Goal: Task Accomplishment & Management: Complete application form

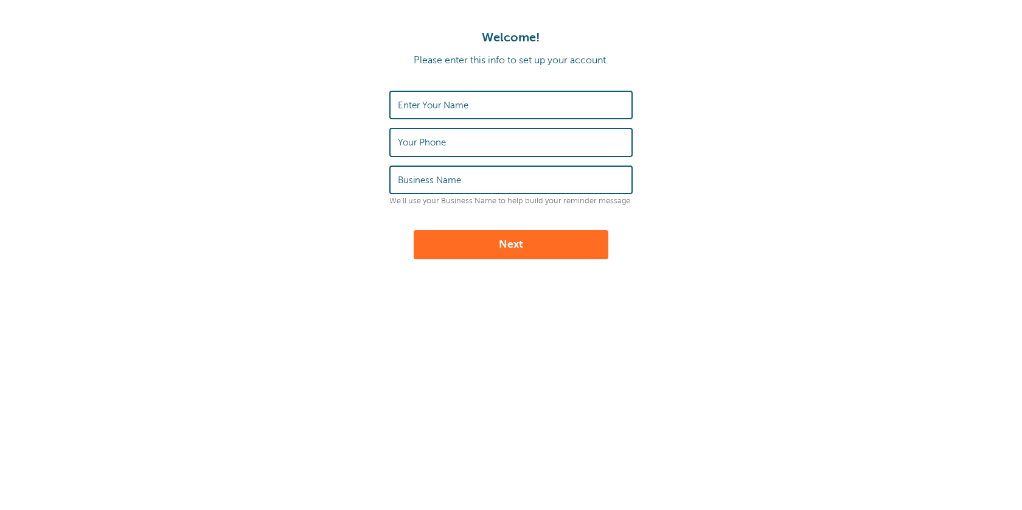
click at [531, 104] on input "Enter Your Name" at bounding box center [511, 105] width 226 height 26
type input "[PERSON_NAME]"
type input "9166905165"
click at [611, 188] on input "Business Name" at bounding box center [511, 180] width 226 height 26
type input "A"
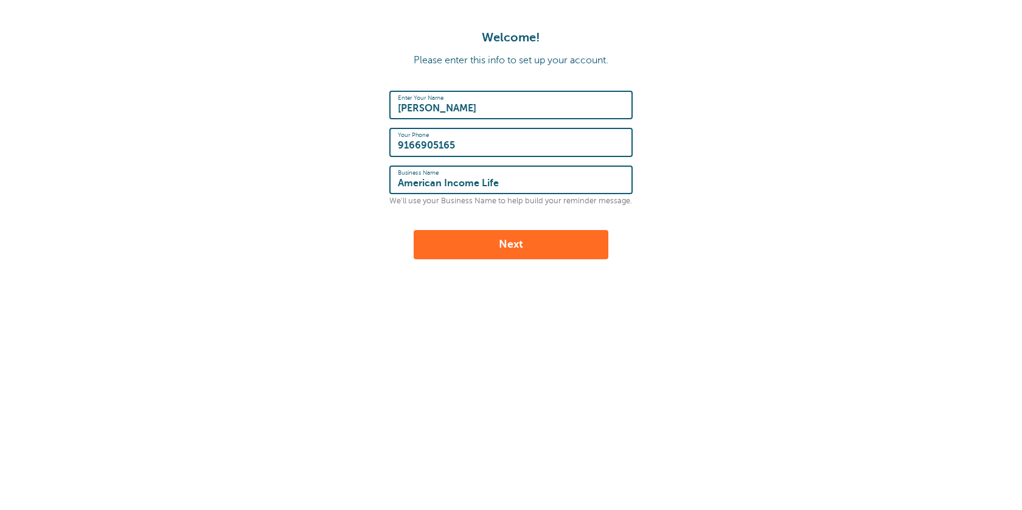
type input "American Income Life"
click at [581, 243] on button "Next" at bounding box center [511, 244] width 195 height 29
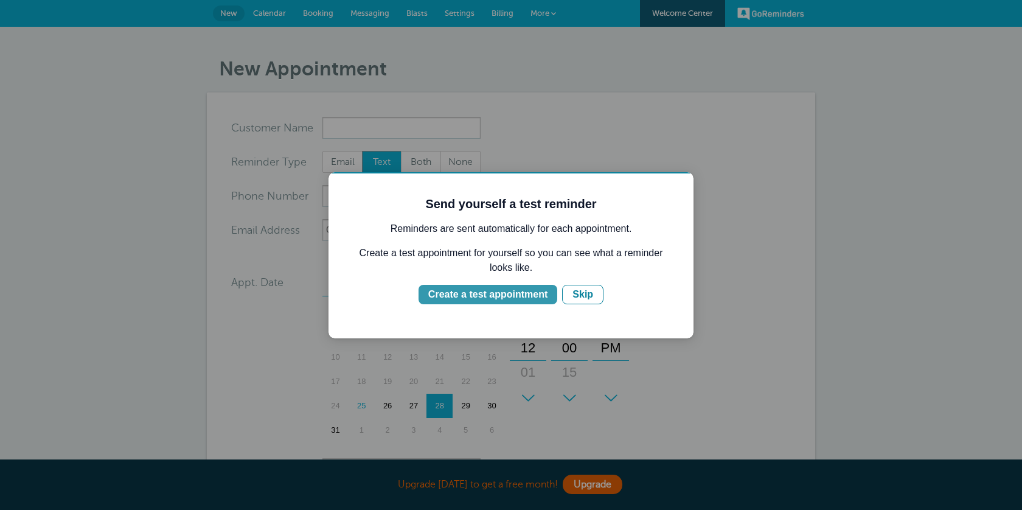
click at [495, 290] on div "Create a test appointment" at bounding box center [487, 294] width 119 height 15
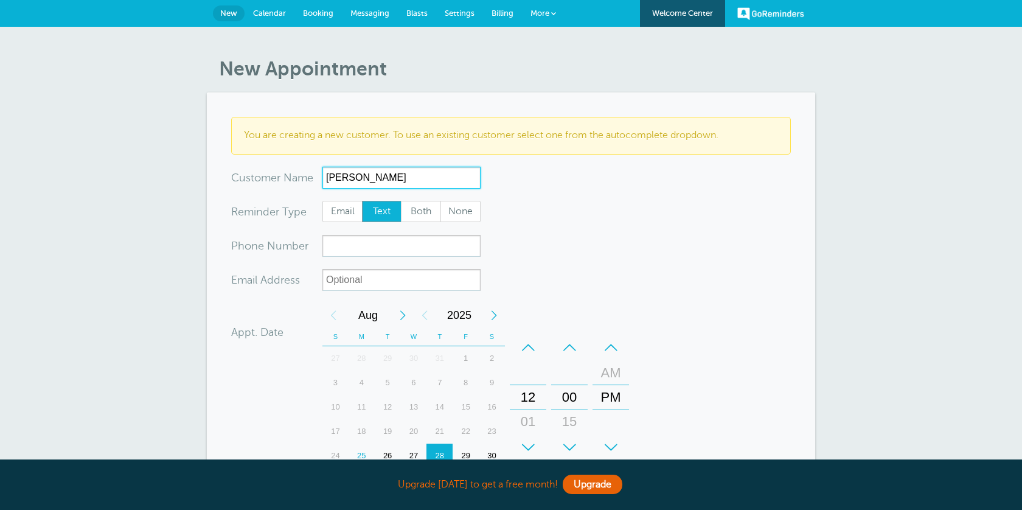
type input "Jane Doe"
click at [358, 219] on span "Email" at bounding box center [342, 211] width 39 height 21
click at [323, 201] on input "Email" at bounding box center [322, 200] width 1 height 1
radio input "true"
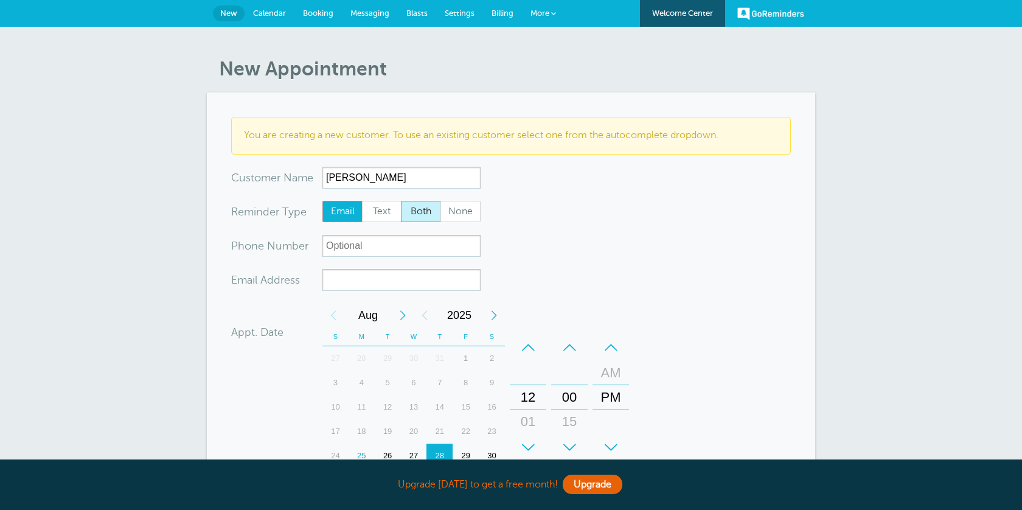
click at [416, 211] on span "Both" at bounding box center [421, 211] width 39 height 21
click at [401, 201] on input "Both" at bounding box center [400, 200] width 1 height 1
radio input "true"
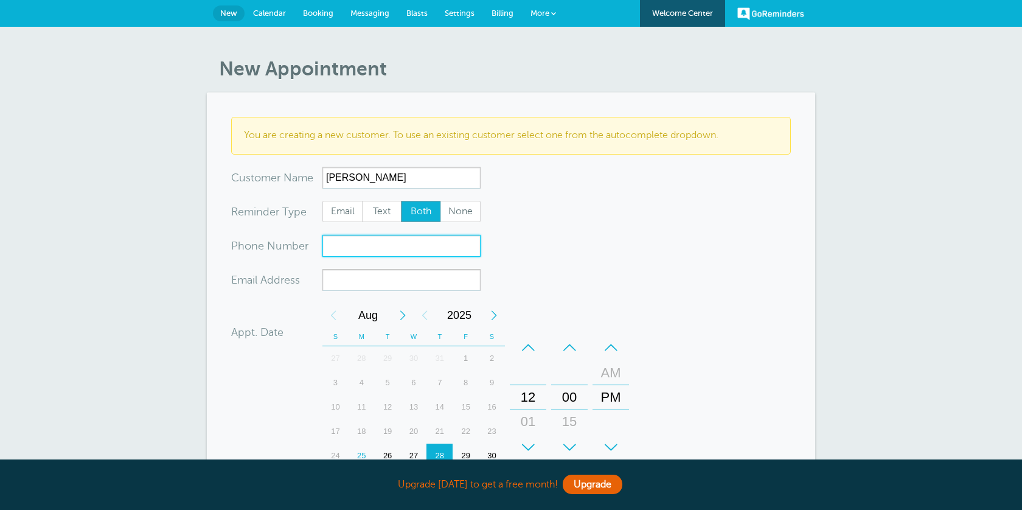
click at [386, 254] on input "xxx-no-autofill" at bounding box center [402, 246] width 158 height 22
type input "8"
type input "9166905165"
click at [384, 288] on input "xx-no-autofill" at bounding box center [402, 280] width 158 height 22
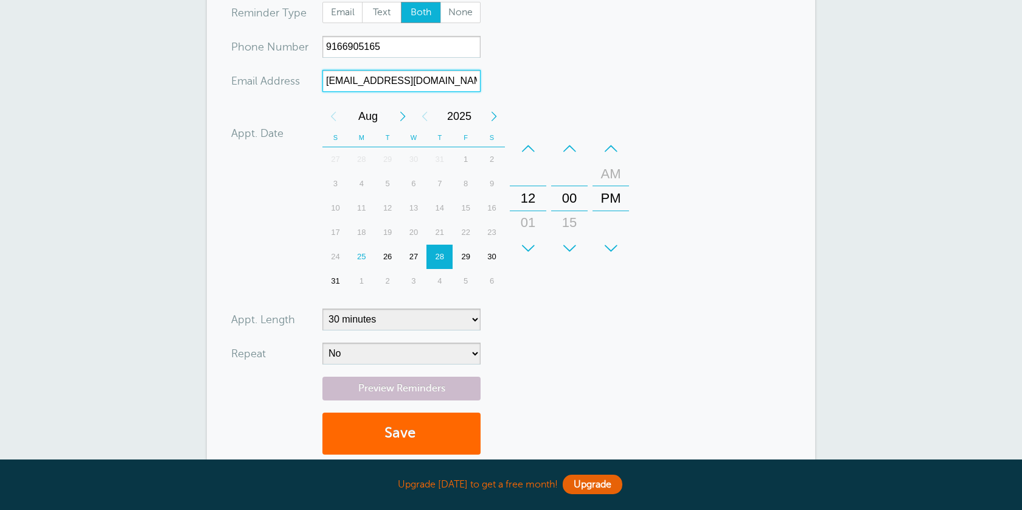
scroll to position [200, 0]
click at [388, 254] on div "26" at bounding box center [388, 255] width 26 height 24
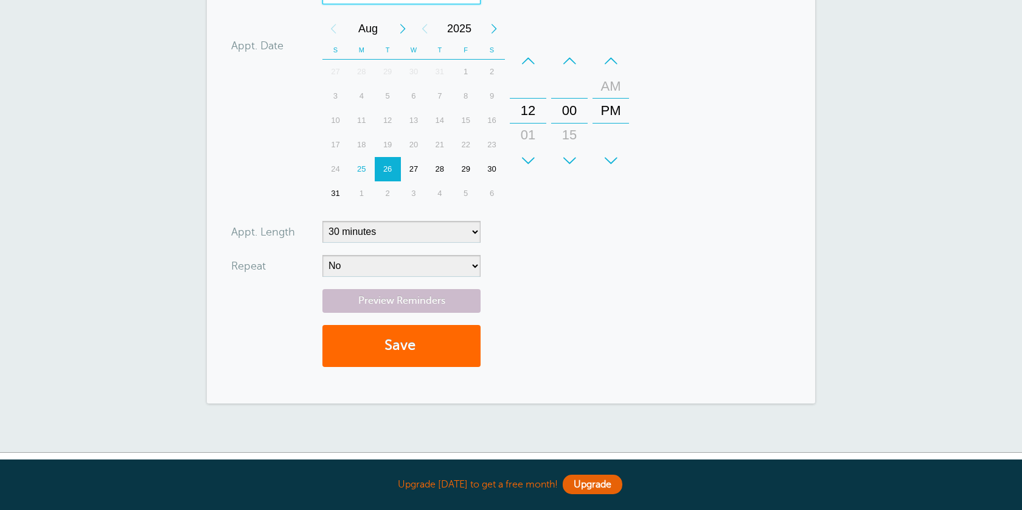
scroll to position [259, 0]
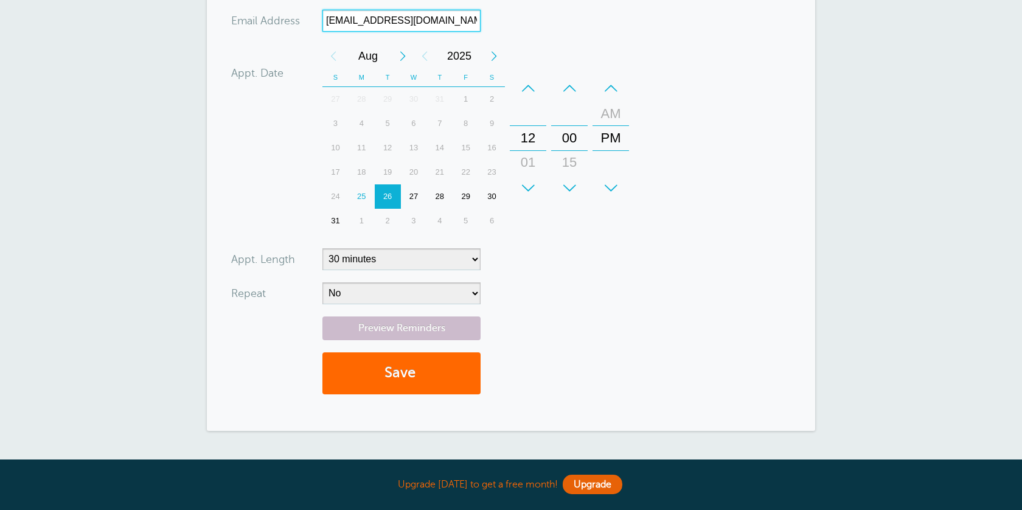
type input "thatsalas@gmail.com"
click at [484, 256] on form "You are creating a new customer. To use an existing customer select one from th…" at bounding box center [511, 132] width 560 height 548
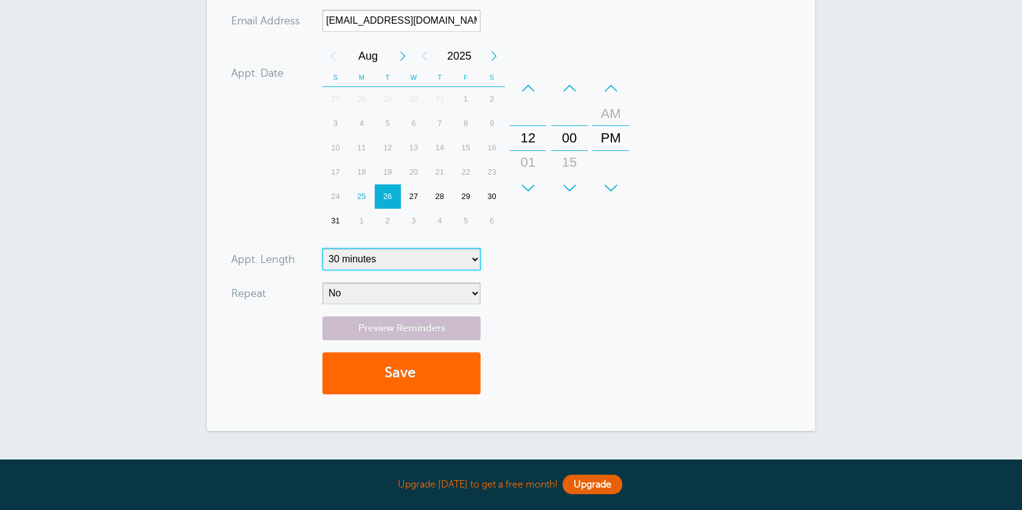
click at [475, 260] on select "5 minutes 10 minutes 15 minutes 20 minutes 25 minutes 30 minutes 35 minutes 40 …" at bounding box center [402, 259] width 158 height 22
select select "60"
click at [323, 248] on select "5 minutes 10 minutes 15 minutes 20 minutes 25 minutes 30 minutes 35 minutes 40 …" at bounding box center [402, 259] width 158 height 22
click at [430, 281] on form "You are creating a new customer. To use an existing customer select one from th…" at bounding box center [511, 132] width 560 height 548
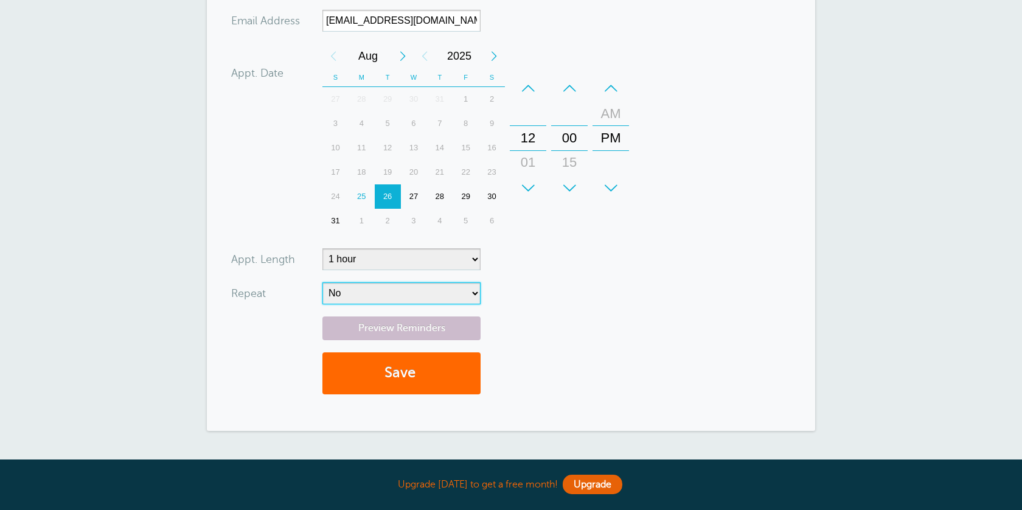
click at [431, 288] on select "No Daily Weekly Every 2 weeks Every 3 weeks Every 4 weeks Monthly Every 5 weeks…" at bounding box center [402, 293] width 158 height 22
click at [438, 332] on link "Preview Reminders" at bounding box center [402, 328] width 158 height 24
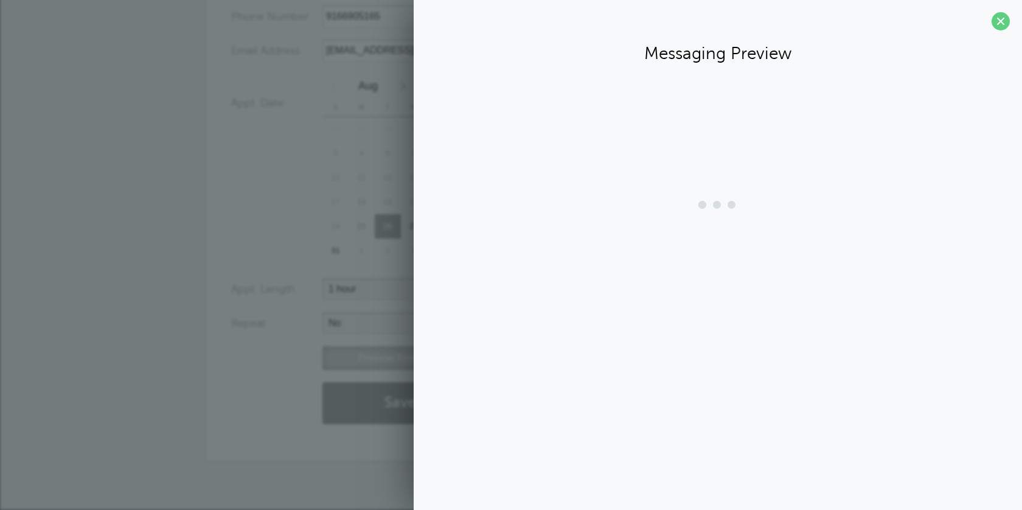
scroll to position [229, 0]
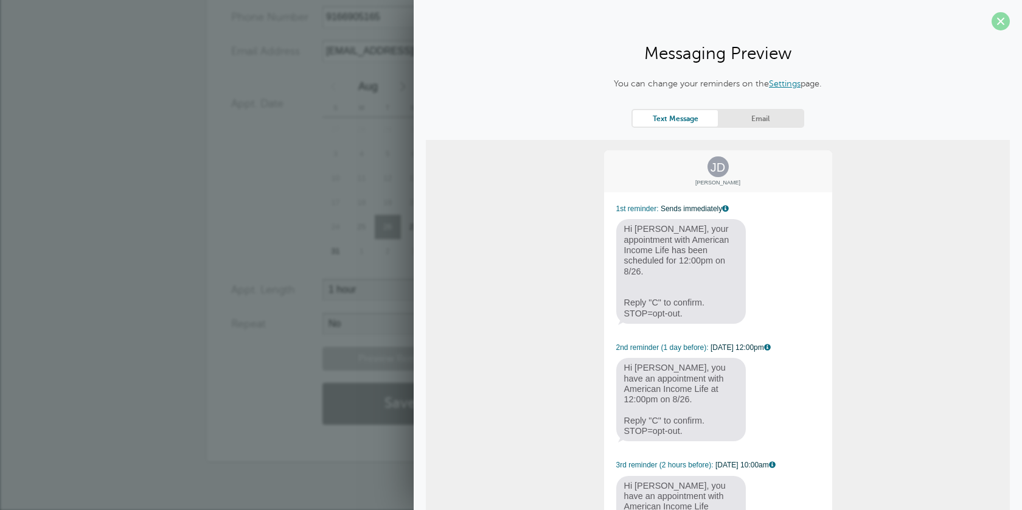
click at [999, 23] on span at bounding box center [1001, 21] width 18 height 18
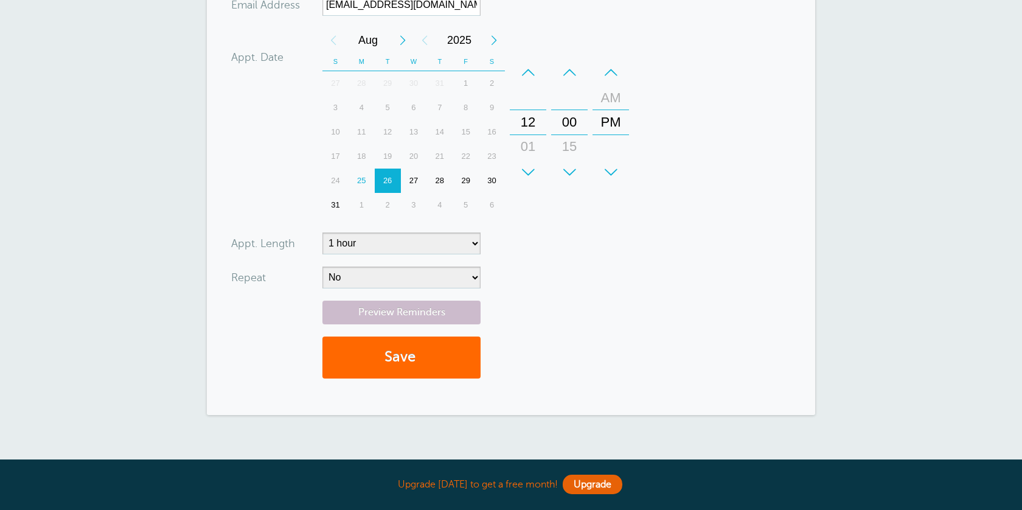
scroll to position [365, 0]
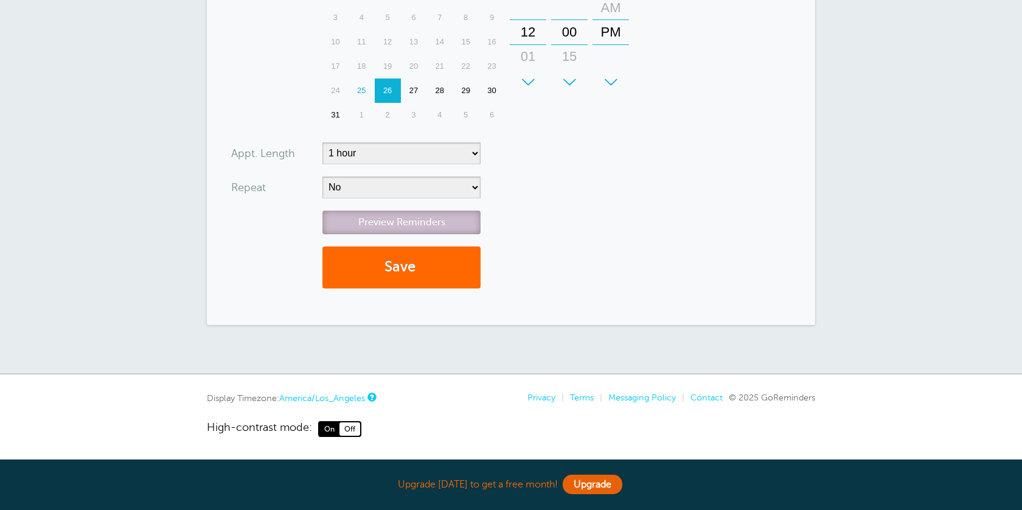
click at [421, 226] on link "Preview Reminders" at bounding box center [402, 223] width 158 height 24
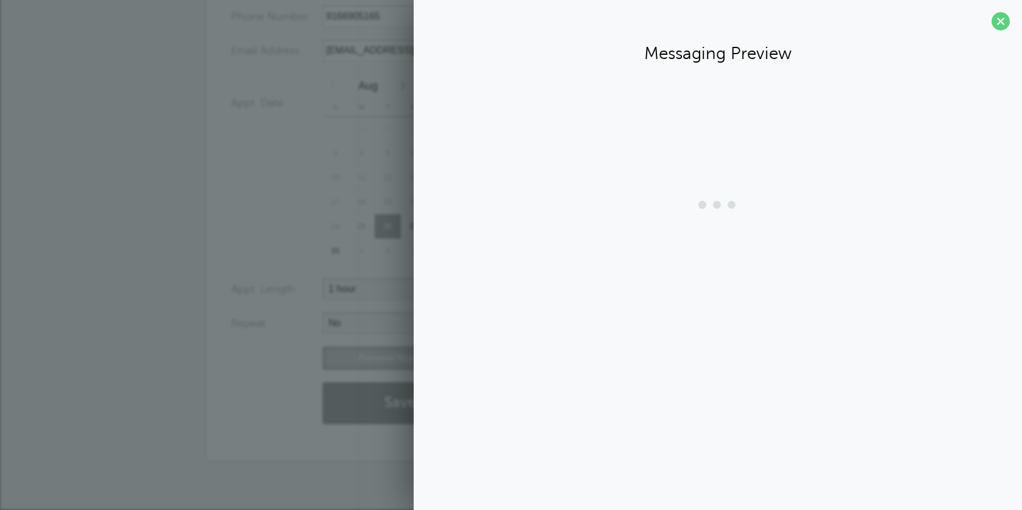
scroll to position [229, 0]
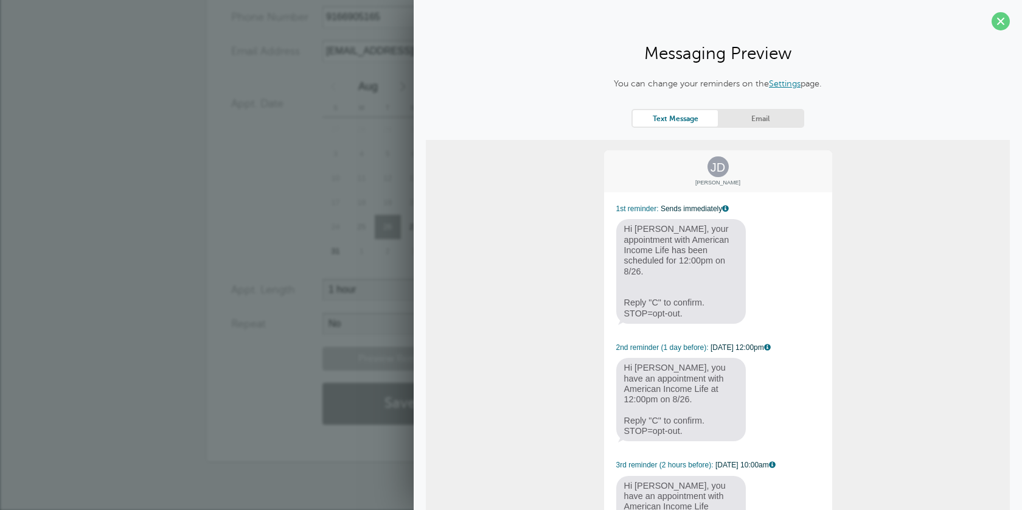
click at [761, 107] on div "You can change your reminders on the Settings page. Text Message Email JD Jane …" at bounding box center [718, 349] width 584 height 544
click at [757, 119] on link "Email" at bounding box center [760, 118] width 85 height 16
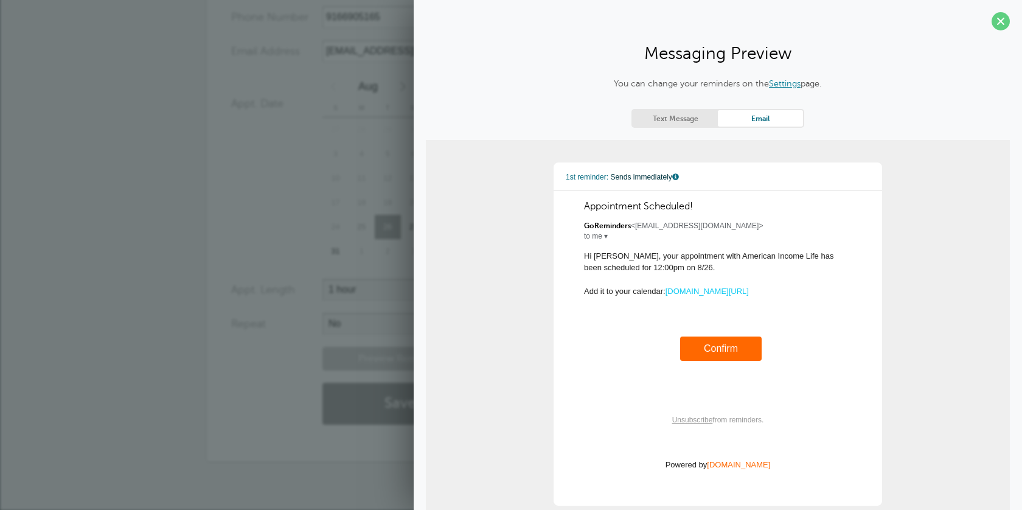
click at [688, 114] on link "Text Message" at bounding box center [675, 118] width 85 height 16
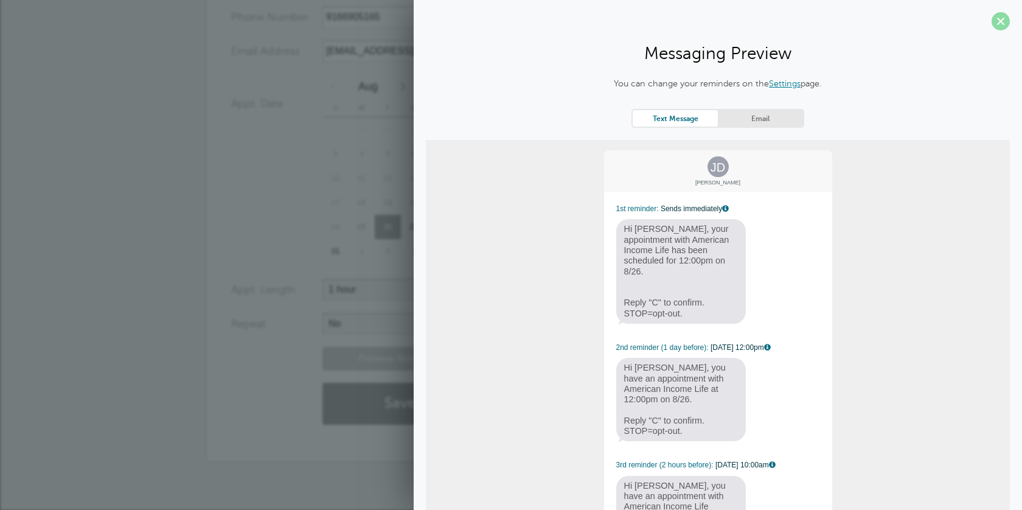
click at [1006, 29] on span at bounding box center [1001, 21] width 18 height 18
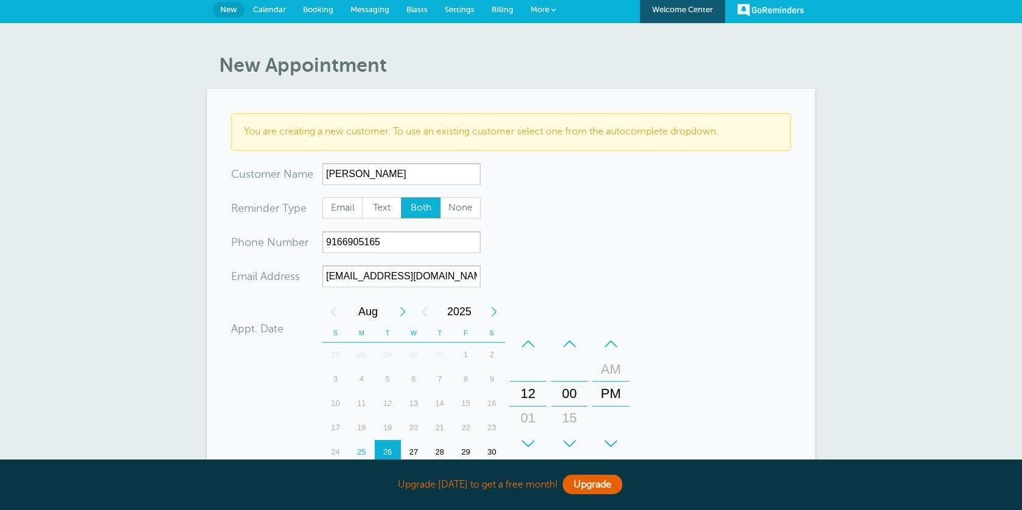
scroll to position [0, 0]
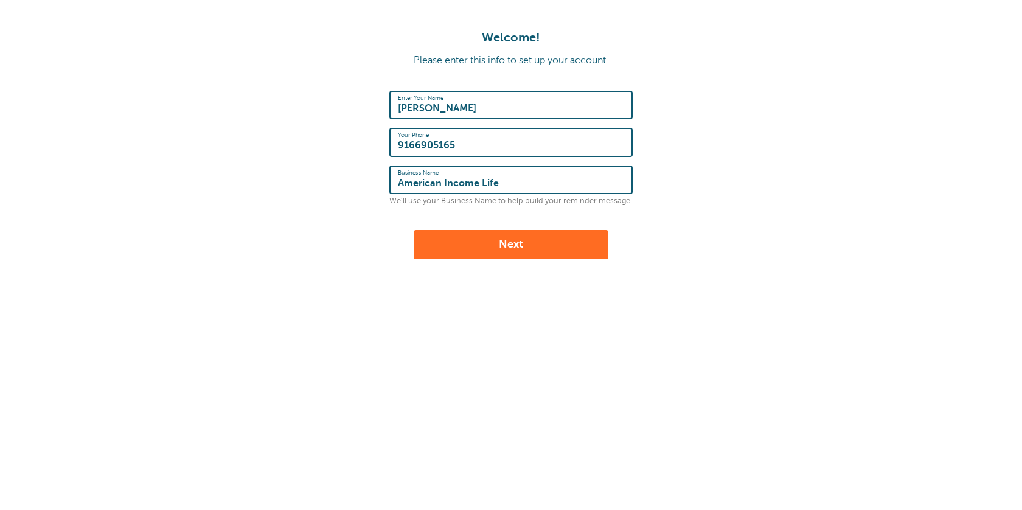
click at [537, 240] on button "Next" at bounding box center [511, 244] width 195 height 29
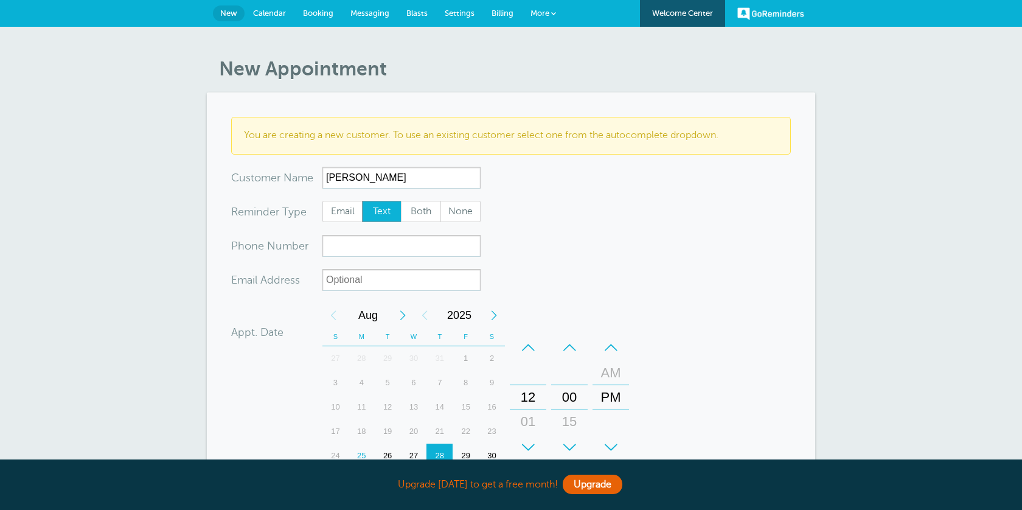
type input "Jane Doe"
click at [352, 222] on div "Reminder Type Each customer's individual reminder type will be used. Email Text…" at bounding box center [356, 212] width 251 height 22
click at [357, 248] on input "xxx-no-autofill" at bounding box center [402, 246] width 158 height 22
click at [413, 204] on span "Both" at bounding box center [421, 211] width 39 height 21
click at [401, 201] on input "Both" at bounding box center [400, 200] width 1 height 1
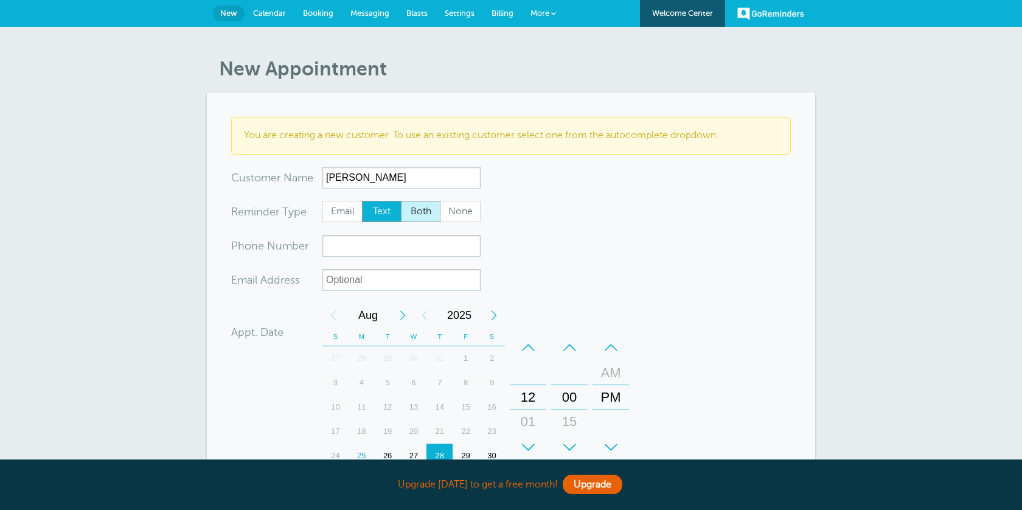
radio input "true"
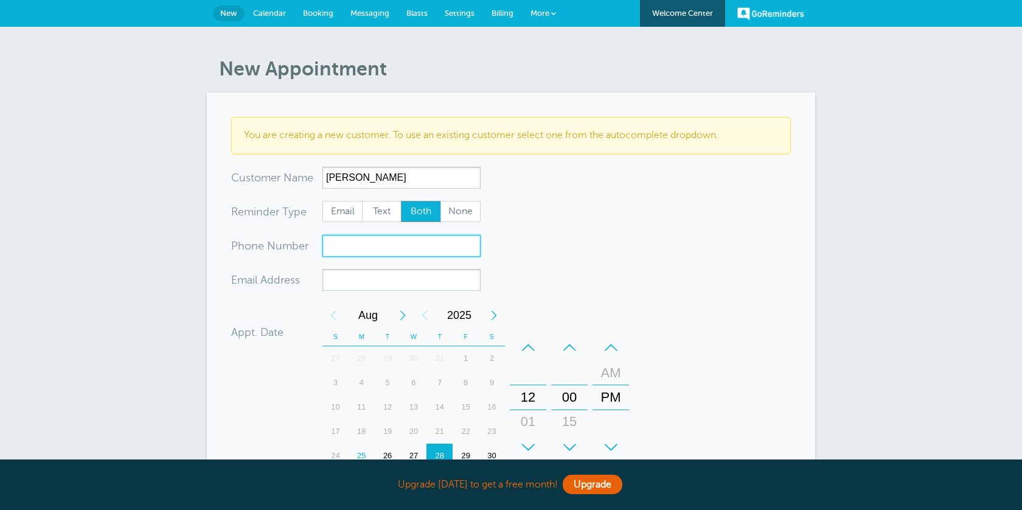
click at [413, 249] on input "xxx-no-autofill" at bounding box center [402, 246] width 158 height 22
type input "9166905165"
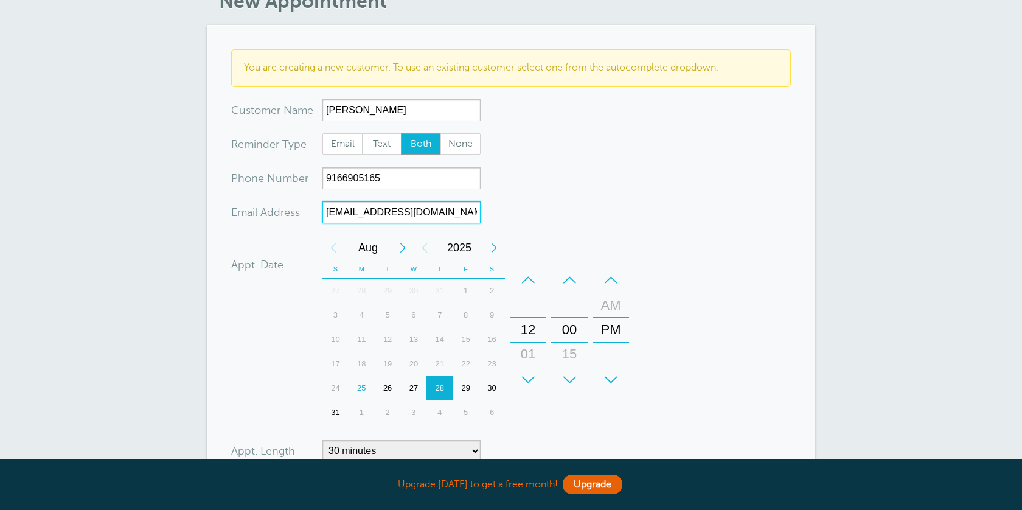
scroll to position [93, 0]
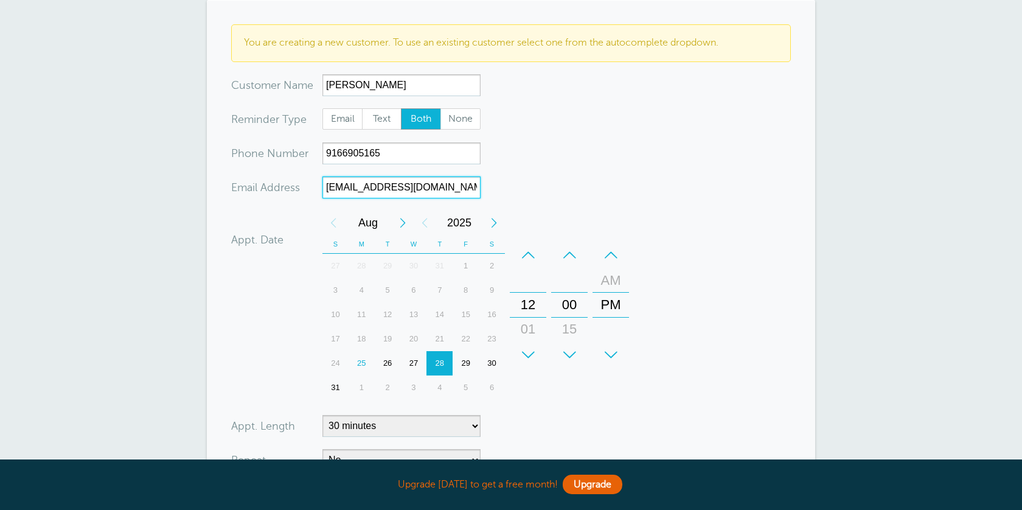
click at [388, 365] on div "26" at bounding box center [388, 363] width 26 height 24
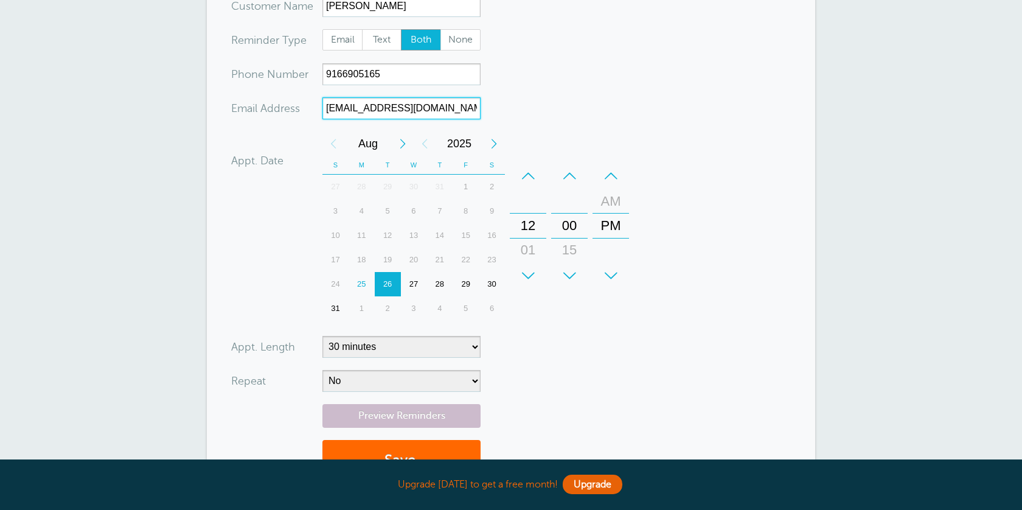
scroll to position [201, 0]
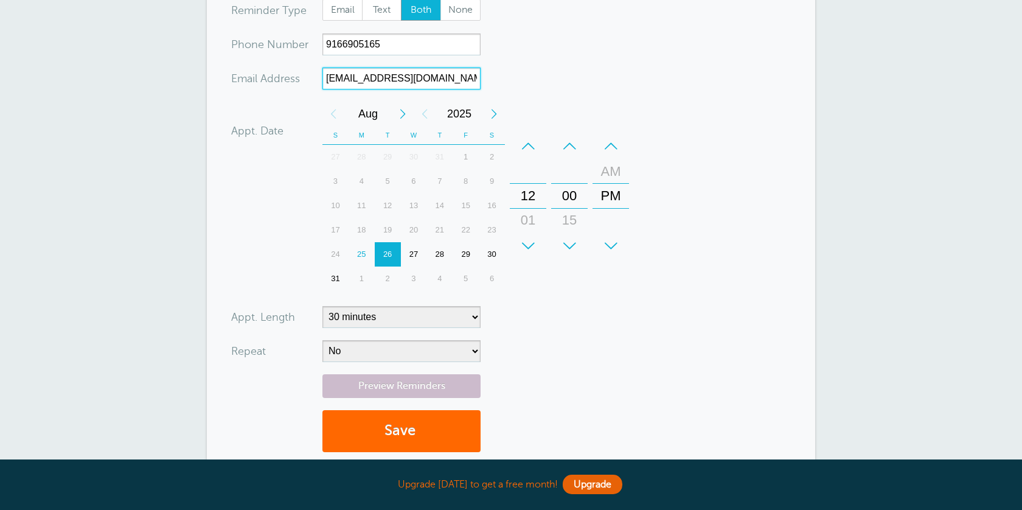
type input "thatsalas@gmail.com"
click at [436, 307] on select "5 minutes 10 minutes 15 minutes 20 minutes 25 minutes 30 minutes 35 minutes 40 …" at bounding box center [402, 317] width 158 height 22
select select "60"
click at [323, 306] on select "5 minutes 10 minutes 15 minutes 20 minutes 25 minutes 30 minutes 35 minutes 40 …" at bounding box center [402, 317] width 158 height 22
click at [410, 428] on button "Save" at bounding box center [402, 431] width 158 height 42
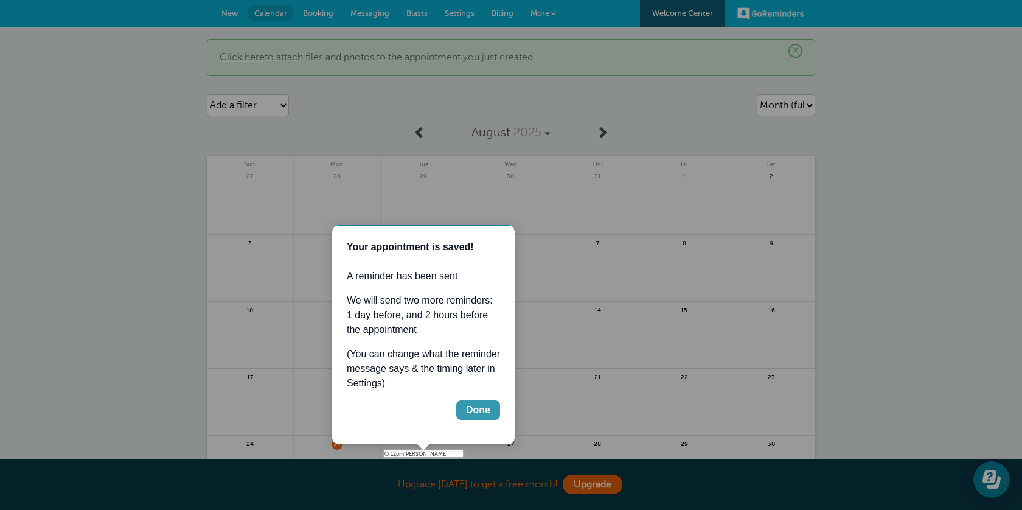
click at [478, 409] on div "Done" at bounding box center [478, 410] width 24 height 15
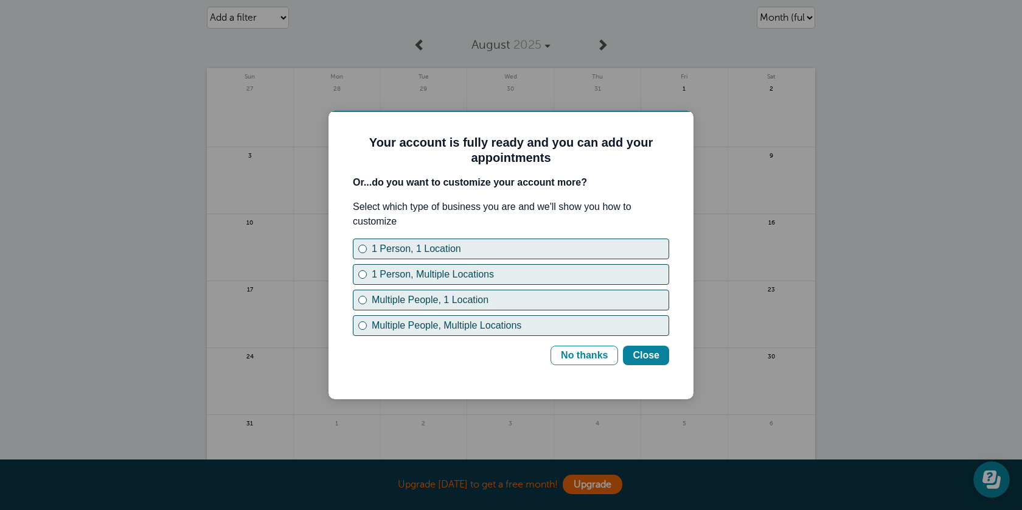
scroll to position [125, 0]
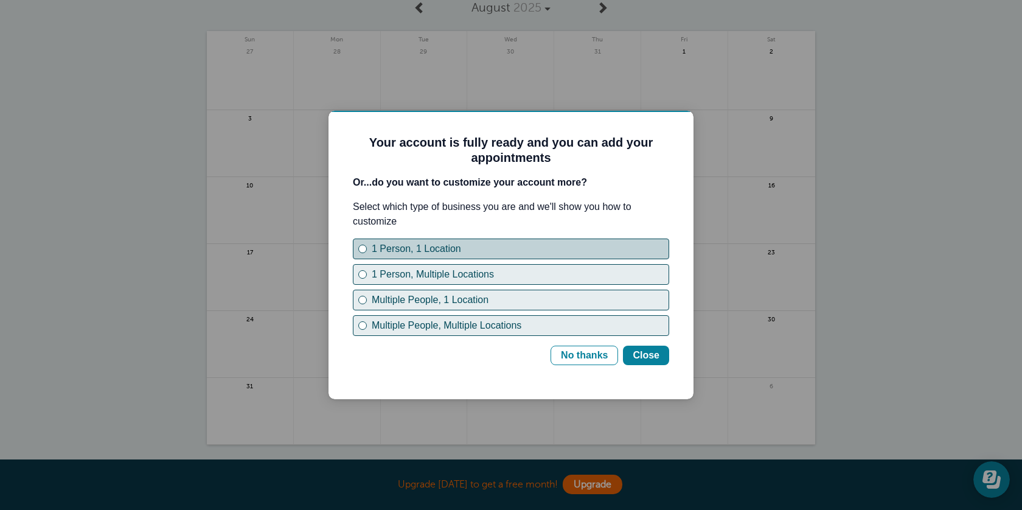
click at [502, 254] on div "1 Person, 1 Location" at bounding box center [520, 249] width 297 height 15
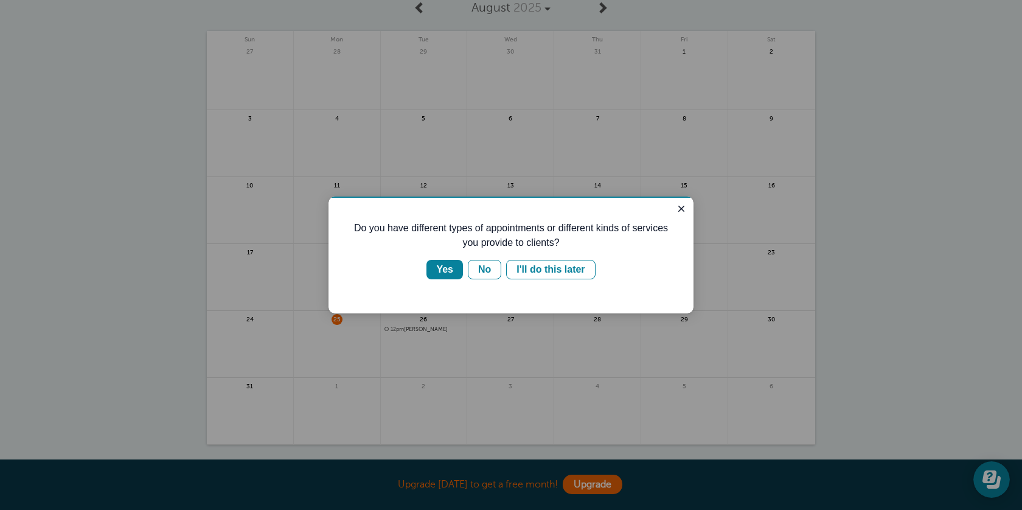
scroll to position [0, 0]
click at [482, 273] on div "No" at bounding box center [484, 269] width 13 height 15
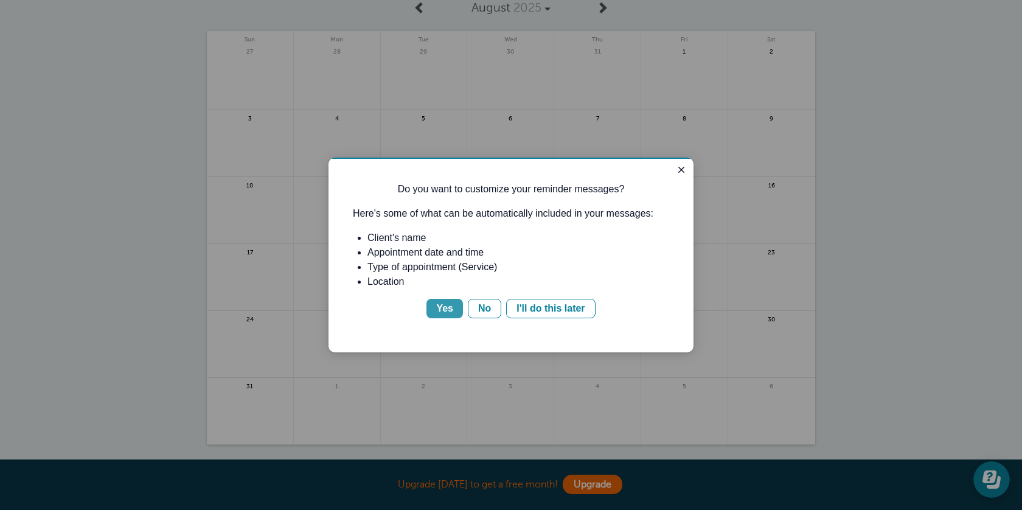
click at [449, 308] on div "Yes" at bounding box center [444, 308] width 17 height 15
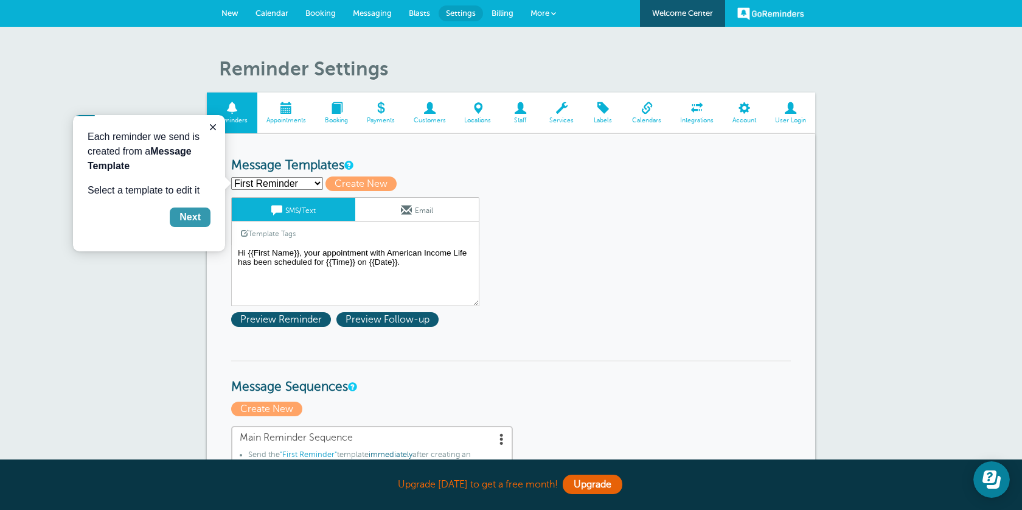
click at [197, 216] on div "Next" at bounding box center [190, 217] width 21 height 15
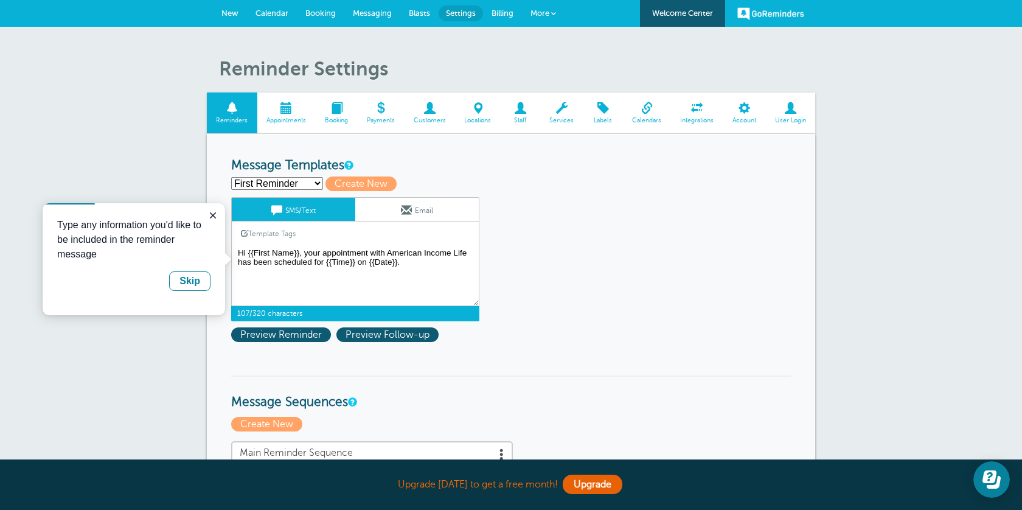
click at [314, 252] on textarea "Hi {{First Name}}, your appointment with American Income Life has been schedule…" at bounding box center [355, 275] width 248 height 61
drag, startPoint x: 387, startPoint y: 254, endPoint x: 466, endPoint y: 257, distance: 79.2
click at [469, 257] on textarea "Hi {{First Name}}, your appointment with American Income Life has been schedule…" at bounding box center [355, 275] width 248 height 61
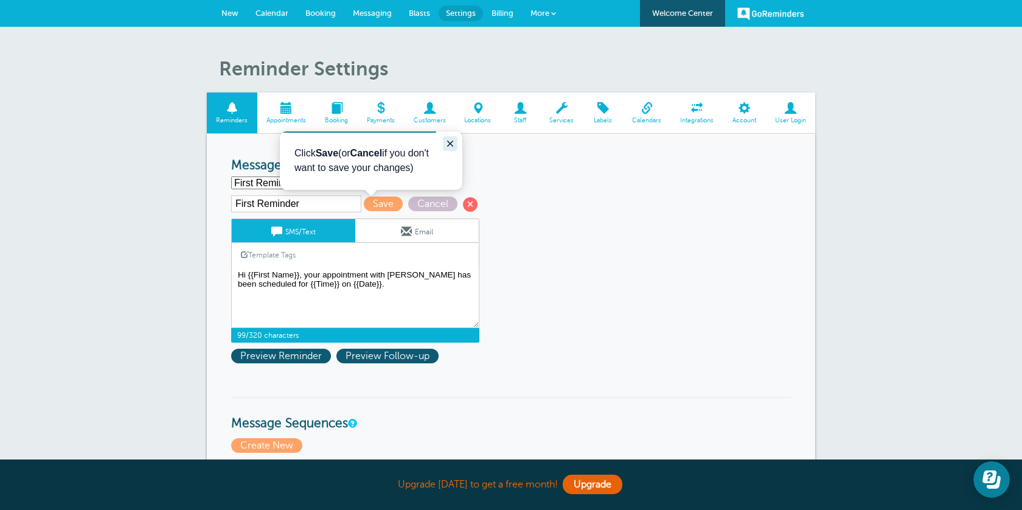
click at [449, 141] on icon "Close guide" at bounding box center [451, 144] width 10 height 10
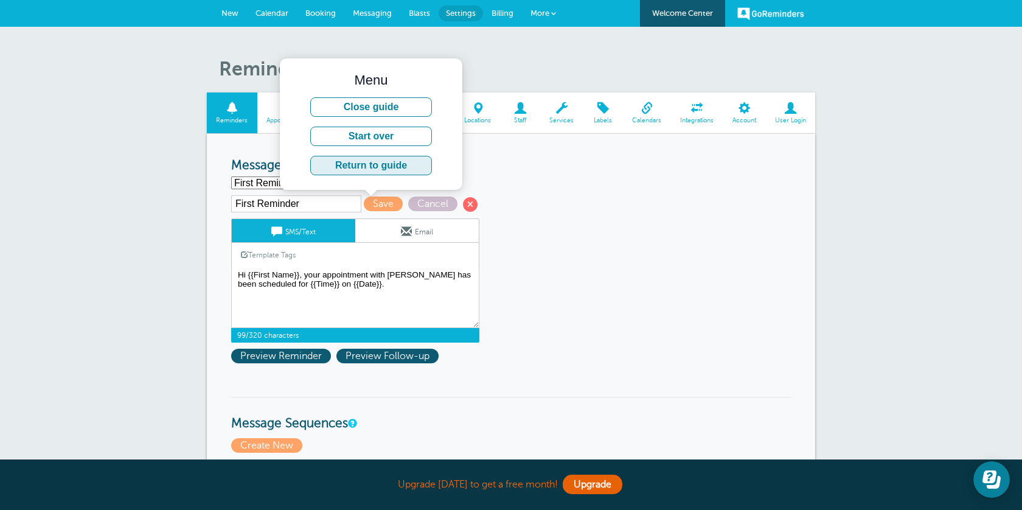
click at [396, 163] on button "Return to guide" at bounding box center [371, 165] width 122 height 19
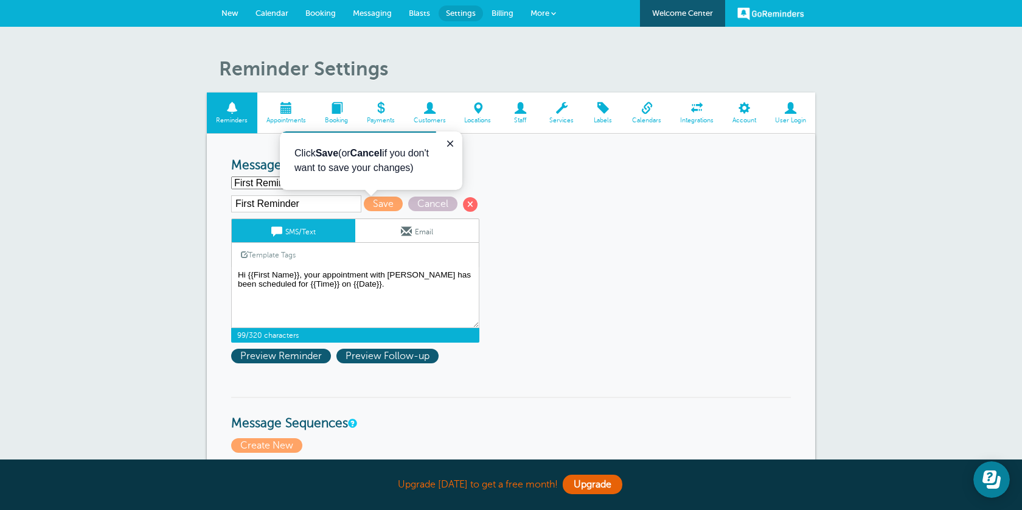
click at [453, 141] on icon "Close guide" at bounding box center [450, 144] width 6 height 6
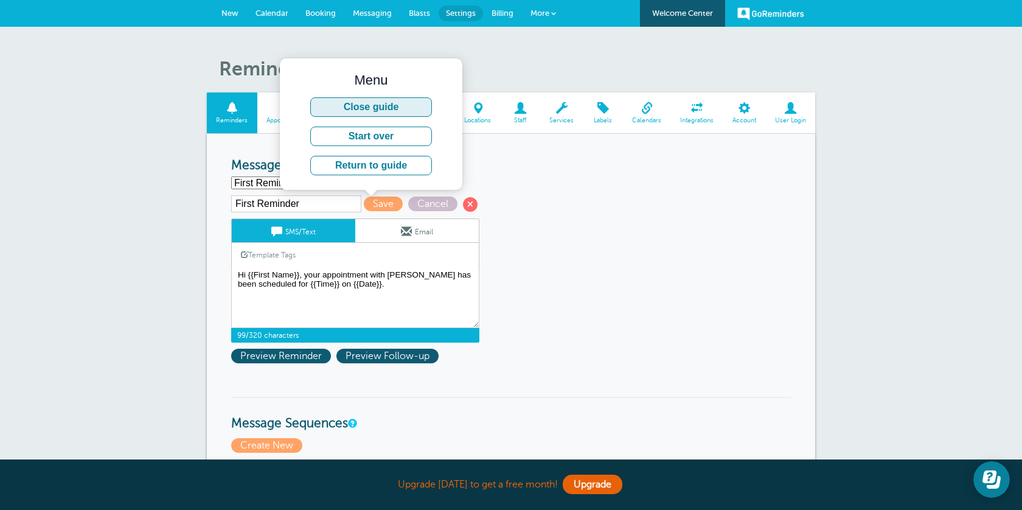
click at [425, 111] on button "Close guide" at bounding box center [371, 106] width 122 height 19
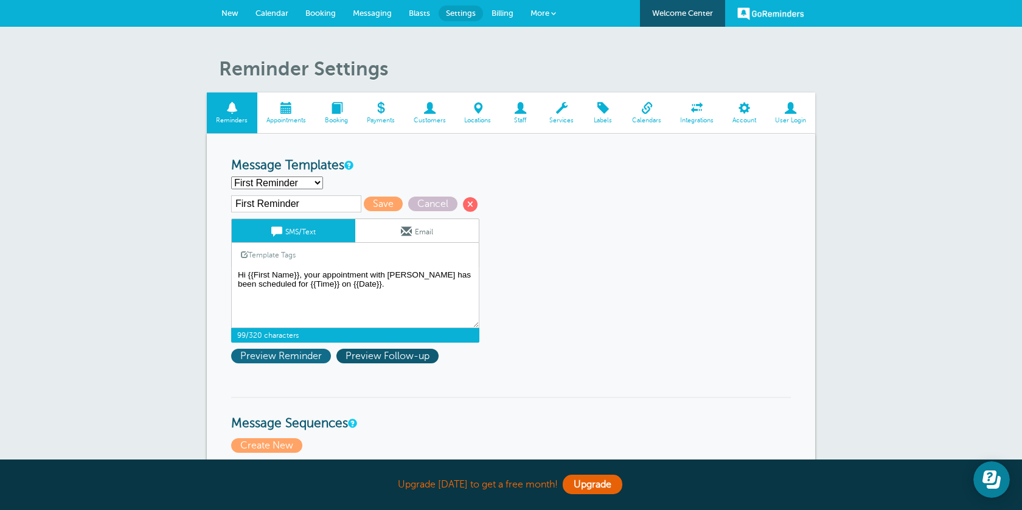
click at [291, 355] on span "Preview Reminder" at bounding box center [281, 356] width 100 height 15
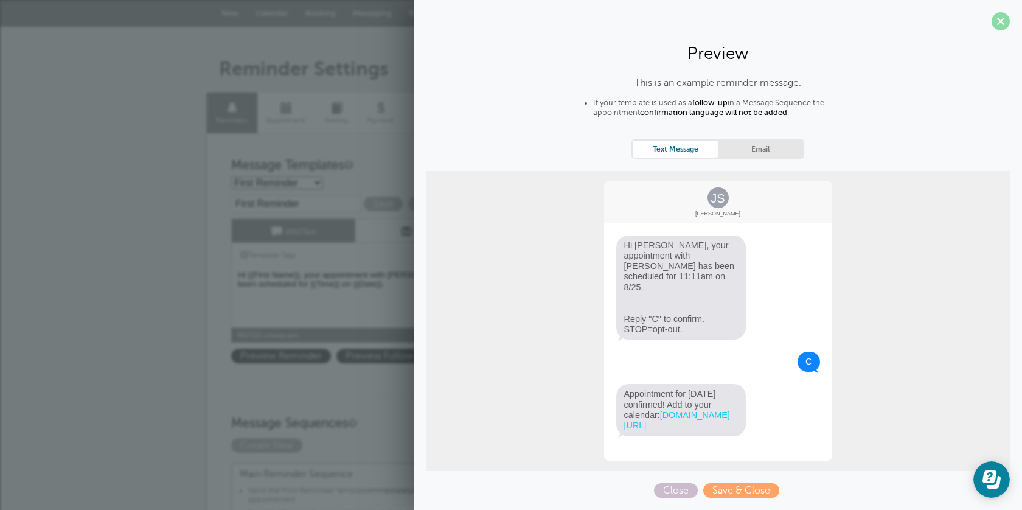
click at [1002, 21] on span at bounding box center [1001, 21] width 18 height 18
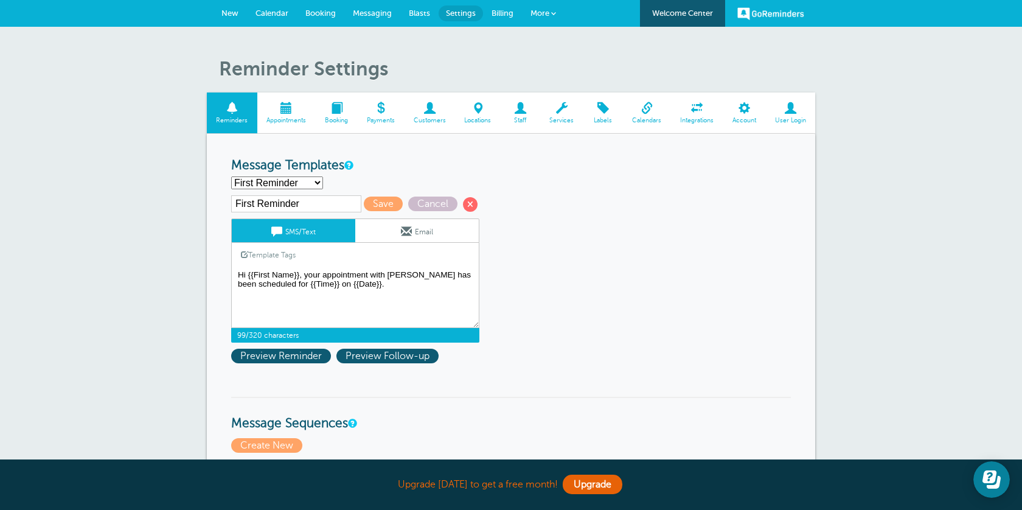
click at [435, 278] on textarea "Hi {{First Name}}, your appointment with American Income Life has been schedule…" at bounding box center [355, 297] width 248 height 61
click at [266, 357] on span "Preview Reminder" at bounding box center [281, 356] width 100 height 15
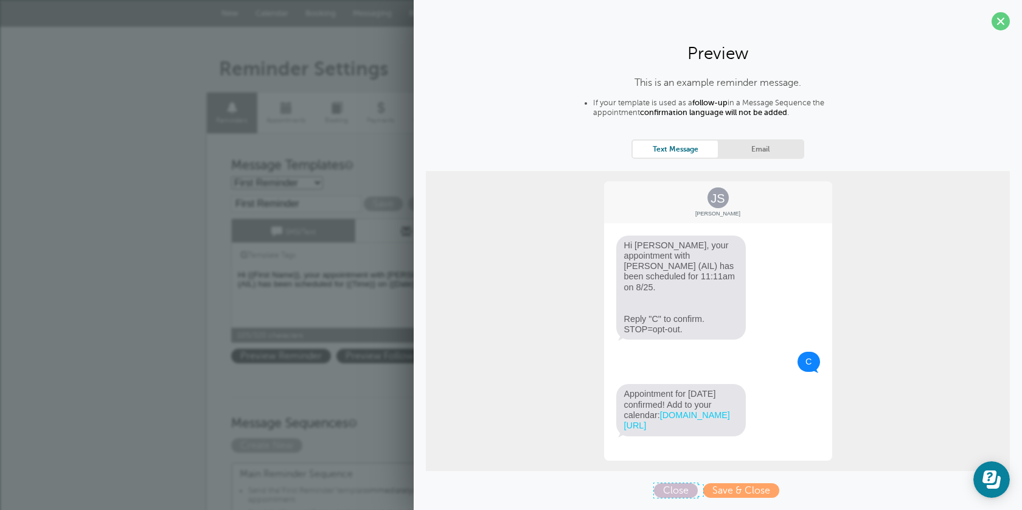
click at [686, 492] on span "Close" at bounding box center [676, 490] width 44 height 15
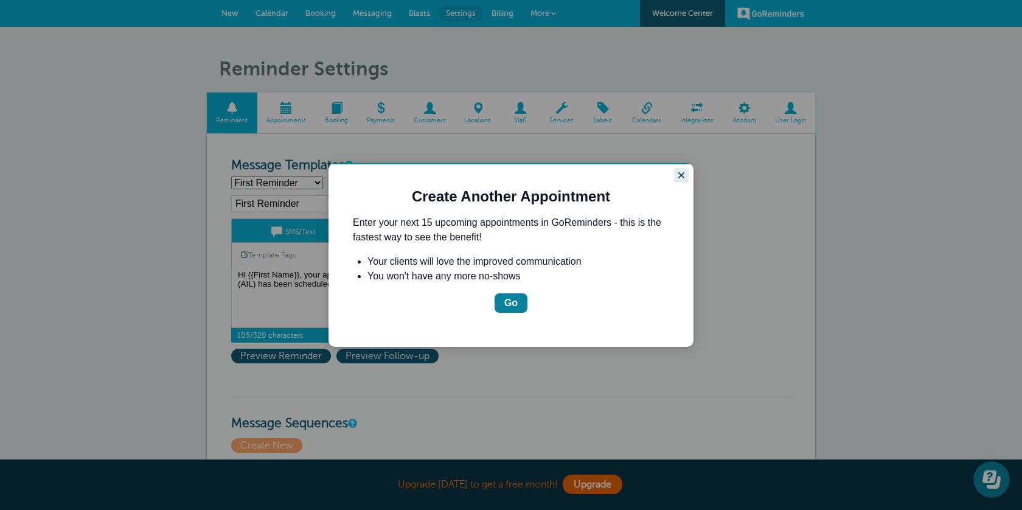
click at [683, 173] on icon "Close guide" at bounding box center [682, 175] width 6 height 6
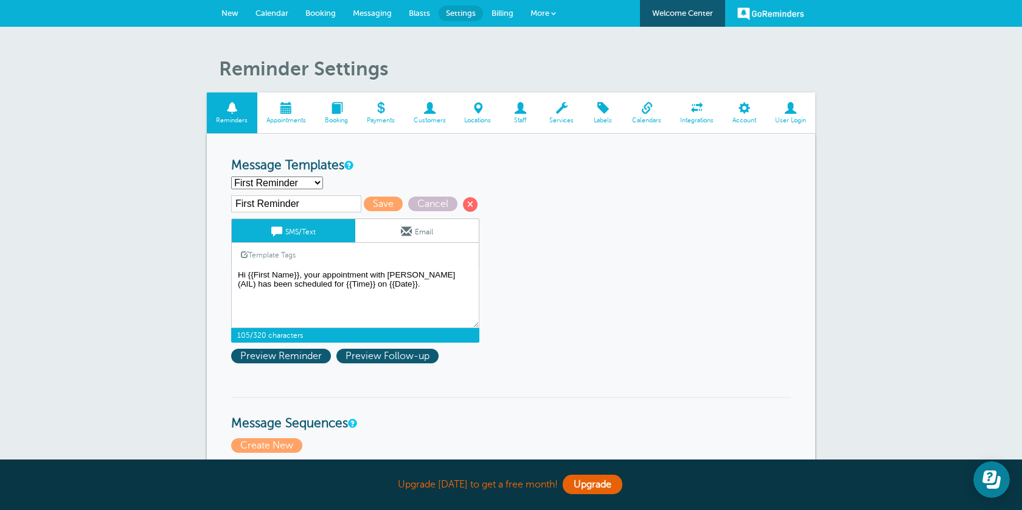
click at [435, 237] on link "Email" at bounding box center [417, 230] width 124 height 23
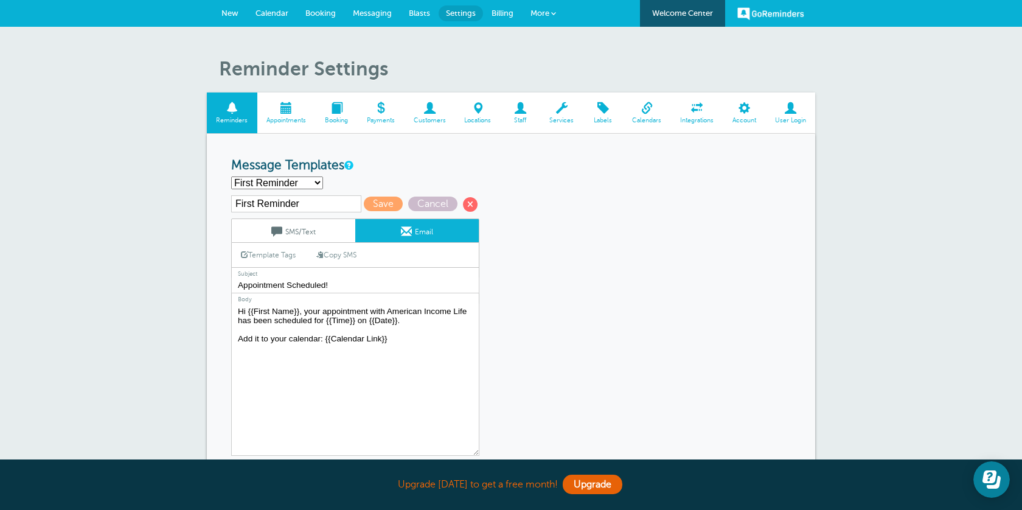
click at [323, 233] on link "SMS/Text" at bounding box center [294, 230] width 124 height 23
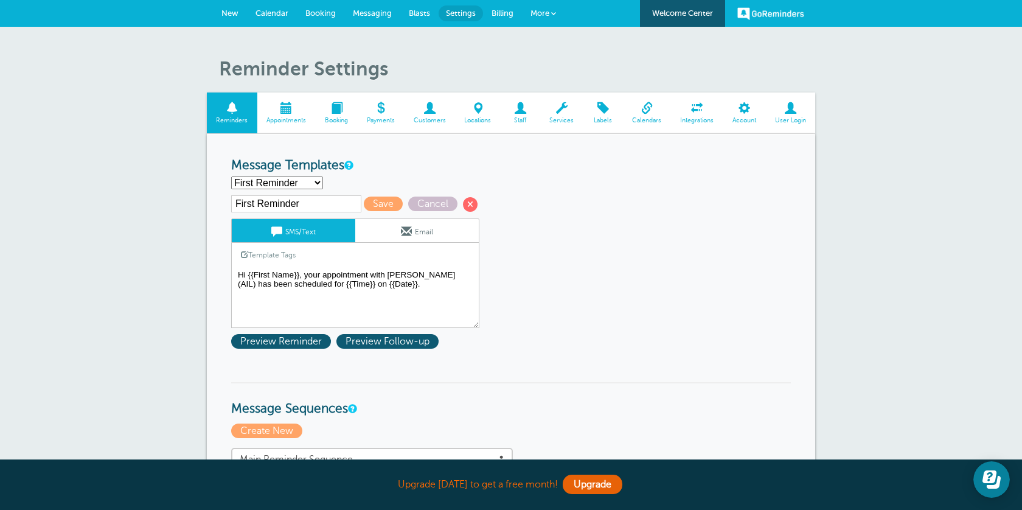
click at [404, 273] on textarea "Hi {{First Name}}, your appointment with American Income Life has been schedule…" at bounding box center [355, 297] width 248 height 61
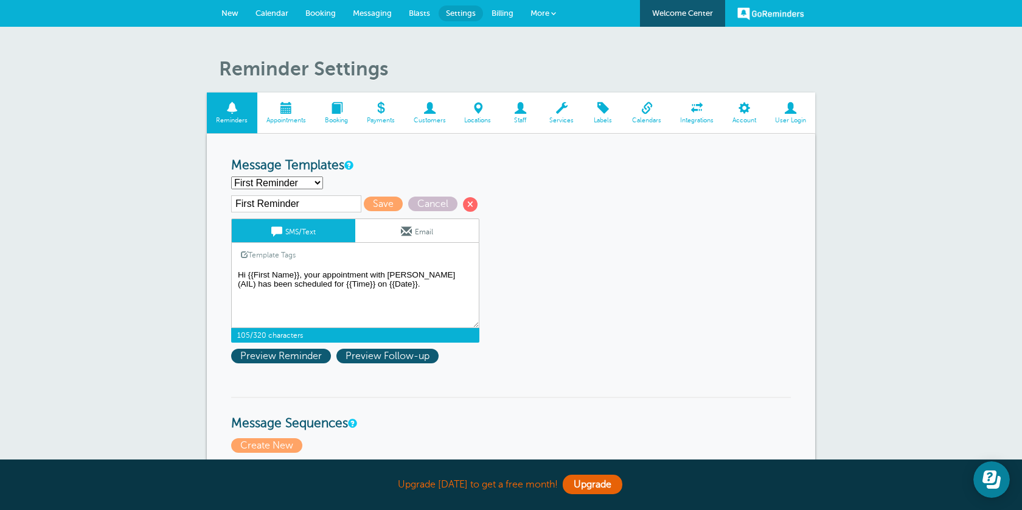
drag, startPoint x: 453, startPoint y: 278, endPoint x: 454, endPoint y: 287, distance: 9.1
click at [453, 278] on textarea "Hi {{First Name}}, your appointment with American Income Life has been schedule…" at bounding box center [355, 297] width 248 height 61
type textarea "Hi {{First Name}}, your appointment with [PERSON_NAME] (AIL) regarding your ben…"
click at [295, 357] on span "Preview Reminder" at bounding box center [281, 356] width 100 height 15
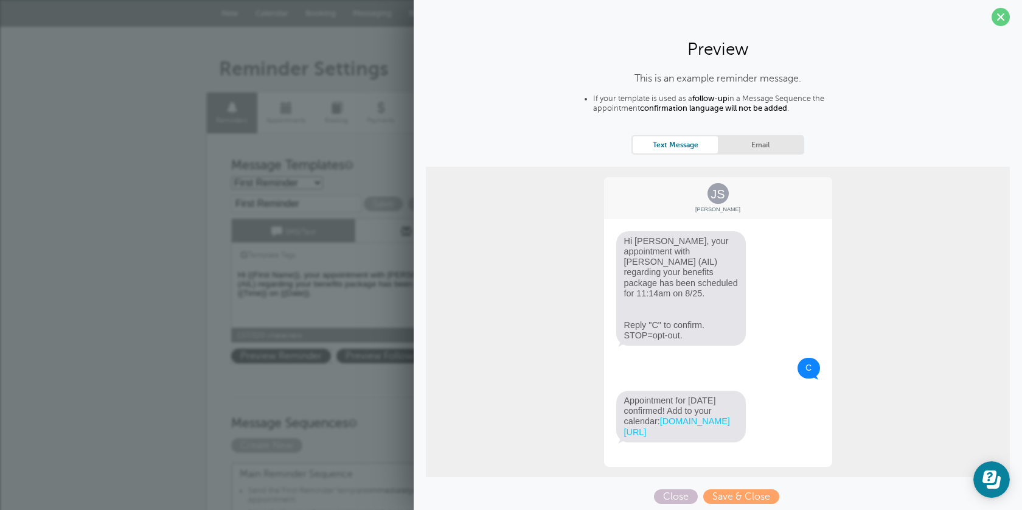
scroll to position [7, 0]
click at [752, 124] on div "This is an example reminder message. If your template is used as a follow-up in…" at bounding box center [718, 285] width 584 height 431
click at [752, 135] on link "Email" at bounding box center [760, 141] width 85 height 16
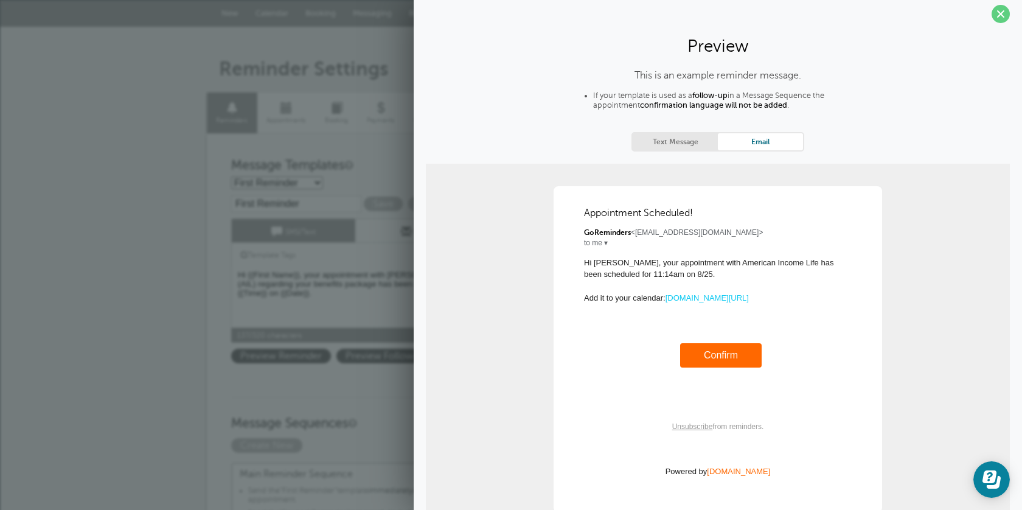
click at [666, 151] on div "This is an example reminder message. If your template is used as a follow-up in…" at bounding box center [718, 316] width 584 height 492
click at [664, 139] on link "Text Message" at bounding box center [675, 141] width 85 height 16
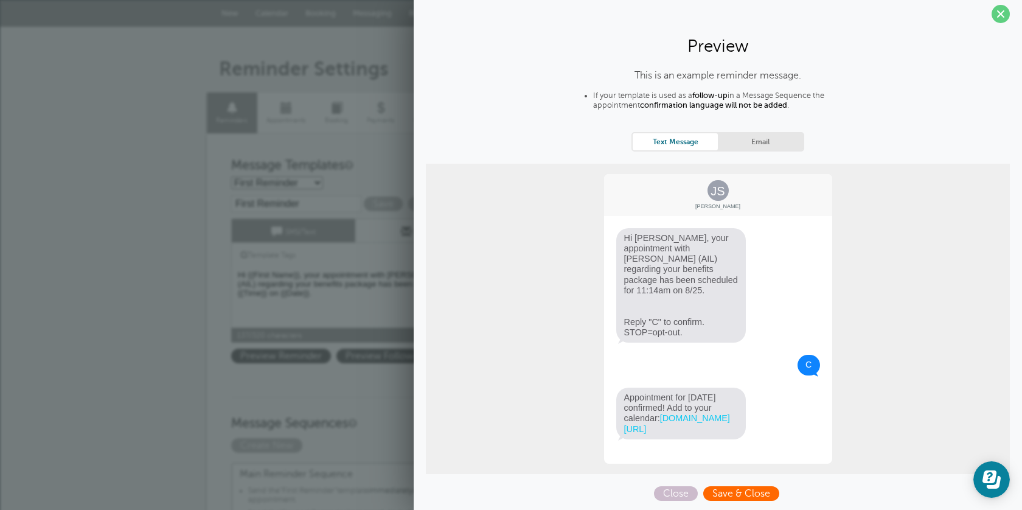
click at [720, 496] on span "Save & Close" at bounding box center [742, 493] width 76 height 15
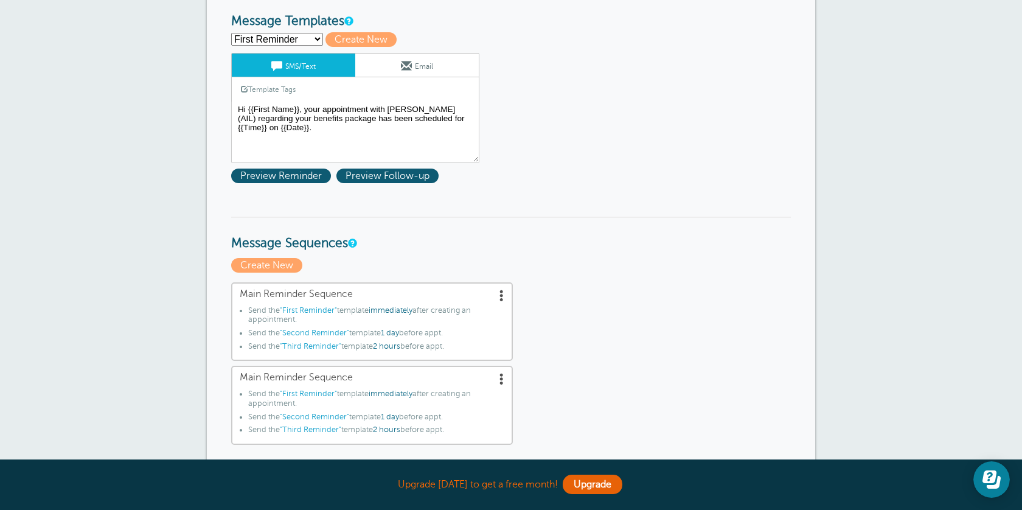
scroll to position [305, 0]
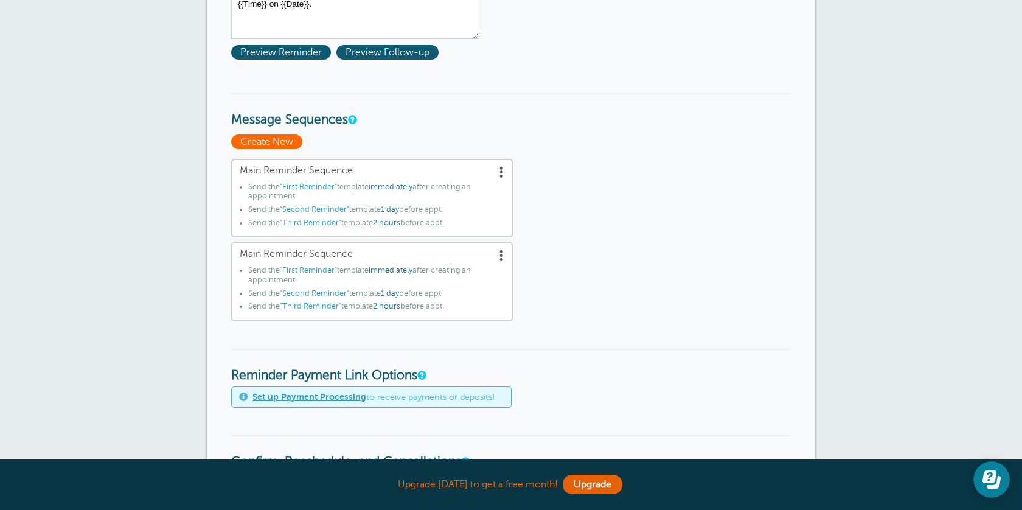
click at [265, 138] on span "Create New" at bounding box center [266, 142] width 71 height 15
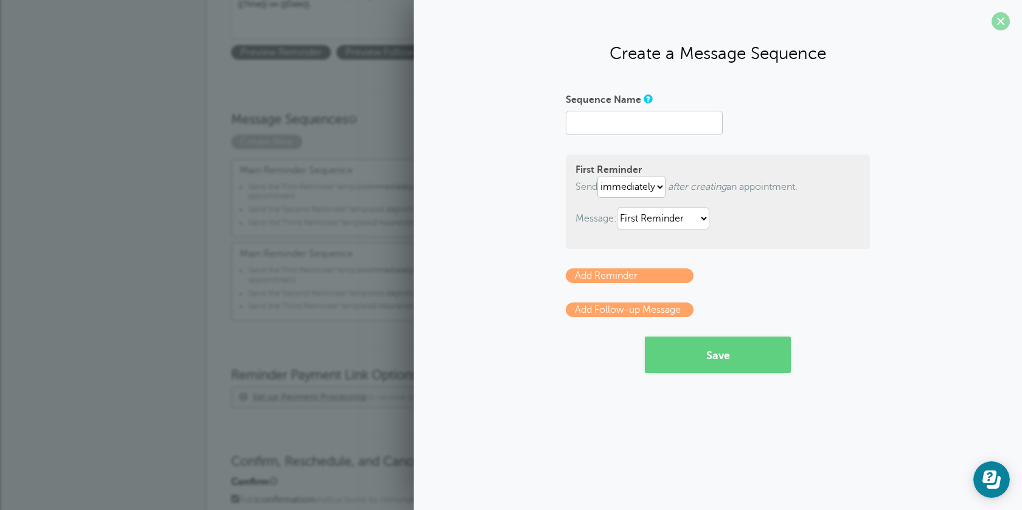
click at [1007, 21] on span at bounding box center [1001, 21] width 18 height 18
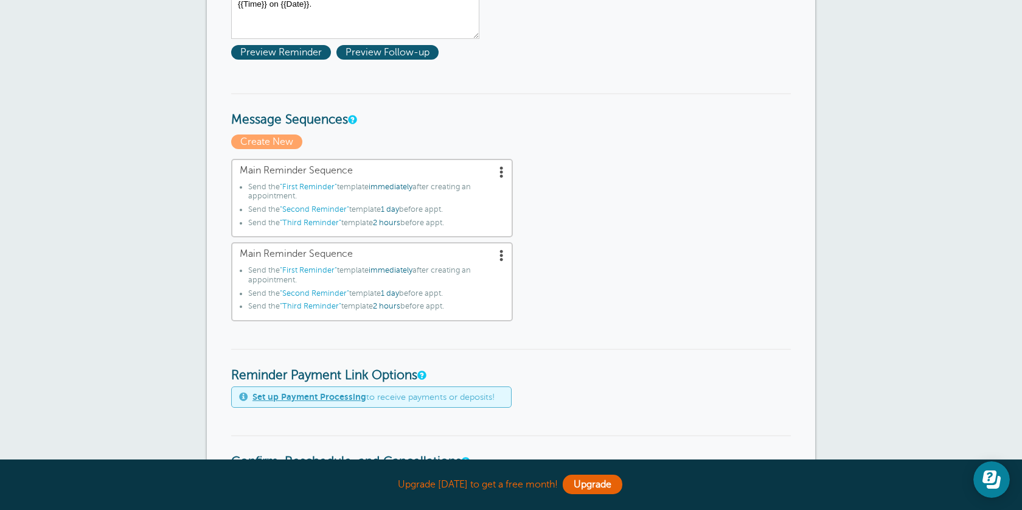
click at [356, 400] on link "Set up Payment Processing" at bounding box center [310, 397] width 114 height 10
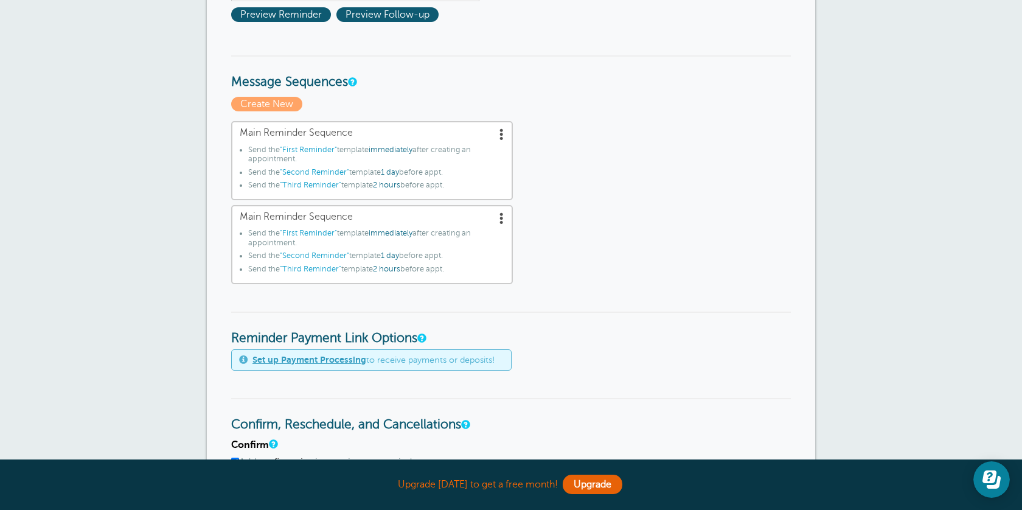
scroll to position [72, 0]
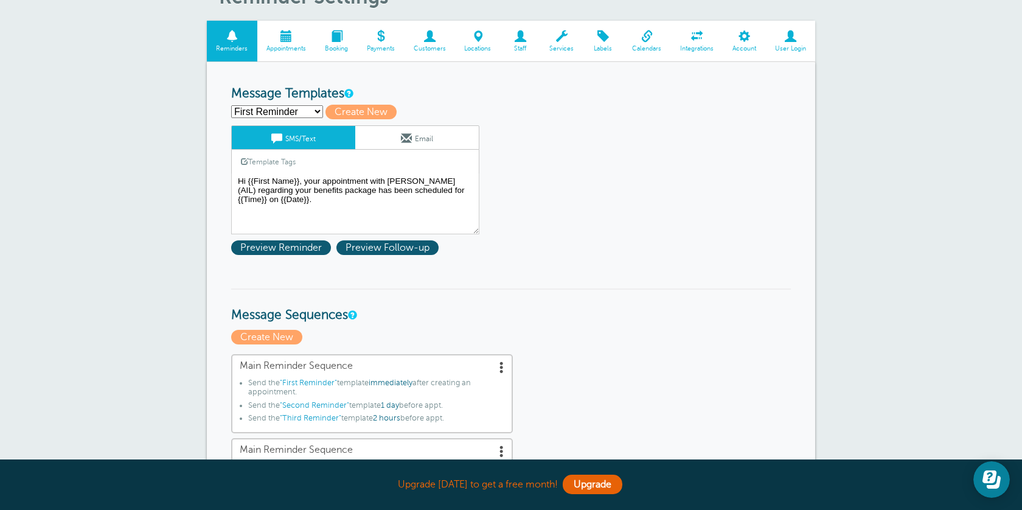
click at [318, 48] on link "Booking" at bounding box center [337, 41] width 42 height 41
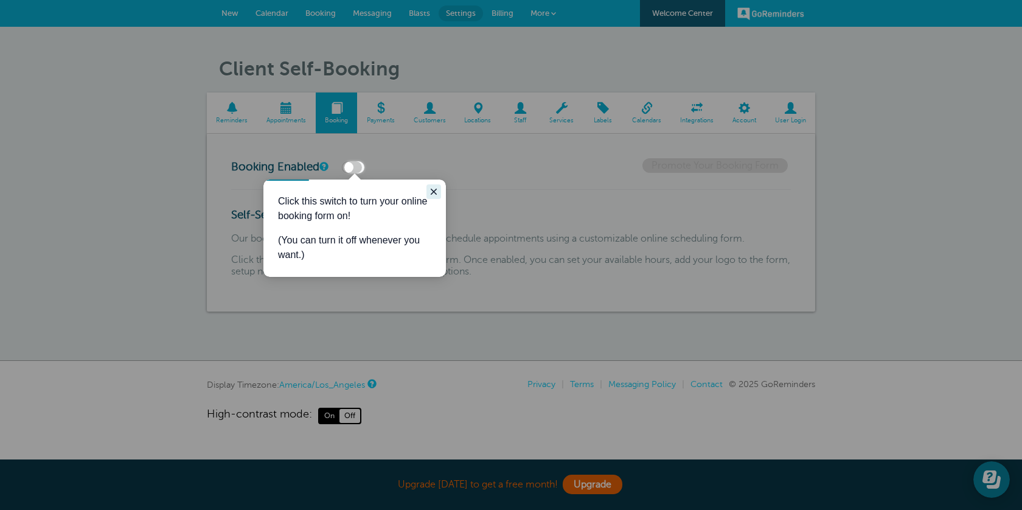
click at [436, 192] on icon "Close guide" at bounding box center [434, 192] width 10 height 10
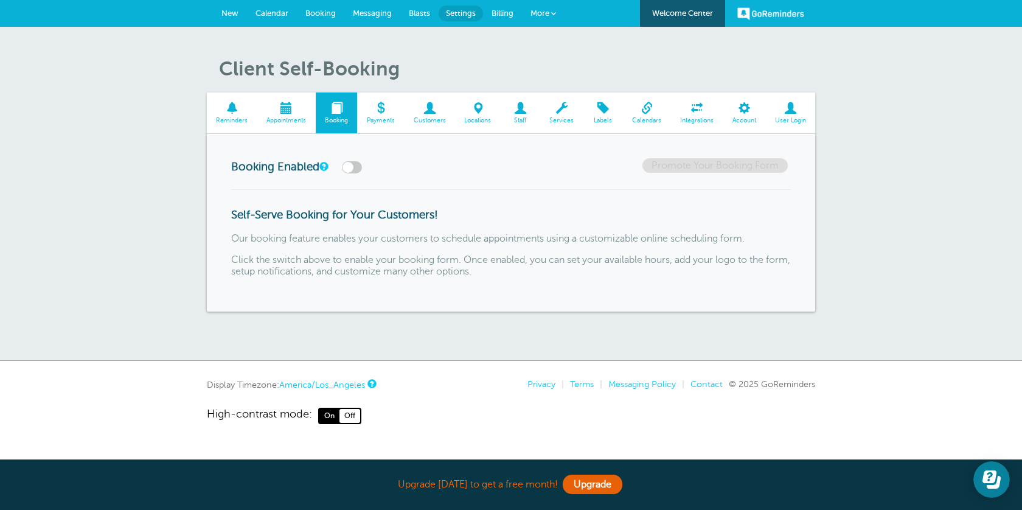
click at [367, 116] on link "Payments" at bounding box center [380, 113] width 47 height 41
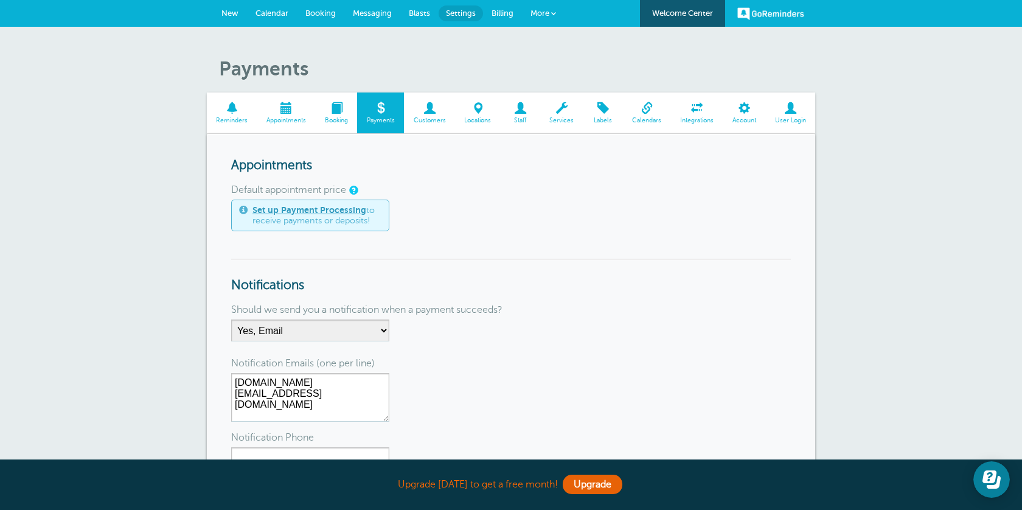
click at [287, 124] on span "Appointments" at bounding box center [287, 120] width 46 height 7
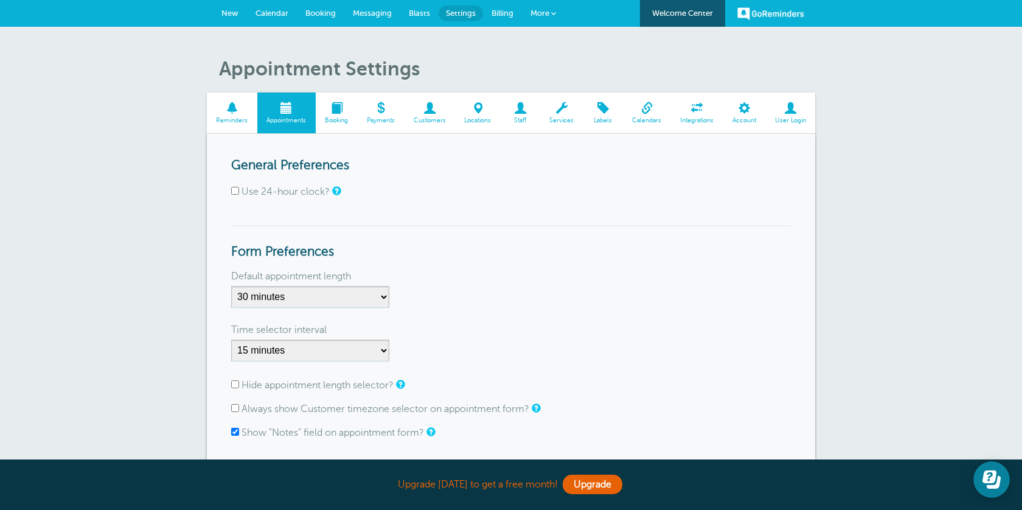
click at [338, 124] on link "Booking" at bounding box center [337, 113] width 42 height 41
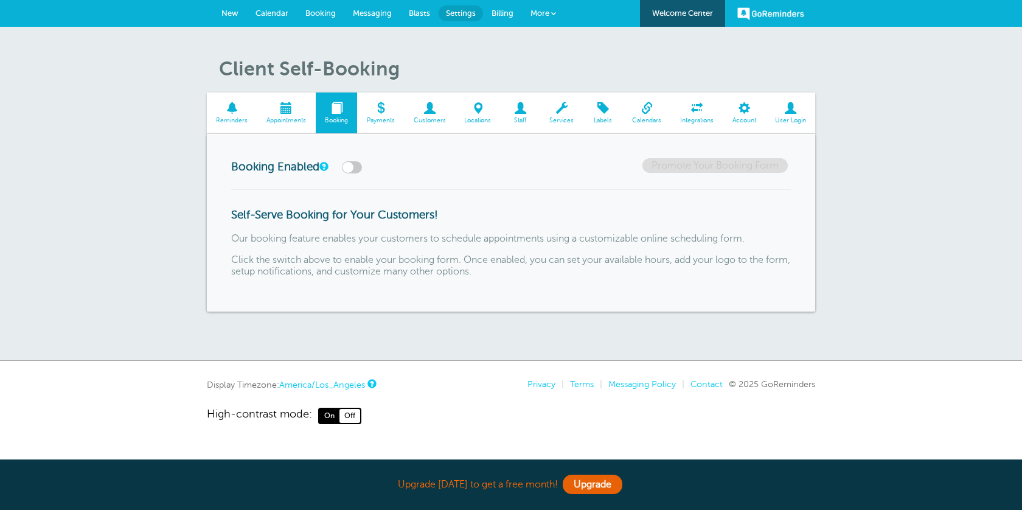
click at [279, 114] on span at bounding box center [286, 108] width 58 height 12
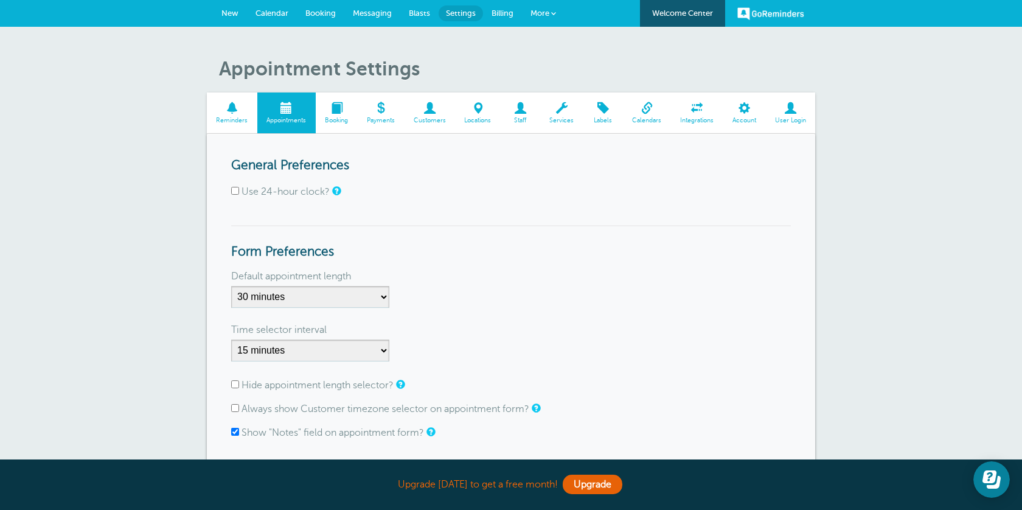
click at [228, 13] on span "New" at bounding box center [230, 13] width 17 height 9
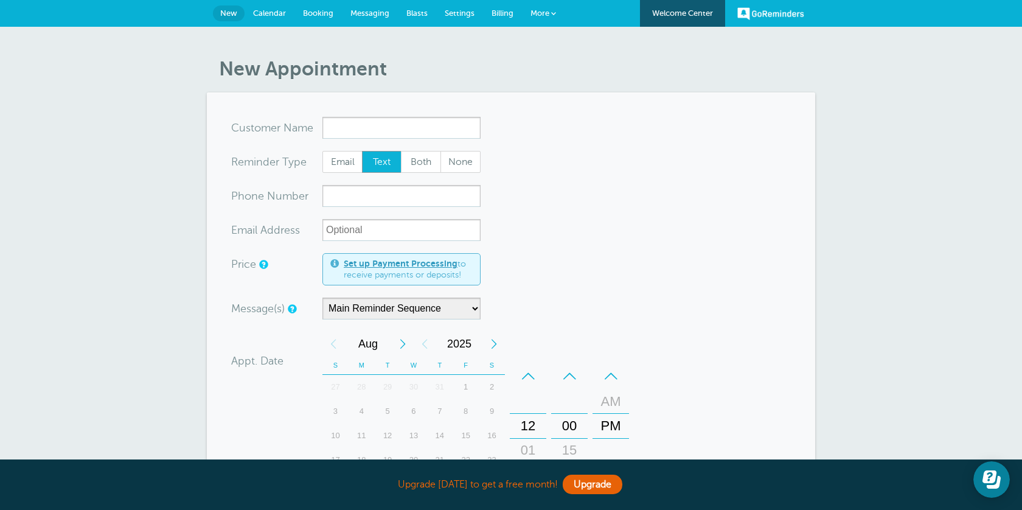
click at [467, 9] on span "Settings" at bounding box center [460, 13] width 30 height 9
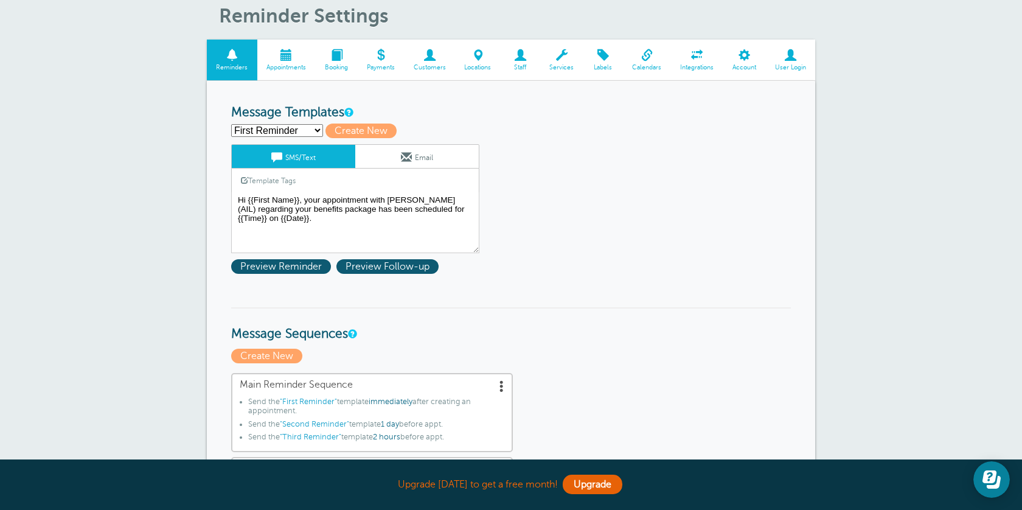
scroll to position [187, 0]
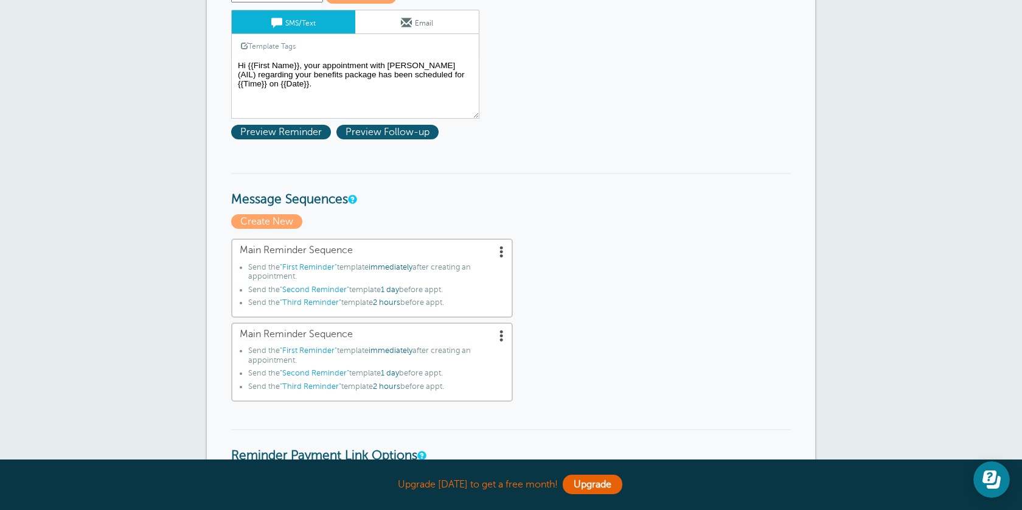
click at [313, 265] on span ""First Reminder"" at bounding box center [308, 267] width 57 height 9
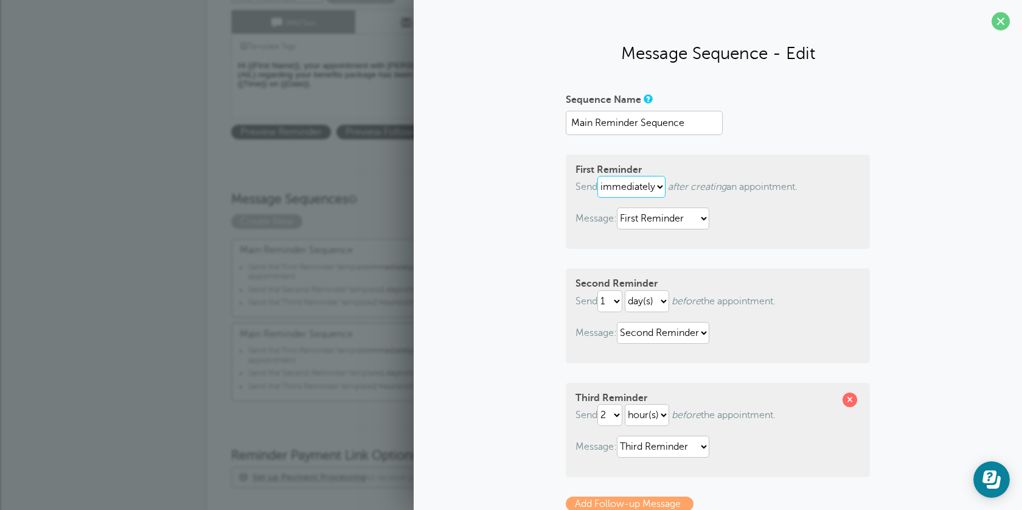
click at [652, 186] on select "immediately 1 2 3 4 5 6 7 8 9 10 11 12 13 14 15 16 17 18 19 20 21 22 23 24 25 2…" at bounding box center [632, 187] width 68 height 22
click at [679, 215] on select "First Reminder Second Reminder Second Reminder Third Reminder Third Reminder" at bounding box center [663, 219] width 93 height 22
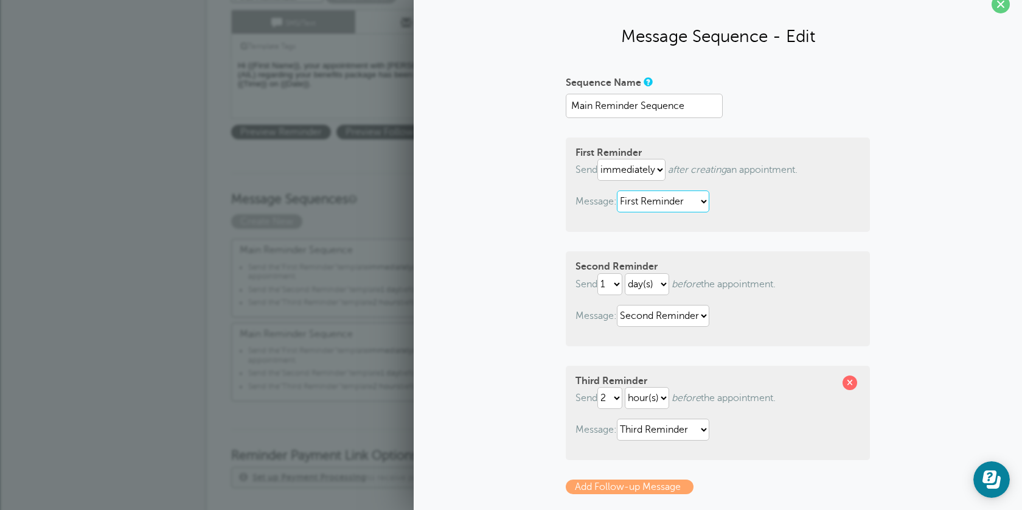
scroll to position [27, 0]
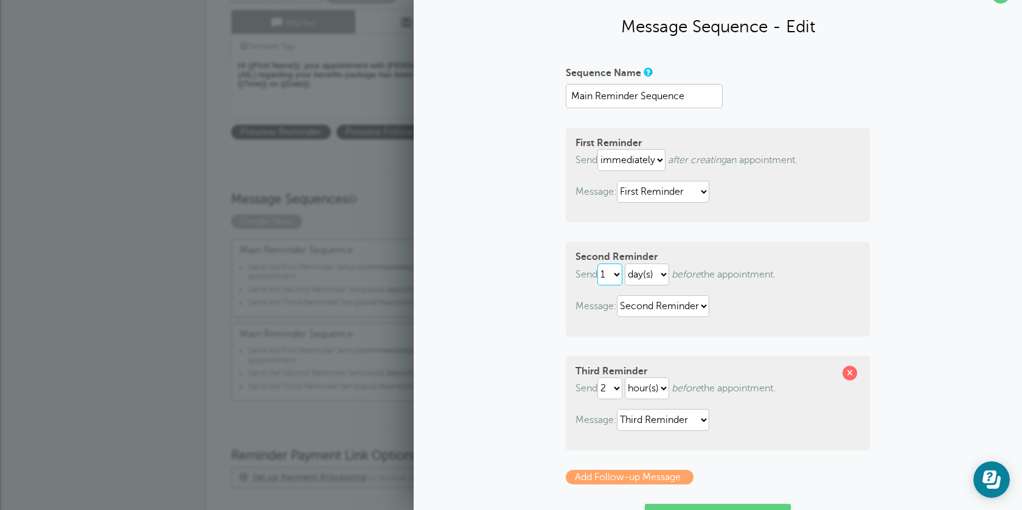
click at [619, 274] on select "1 2 3 4 5 6 7 8 9 10 11 12 13 14 15 16 17 18 19 20 21 22 23 24 25 26 27 28 29 30" at bounding box center [610, 275] width 25 height 22
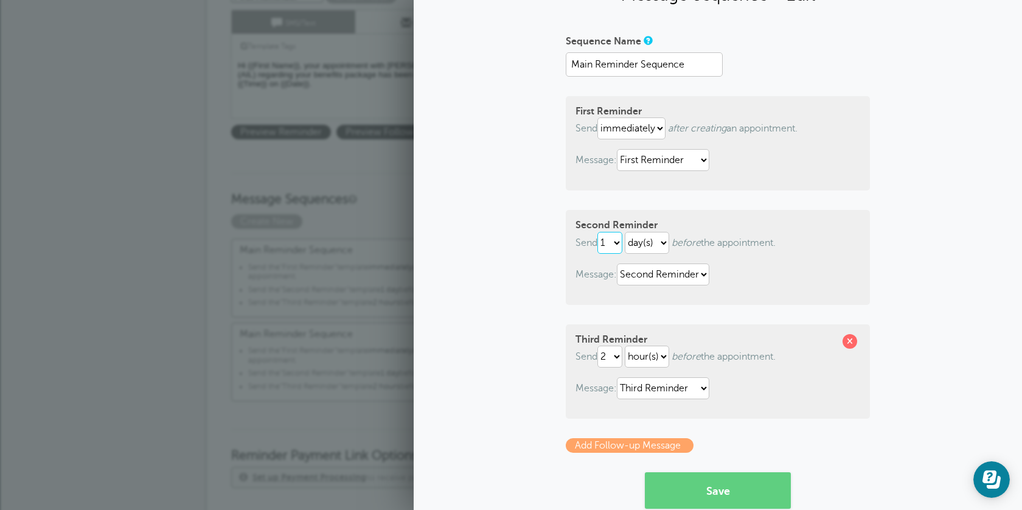
scroll to position [0, 0]
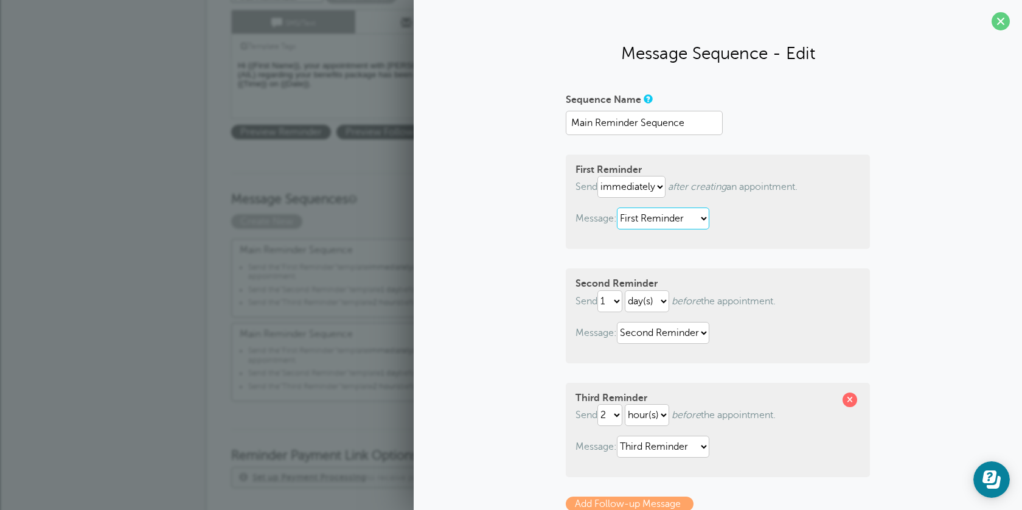
click at [704, 226] on select "First Reminder Second Reminder Second Reminder Third Reminder Third Reminder" at bounding box center [663, 219] width 93 height 22
click at [620, 208] on select "First Reminder Second Reminder Second Reminder Third Reminder Third Reminder" at bounding box center [663, 219] width 93 height 22
click at [655, 184] on select "immediately 1 2 3 4 5 6 7 8 9 10 11 12 13 14 15 16 17 18 19 20 21 22 23 24 25 2…" at bounding box center [632, 187] width 68 height 22
click at [600, 176] on select "immediately 1 2 3 4 5 6 7 8 9 10 11 12 13 14 15 16 17 18 19 20 21 22 23 24 25 2…" at bounding box center [632, 187] width 68 height 22
select select "0"
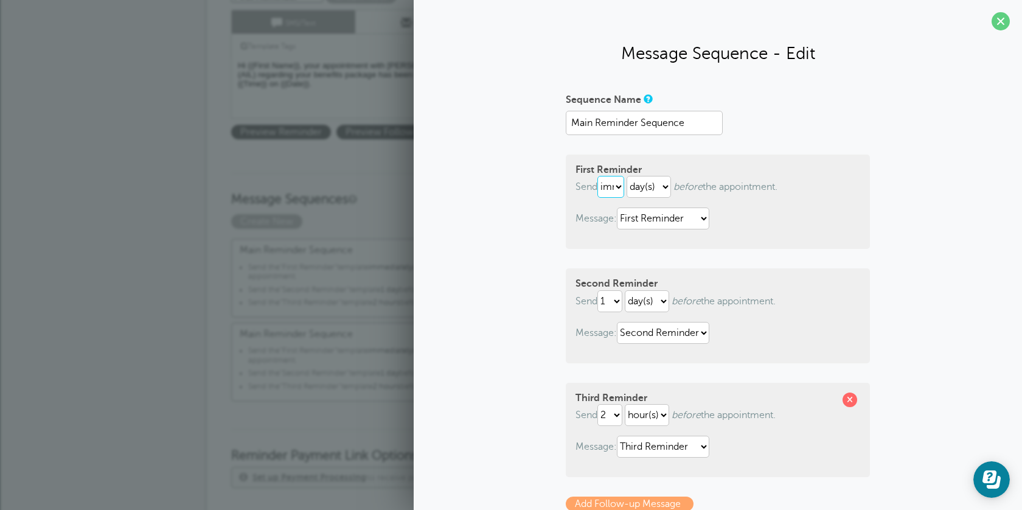
click at [620, 192] on select "immediately 1 2 3 4 5 6 7 8 9 10 11 12 13 14 15 16 17 18 19 20 21 22 23 24 25 2…" at bounding box center [611, 187] width 27 height 22
click at [655, 186] on select "hour(s) day(s)" at bounding box center [649, 187] width 44 height 22
click at [1002, 18] on span at bounding box center [1001, 21] width 18 height 18
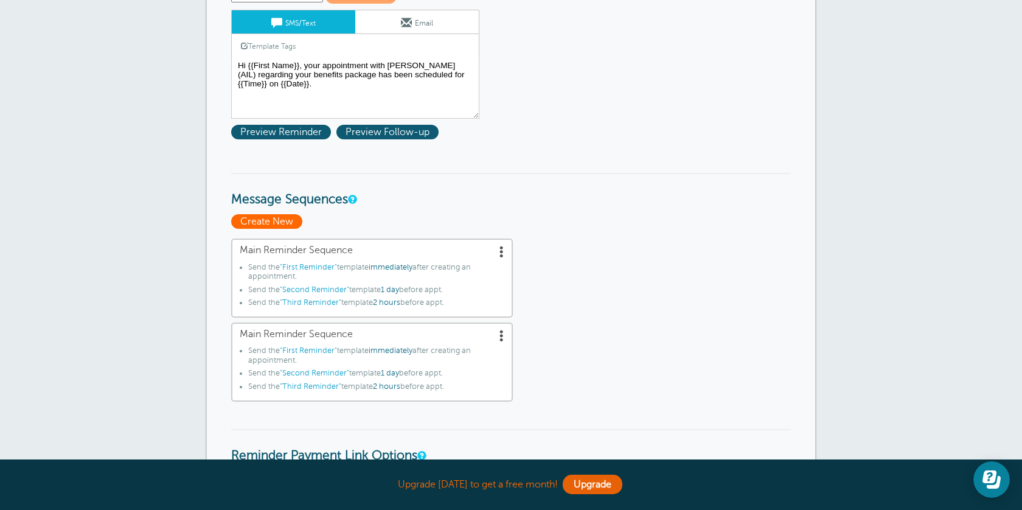
click at [279, 223] on span "Create New" at bounding box center [266, 221] width 71 height 15
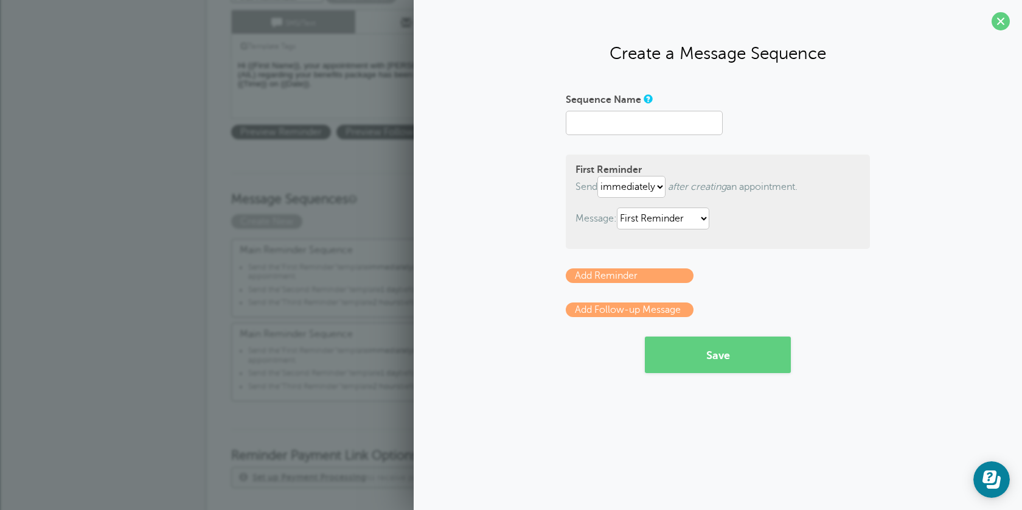
click at [640, 273] on link "Add Reminder" at bounding box center [630, 275] width 128 height 15
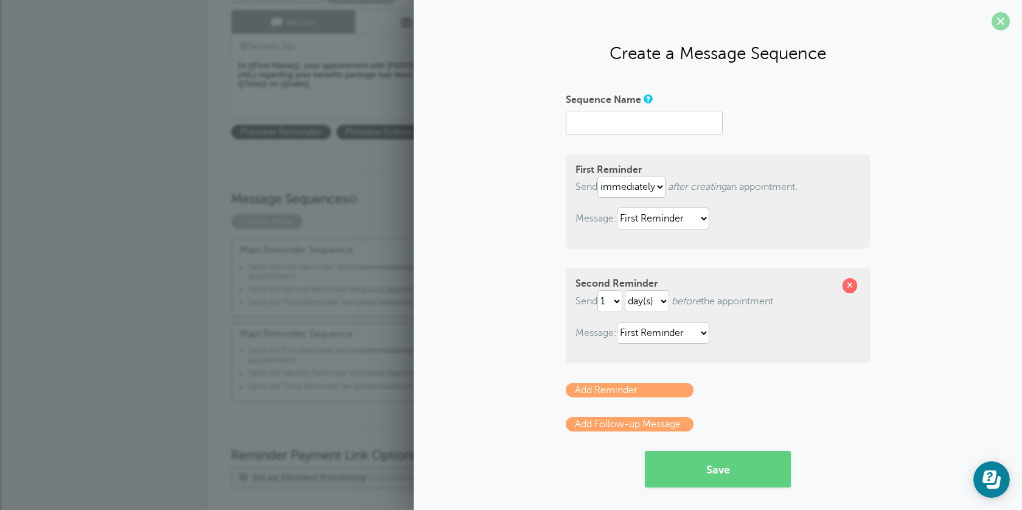
click at [1003, 18] on span at bounding box center [1001, 21] width 18 height 18
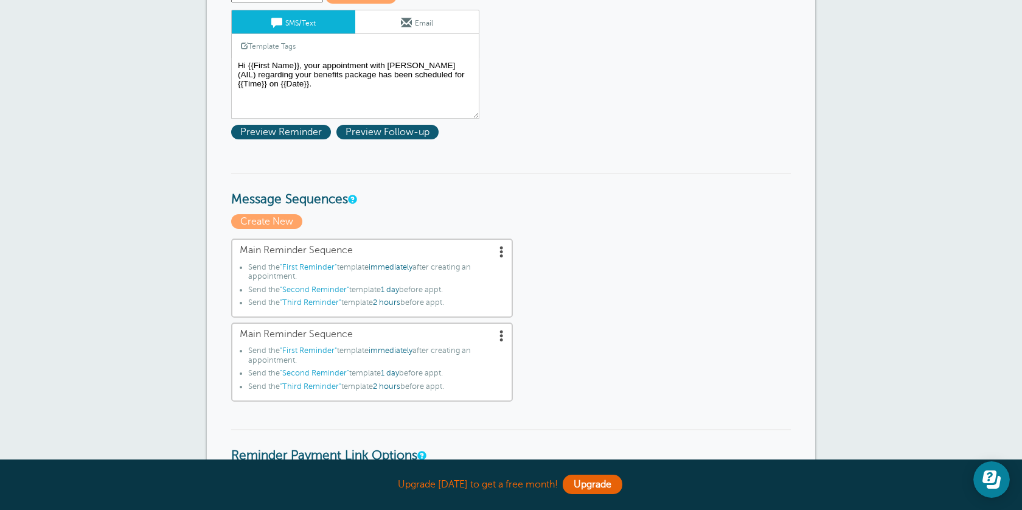
scroll to position [2, 0]
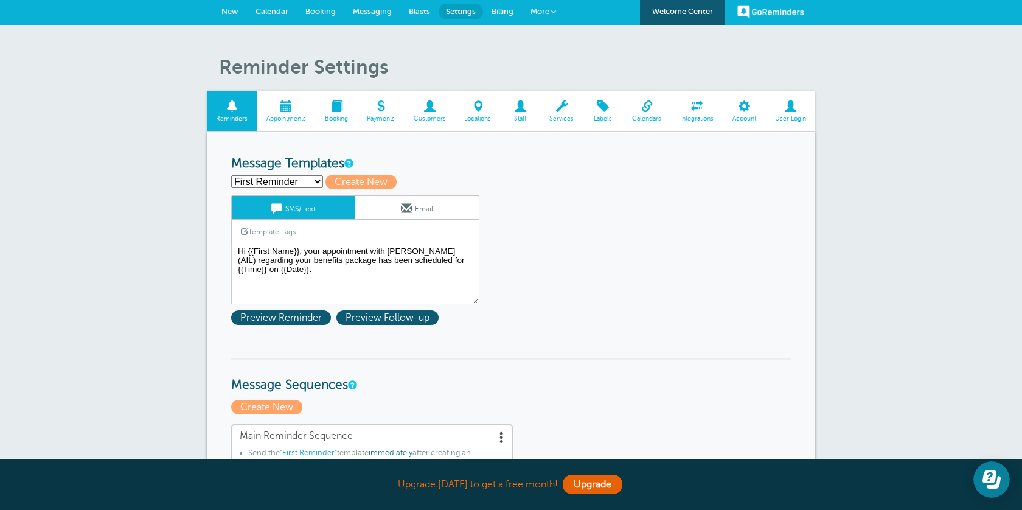
click at [285, 122] on link "Appointments" at bounding box center [286, 111] width 58 height 41
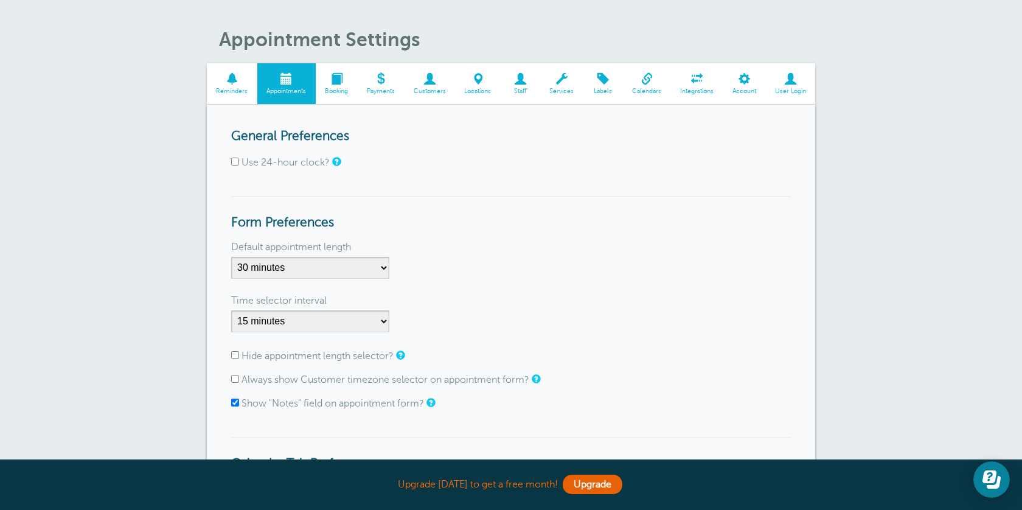
click at [344, 88] on span "Booking" at bounding box center [337, 91] width 30 height 7
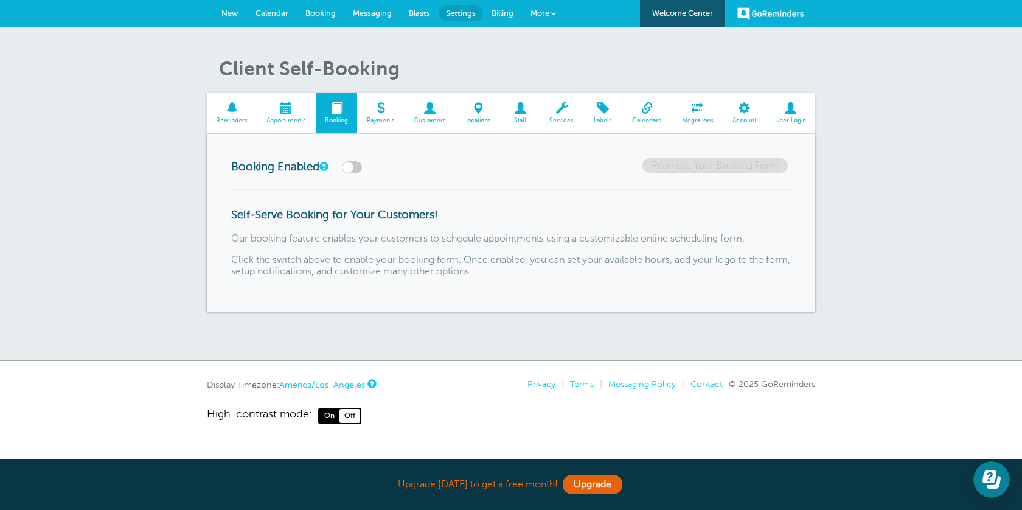
click at [277, 119] on span "Appointments" at bounding box center [287, 120] width 46 height 7
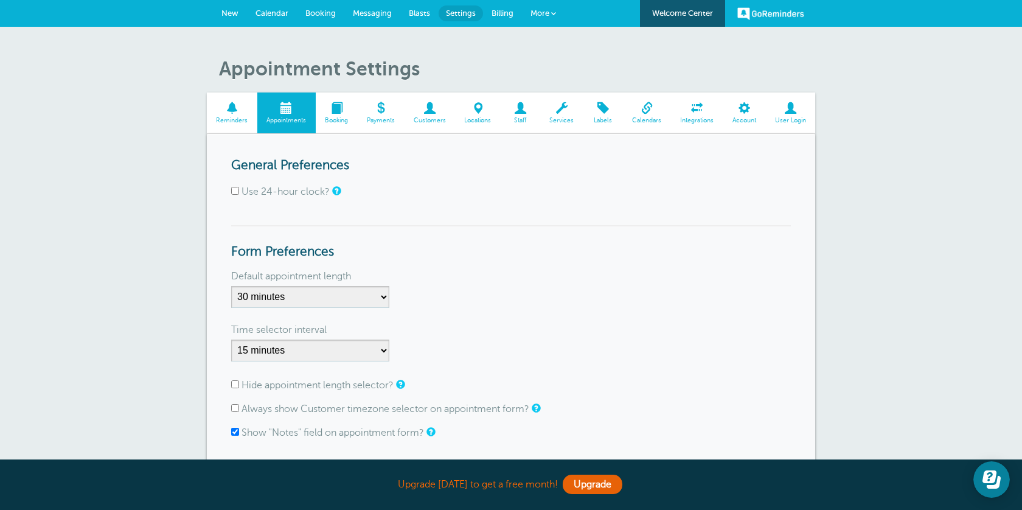
click at [235, 122] on span "Reminders" at bounding box center [232, 120] width 38 height 7
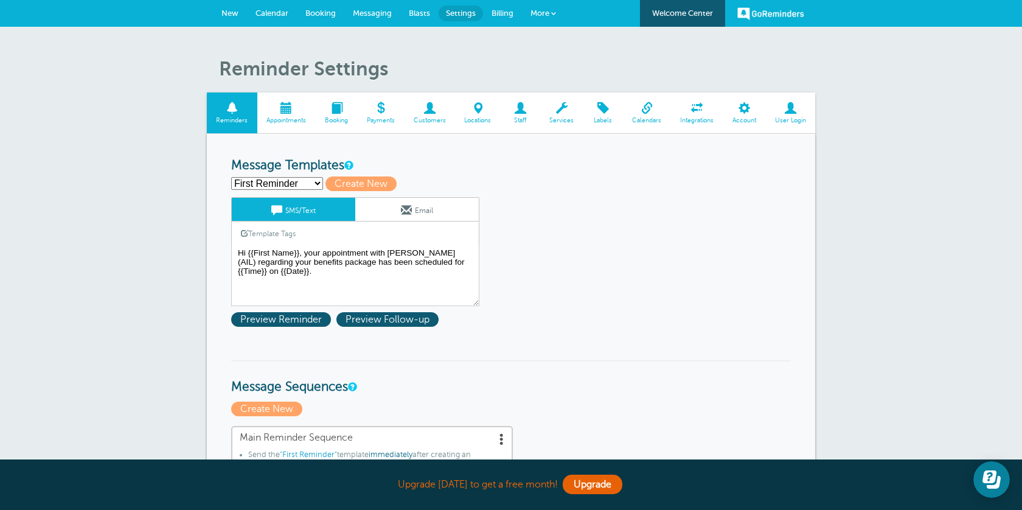
click at [316, 183] on select "First Reminder Second Reminder Second Reminder Third Reminder Third Reminder Cr…" at bounding box center [277, 183] width 92 height 13
select select "160052"
click at [231, 177] on select "First Reminder Second Reminder Second Reminder Third Reminder Third Reminder Cr…" at bounding box center [277, 183] width 92 height 13
type input "Second Reminder"
type textarea "Hi {{First Name}}, you have an appointment with American Income Life at {{Time}…"
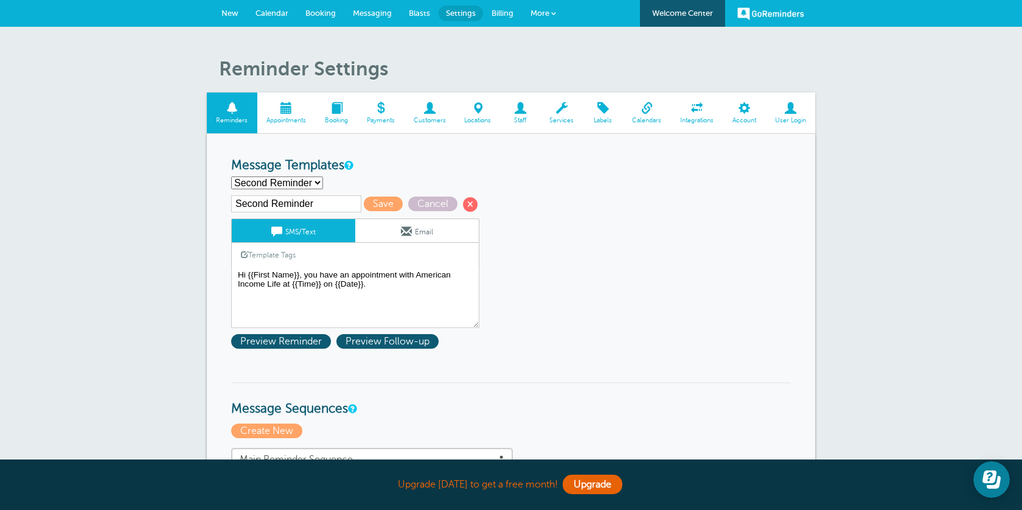
click at [318, 181] on select "First Reminder Second Reminder Second Reminder Third Reminder Third Reminder Cr…" at bounding box center [277, 183] width 92 height 13
select select "160050"
click at [231, 177] on select "First Reminder Second Reminder Second Reminder Third Reminder Third Reminder Cr…" at bounding box center [277, 183] width 92 height 13
type input "First Reminder"
type textarea "Hi {{First Name}}, your appointment with [PERSON_NAME] (AIL) regarding your ben…"
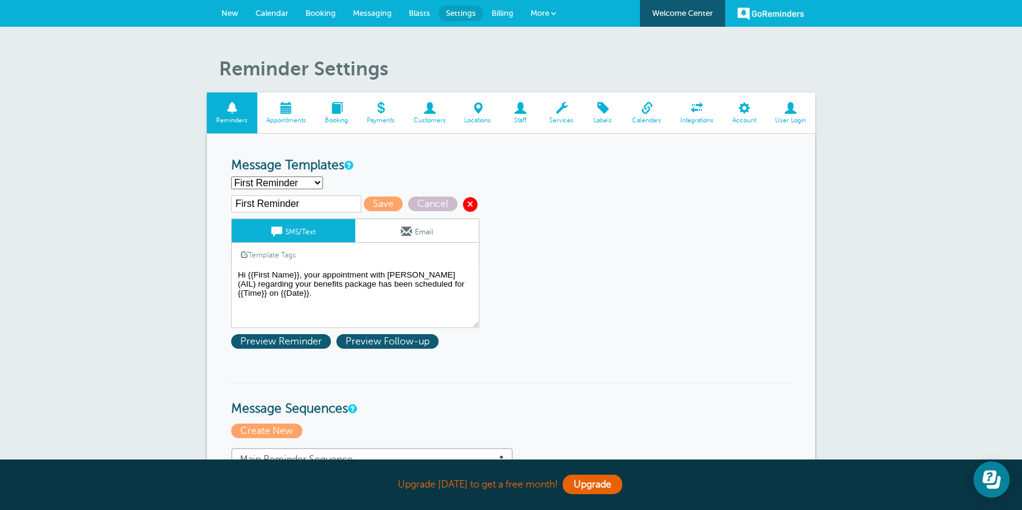
click at [463, 199] on span at bounding box center [470, 204] width 15 height 15
click at [368, 203] on span "Save" at bounding box center [383, 204] width 39 height 15
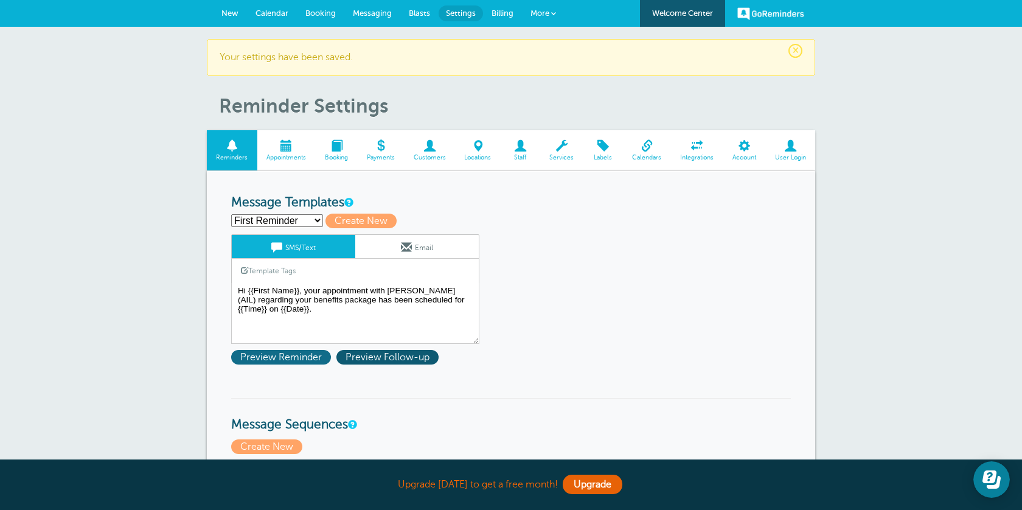
click at [296, 358] on span "Preview Reminder" at bounding box center [281, 357] width 100 height 15
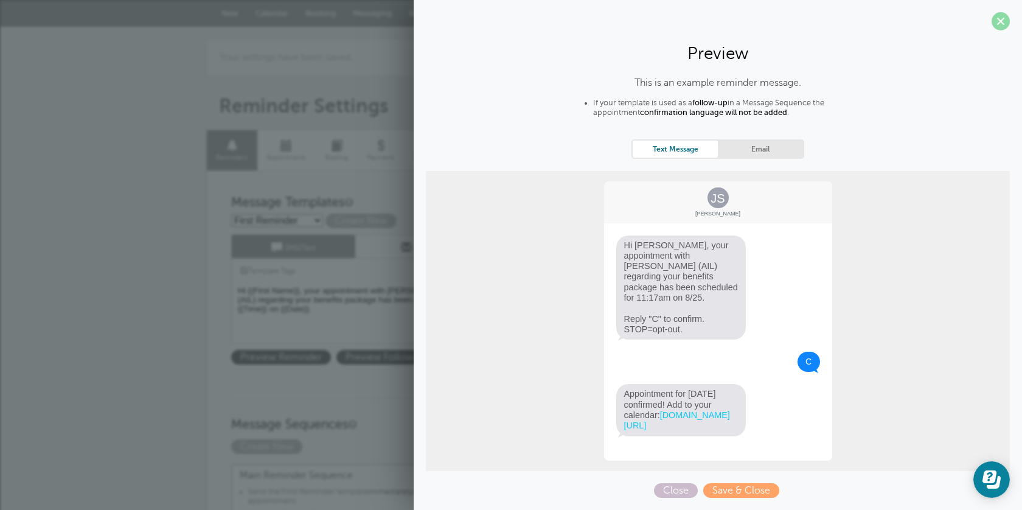
click at [999, 27] on span at bounding box center [1001, 21] width 18 height 18
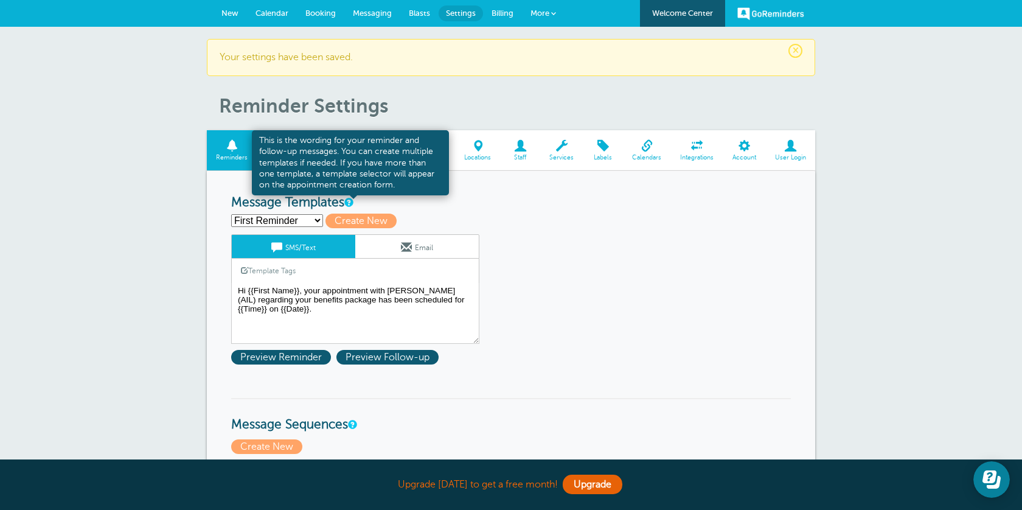
click at [349, 201] on link at bounding box center [347, 202] width 7 height 8
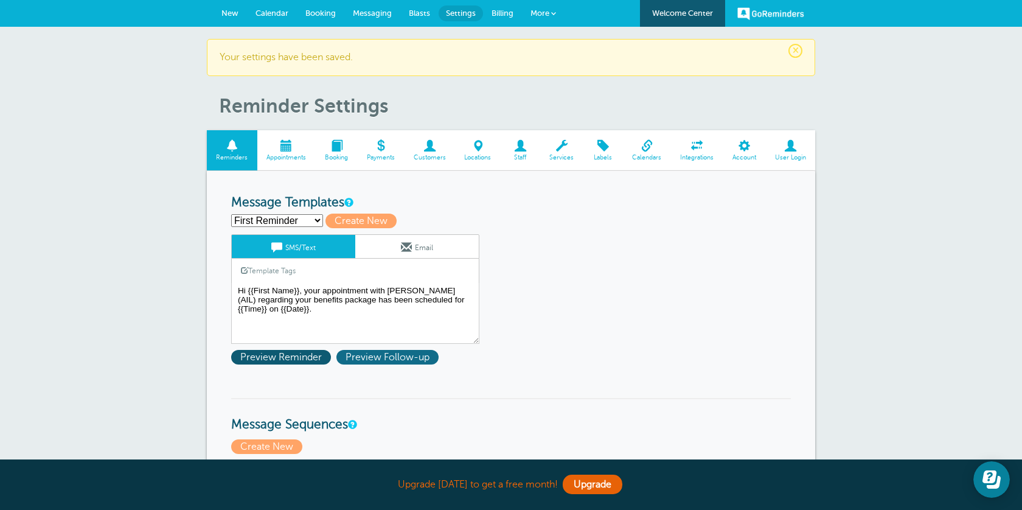
click at [382, 363] on span "Preview Follow-up" at bounding box center [388, 357] width 102 height 15
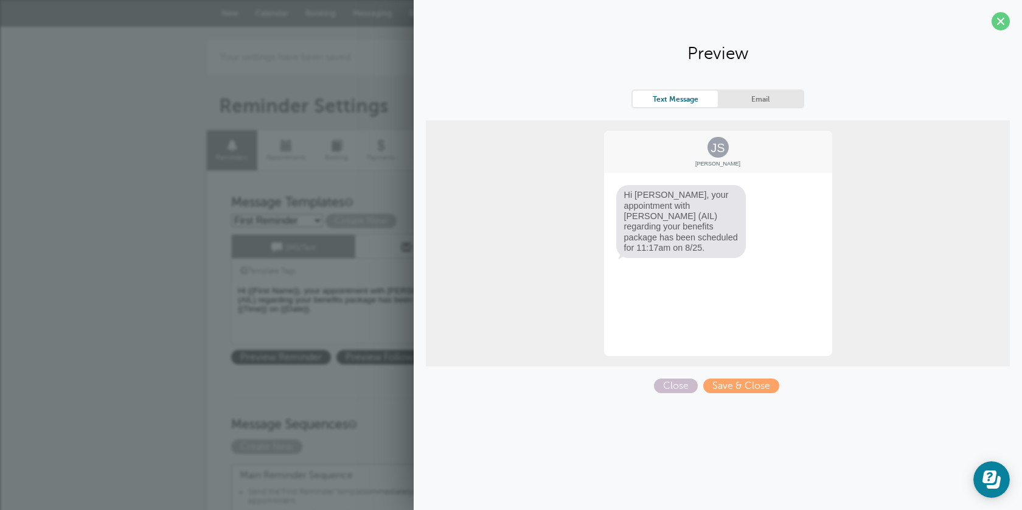
click at [759, 97] on link "Email" at bounding box center [760, 99] width 85 height 16
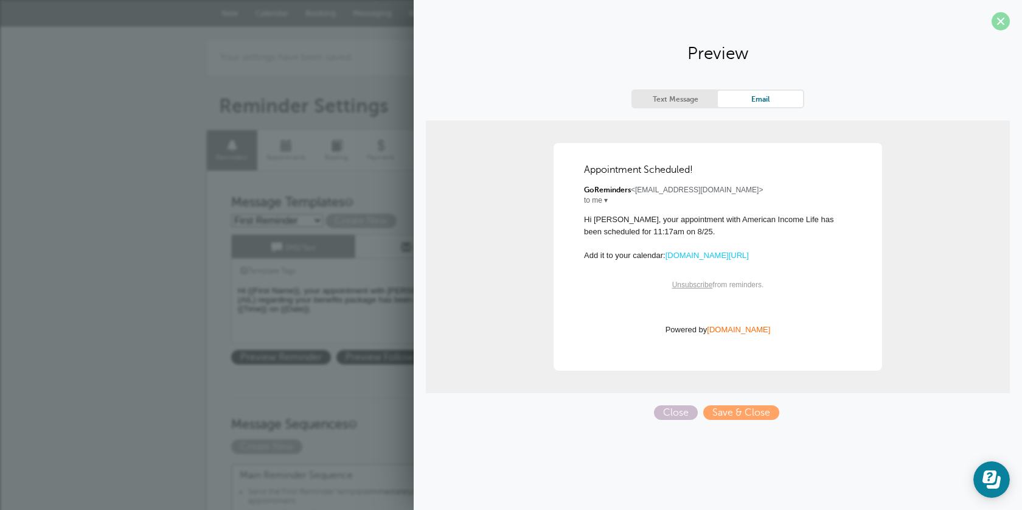
click at [1005, 23] on span at bounding box center [1001, 21] width 18 height 18
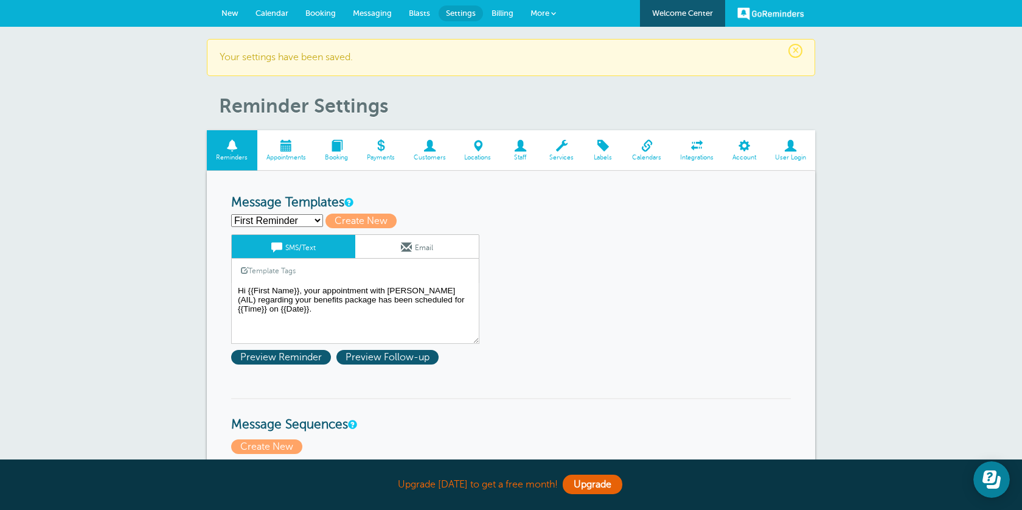
click at [276, 4] on link "Calendar" at bounding box center [272, 13] width 50 height 27
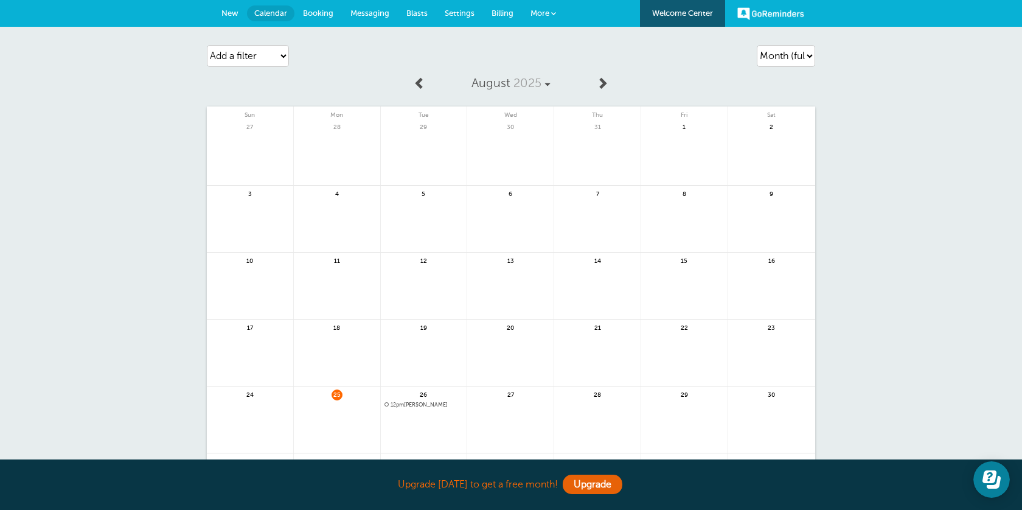
click at [411, 419] on link at bounding box center [424, 436] width 86 height 53
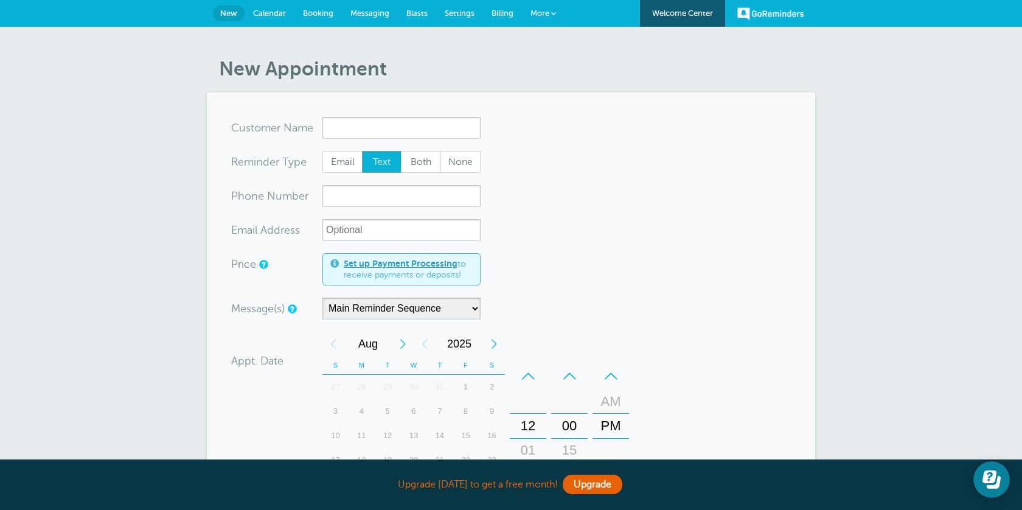
scroll to position [3, 0]
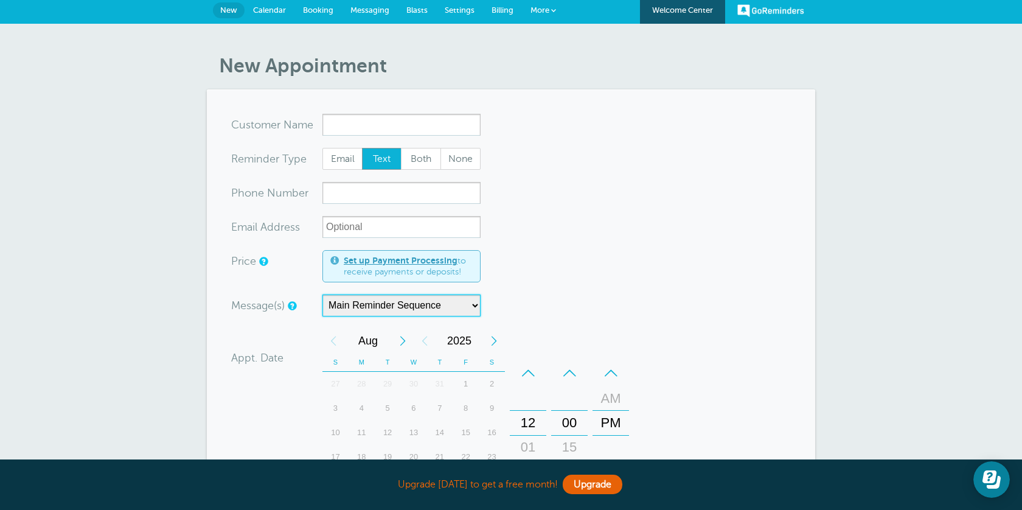
click at [480, 301] on select "Main Reminder Sequence Main Reminder Sequence" at bounding box center [402, 306] width 158 height 22
click at [323, 295] on select "Main Reminder Sequence Main Reminder Sequence" at bounding box center [402, 306] width 158 height 22
click at [522, 225] on form "You are creating a new customer. To use an existing customer select one from th…" at bounding box center [511, 414] width 560 height 601
click at [468, 309] on select "Main Reminder Sequence Main Reminder Sequence" at bounding box center [402, 306] width 158 height 22
select select "160051"
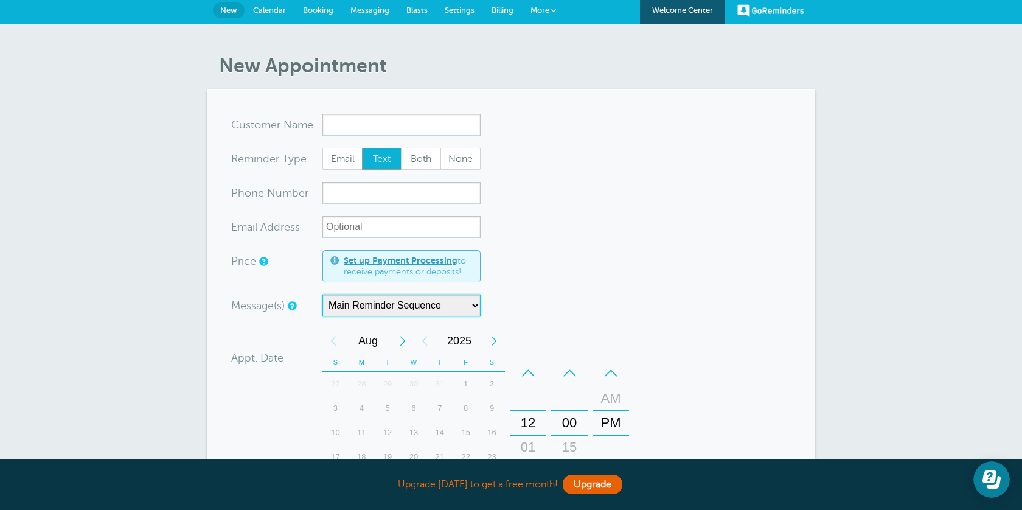
click at [323, 295] on select "Main Reminder Sequence Main Reminder Sequence" at bounding box center [402, 306] width 158 height 22
click at [264, 10] on span "Calendar" at bounding box center [269, 9] width 33 height 9
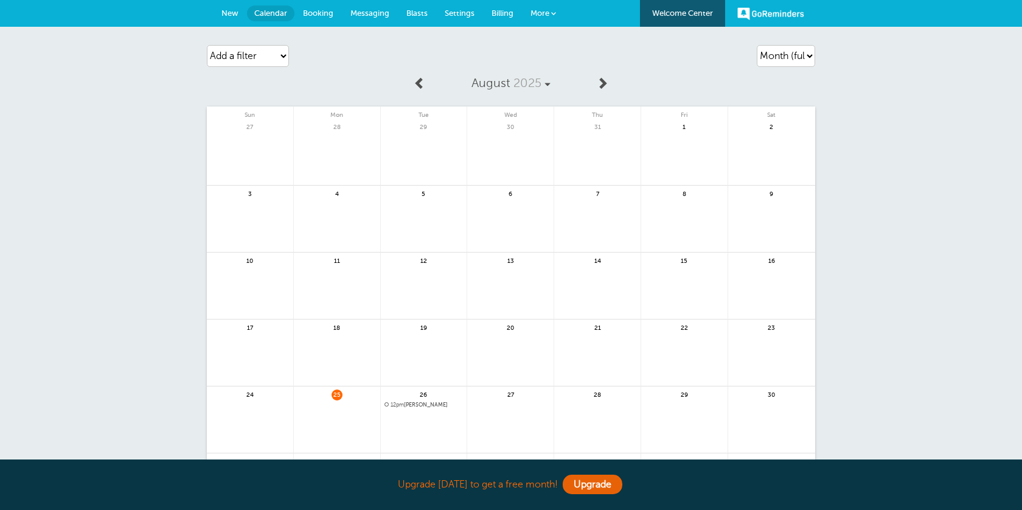
click at [461, 7] on link "Settings" at bounding box center [459, 13] width 47 height 27
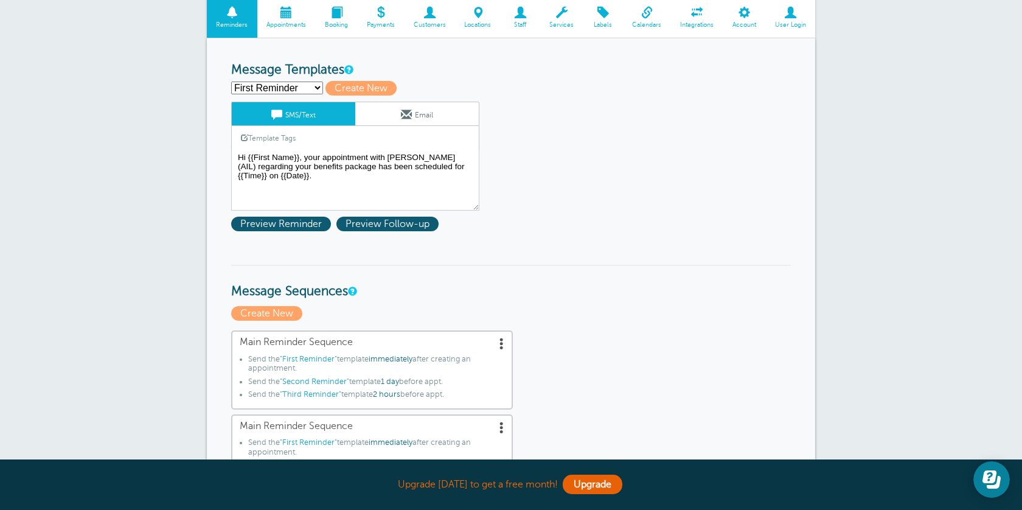
scroll to position [93, 0]
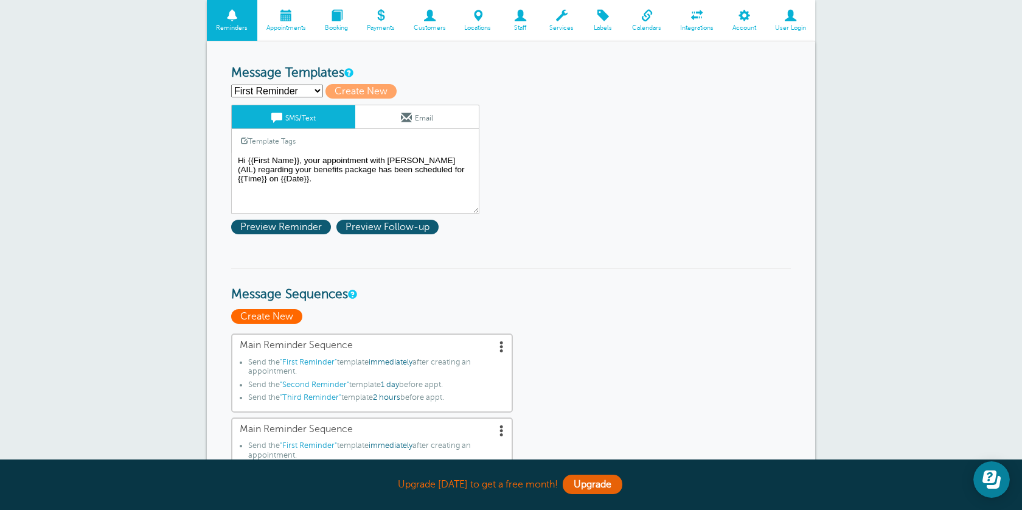
click at [282, 323] on span "Create New" at bounding box center [266, 316] width 71 height 15
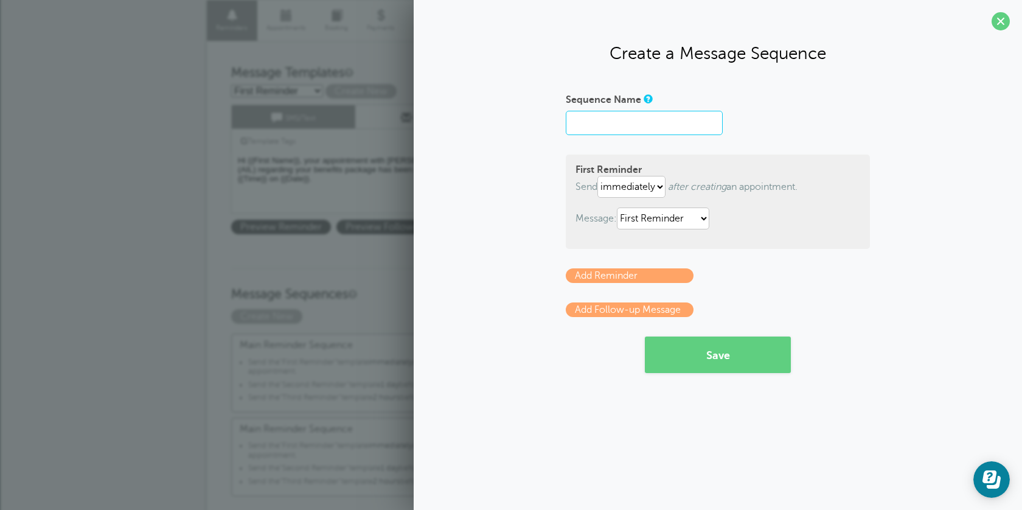
click at [645, 124] on input "Sequence Name" at bounding box center [644, 123] width 157 height 24
click at [750, 81] on section "Create a Message Sequence Sequence Name First Reminder Send immediately 1 2 3 4…" at bounding box center [718, 200] width 609 height 400
click at [660, 277] on link "Add Reminder" at bounding box center [630, 275] width 128 height 15
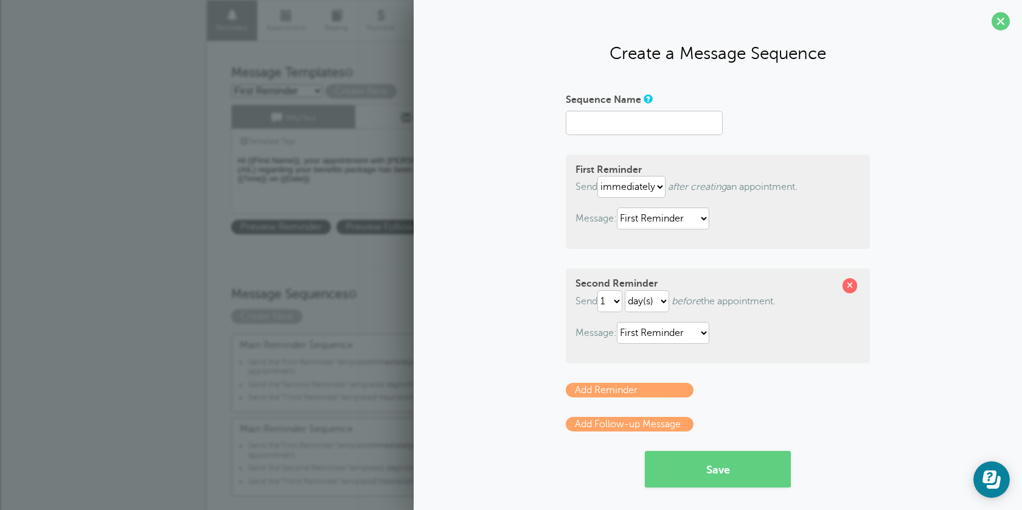
click at [636, 387] on link "Add Reminder" at bounding box center [630, 390] width 128 height 15
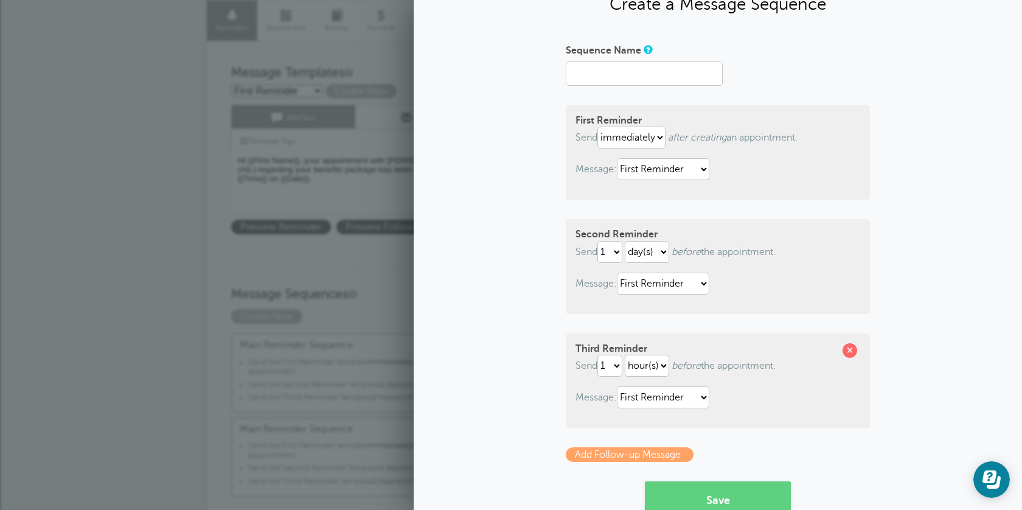
scroll to position [52, 0]
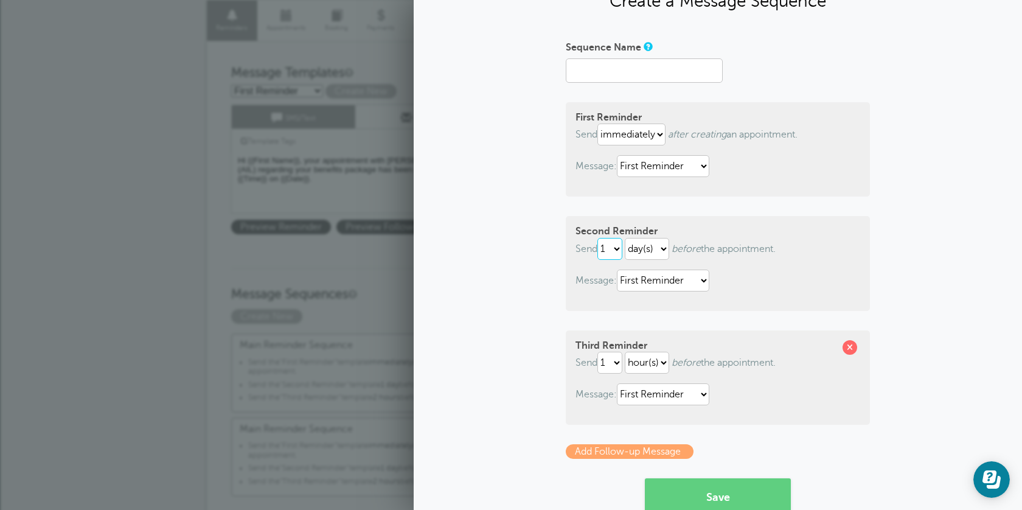
click at [621, 248] on select "1 2 3 4 5 6 7 8 9 10 11 12 13 14 15 16 17 18 19 20 21 22 23 24 25 26 27 28 29 30" at bounding box center [610, 249] width 25 height 22
select select "6"
click at [600, 238] on select "1 2 3 4 5 6 7 8 9 10 11 12 13 14 15 16 17 18 19 20 21 22 23 24 25 26 27 28 29 30" at bounding box center [610, 249] width 25 height 22
click at [668, 249] on select "hour(s) day(s)" at bounding box center [647, 249] width 44 height 22
select select "HOUR"
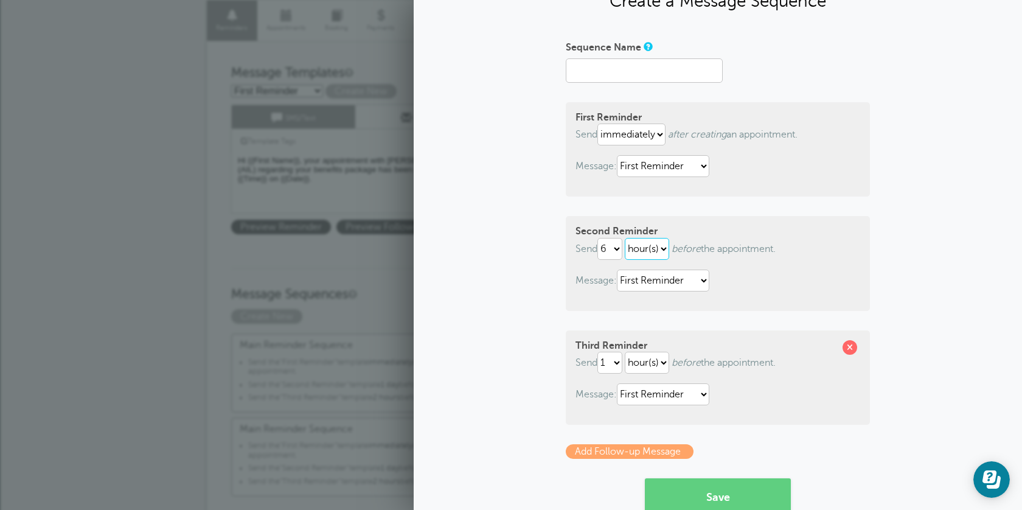
click at [628, 238] on select "hour(s) day(s)" at bounding box center [647, 249] width 44 height 22
click at [660, 71] on input "Sequence Name" at bounding box center [644, 70] width 157 height 24
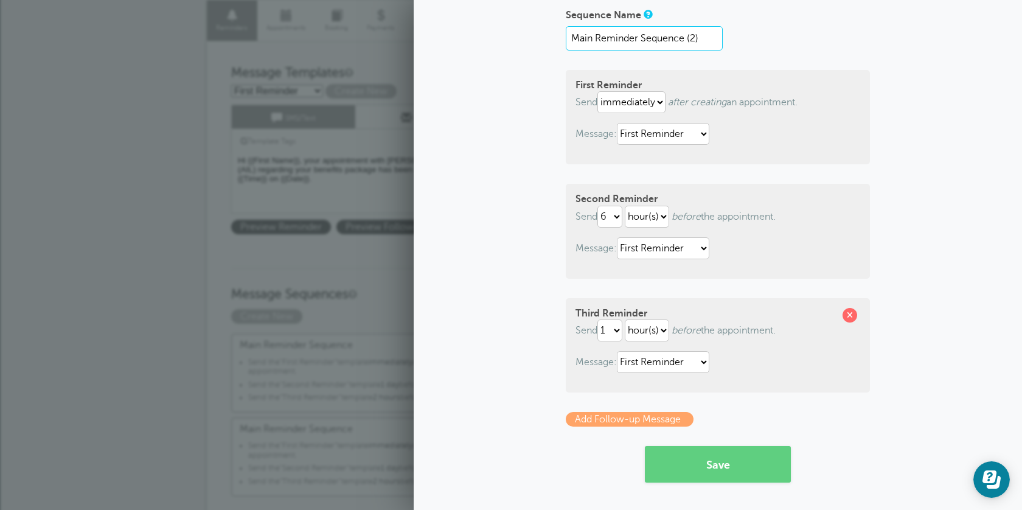
type input "Main Reminder Sequence (2)"
click at [645, 419] on link "Add Follow-up Message" at bounding box center [630, 419] width 128 height 15
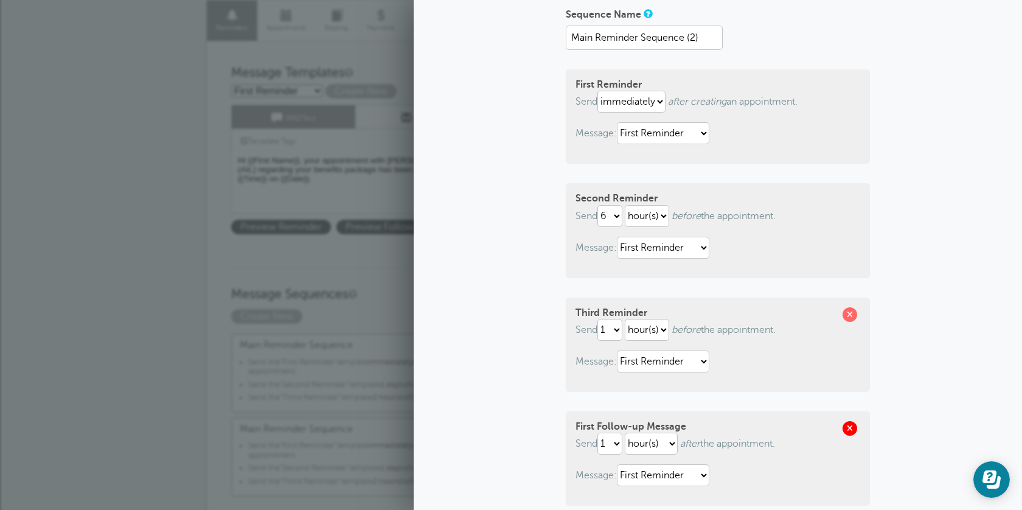
click at [853, 428] on span at bounding box center [850, 428] width 15 height 15
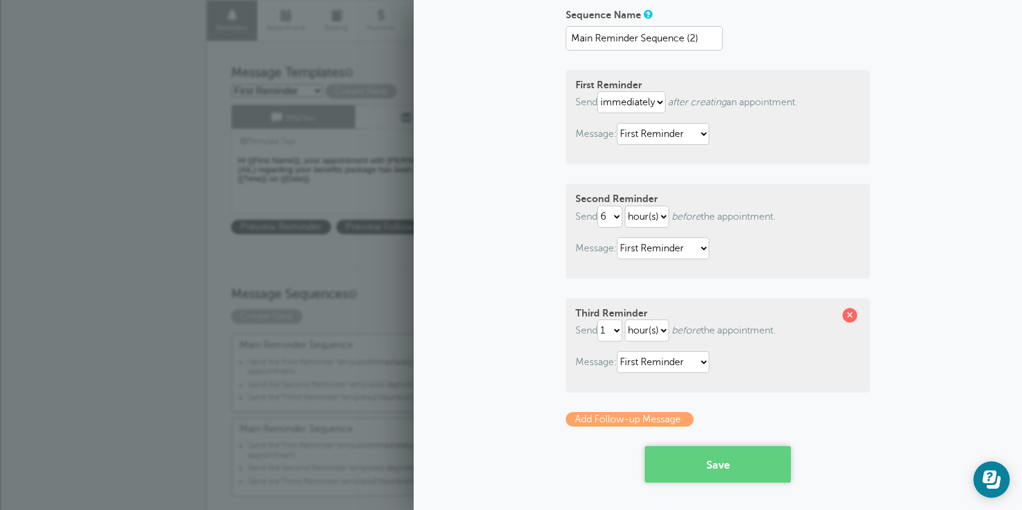
click at [735, 467] on button "Save" at bounding box center [718, 464] width 146 height 37
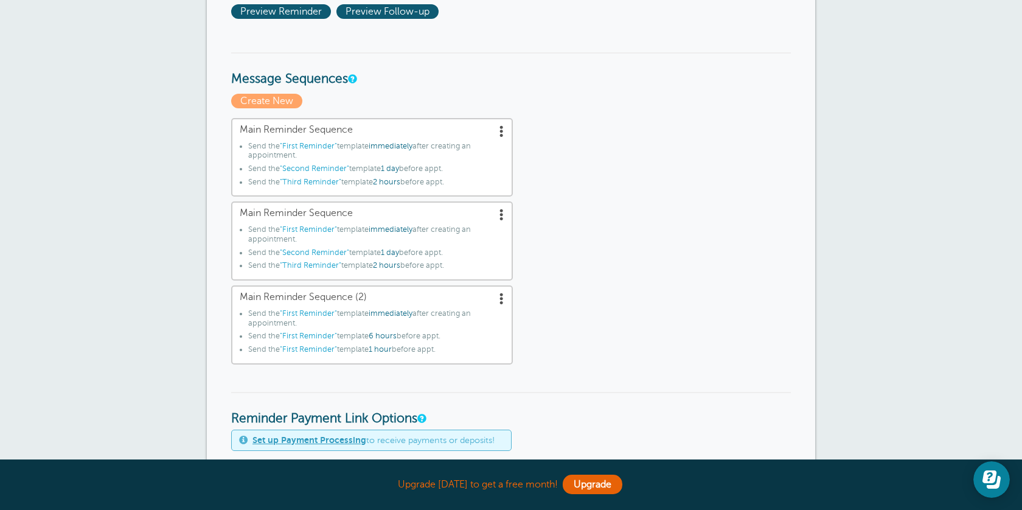
scroll to position [351, 0]
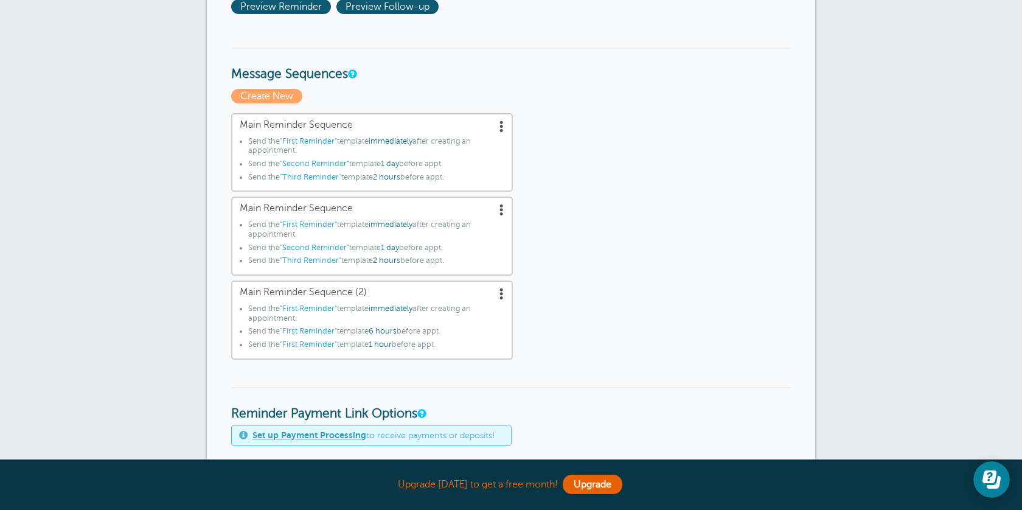
click at [506, 297] on span at bounding box center [502, 293] width 12 height 12
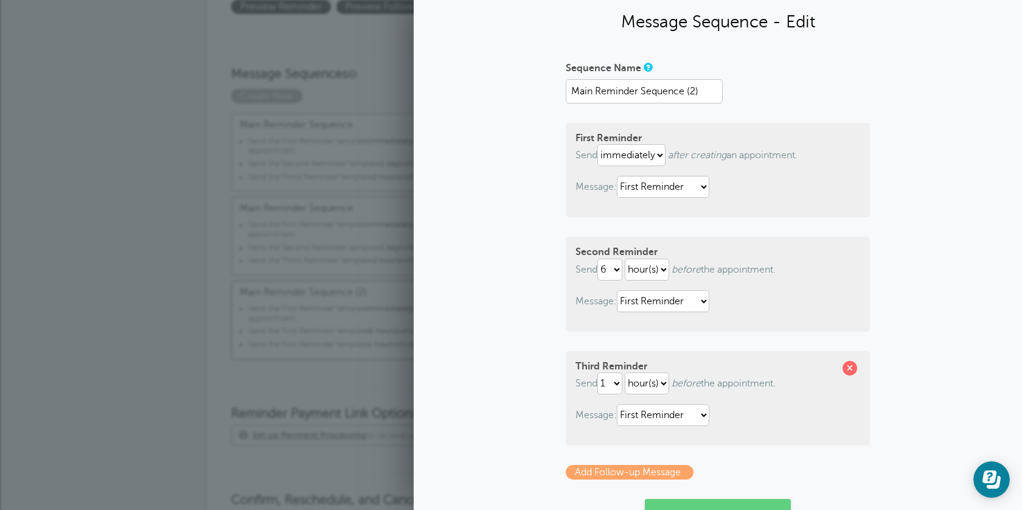
scroll to position [35, 0]
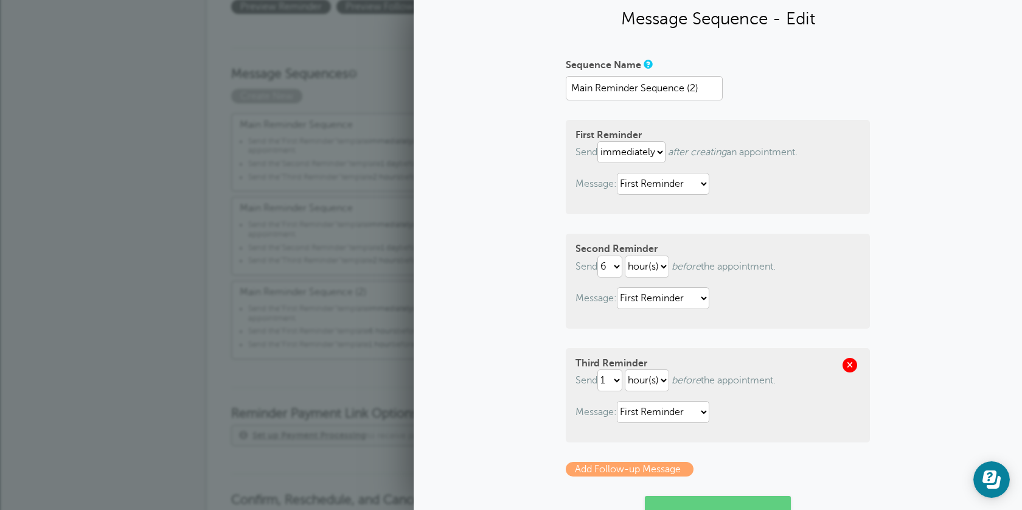
click at [851, 369] on span at bounding box center [850, 365] width 15 height 15
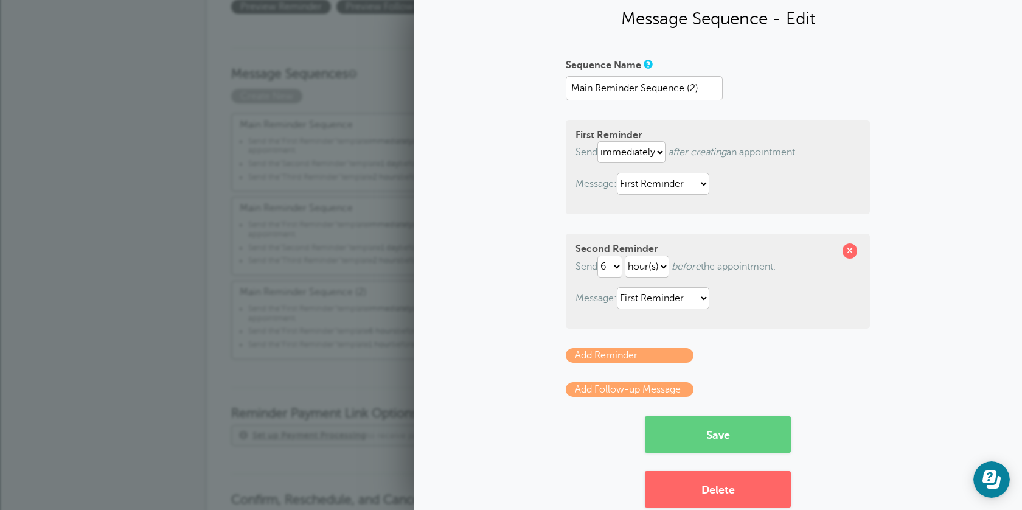
click at [850, 242] on div "Second Reminder Send 1 2 3 4 5 6 7 8 9 10 11 12 13 14 15 16 17 18 19 20 21 22 2…" at bounding box center [718, 281] width 304 height 94
click at [850, 253] on span at bounding box center [850, 250] width 15 height 15
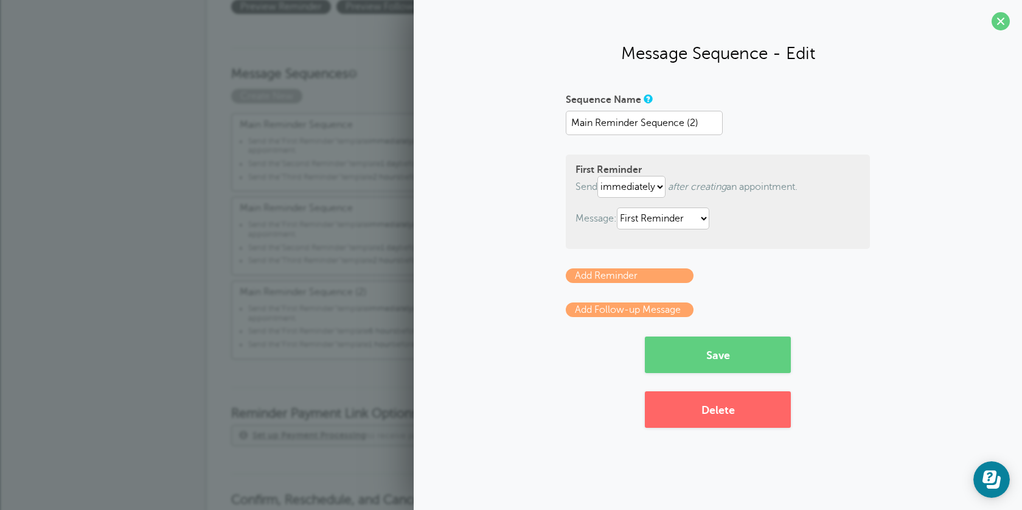
scroll to position [0, 0]
click at [711, 404] on button "Delete" at bounding box center [718, 409] width 146 height 37
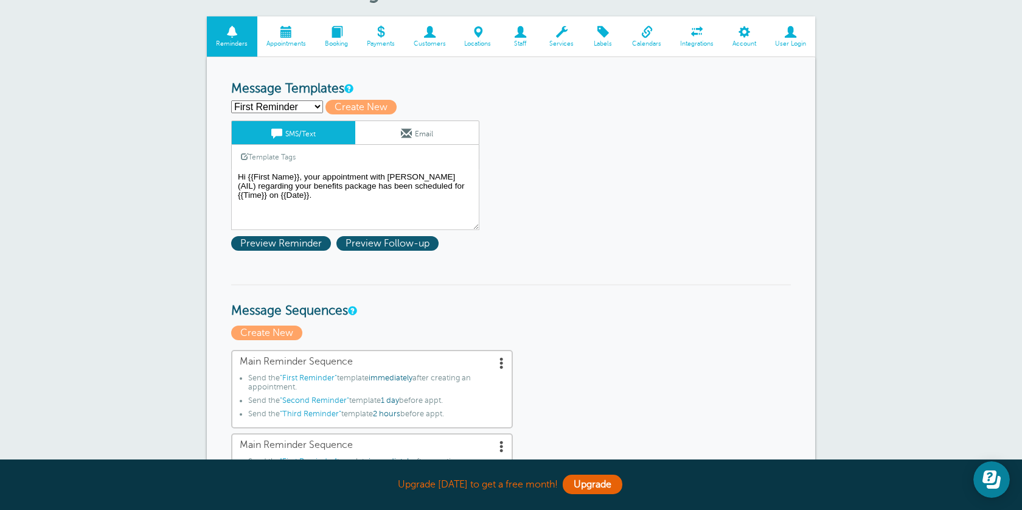
scroll to position [281, 0]
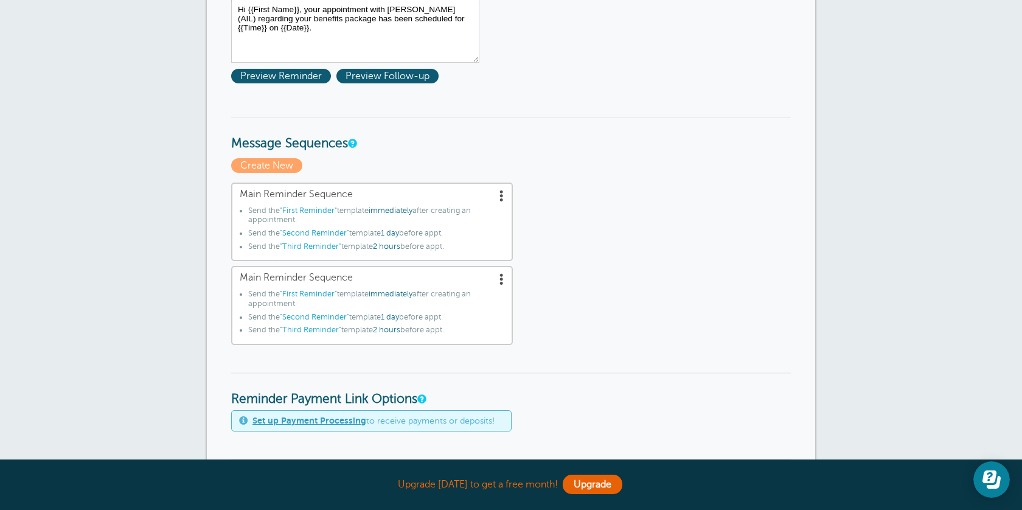
click at [502, 279] on span at bounding box center [502, 279] width 12 height 12
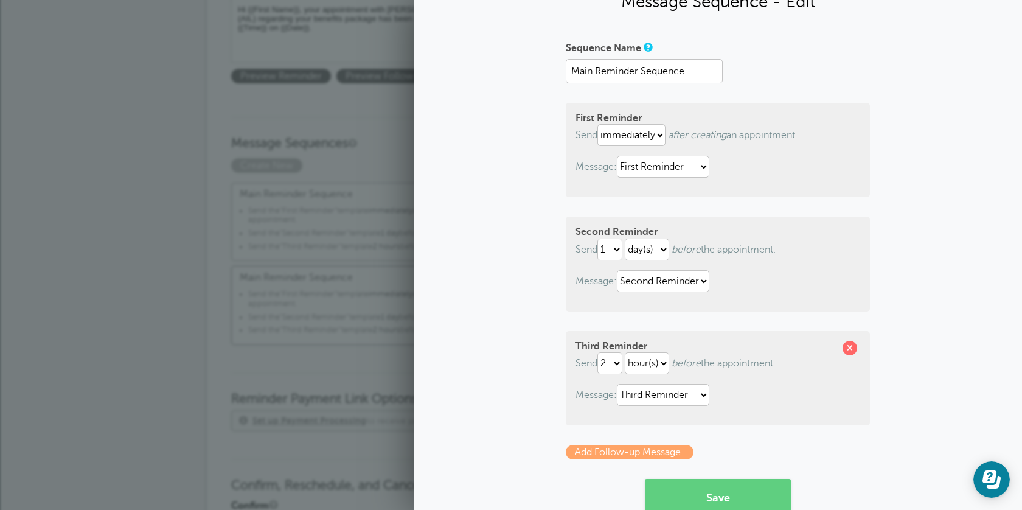
scroll to position [131, 0]
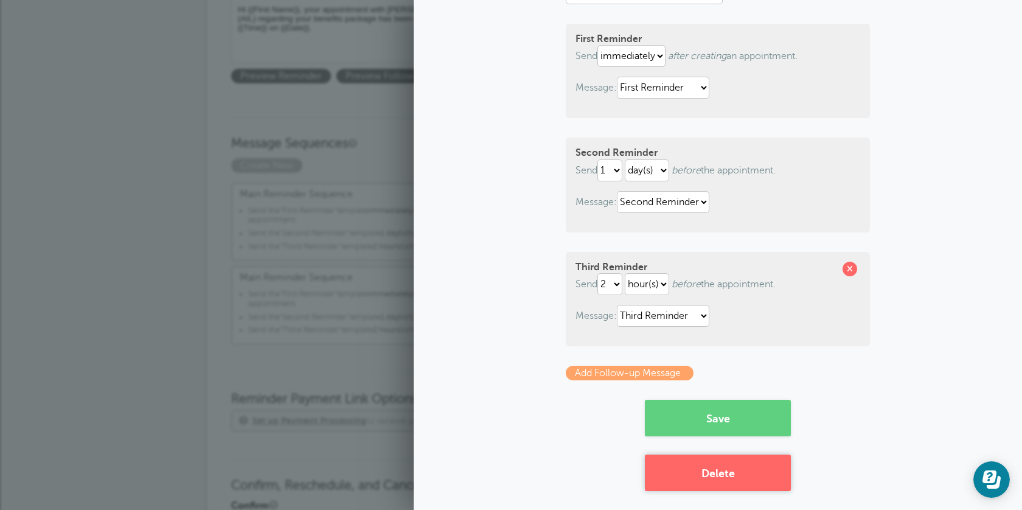
click at [740, 470] on button "Delete" at bounding box center [718, 473] width 146 height 37
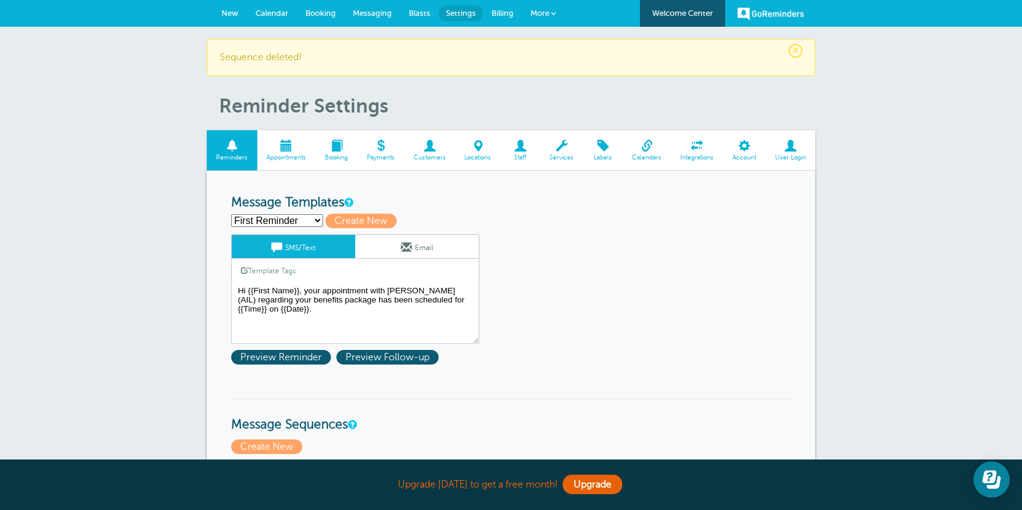
click at [232, 12] on span "New" at bounding box center [230, 13] width 17 height 9
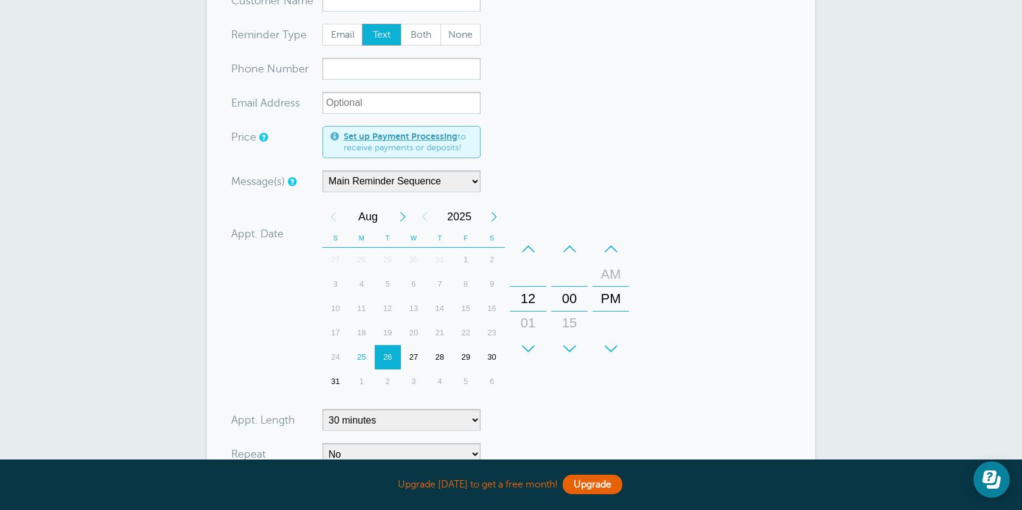
scroll to position [139, 0]
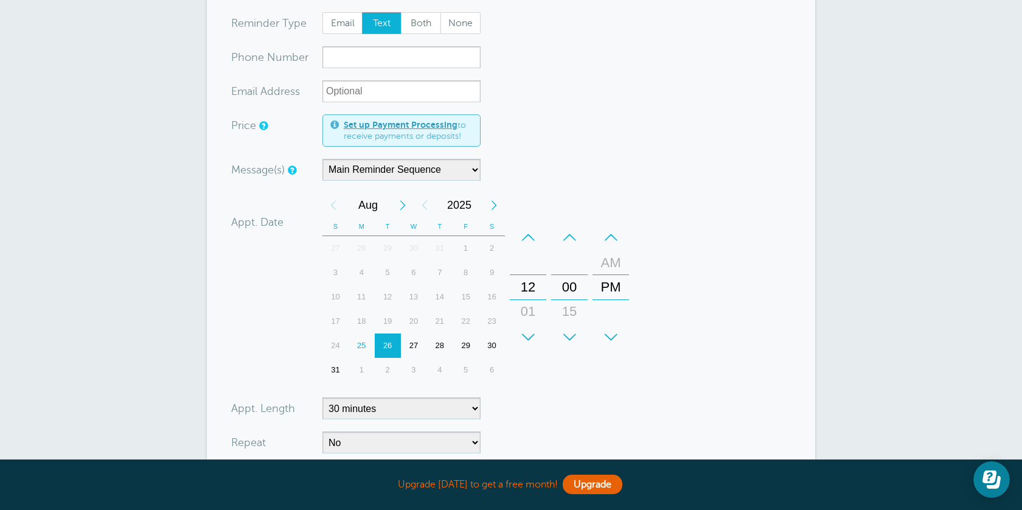
click at [361, 344] on div "25" at bounding box center [362, 346] width 26 height 24
click at [605, 267] on div "AM" at bounding box center [610, 263] width 29 height 24
click at [533, 334] on div "+" at bounding box center [528, 337] width 37 height 24
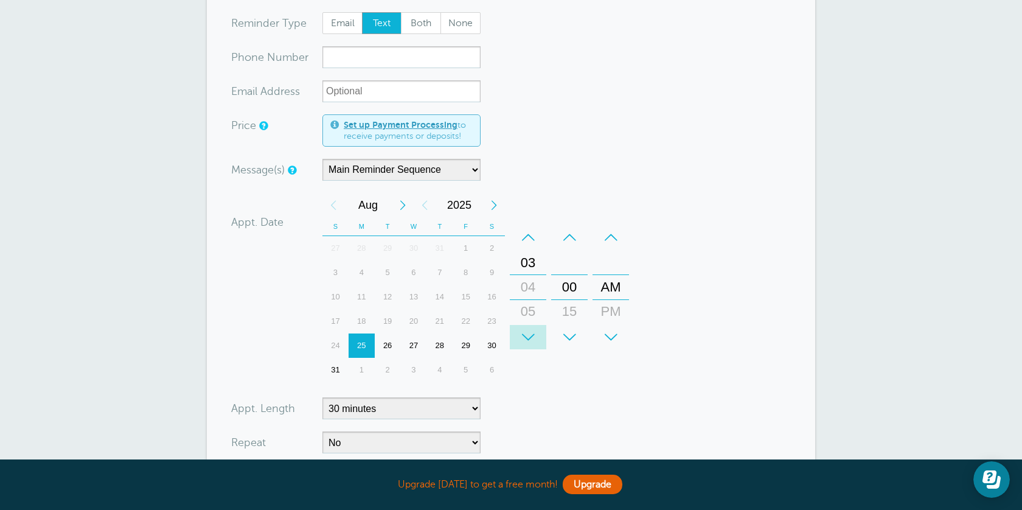
click at [533, 334] on div "+" at bounding box center [528, 337] width 37 height 24
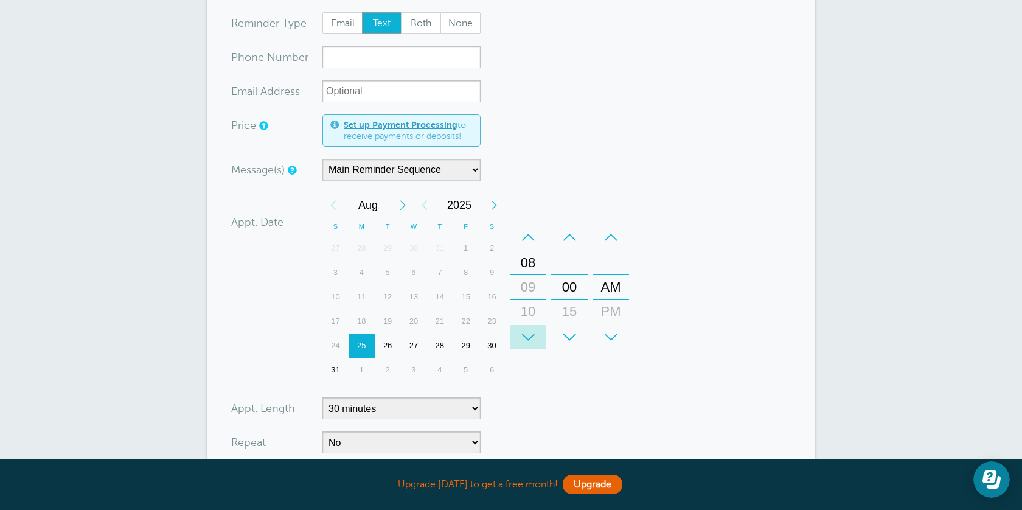
click at [533, 334] on div "+" at bounding box center [528, 337] width 37 height 24
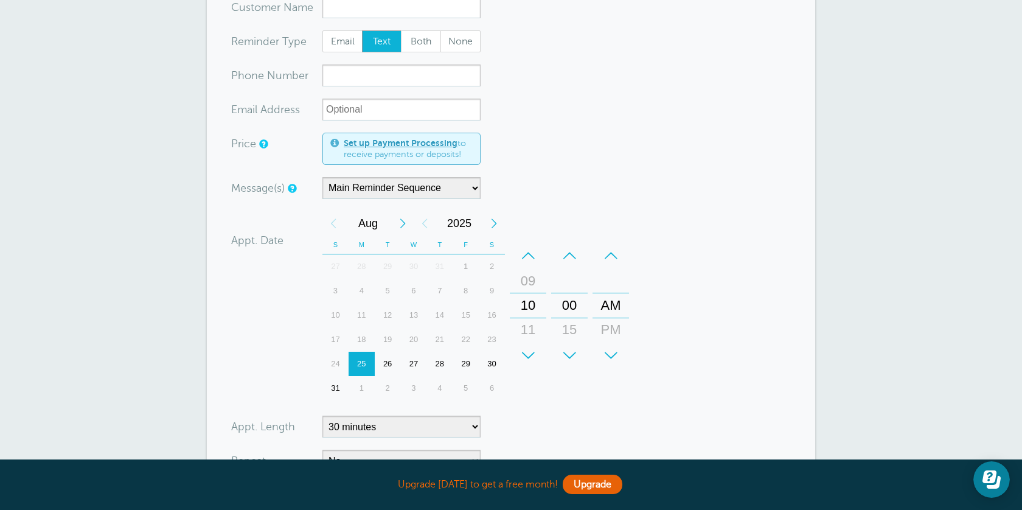
scroll to position [116, 0]
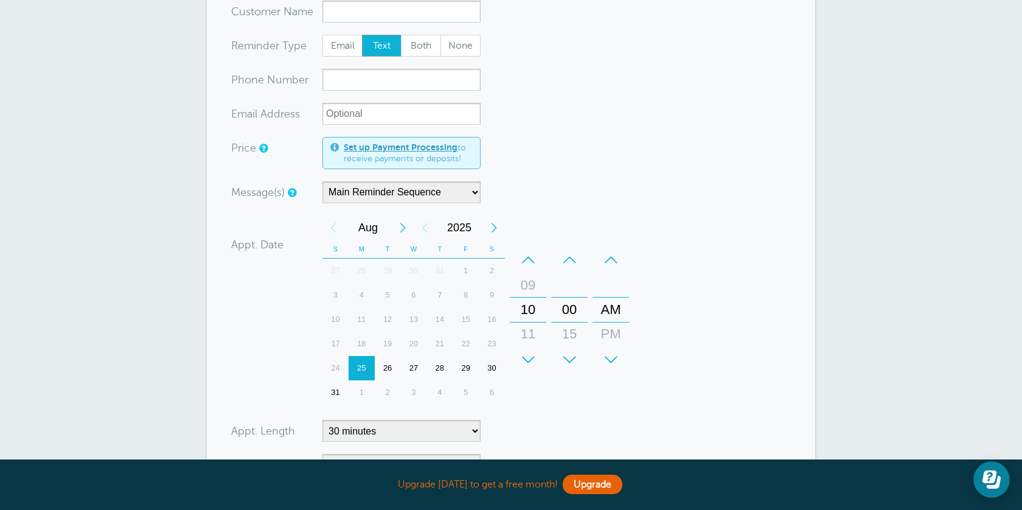
click at [528, 338] on div "11" at bounding box center [528, 334] width 29 height 24
click at [575, 358] on div "+" at bounding box center [569, 360] width 37 height 24
click at [530, 360] on div "+" at bounding box center [528, 360] width 37 height 24
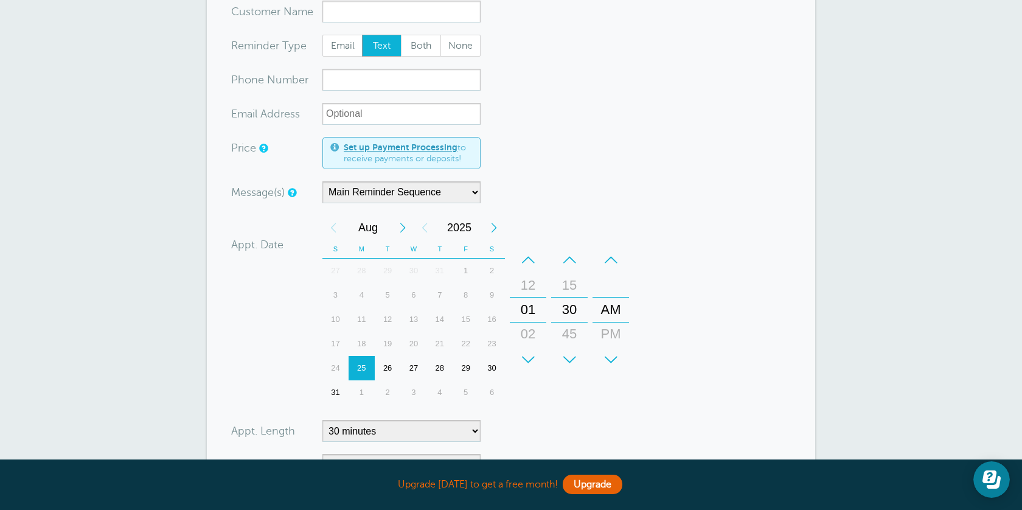
click at [387, 366] on div "26" at bounding box center [388, 368] width 26 height 24
click at [603, 332] on div "PM" at bounding box center [610, 334] width 29 height 24
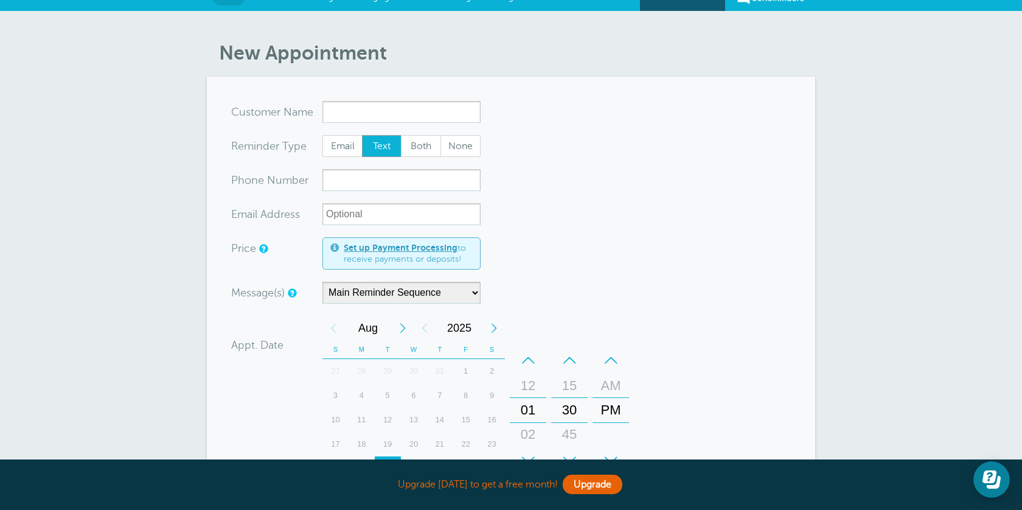
scroll to position [0, 0]
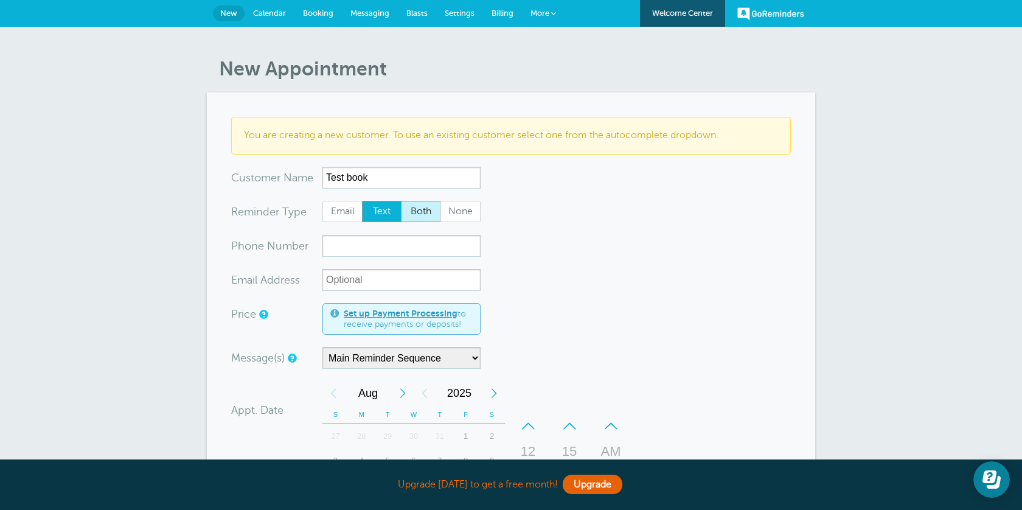
type input "Test book"
click at [421, 217] on span "Both" at bounding box center [421, 211] width 39 height 21
click at [401, 201] on input "Both" at bounding box center [400, 200] width 1 height 1
radio input "true"
click at [412, 233] on form "You are creating a new customer. To use an existing customer select one from th…" at bounding box center [511, 442] width 560 height 651
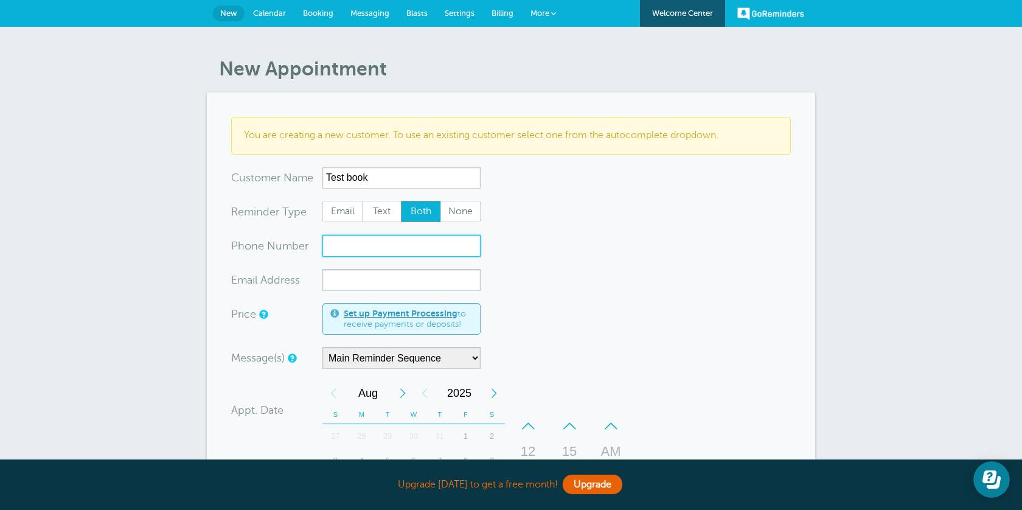
click at [411, 241] on input "xxx-no-autofill" at bounding box center [402, 246] width 158 height 22
type input "9166905165"
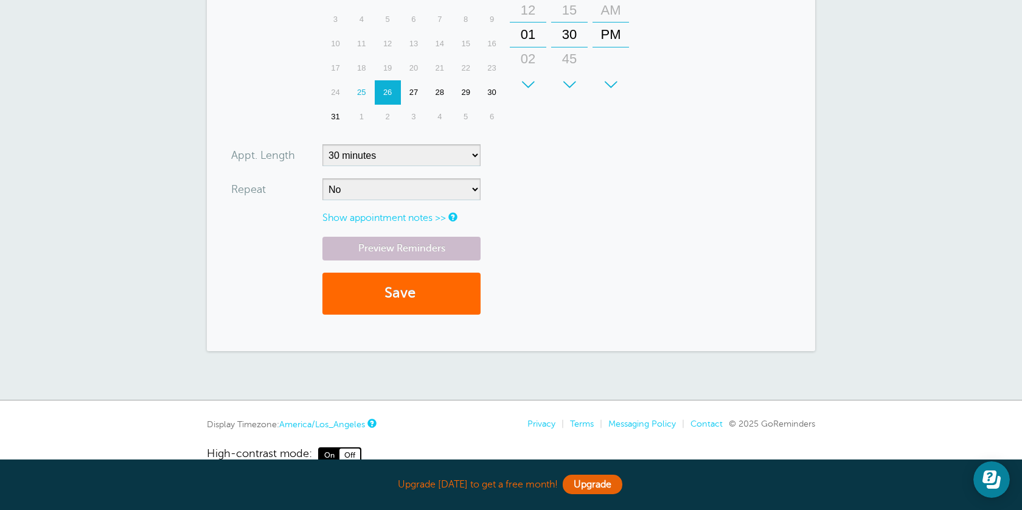
scroll to position [440, 0]
type input "thatsalas@gmail.com"
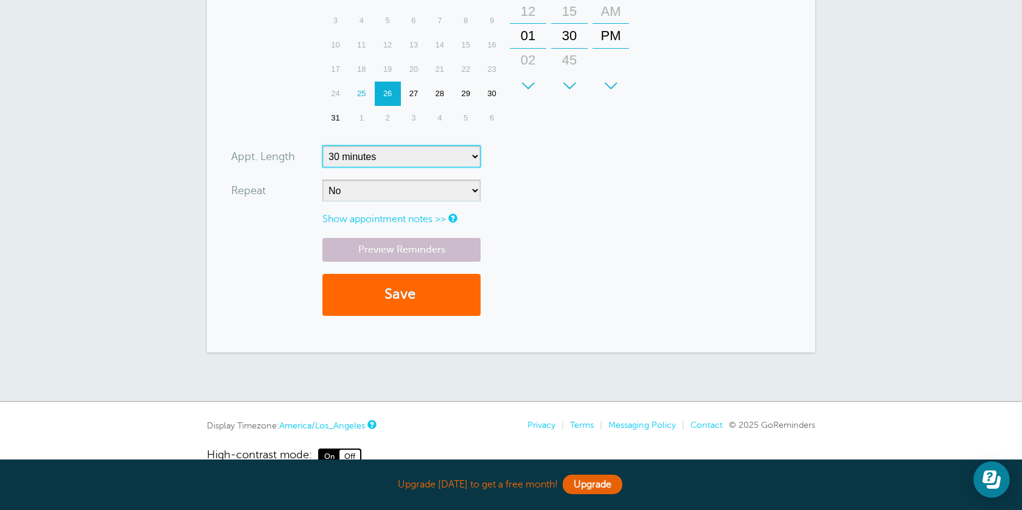
click at [467, 154] on select "5 minutes 10 minutes 15 minutes 20 minutes 25 minutes 30 minutes 35 minutes 40 …" at bounding box center [402, 156] width 158 height 22
select select "60"
click at [323, 145] on select "5 minutes 10 minutes 15 minutes 20 minutes 25 minutes 30 minutes 35 minutes 40 …" at bounding box center [402, 156] width 158 height 22
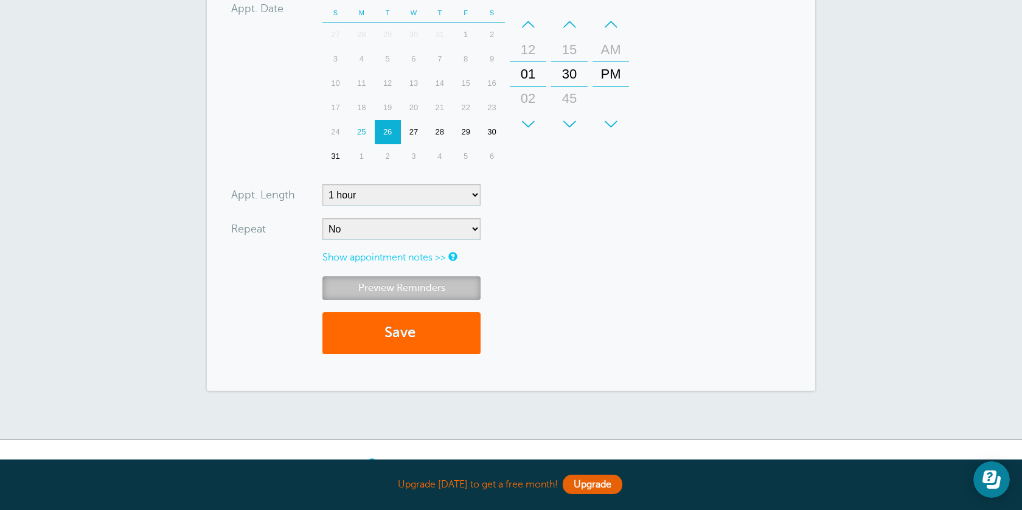
click at [425, 292] on link "Preview Reminders" at bounding box center [402, 288] width 158 height 24
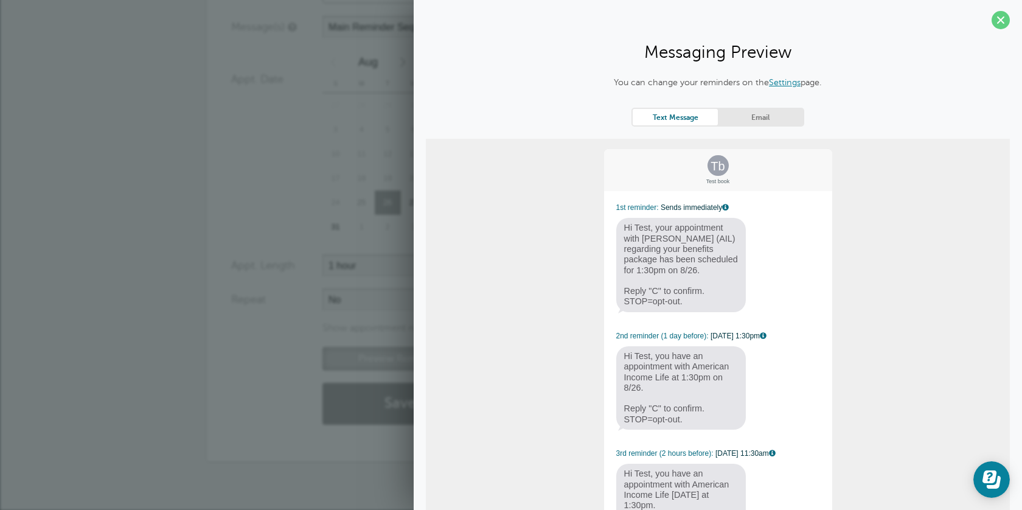
scroll to position [0, 0]
click at [763, 116] on link "Email" at bounding box center [760, 118] width 85 height 16
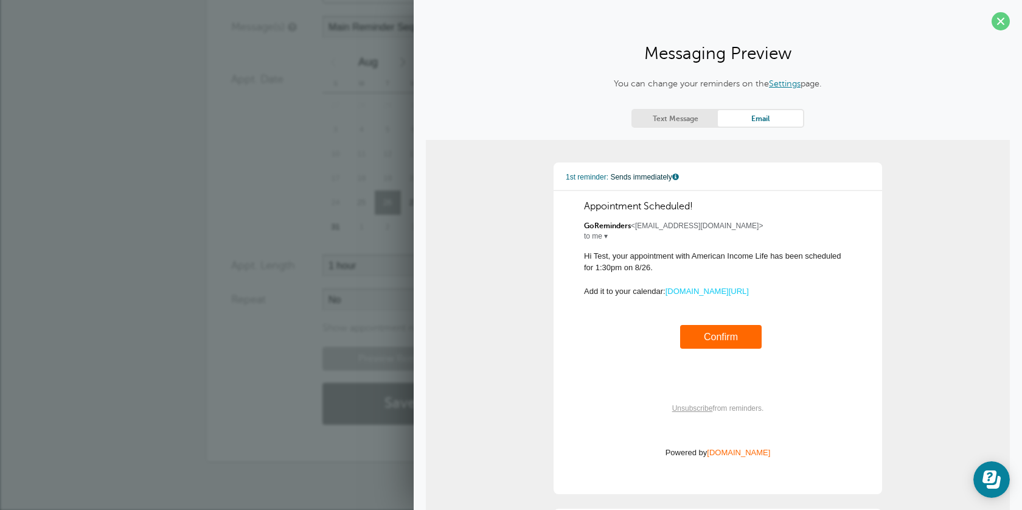
click at [679, 114] on link "Text Message" at bounding box center [675, 118] width 85 height 16
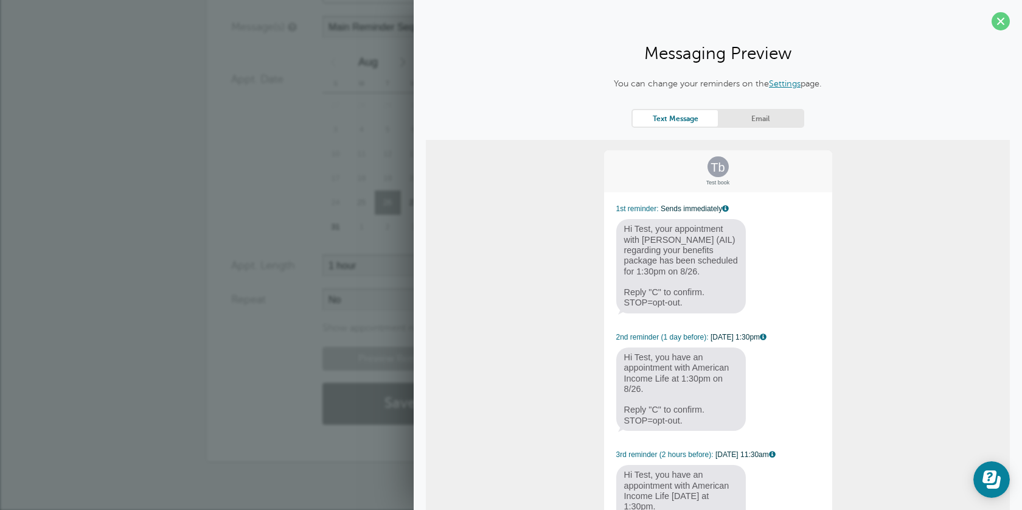
scroll to position [99, 0]
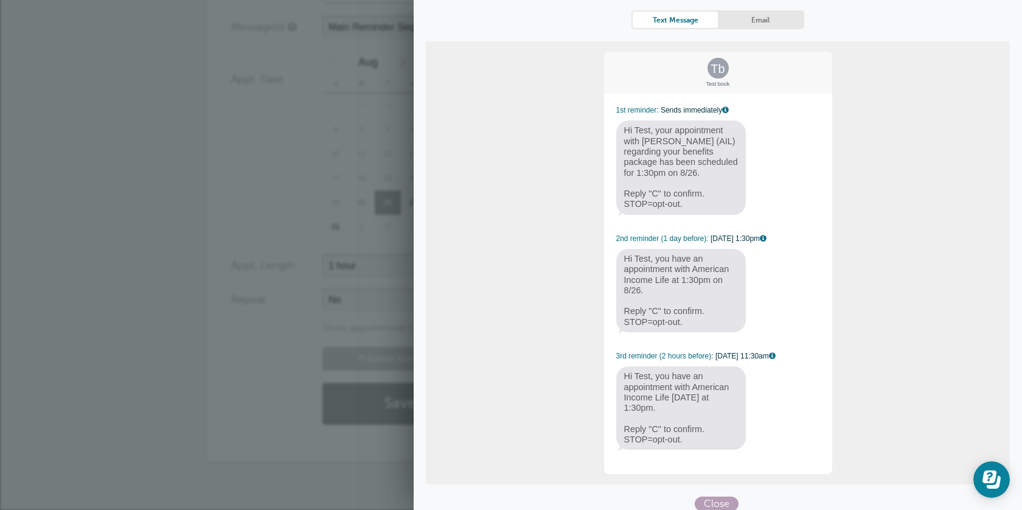
click at [705, 499] on span "Close" at bounding box center [717, 504] width 44 height 15
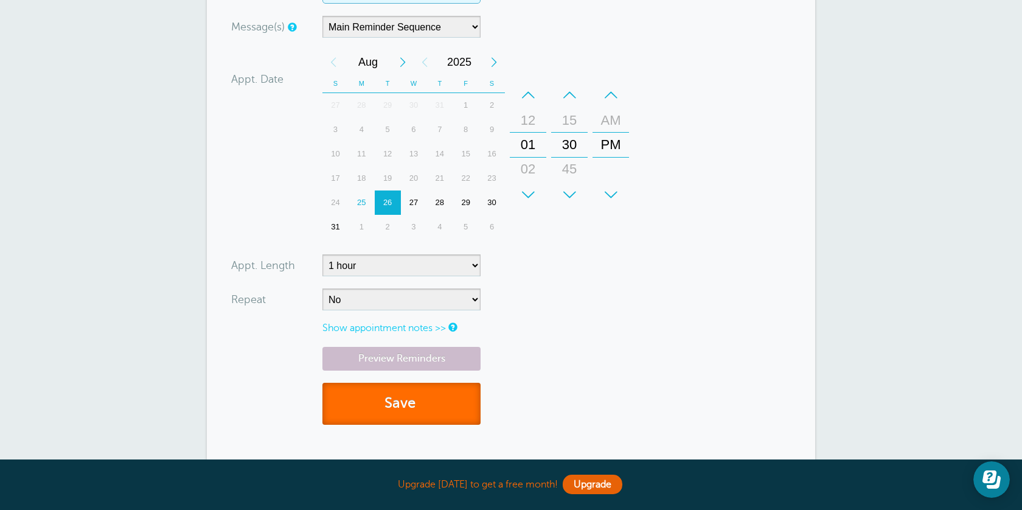
click at [448, 413] on button "Save" at bounding box center [402, 404] width 158 height 42
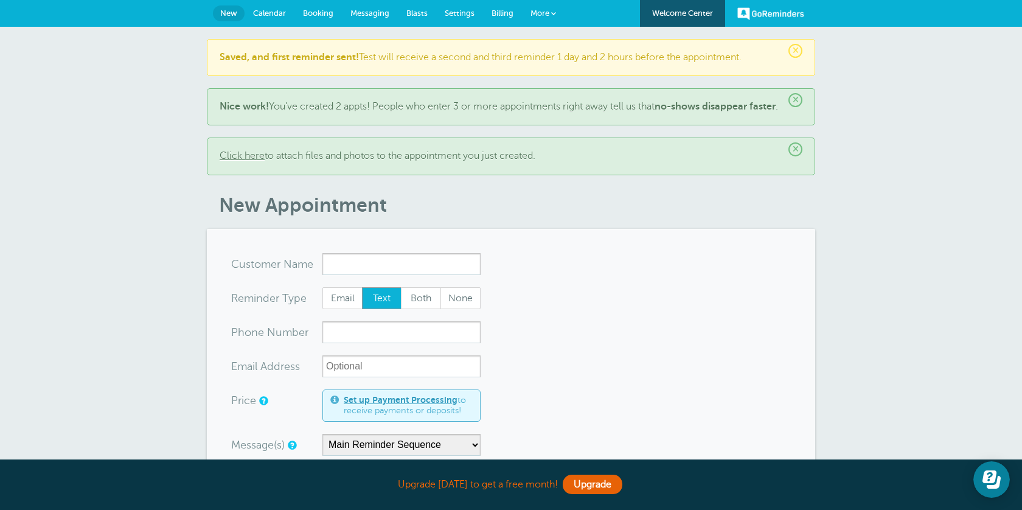
click at [267, 9] on span "Calendar" at bounding box center [269, 13] width 33 height 9
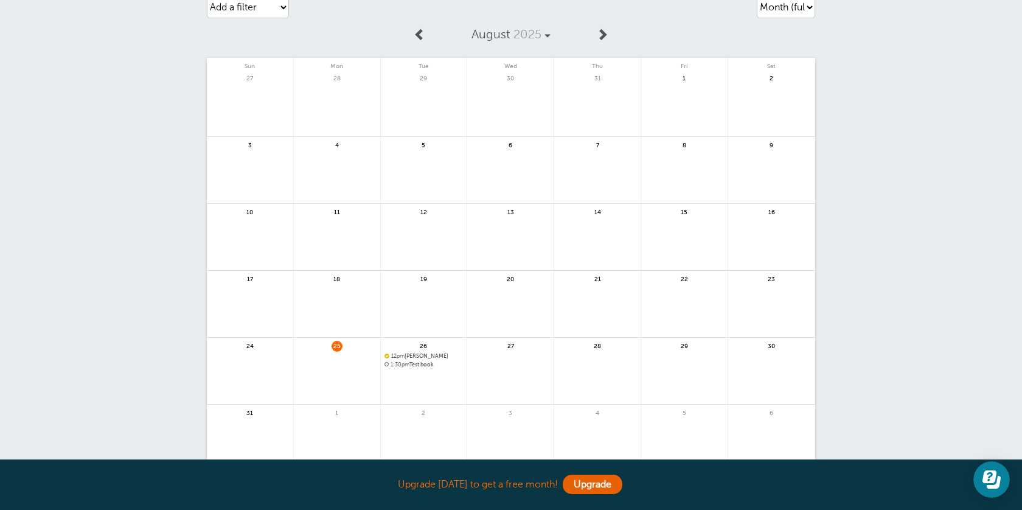
click at [422, 379] on link at bounding box center [424, 396] width 86 height 53
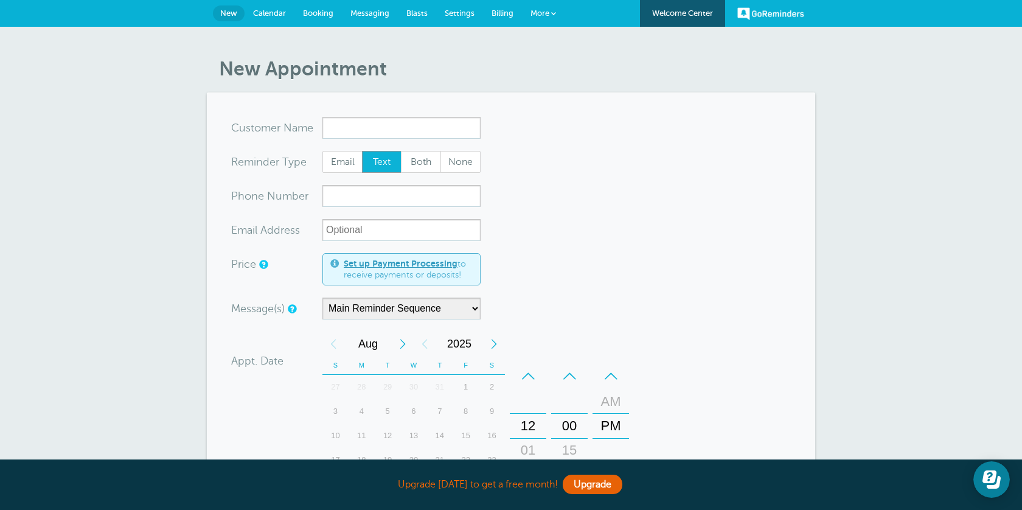
click at [269, 12] on span "Calendar" at bounding box center [269, 13] width 33 height 9
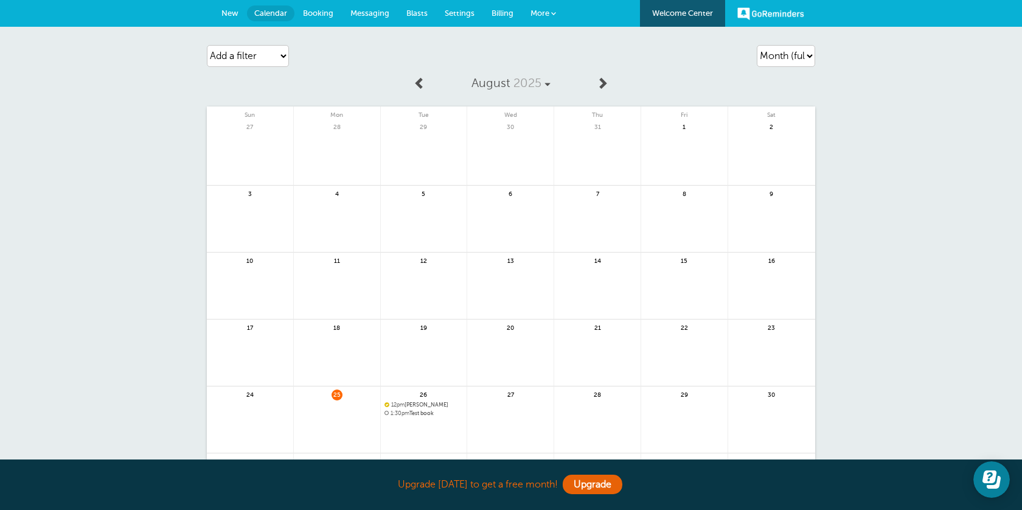
click at [402, 419] on link at bounding box center [424, 445] width 86 height 53
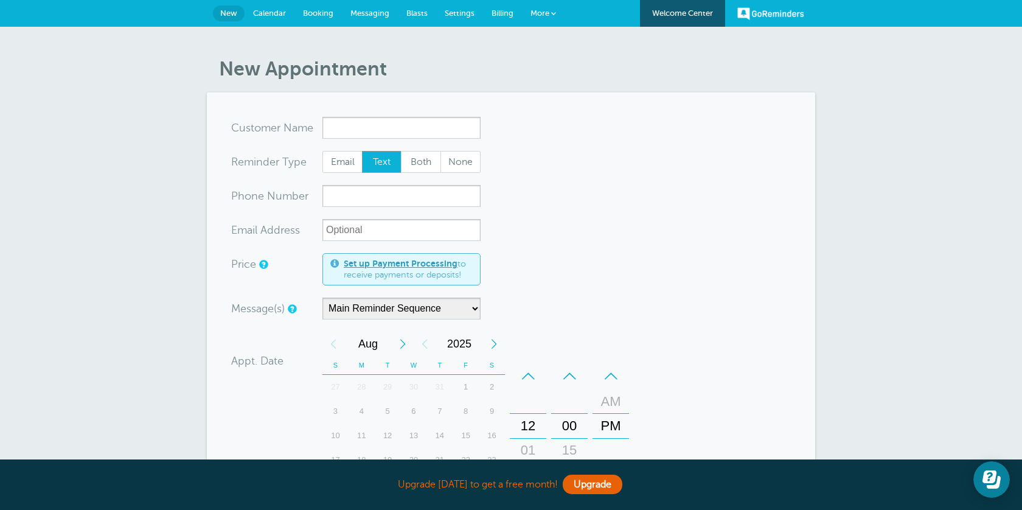
click at [278, 9] on span "Calendar" at bounding box center [269, 13] width 33 height 9
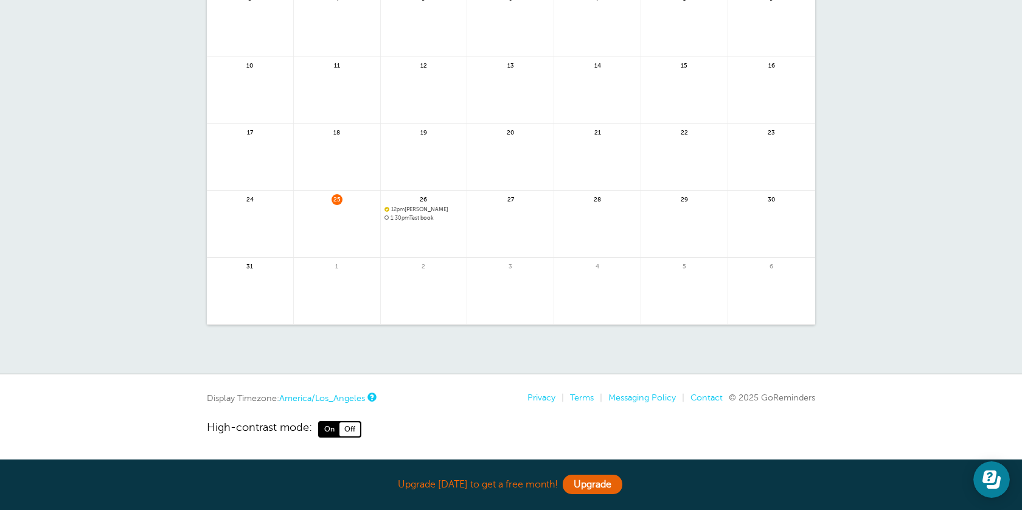
scroll to position [195, 0]
click at [432, 228] on link at bounding box center [424, 250] width 86 height 53
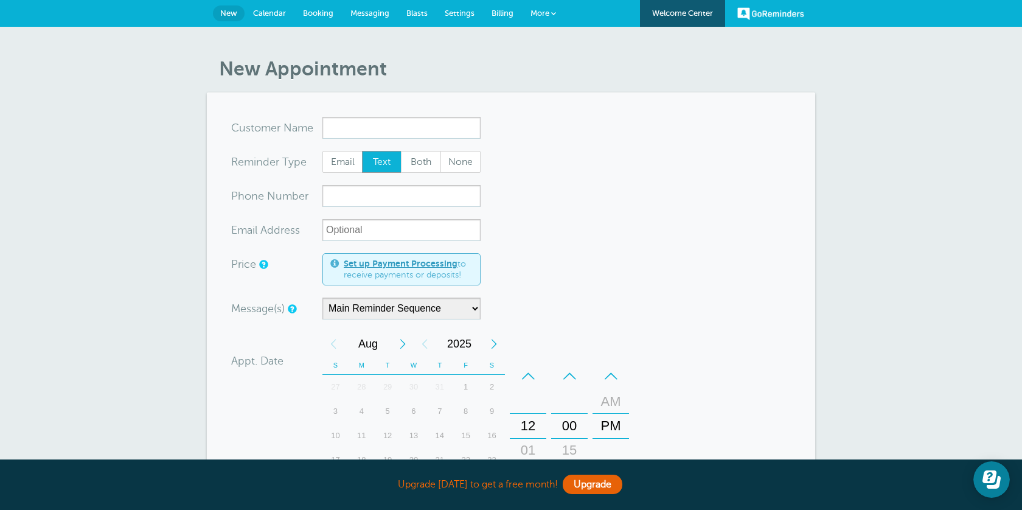
click at [455, 17] on span "Settings" at bounding box center [460, 13] width 30 height 9
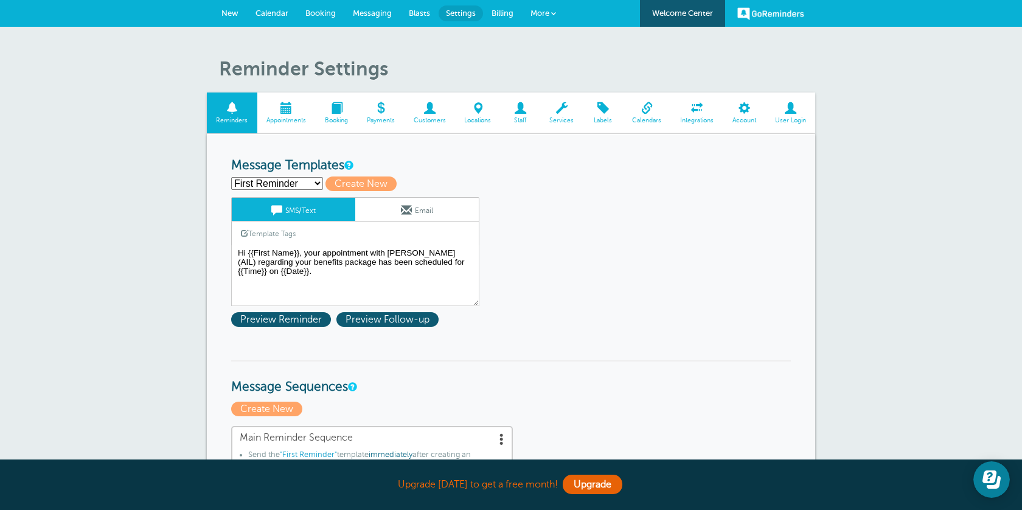
click at [659, 111] on span at bounding box center [647, 108] width 48 height 12
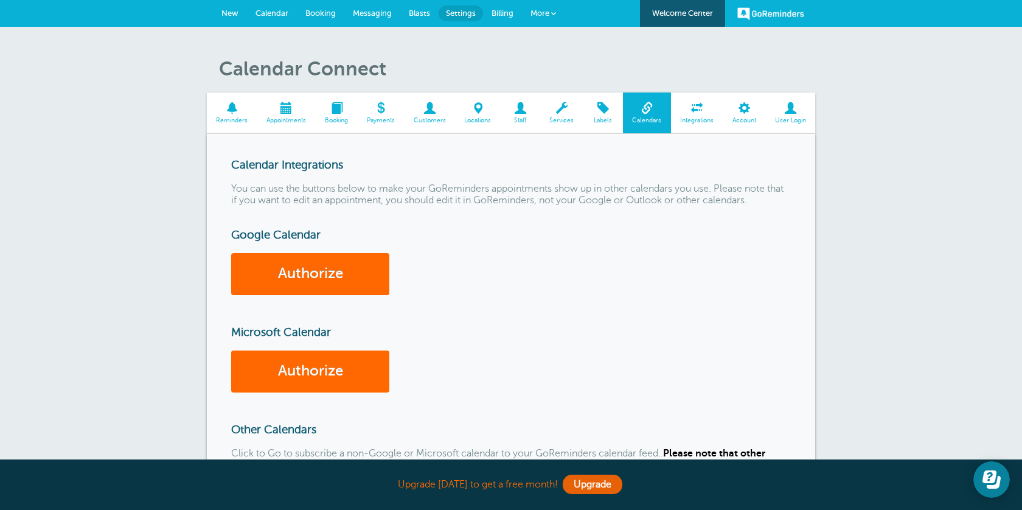
click at [286, 114] on span at bounding box center [286, 108] width 58 height 12
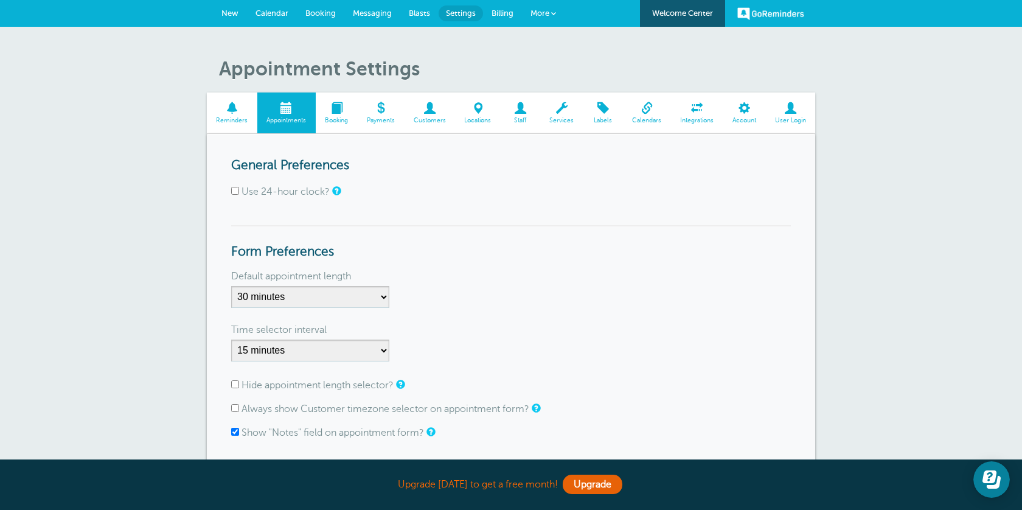
click at [229, 114] on span at bounding box center [232, 108] width 51 height 12
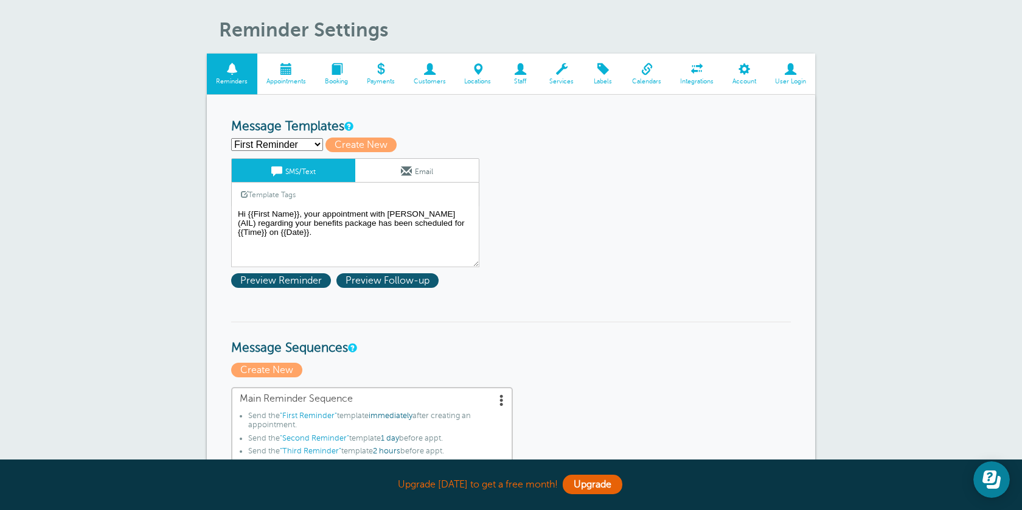
scroll to position [36, 0]
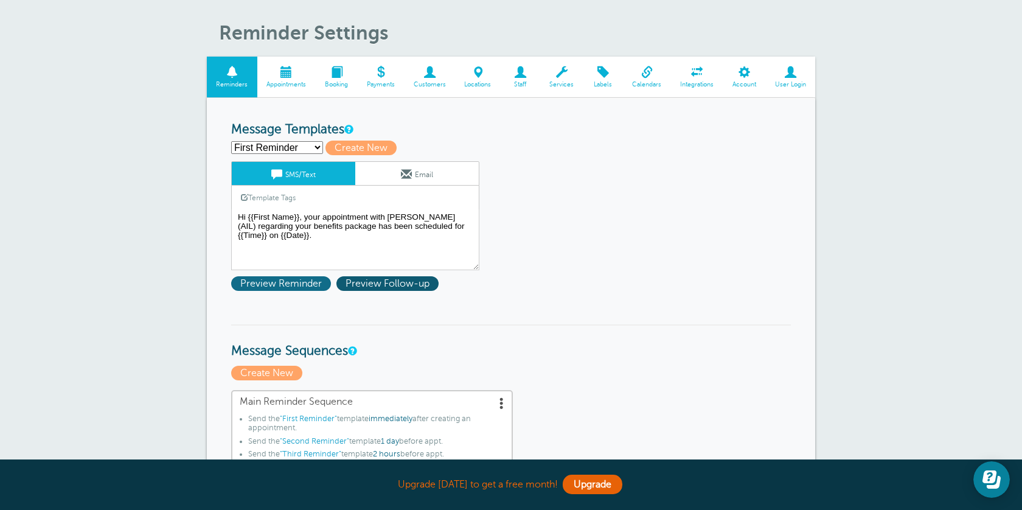
click at [302, 281] on span "Preview Reminder" at bounding box center [281, 283] width 100 height 15
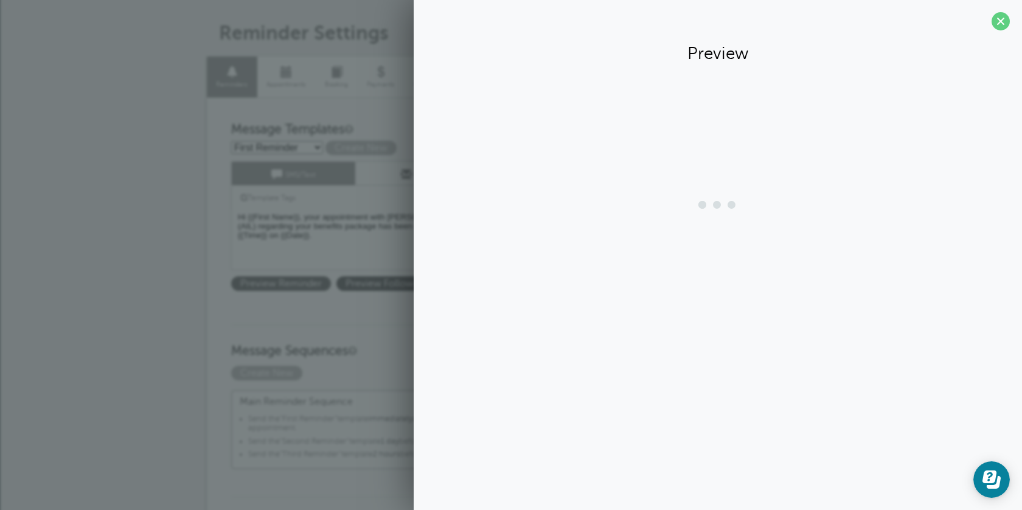
scroll to position [38, 0]
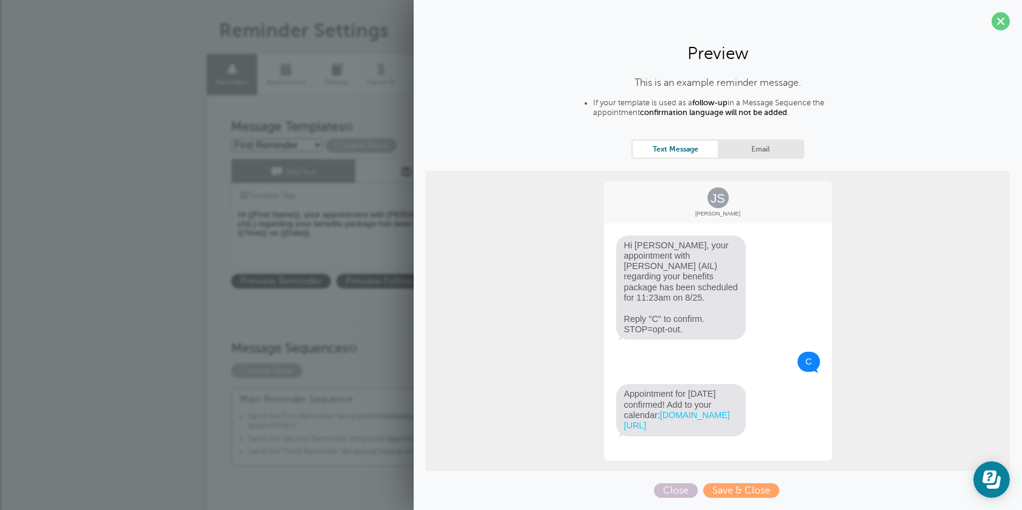
click at [1002, 23] on span at bounding box center [1001, 21] width 18 height 18
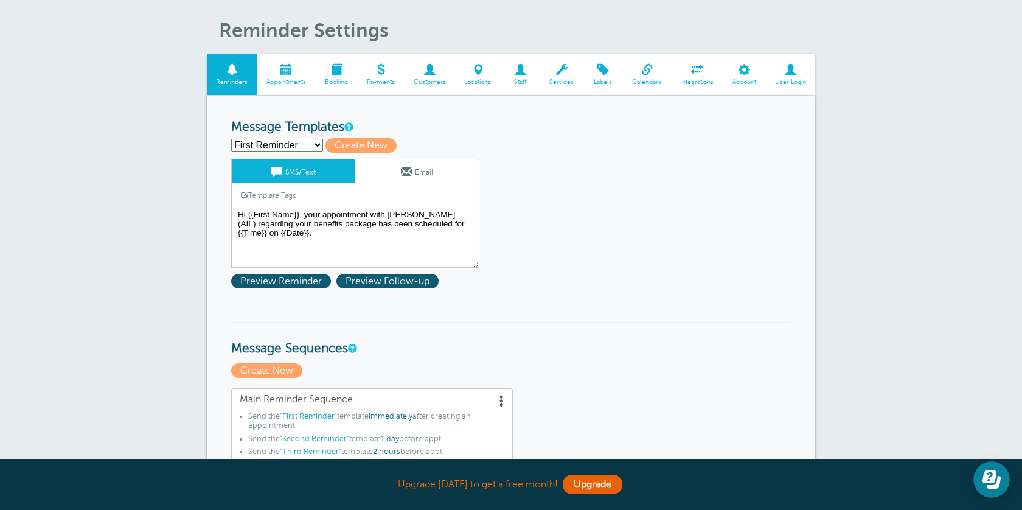
click at [327, 237] on textarea "Hi {{First Name}}, your appointment with Adrian Salas (AIL) regarding your bene…" at bounding box center [355, 237] width 248 height 61
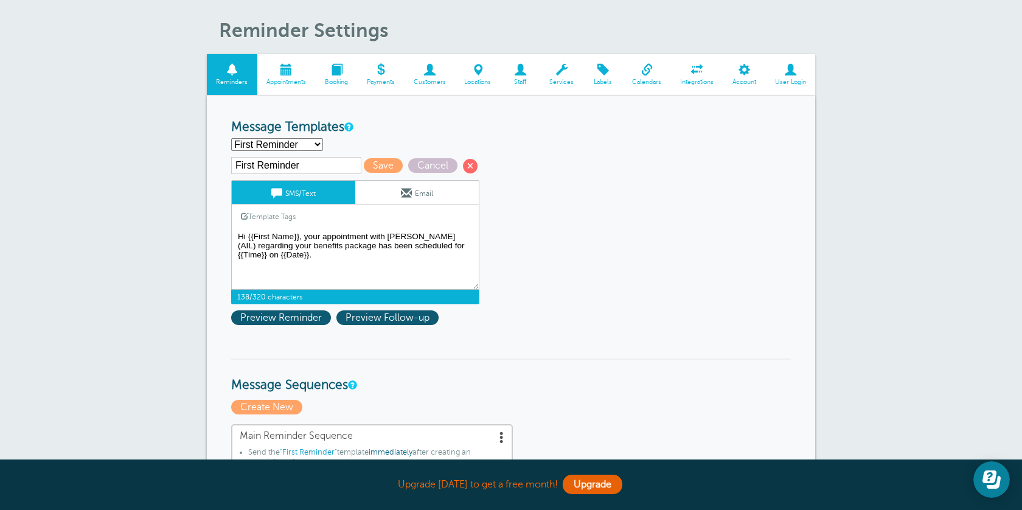
click at [239, 274] on textarea "Hi {{First Name}}, your appointment with Adrian Salas (AIL) regarding your bene…" at bounding box center [355, 259] width 248 height 61
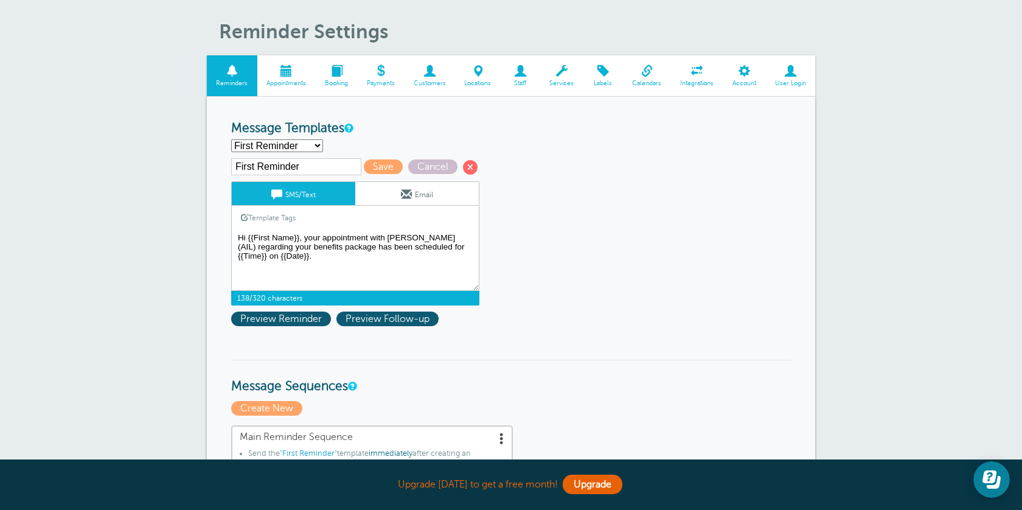
click at [242, 280] on textarea "Hi {{First Name}}, your appointment with Adrian Salas (AIL) regarding your bene…" at bounding box center [355, 260] width 248 height 61
click at [239, 280] on textarea "Hi {{First Name}}, your appointment with Adrian Salas (AIL) regarding your bene…" at bounding box center [355, 260] width 248 height 61
paste textarea "Topic: Adrian Salas's Personal Meeting Room Join Zoom Meeting https://us06web.z…"
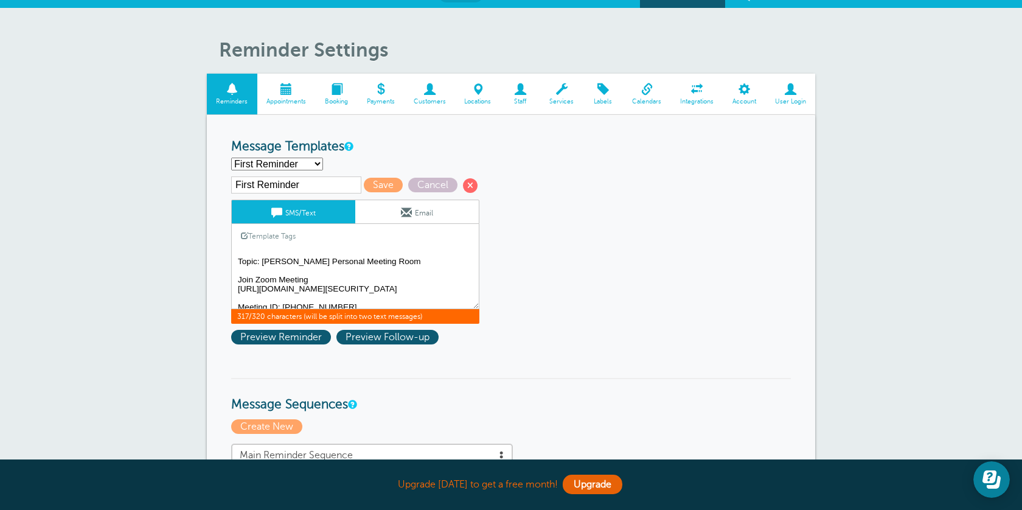
scroll to position [21, 0]
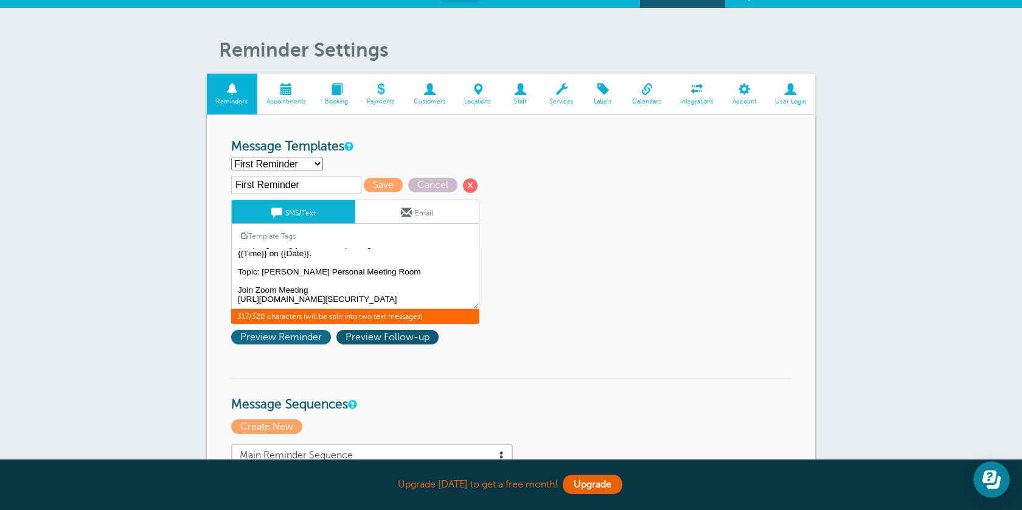
click at [293, 343] on span "Preview Reminder" at bounding box center [281, 337] width 100 height 15
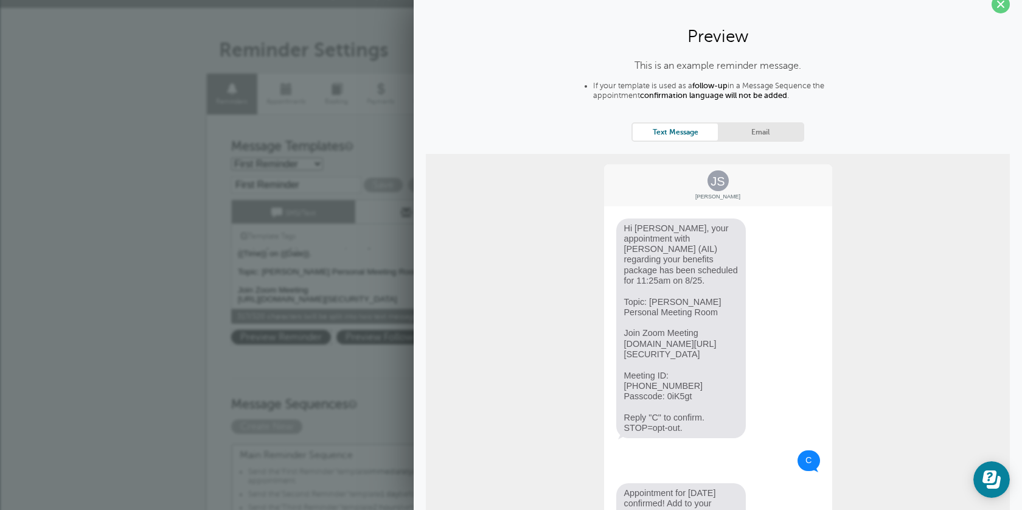
scroll to position [0, 0]
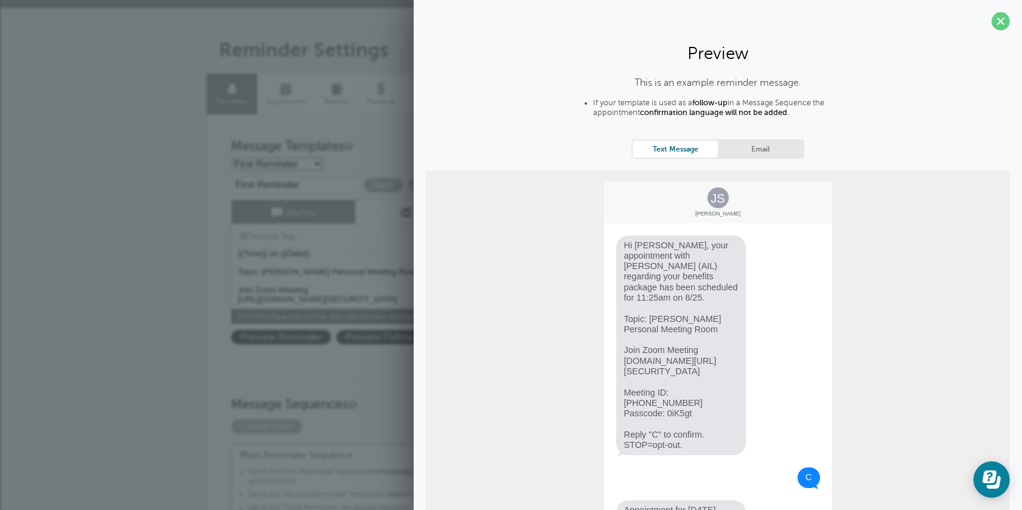
click at [310, 302] on textarea "Hi {{First Name}}, your appointment with [PERSON_NAME] (AIL) regarding your ben…" at bounding box center [355, 278] width 248 height 61
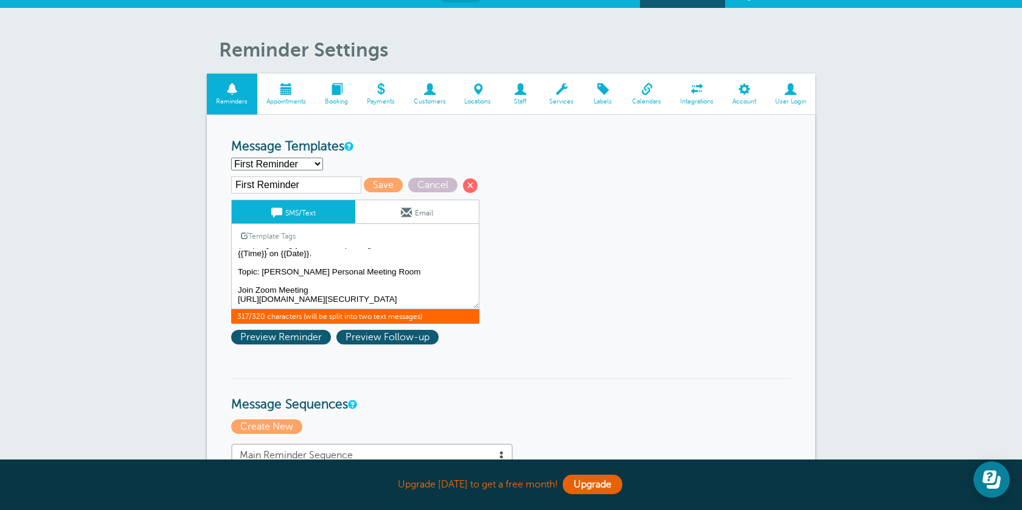
click at [351, 300] on textarea "Hi {{First Name}}, your appointment with [PERSON_NAME] (AIL) regarding your ben…" at bounding box center [355, 278] width 248 height 61
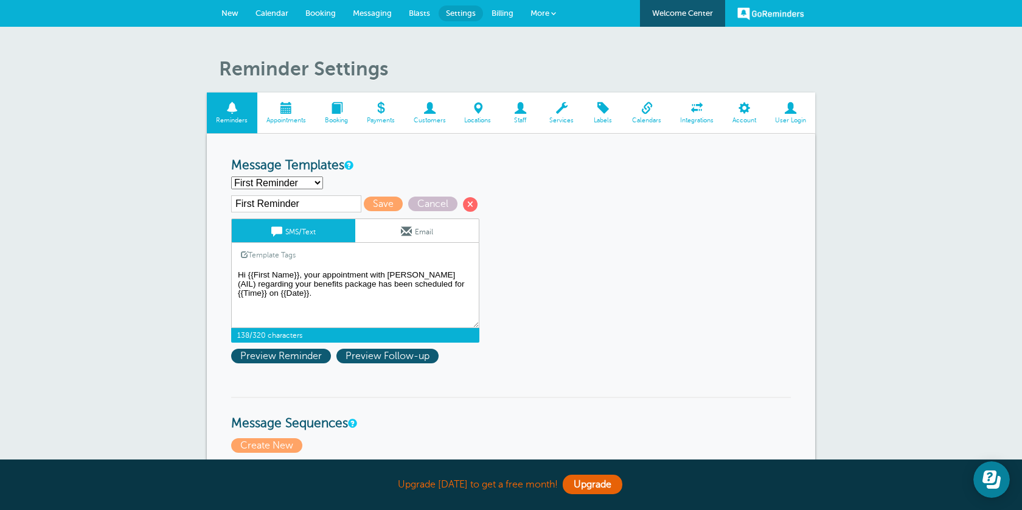
click at [312, 299] on textarea "Hi {{First Name}}, your appointment with [PERSON_NAME] (AIL) regarding your ben…" at bounding box center [355, 297] width 248 height 61
click at [276, 356] on span "Preview Reminder" at bounding box center [281, 356] width 100 height 15
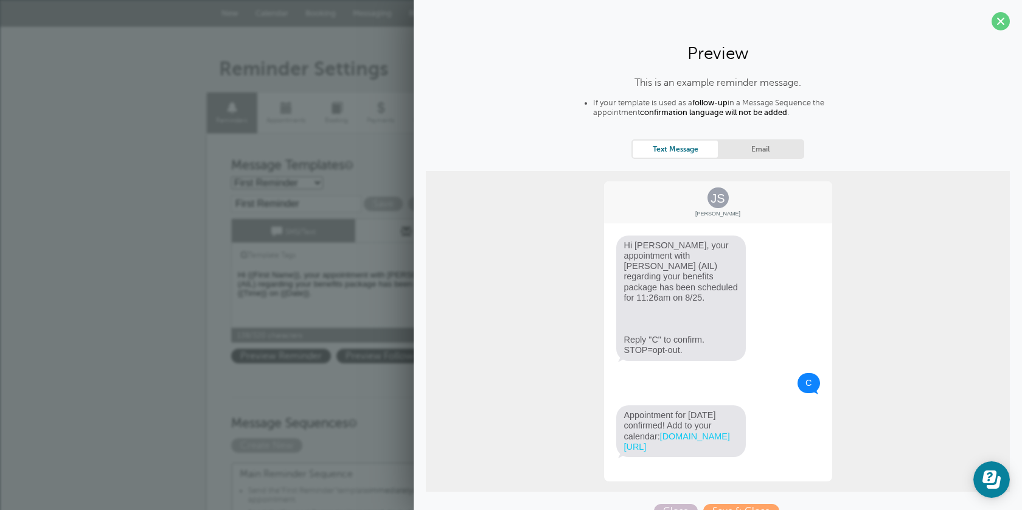
drag, startPoint x: 996, startPoint y: 24, endPoint x: 973, endPoint y: 26, distance: 23.9
click at [996, 24] on span at bounding box center [1001, 21] width 18 height 18
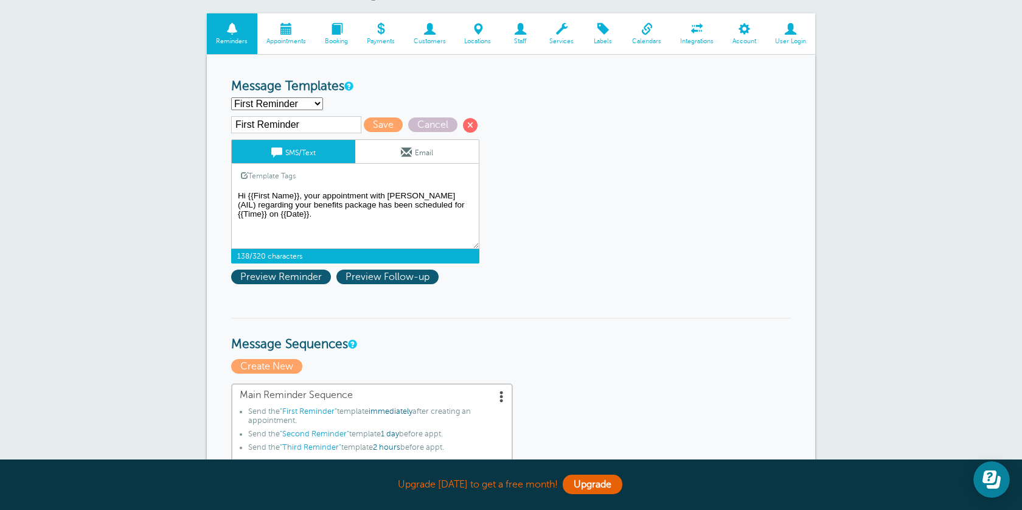
click at [320, 240] on textarea "Hi {{First Name}}, your appointment with Adrian Salas (AIL) regarding your bene…" at bounding box center [355, 218] width 248 height 61
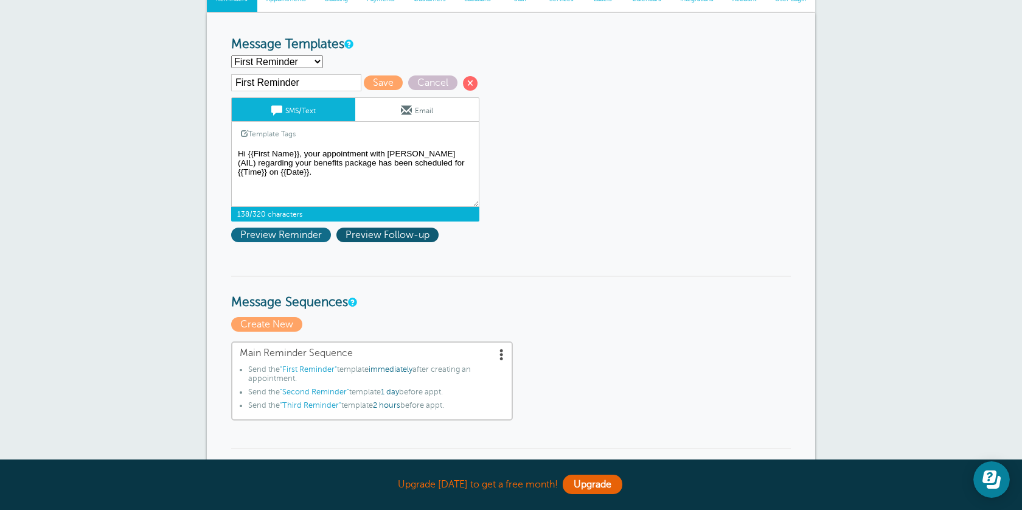
scroll to position [130, 0]
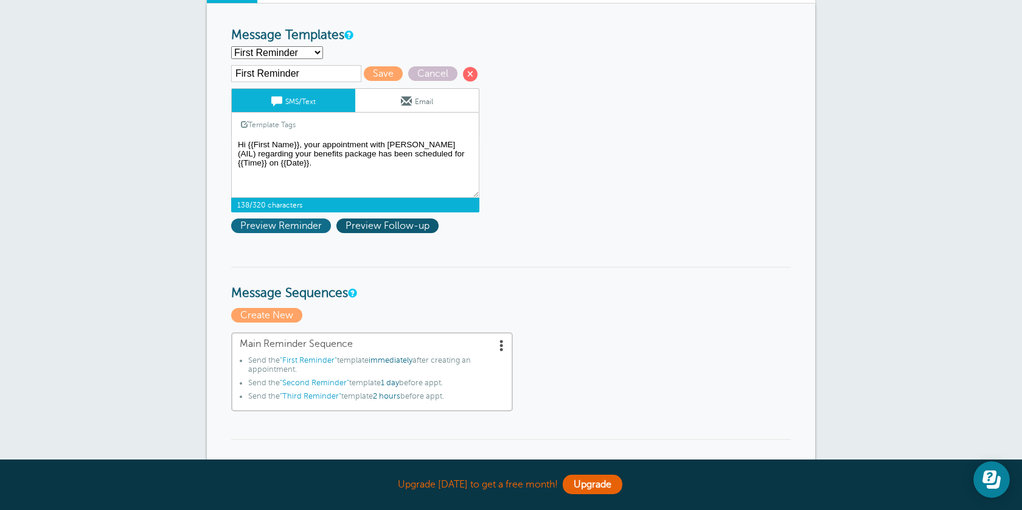
click at [312, 222] on span "Preview Reminder" at bounding box center [281, 225] width 100 height 15
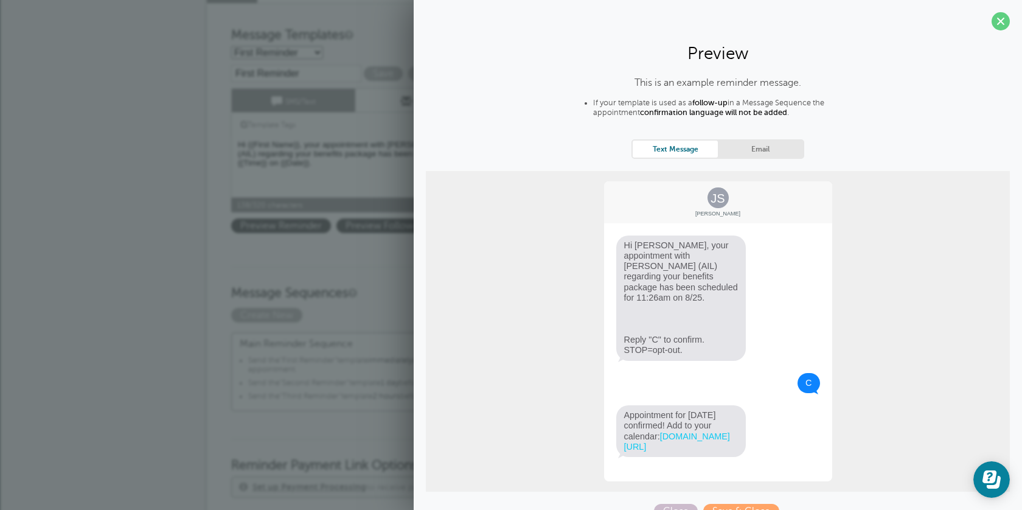
click at [997, 22] on span at bounding box center [1001, 21] width 18 height 18
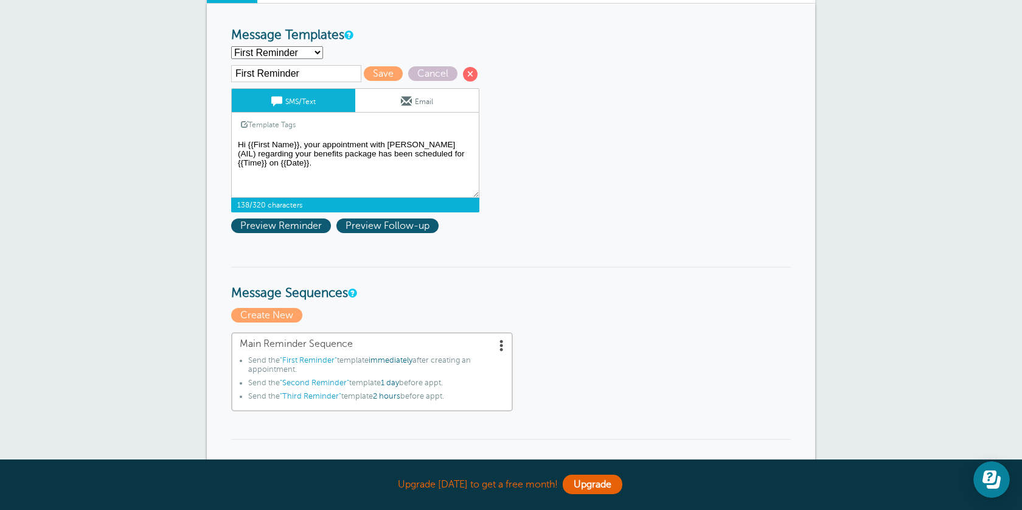
click at [240, 192] on textarea "Hi {{First Name}}, your appointment with Adrian Salas (AIL) regarding your bene…" at bounding box center [355, 167] width 248 height 61
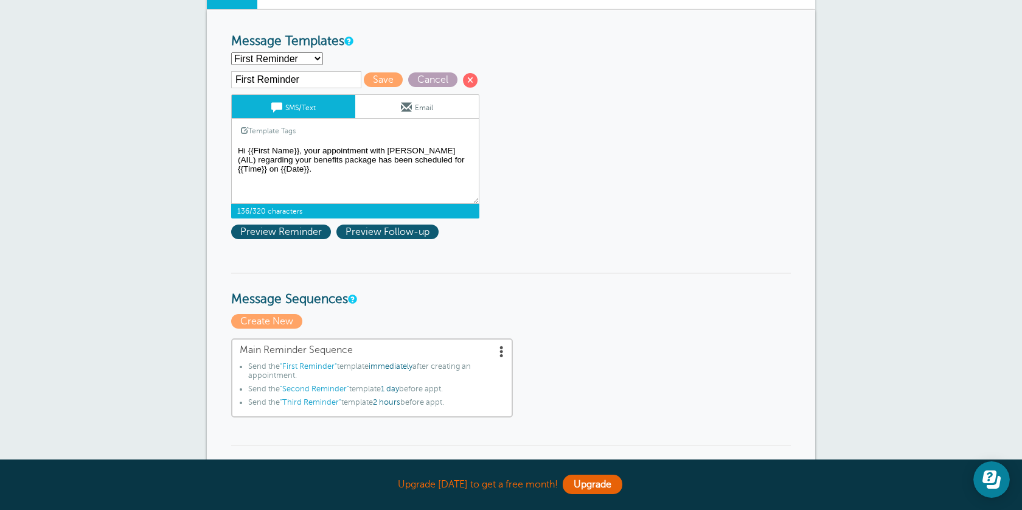
type textarea "Hi {{First Name}}, your appointment with Adrian Salas (AIL) regarding your bene…"
click at [408, 86] on span "Cancel" at bounding box center [432, 79] width 49 height 15
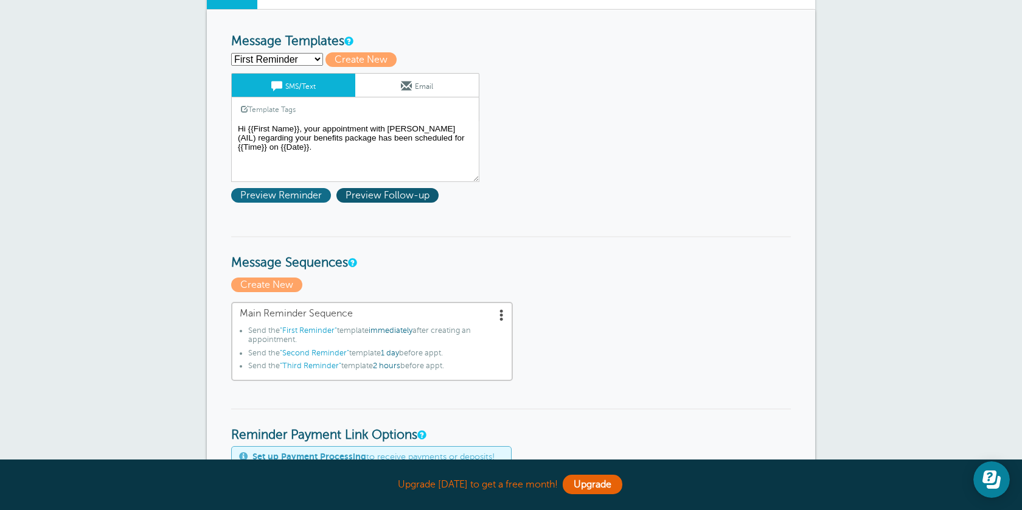
click at [304, 195] on span "Preview Reminder" at bounding box center [281, 195] width 100 height 15
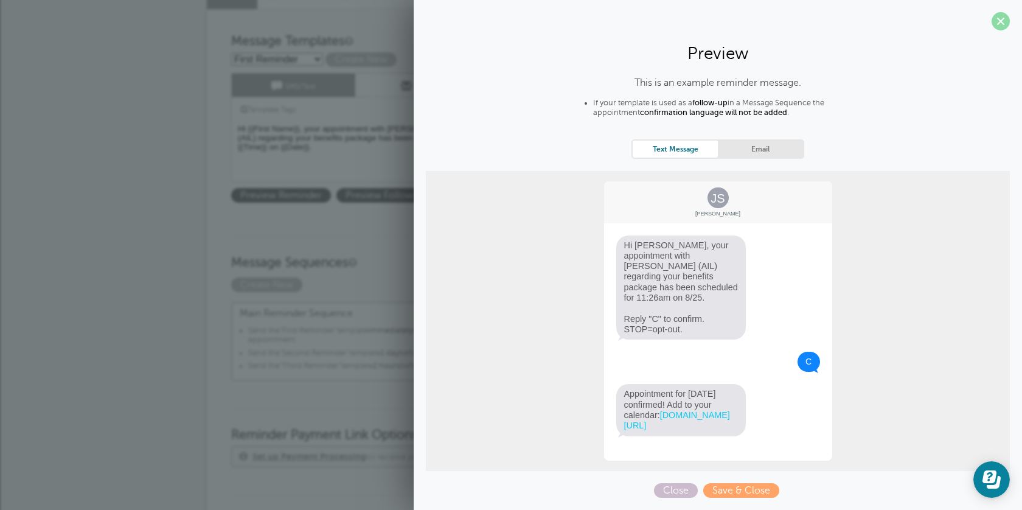
click at [1004, 13] on span at bounding box center [1001, 21] width 18 height 18
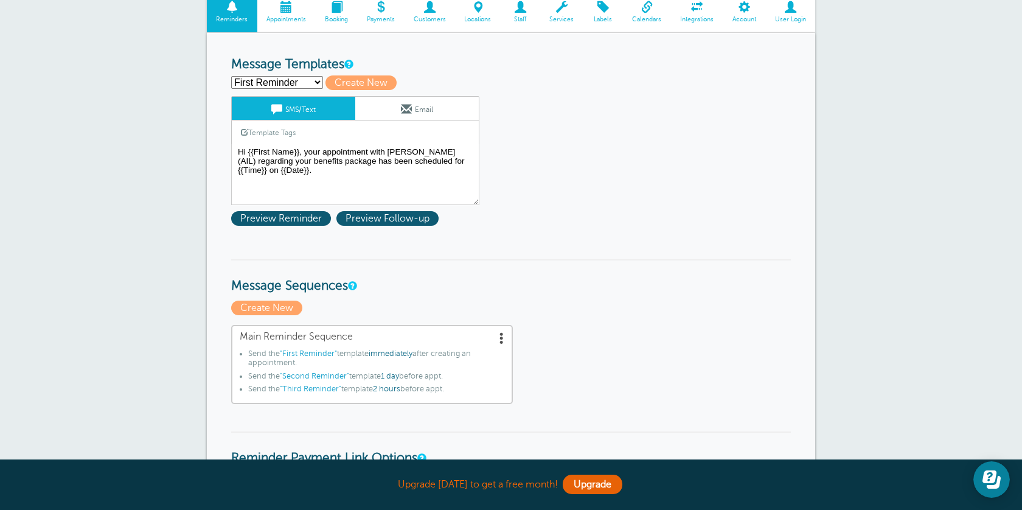
scroll to position [141, 0]
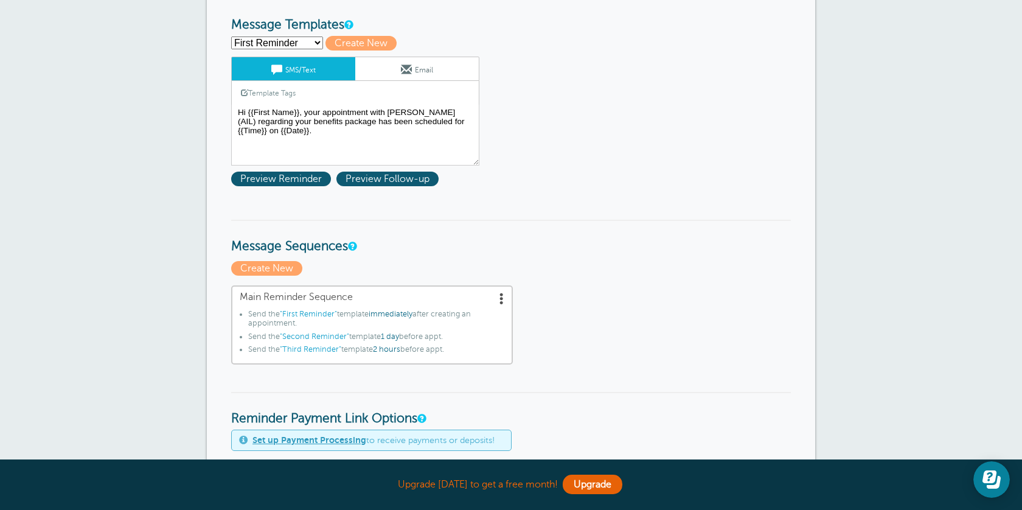
click at [324, 335] on span ""Second Reminder"" at bounding box center [314, 336] width 69 height 9
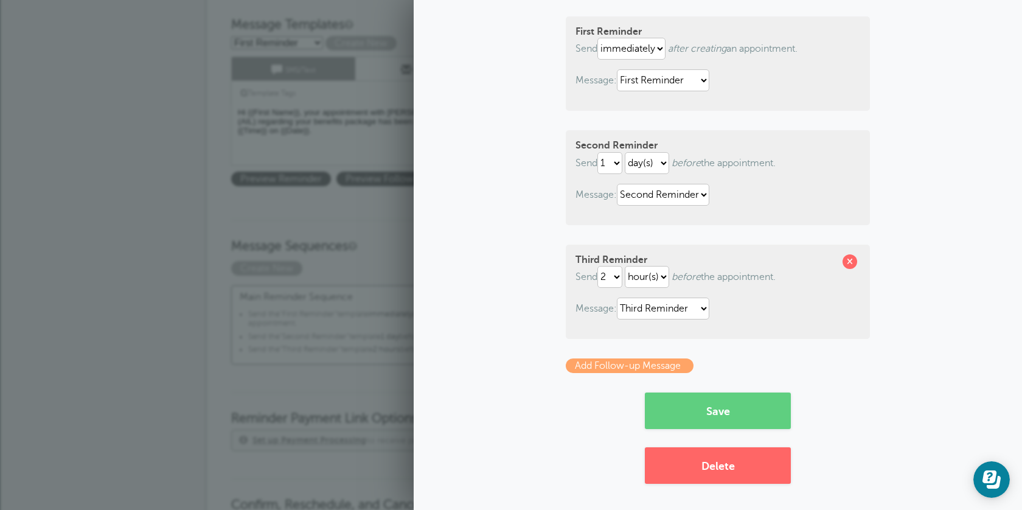
scroll to position [140, 0]
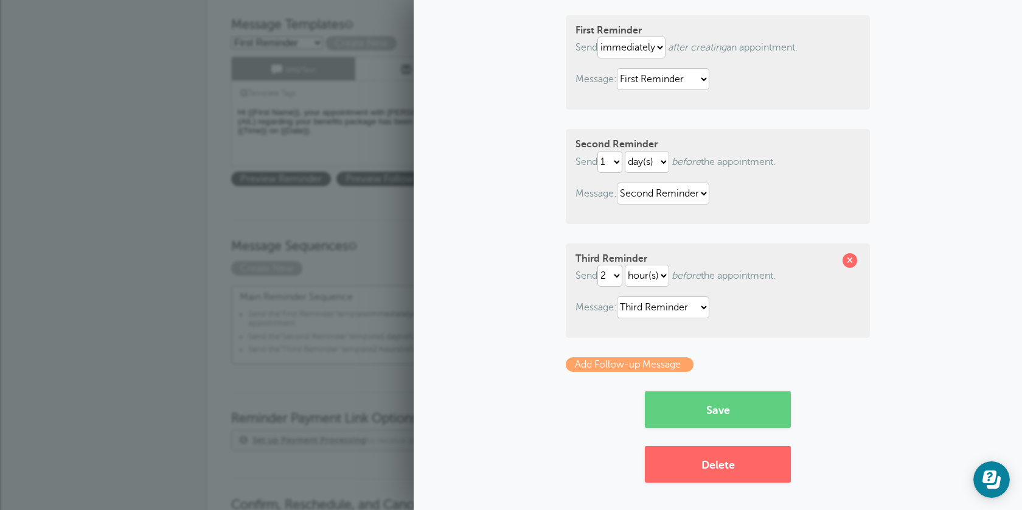
click at [643, 364] on link "Add Follow-up Message" at bounding box center [630, 364] width 128 height 15
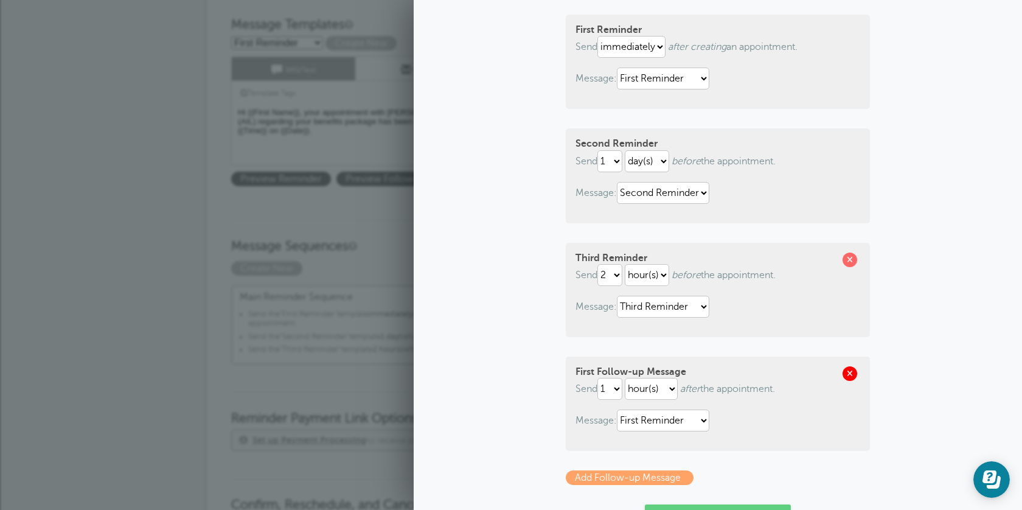
click at [846, 372] on span at bounding box center [850, 373] width 15 height 15
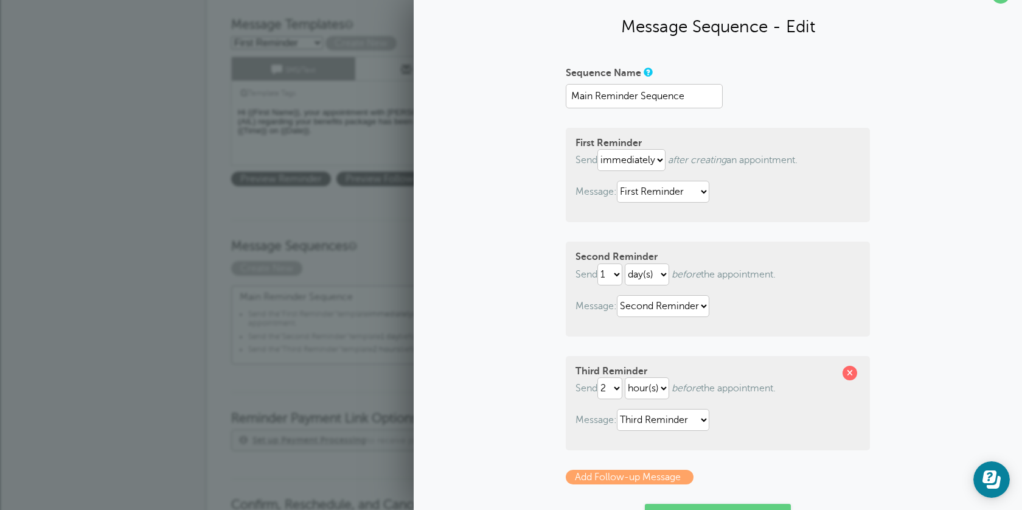
scroll to position [0, 0]
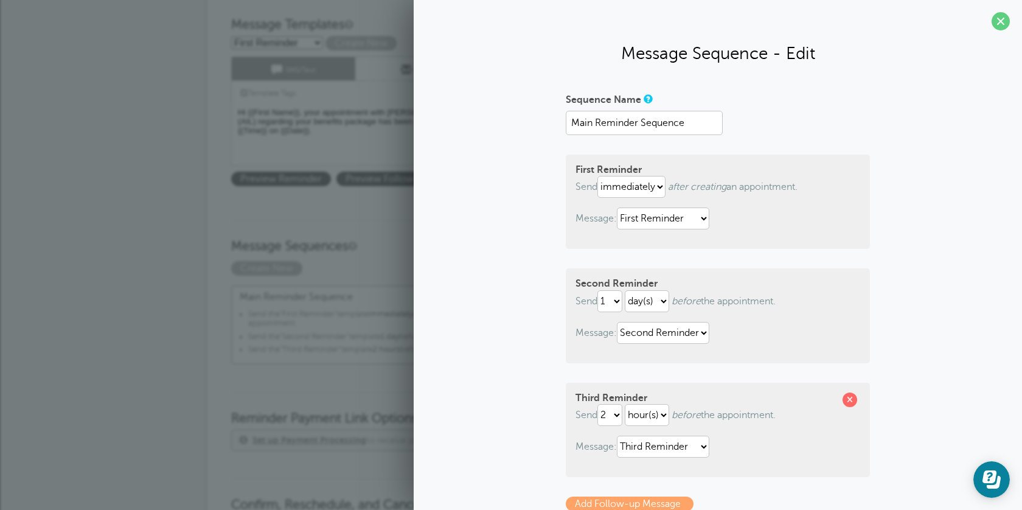
click at [1004, 19] on span at bounding box center [1001, 21] width 18 height 18
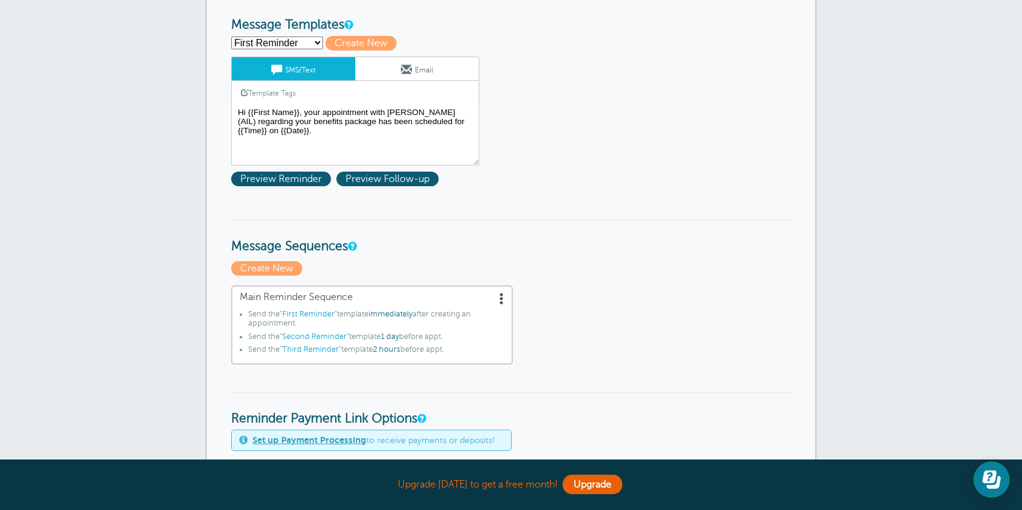
scroll to position [161, 0]
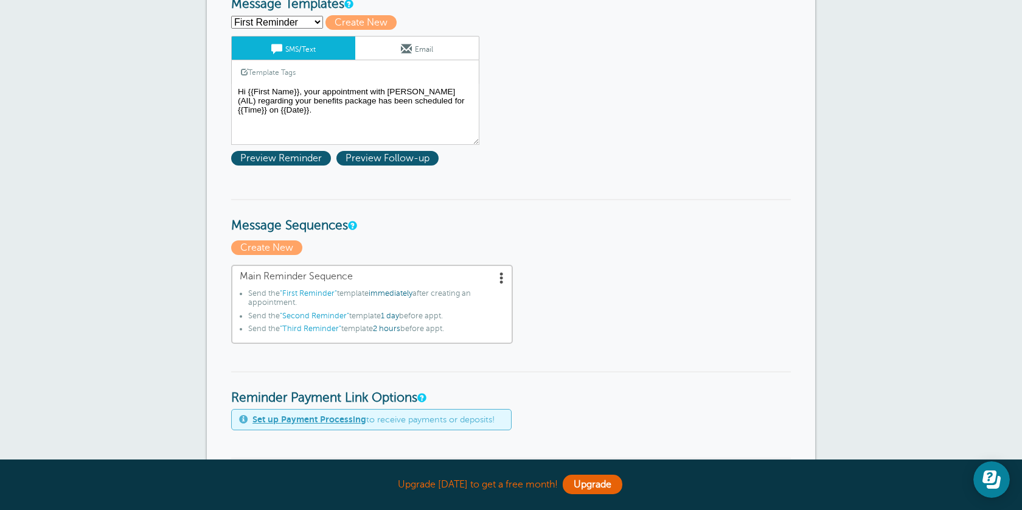
click at [499, 275] on span at bounding box center [502, 277] width 12 height 12
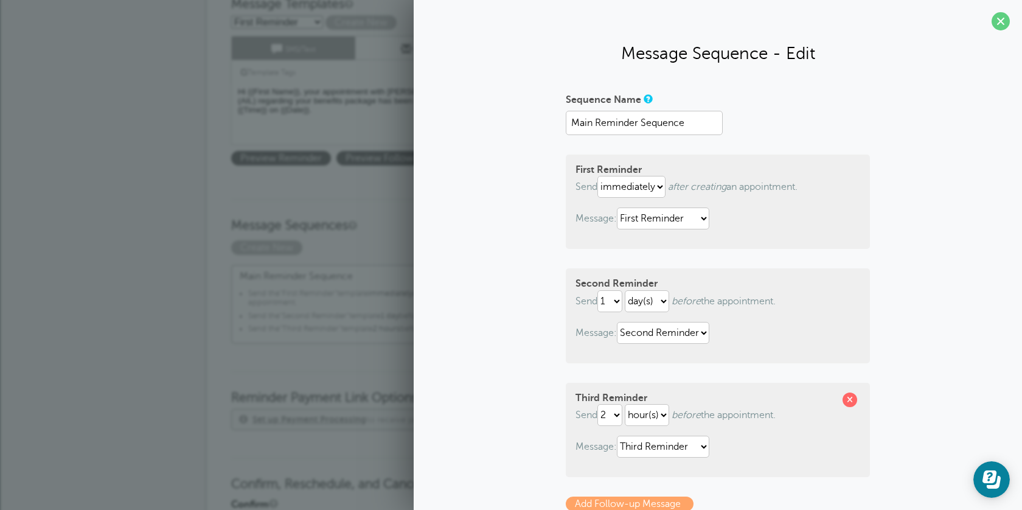
click at [998, 24] on span at bounding box center [1001, 21] width 18 height 18
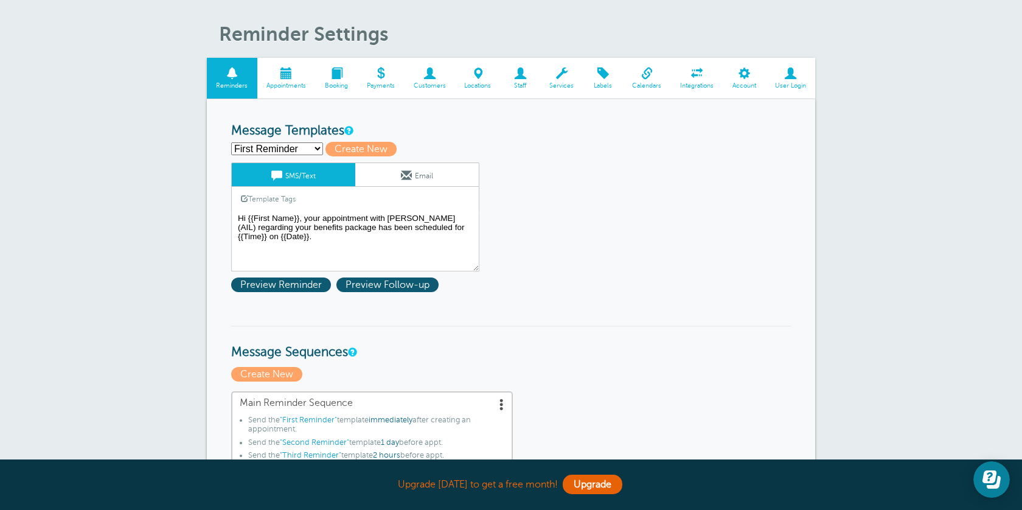
scroll to position [30, 0]
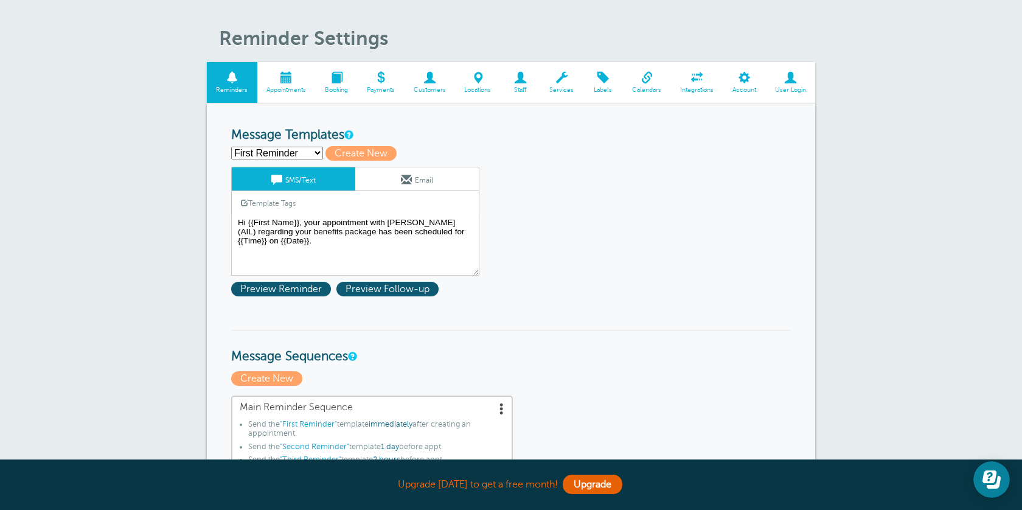
click at [343, 83] on span at bounding box center [337, 78] width 42 height 12
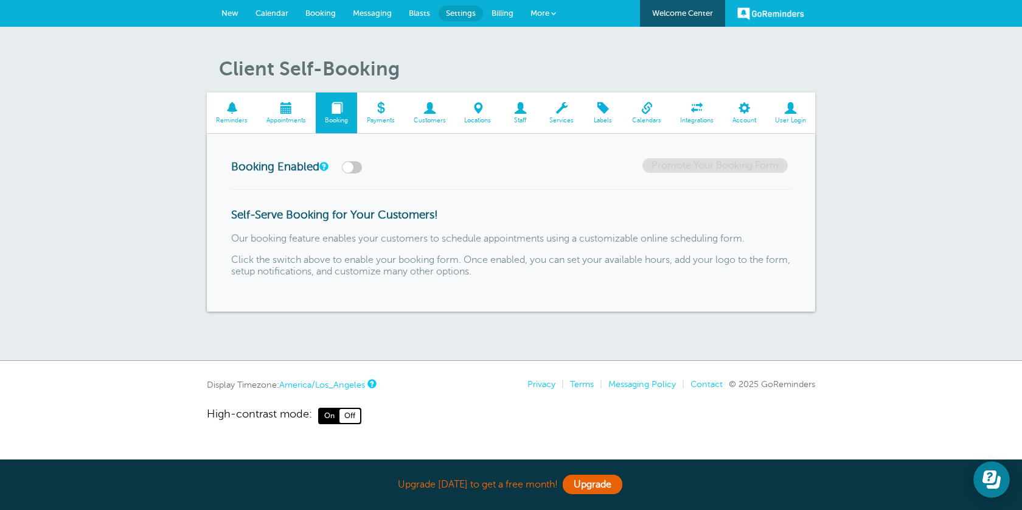
click at [303, 117] on span "Appointments" at bounding box center [287, 120] width 46 height 7
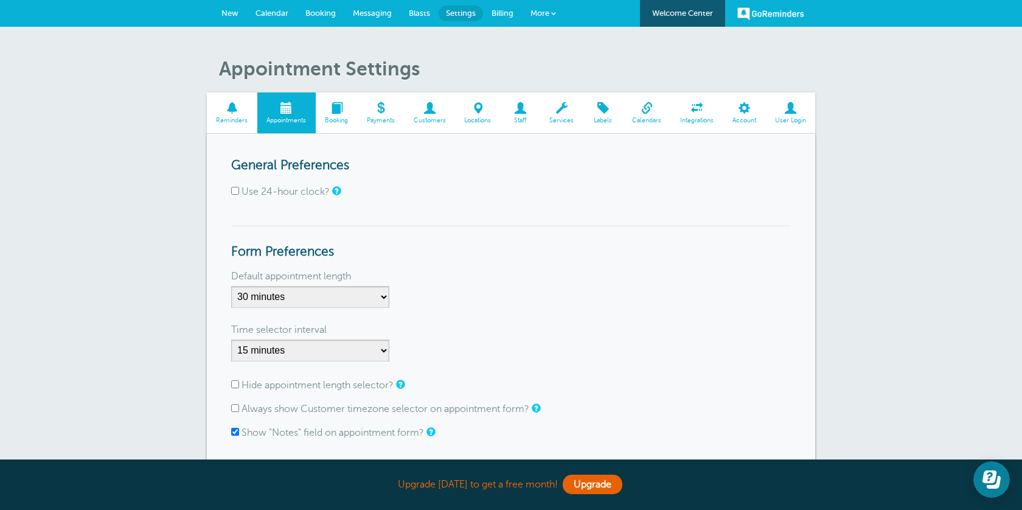
scroll to position [1, 0]
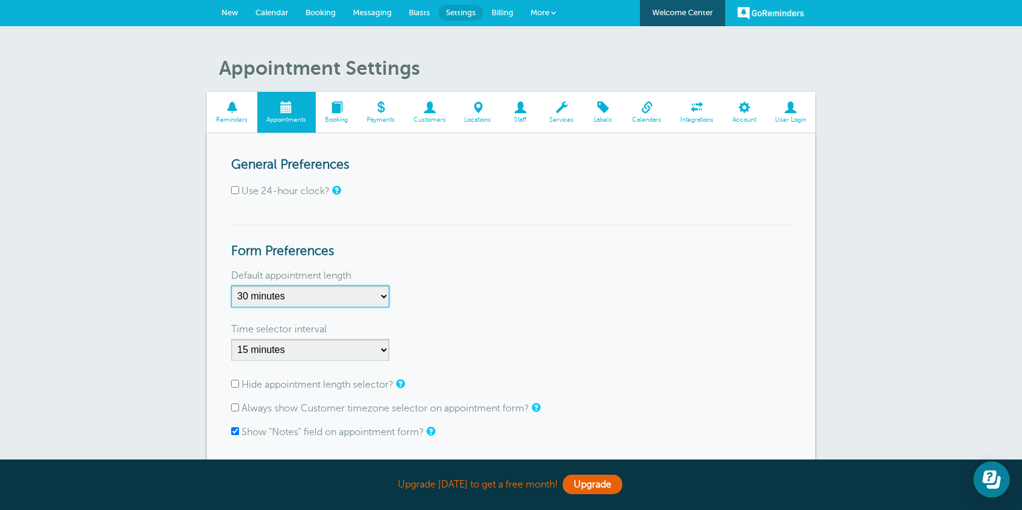
click at [383, 297] on select "5 minutes 10 minutes 15 minutes 20 minutes 25 minutes 30 minutes 35 minutes 40 …" at bounding box center [310, 296] width 158 height 22
select select "60"
click at [231, 285] on select "5 minutes 10 minutes 15 minutes 20 minutes 25 minutes 30 minutes 35 minutes 40 …" at bounding box center [310, 296] width 158 height 22
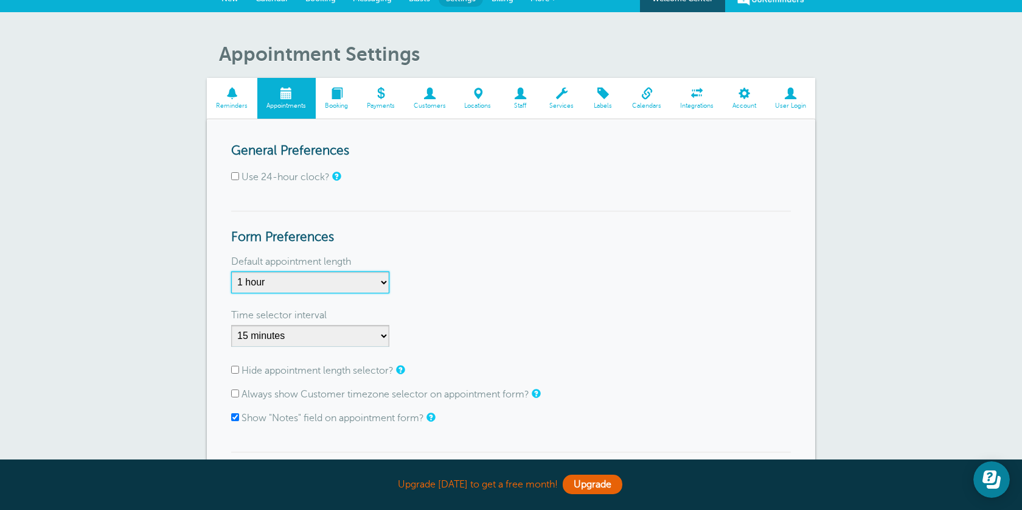
scroll to position [27, 0]
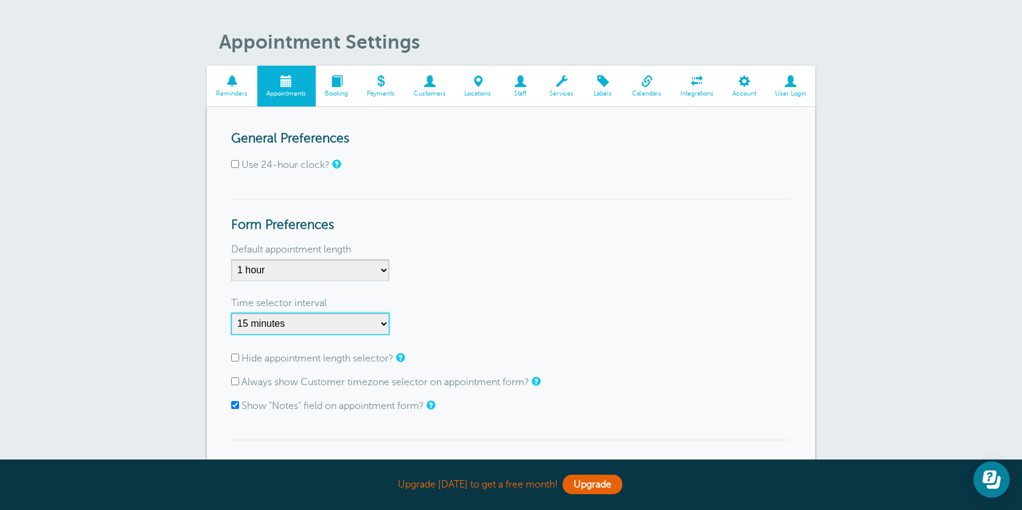
click at [382, 321] on select "1 minute 5 minutes 10 minutes 15 minutes 20 minutes 30 minutes 60 minutes" at bounding box center [310, 324] width 158 height 22
click at [231, 313] on select "1 minute 5 minutes 10 minutes 15 minutes 20 minutes 30 minutes 60 minutes" at bounding box center [310, 324] width 158 height 22
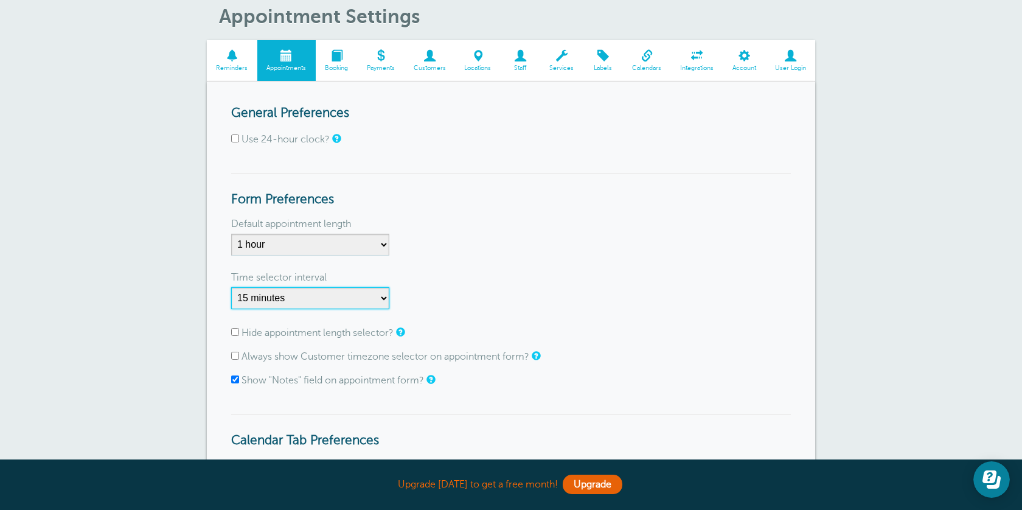
scroll to position [53, 0]
click at [234, 354] on input "Always show Customer timezone selector on appointment form?" at bounding box center [235, 355] width 8 height 8
checkbox input "true"
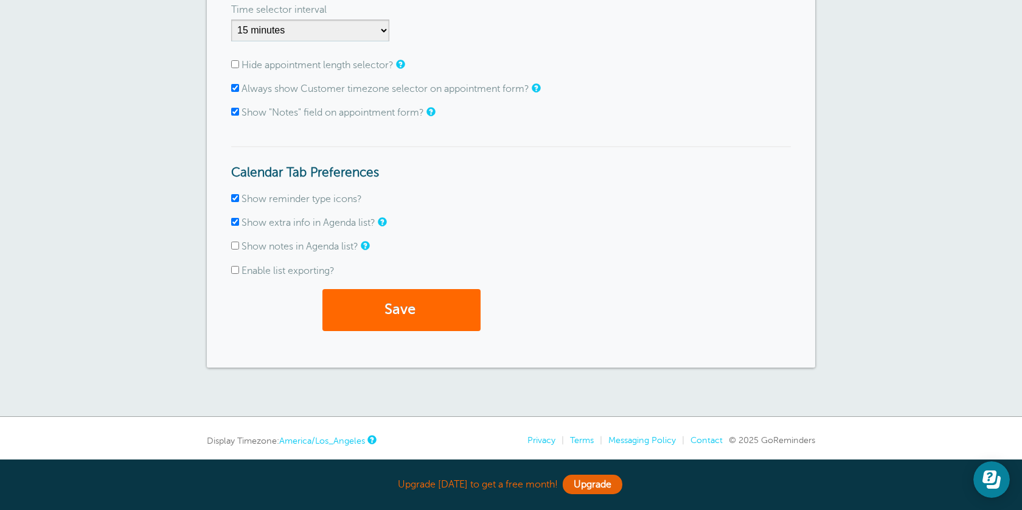
scroll to position [363, 0]
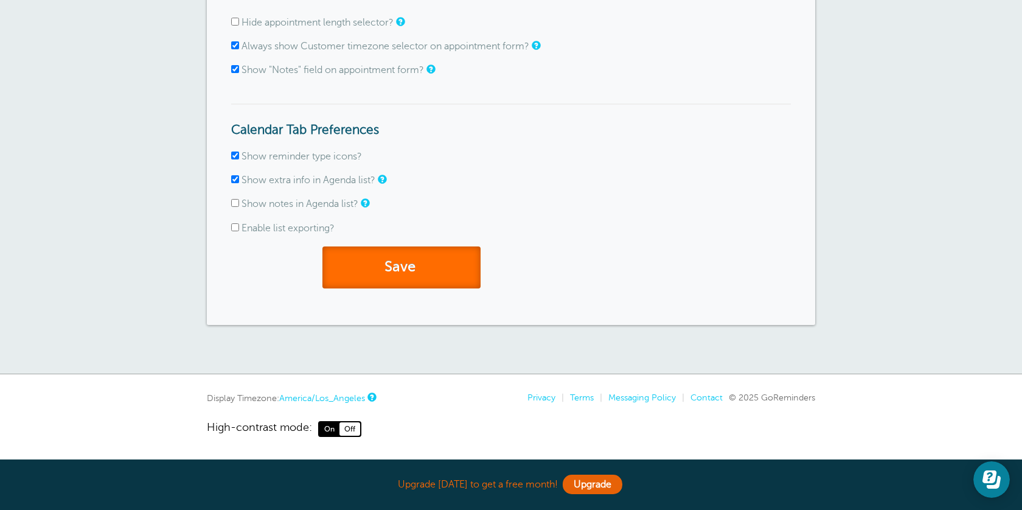
click at [379, 274] on button "Save" at bounding box center [402, 267] width 158 height 42
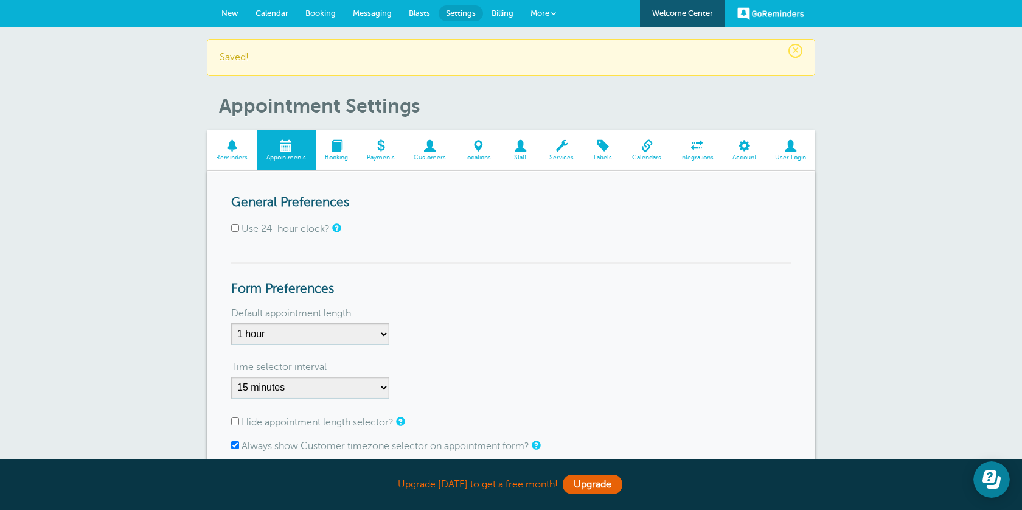
click at [234, 153] on link "Reminders" at bounding box center [232, 150] width 51 height 41
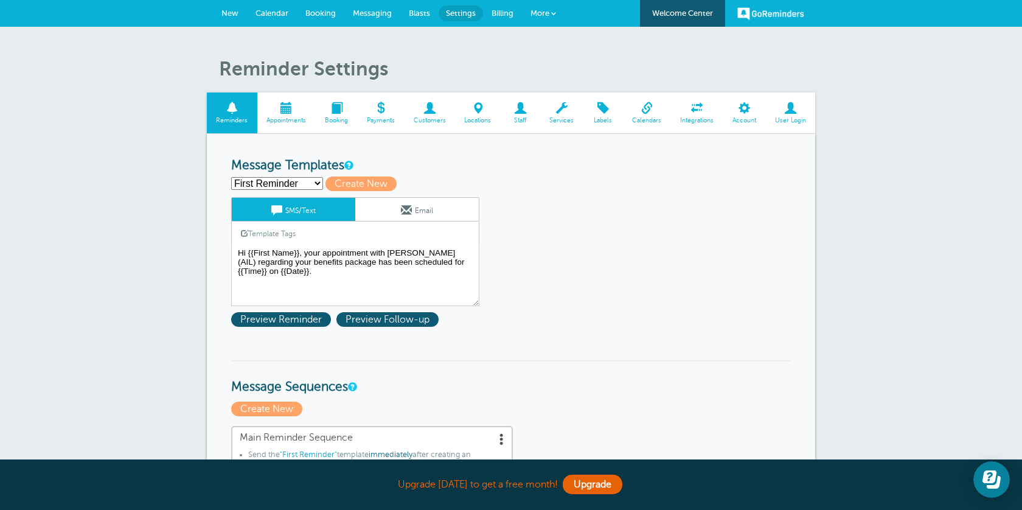
click at [405, 211] on span at bounding box center [406, 209] width 11 height 11
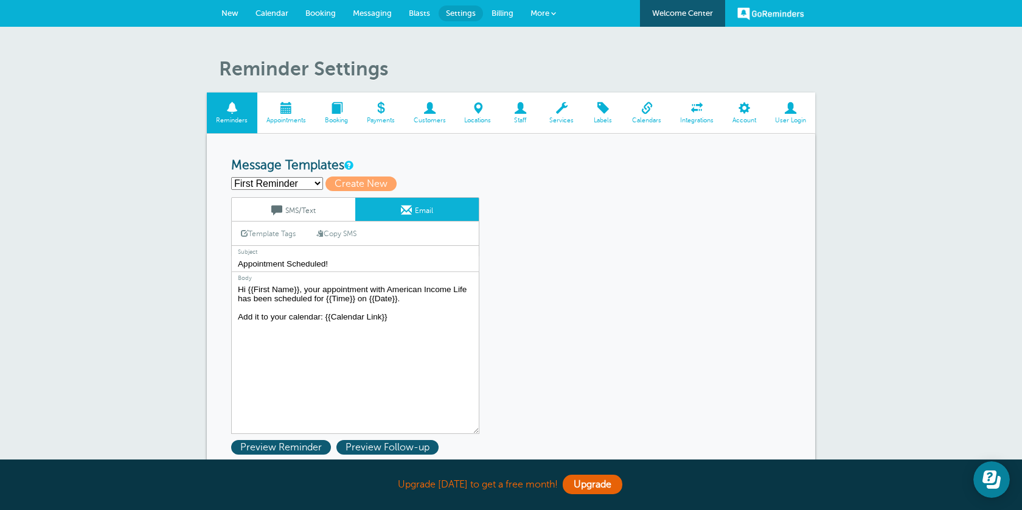
drag, startPoint x: 464, startPoint y: 291, endPoint x: 387, endPoint y: 287, distance: 76.8
click at [387, 287] on textarea "Hi {{First Name}}, your appointment with American Income Life has been schedule…" at bounding box center [355, 358] width 248 height 152
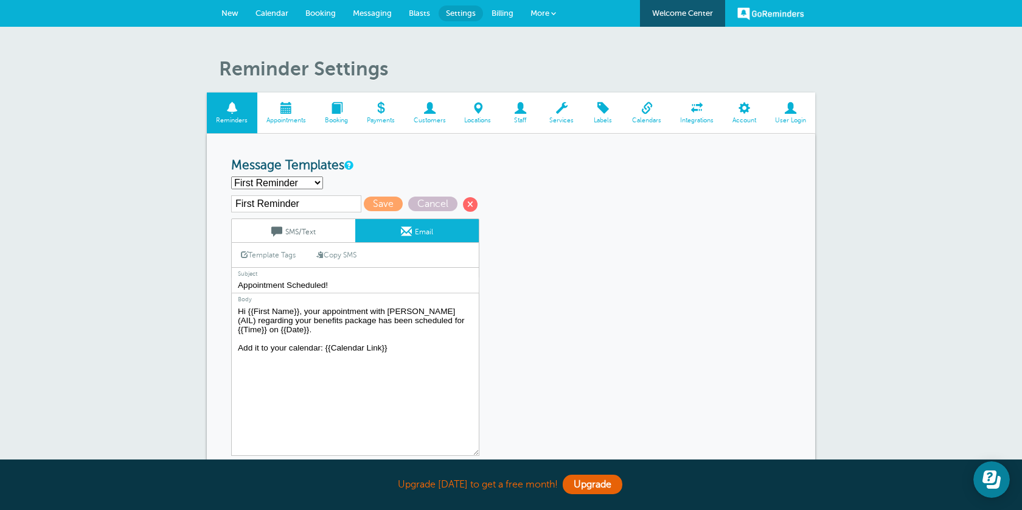
scroll to position [30, 0]
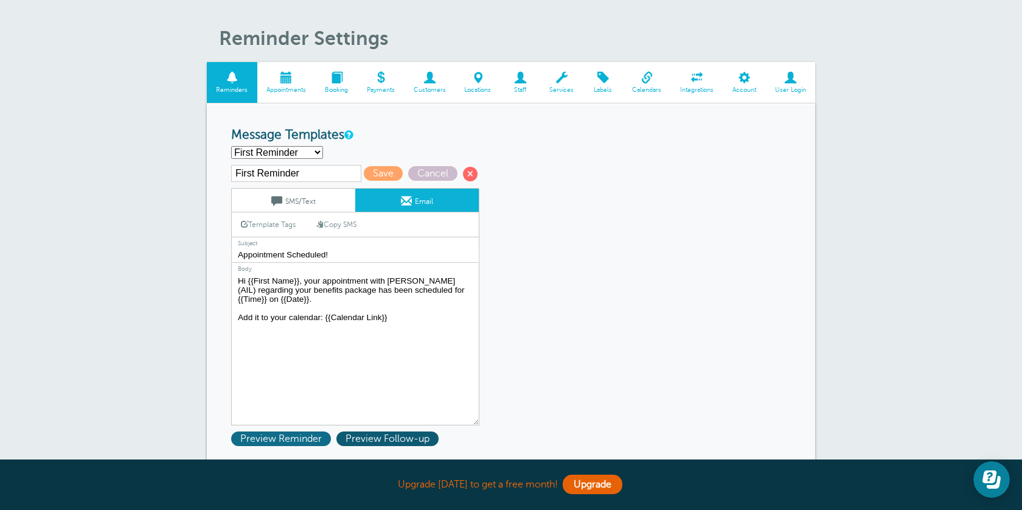
type textarea "Hi {{First Name}}, your appointment with [PERSON_NAME] (AIL) regarding your ben…"
click at [316, 441] on span "Preview Reminder" at bounding box center [281, 439] width 100 height 15
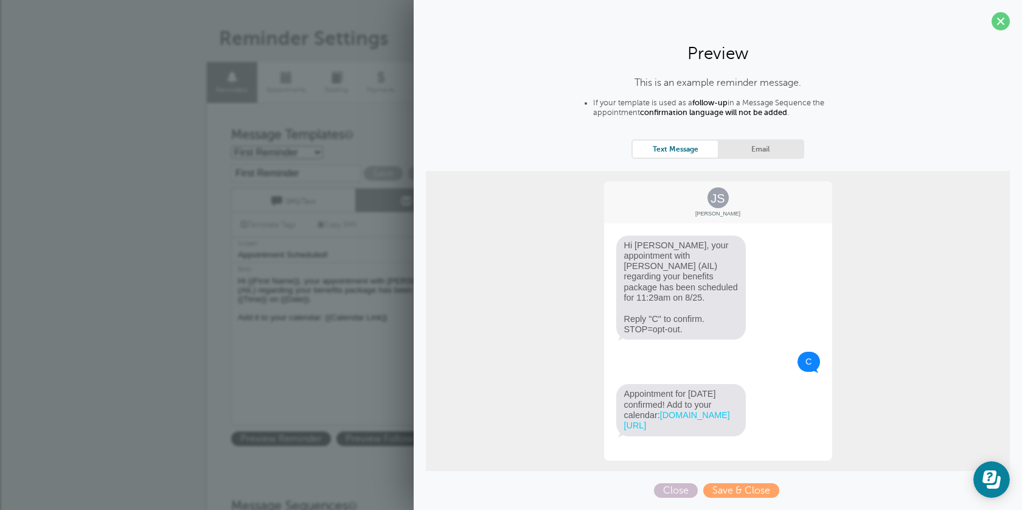
click at [766, 150] on link "Email" at bounding box center [760, 149] width 85 height 16
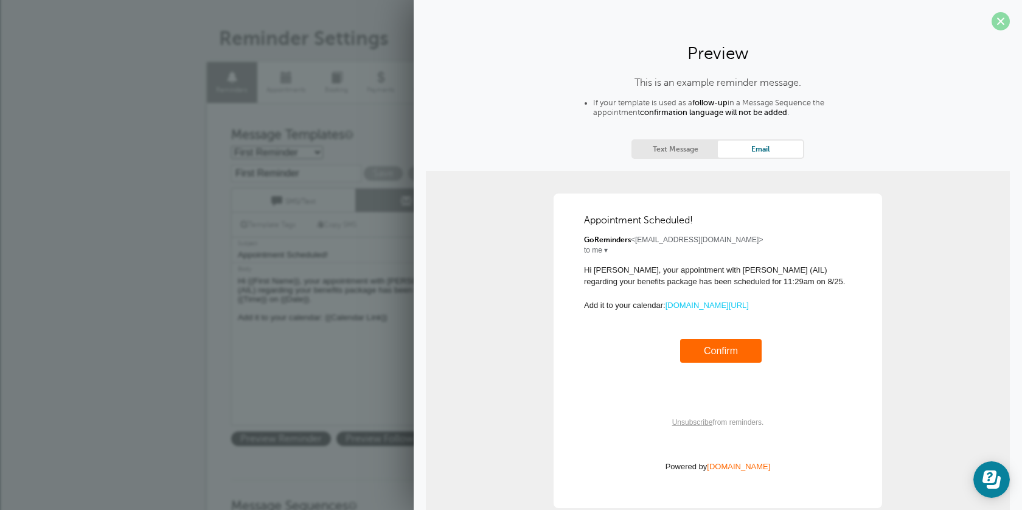
click at [1002, 23] on span at bounding box center [1001, 21] width 18 height 18
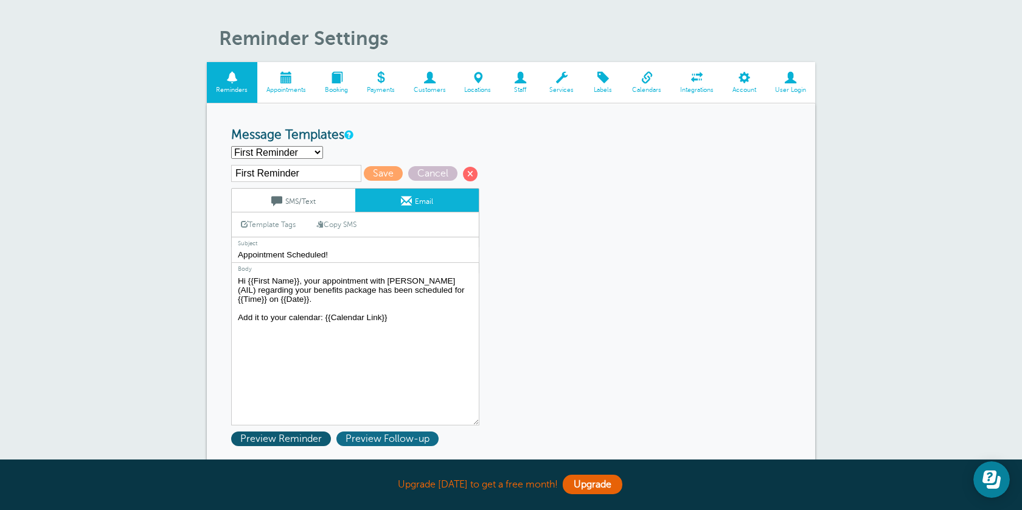
click at [412, 441] on span "Preview Follow-up" at bounding box center [388, 439] width 102 height 15
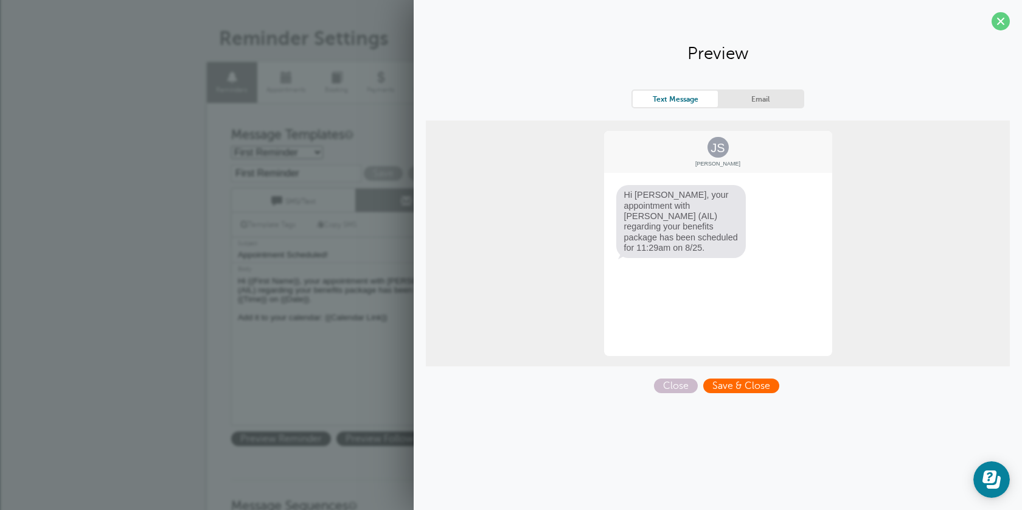
click at [740, 381] on span "Save & Close" at bounding box center [742, 386] width 76 height 15
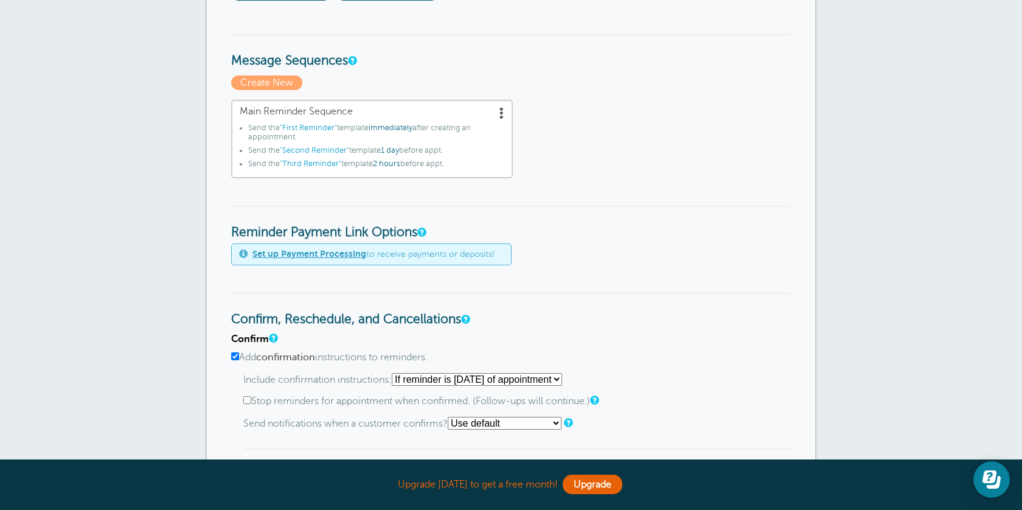
scroll to position [365, 0]
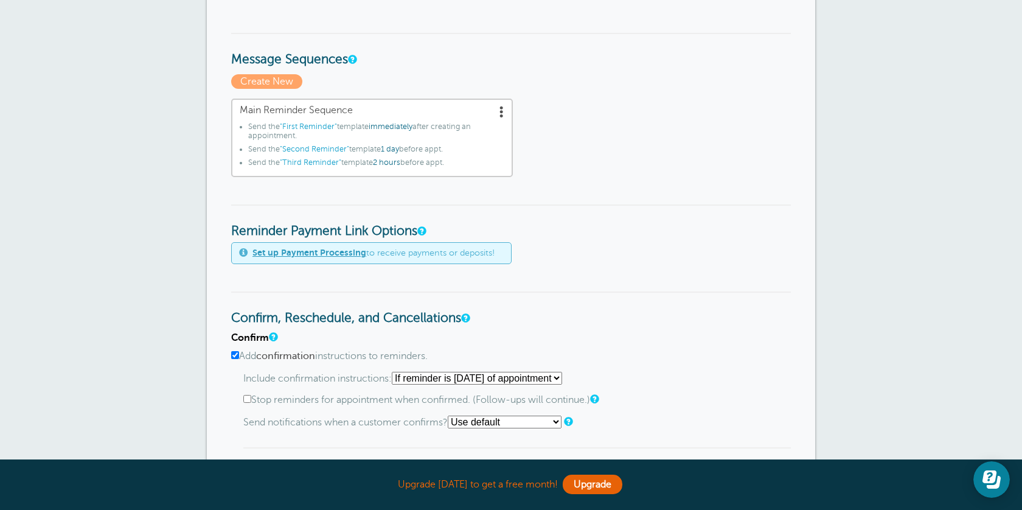
click at [505, 385] on select "Starting with first reminder If reminder is within 1 day of appointment If remi…" at bounding box center [477, 378] width 170 height 13
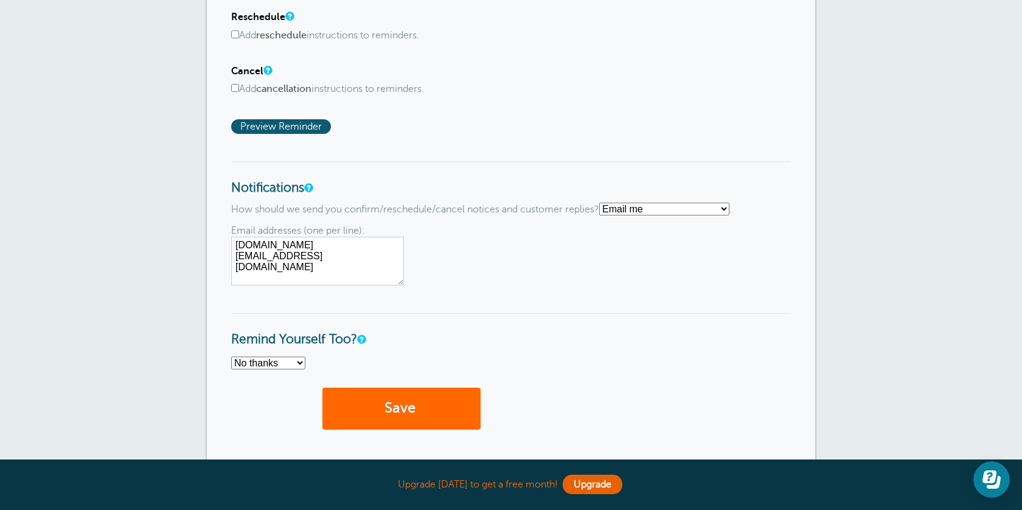
scroll to position [848, 0]
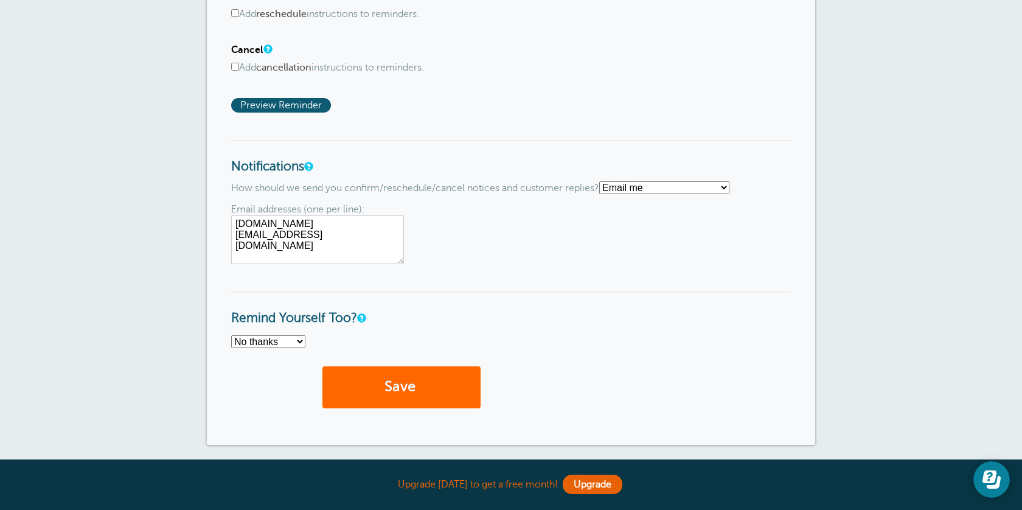
click at [282, 348] on select "No thanks Yes, text me Yes, email me" at bounding box center [268, 341] width 74 height 13
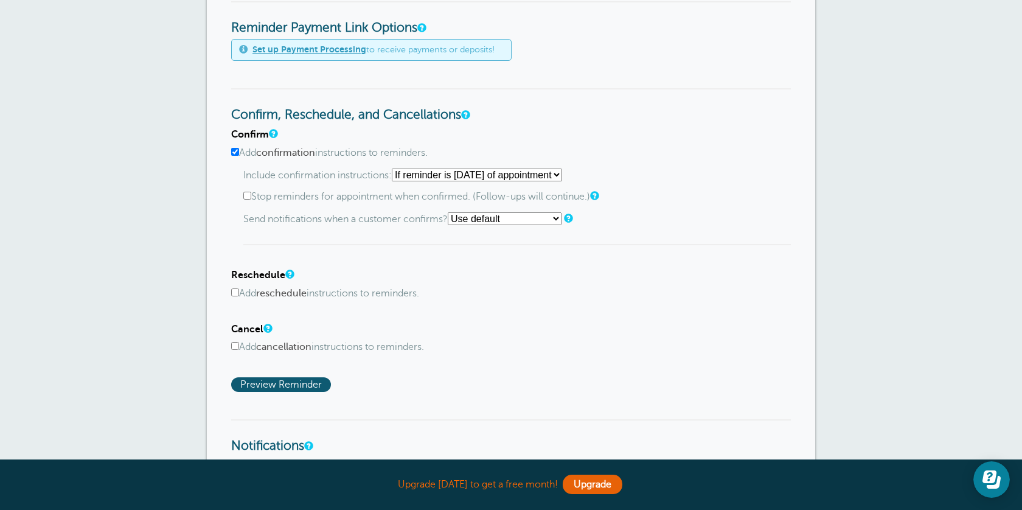
scroll to position [678, 0]
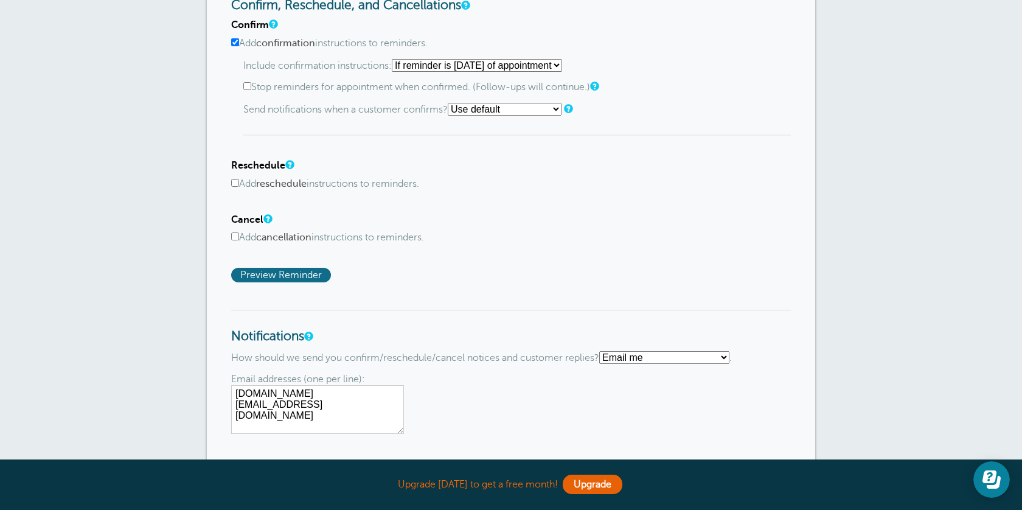
click at [306, 279] on span "Preview Reminder" at bounding box center [281, 275] width 100 height 15
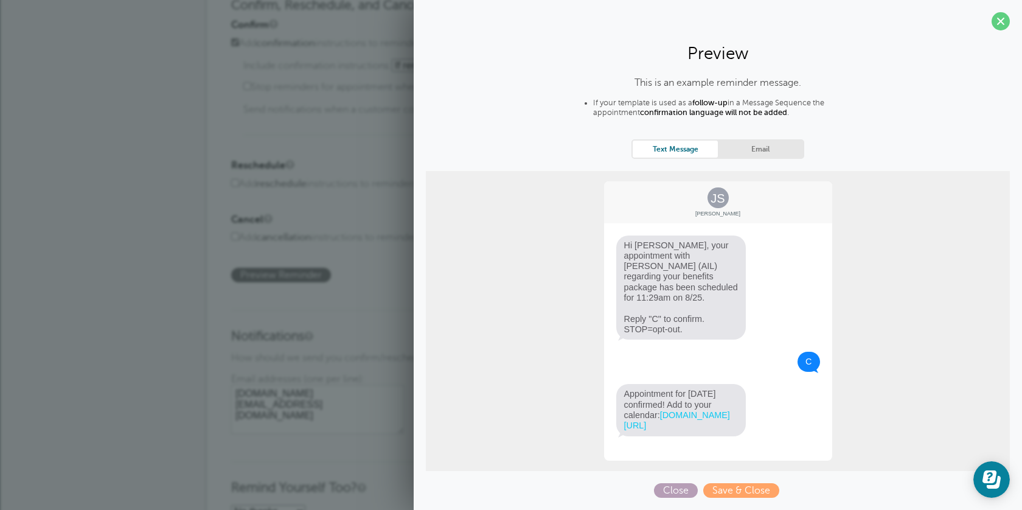
click at [680, 483] on span "Close" at bounding box center [676, 490] width 44 height 15
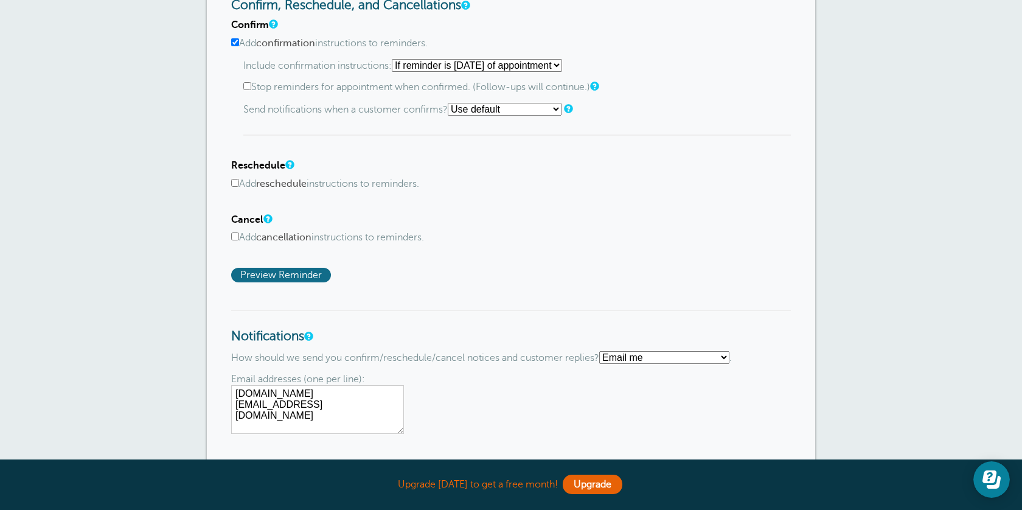
click at [278, 272] on span "Preview Reminder" at bounding box center [281, 275] width 100 height 15
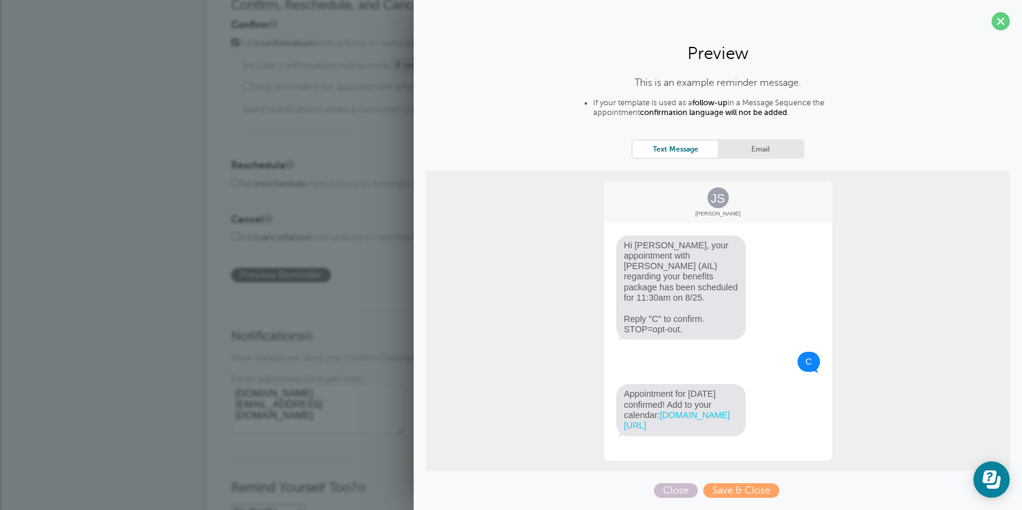
click at [740, 167] on div "This is an example reminder message. If your template is used as a follow-up in…" at bounding box center [718, 287] width 584 height 421
click at [741, 153] on link "Email" at bounding box center [760, 149] width 85 height 16
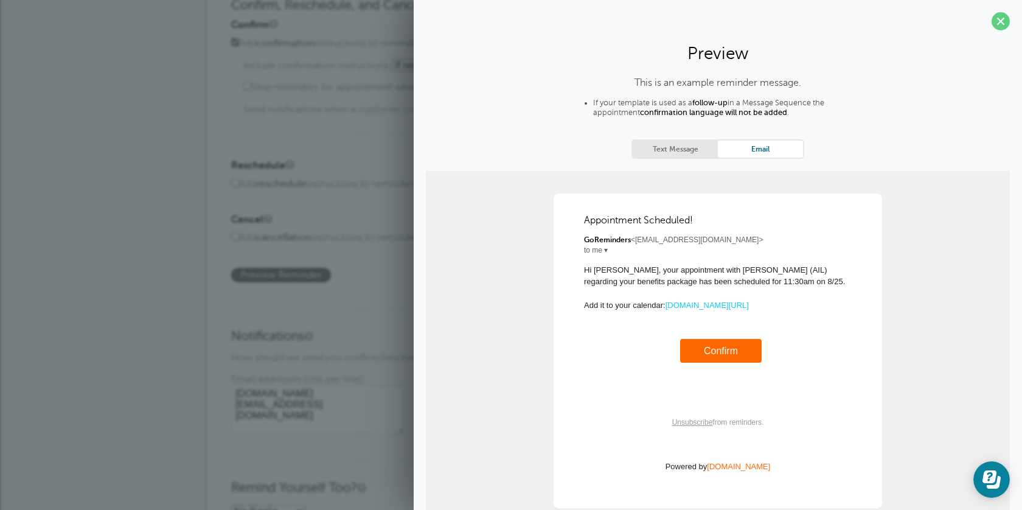
click at [676, 145] on link "Text Message" at bounding box center [675, 149] width 85 height 16
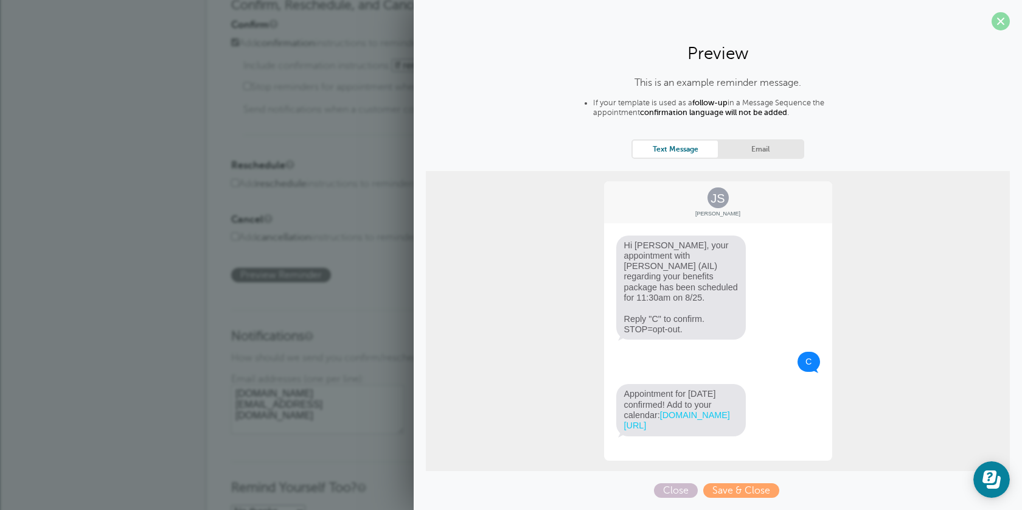
click at [999, 26] on span at bounding box center [1001, 21] width 18 height 18
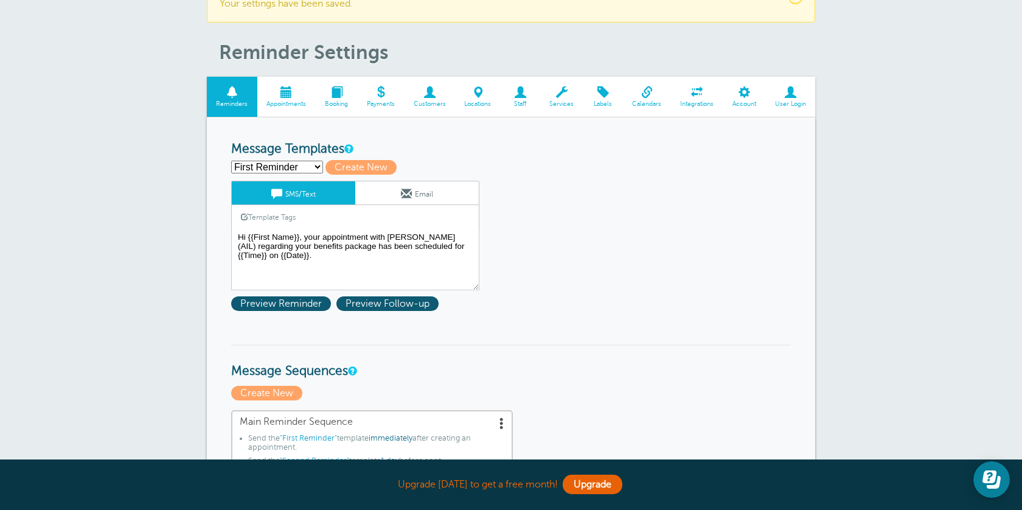
scroll to position [0, 0]
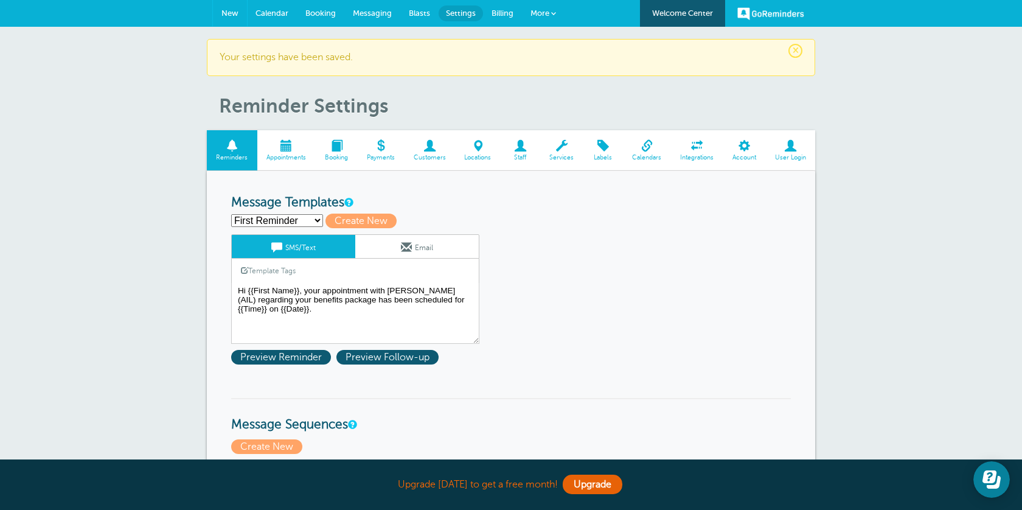
click at [213, 9] on link "New" at bounding box center [230, 13] width 34 height 27
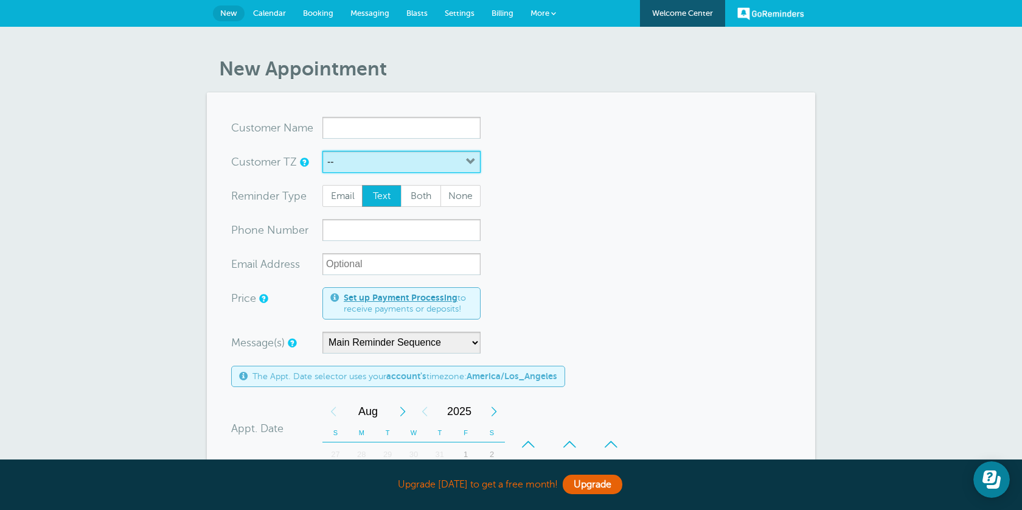
click at [471, 158] on icon "button" at bounding box center [471, 162] width 10 height 10
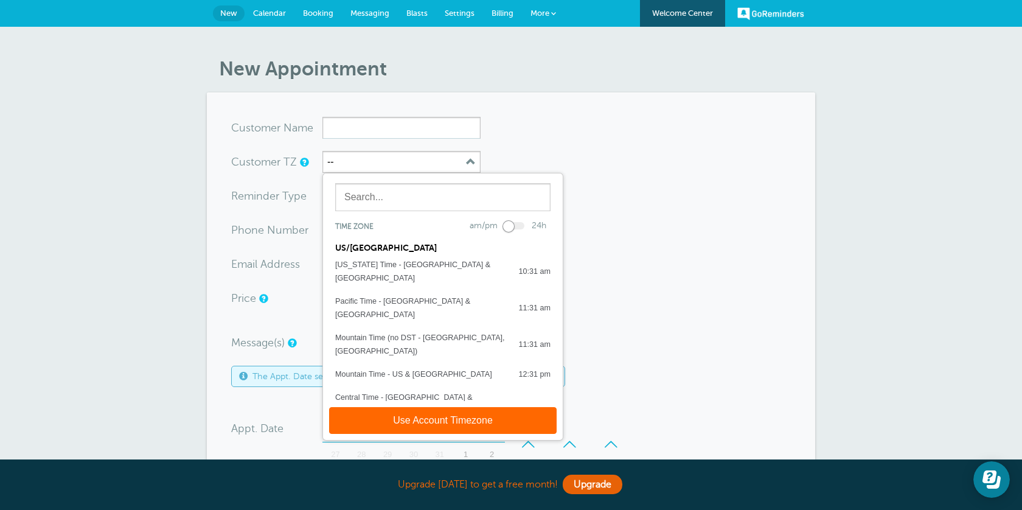
click at [508, 229] on div at bounding box center [514, 225] width 19 height 7
click at [517, 225] on div at bounding box center [514, 225] width 19 height 7
click at [388, 130] on input "x-no-autofill" at bounding box center [402, 128] width 158 height 22
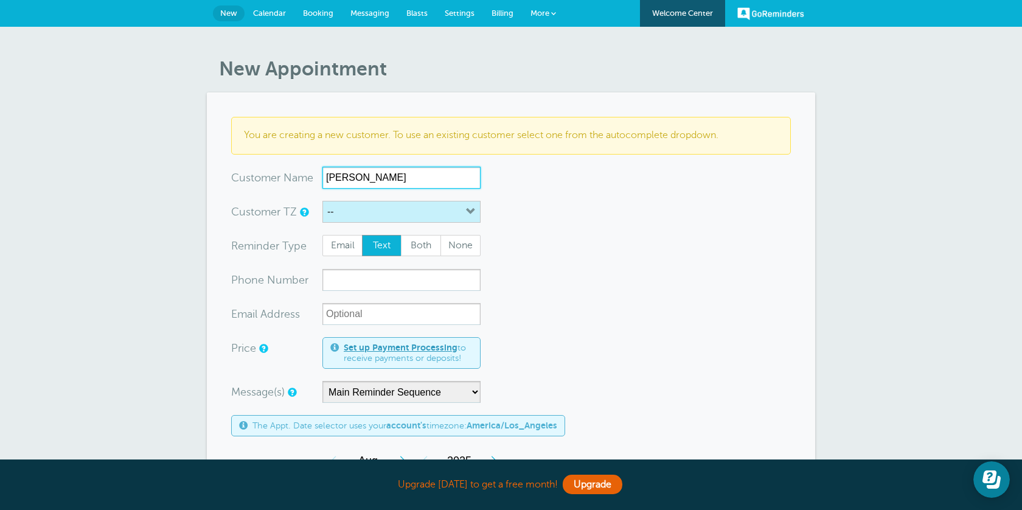
type input "Mike"
click at [475, 215] on icon "button" at bounding box center [471, 212] width 10 height 10
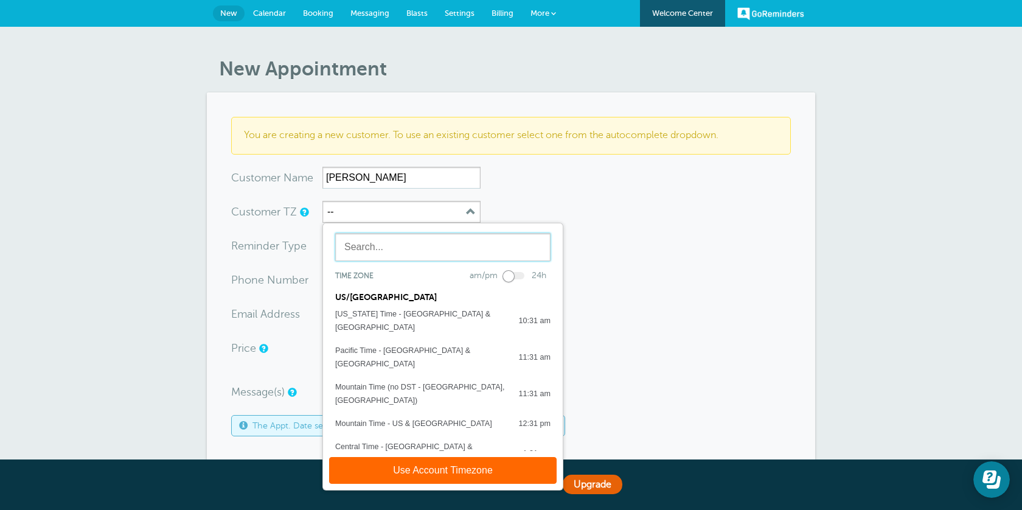
click at [417, 246] on input "text" at bounding box center [442, 247] width 215 height 28
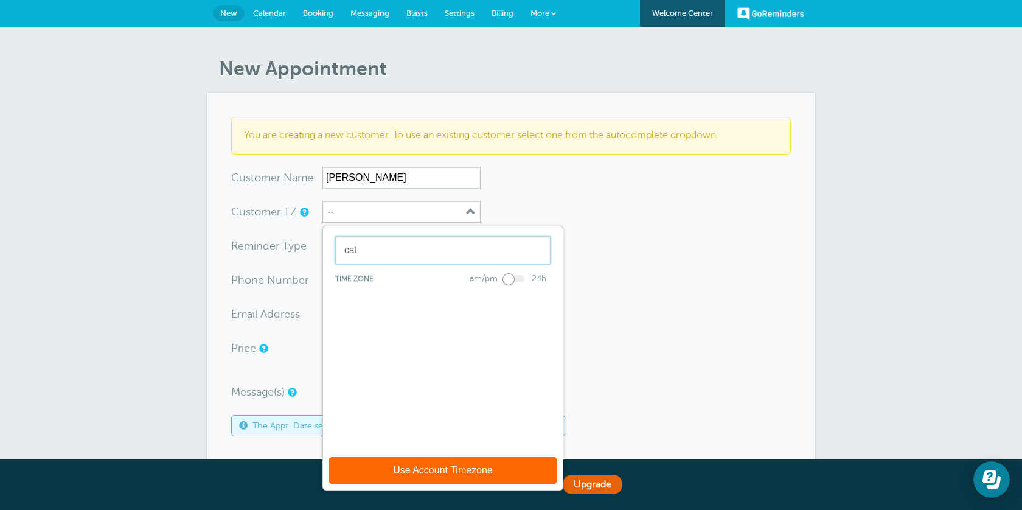
type input "cst"
click at [519, 487] on div "Use Account Timezone" at bounding box center [443, 470] width 240 height 39
click at [516, 472] on button "Use Account Timezone" at bounding box center [443, 470] width 228 height 27
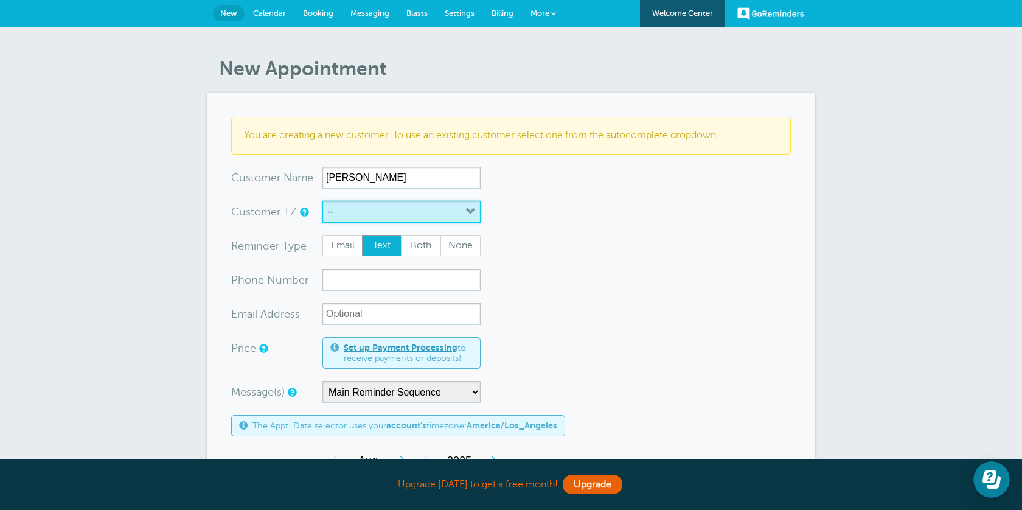
click at [480, 208] on button "--" at bounding box center [402, 212] width 158 height 22
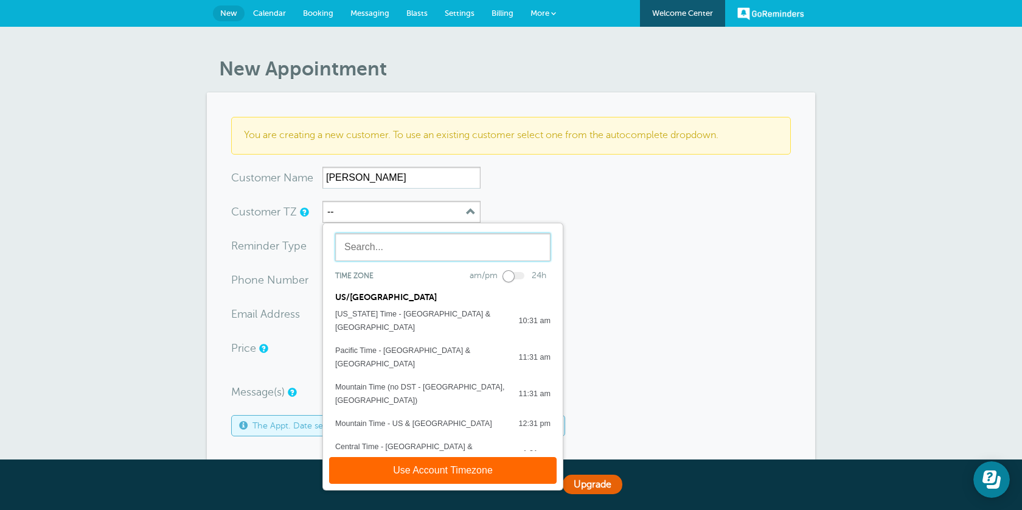
click at [416, 243] on input "text" at bounding box center [442, 247] width 215 height 28
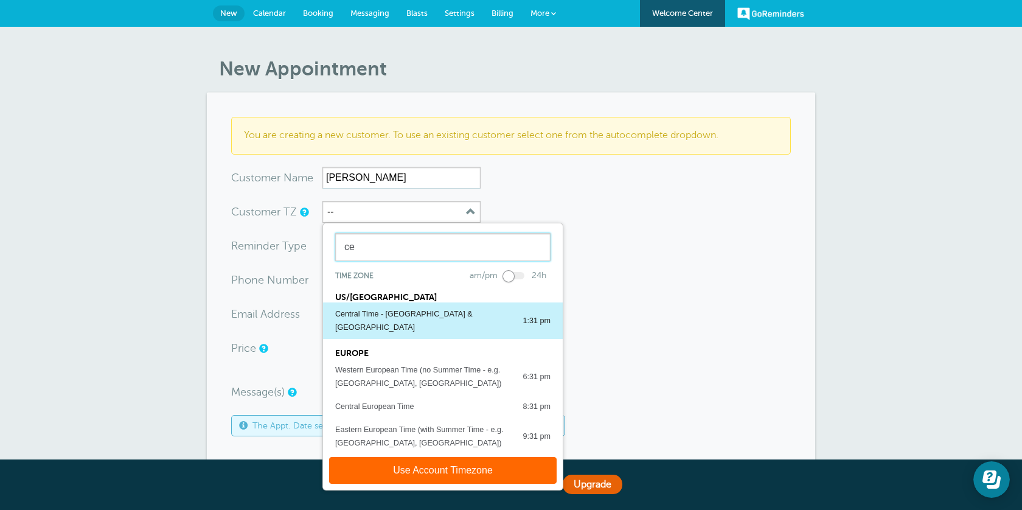
type input "ce"
click at [400, 319] on div "Central Time - [GEOGRAPHIC_DATA] & [GEOGRAPHIC_DATA]" at bounding box center [422, 320] width 175 height 27
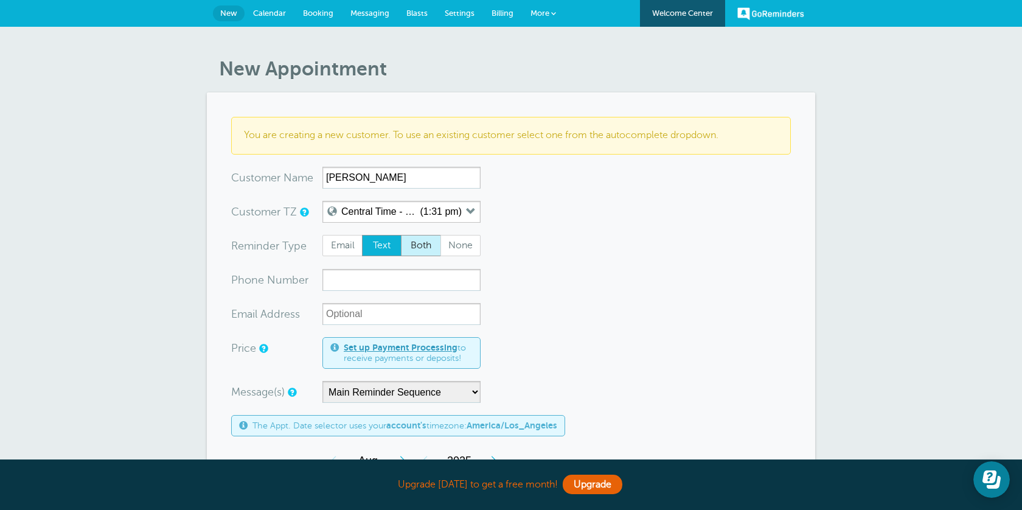
click at [424, 250] on span "Both" at bounding box center [421, 246] width 39 height 21
click at [401, 235] on input "Both" at bounding box center [400, 234] width 1 height 1
radio input "true"
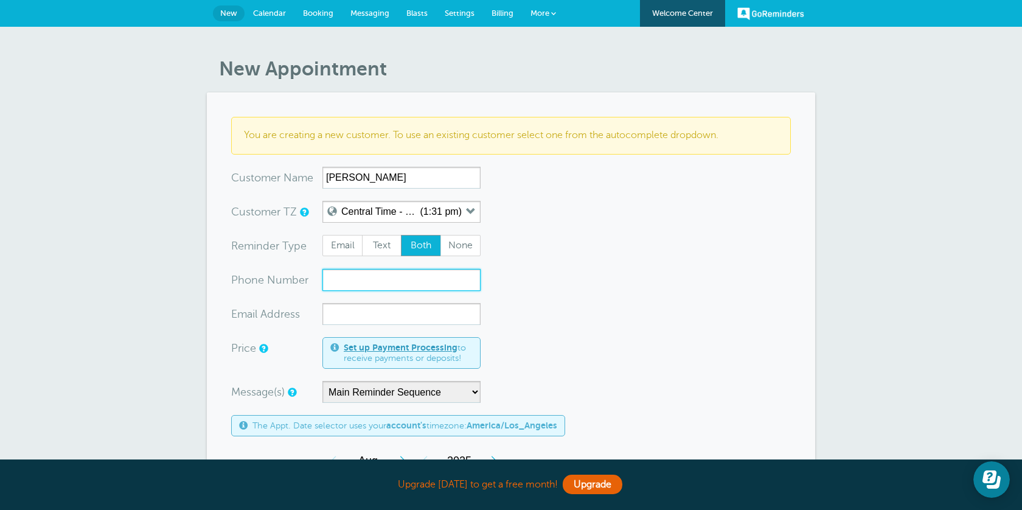
click at [414, 280] on input "xxx-no-autofill" at bounding box center [402, 280] width 158 height 22
type input "91669051"
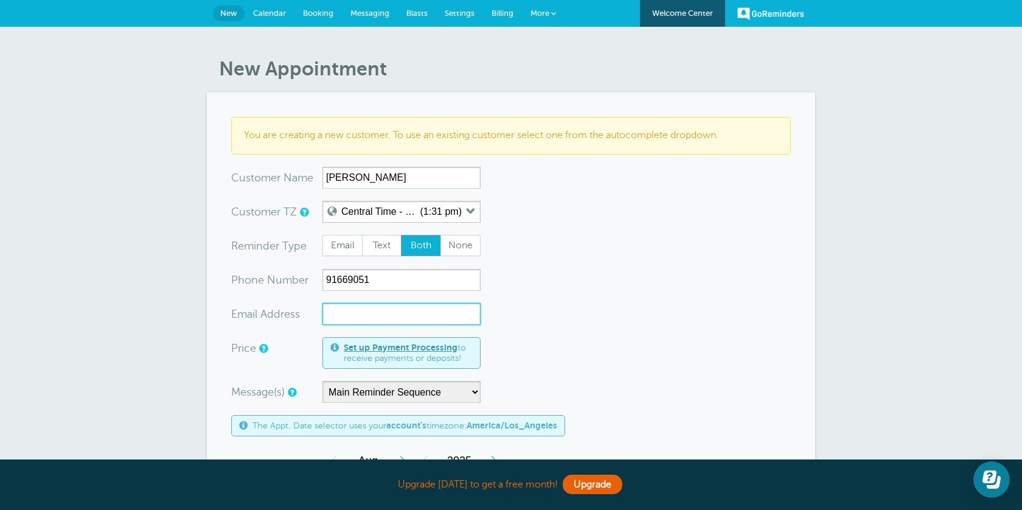
type input "`"
click at [393, 284] on input "91669051" at bounding box center [402, 280] width 158 height 22
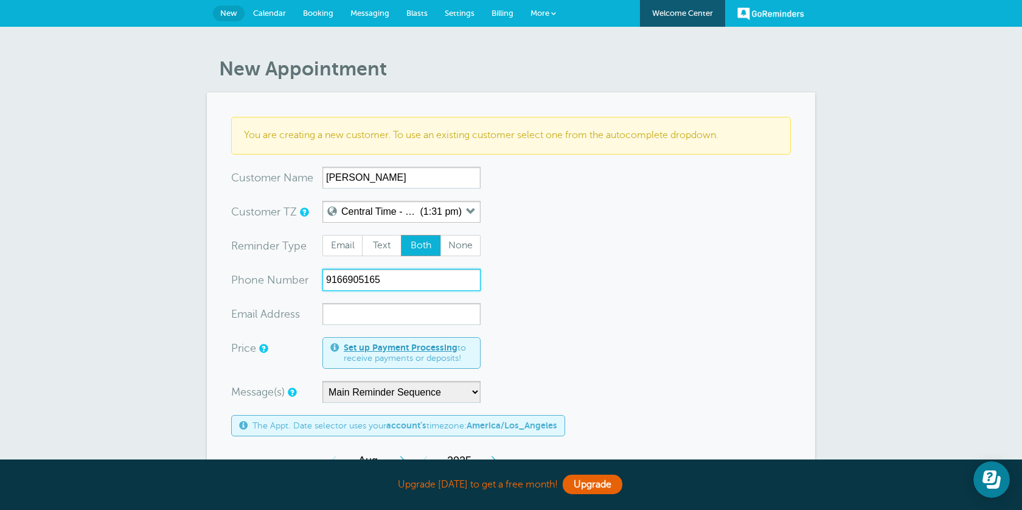
type input "9166905165"
type input "a"
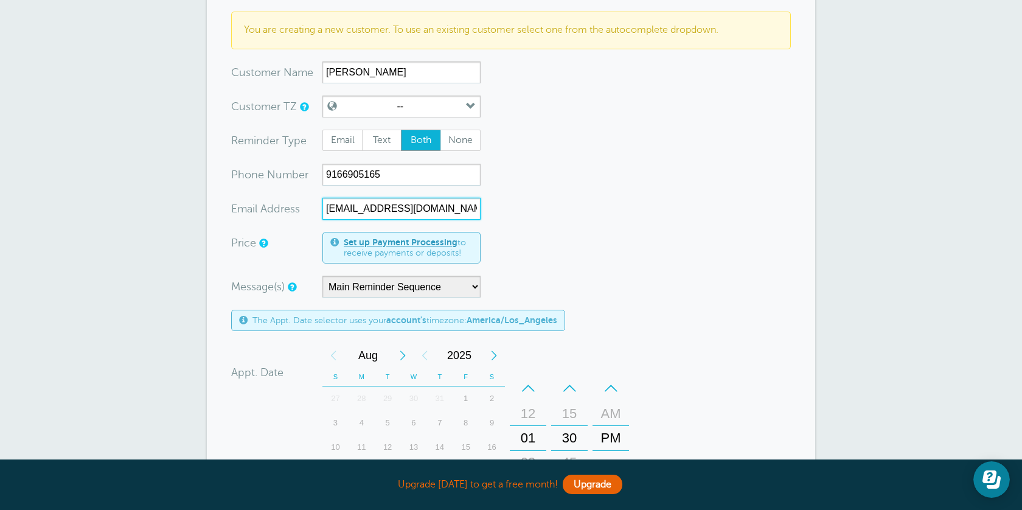
scroll to position [125, 0]
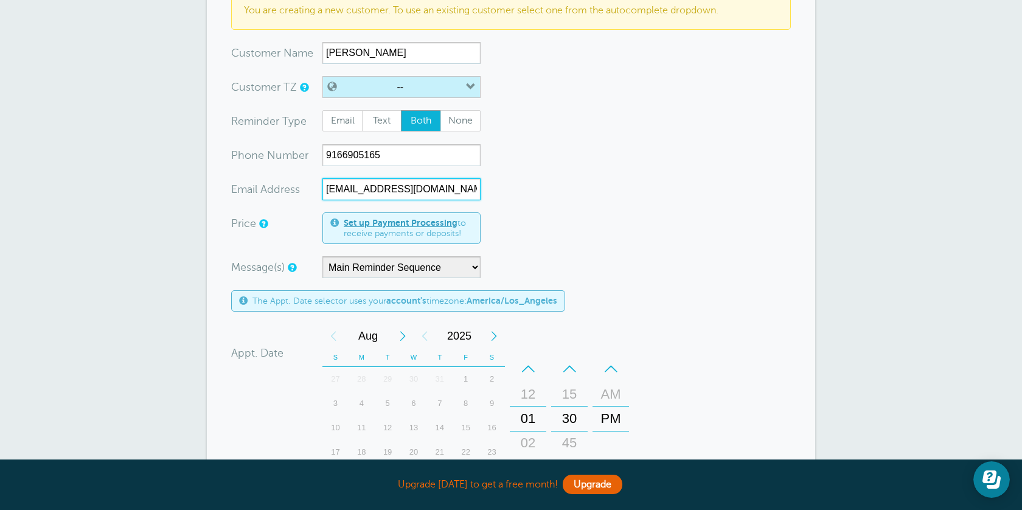
type input "thatsalas@gmail.com"
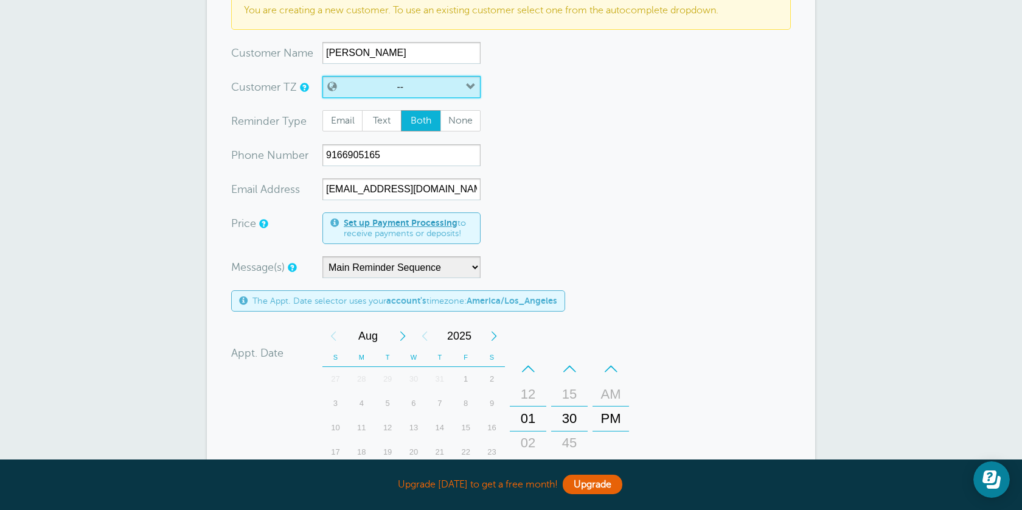
click at [467, 85] on icon "button" at bounding box center [471, 87] width 10 height 10
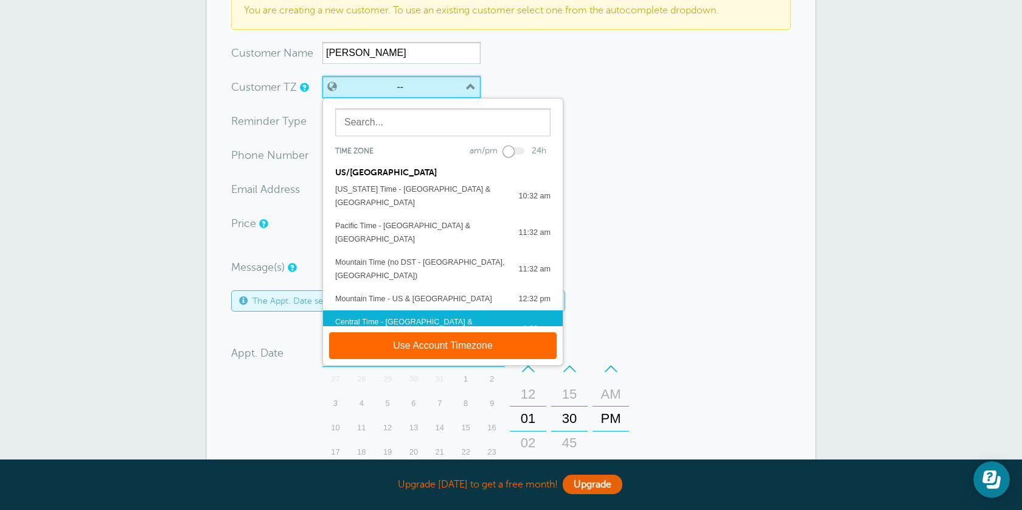
scroll to position [24, 0]
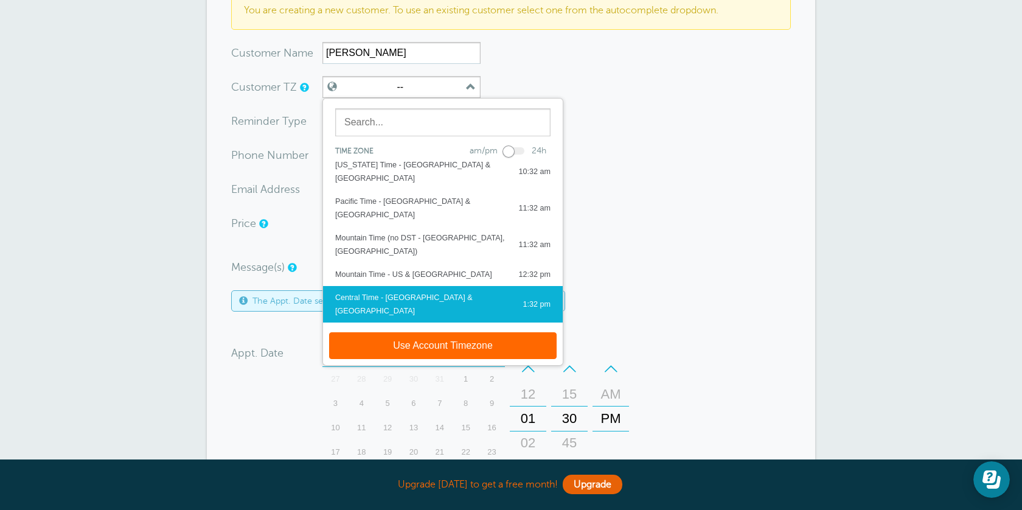
click at [383, 291] on div "Central Time - US & Canada" at bounding box center [422, 304] width 175 height 27
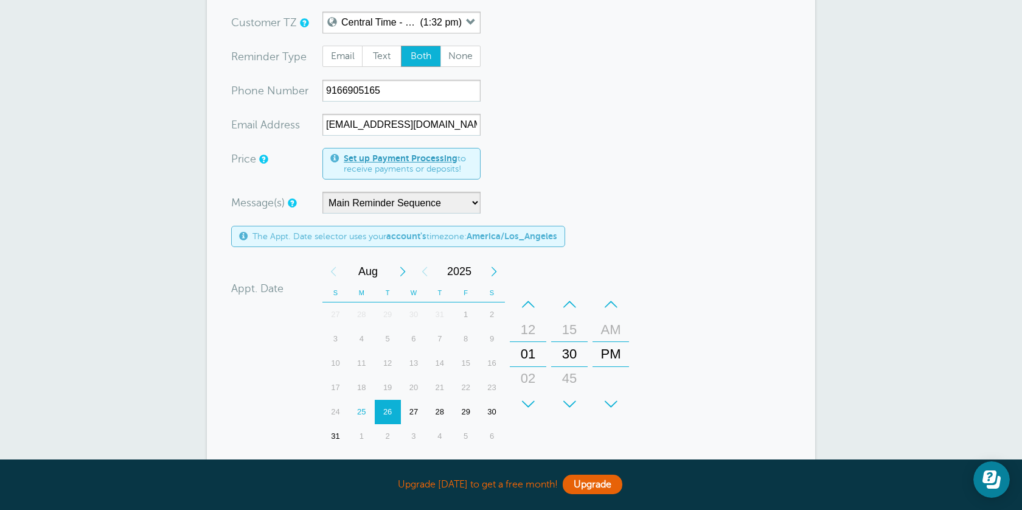
scroll to position [261, 0]
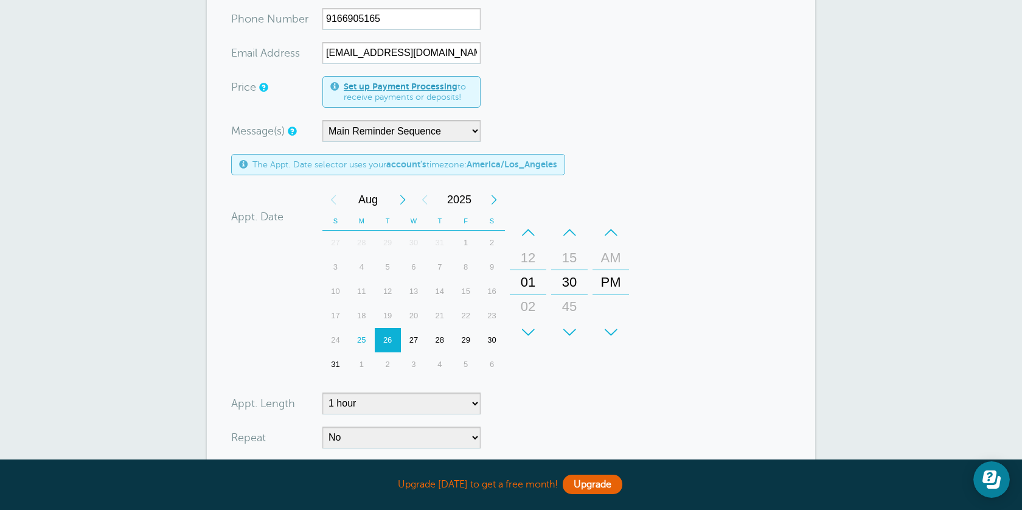
click at [413, 337] on div "27" at bounding box center [414, 340] width 26 height 24
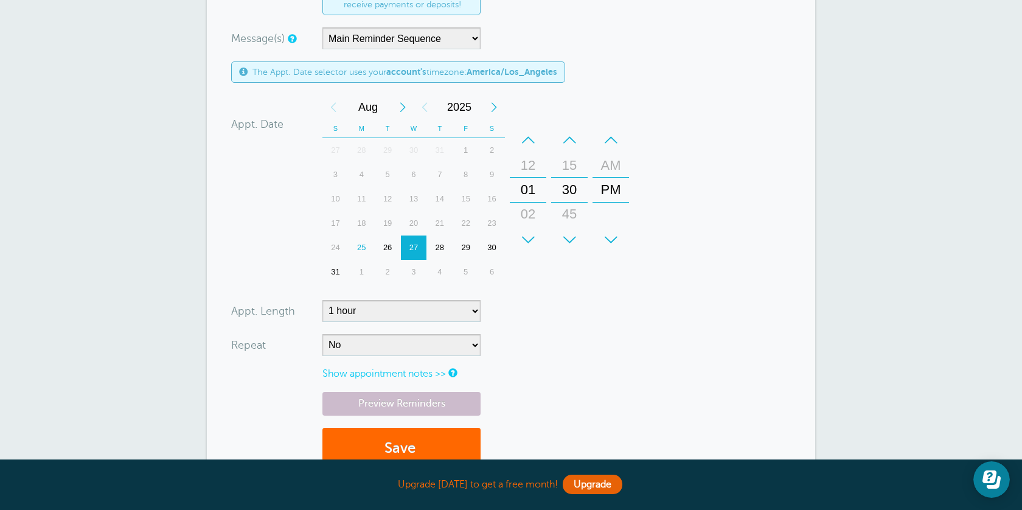
scroll to position [437, 0]
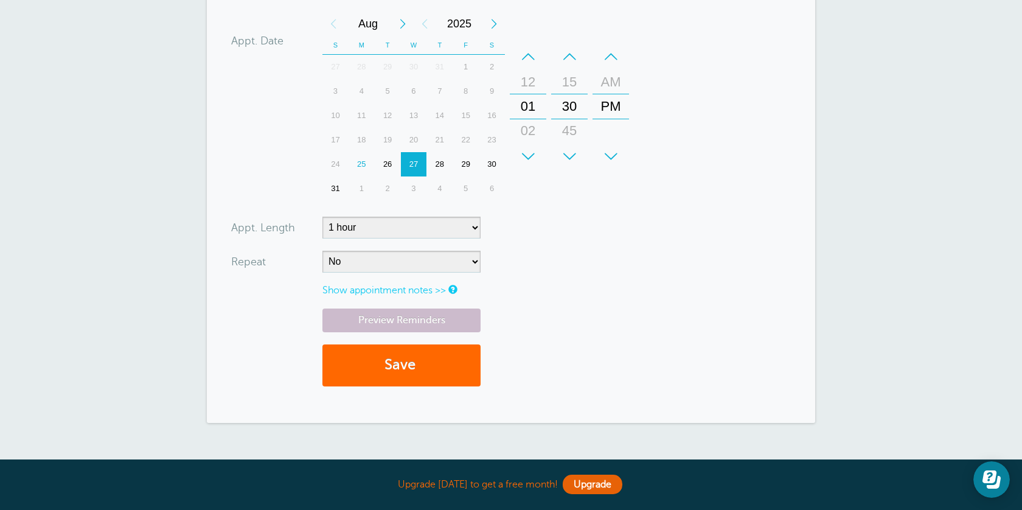
click at [531, 78] on div "12" at bounding box center [528, 82] width 29 height 24
click at [414, 323] on link "Preview Reminders" at bounding box center [402, 321] width 158 height 24
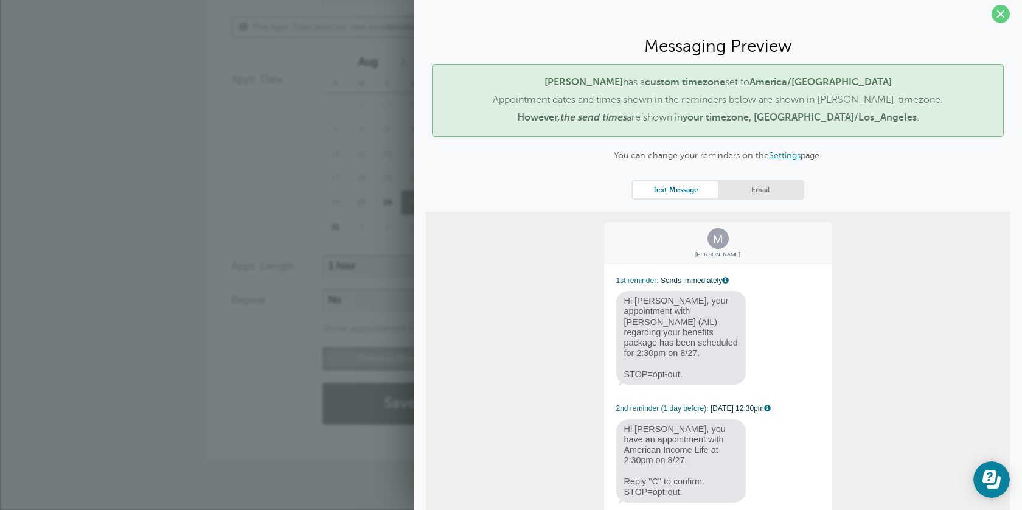
scroll to position [0, 0]
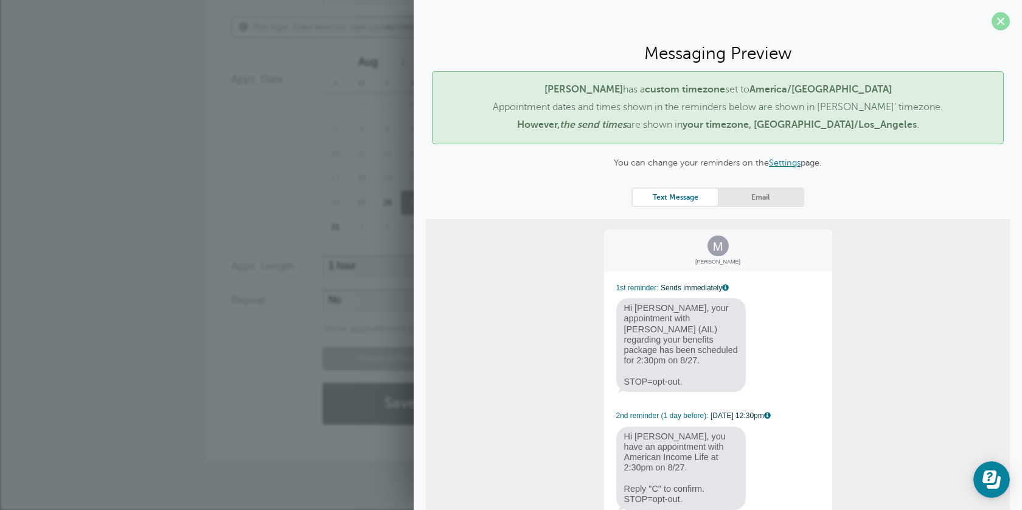
click at [1001, 29] on span at bounding box center [1001, 21] width 18 height 18
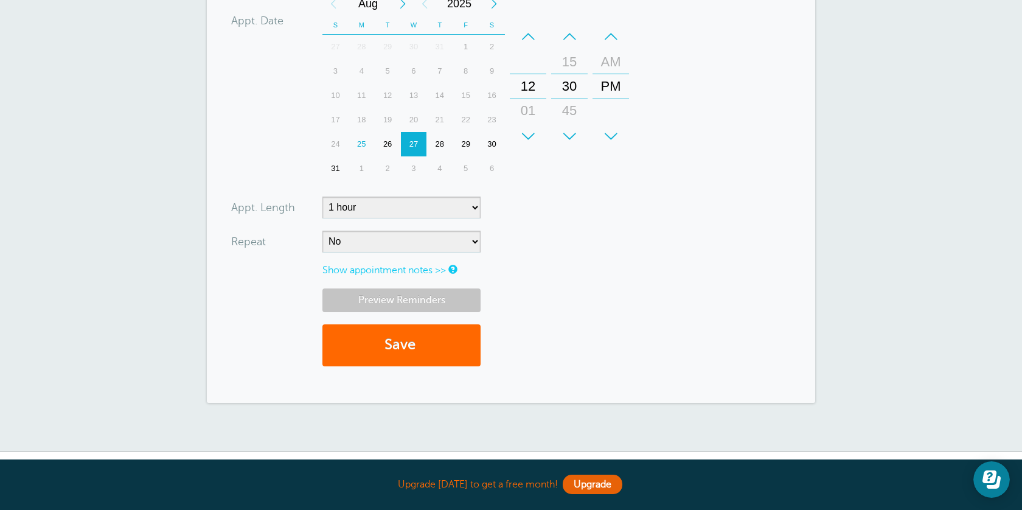
scroll to position [467, 0]
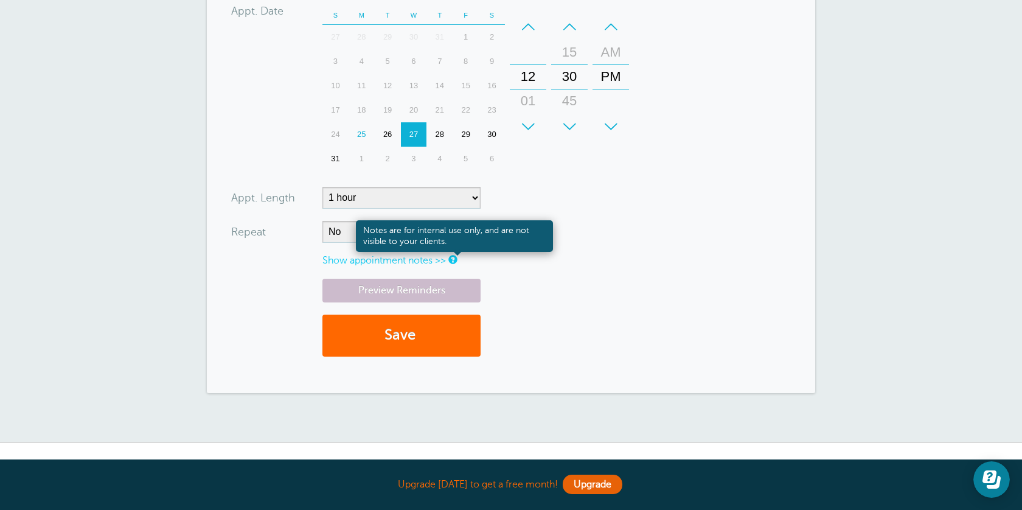
click at [456, 258] on link at bounding box center [452, 260] width 7 height 8
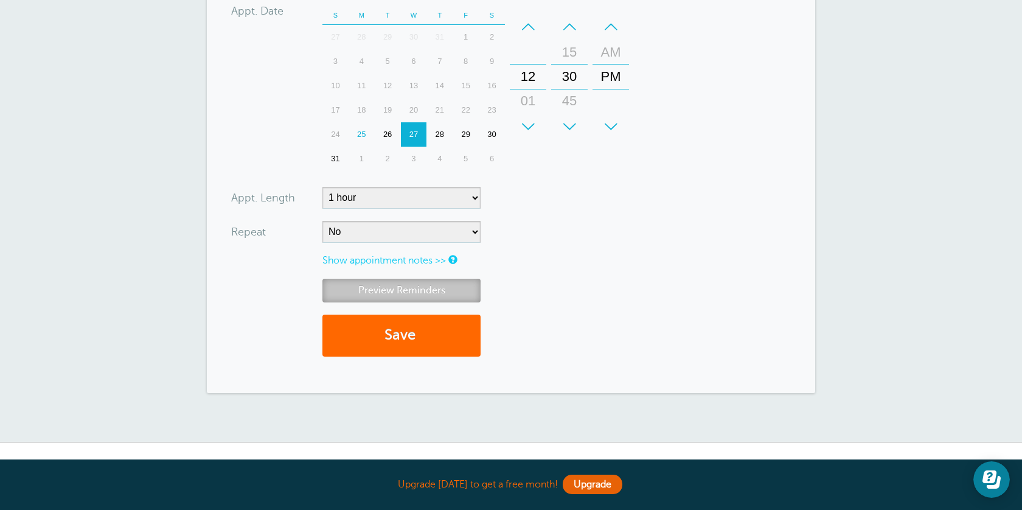
click at [461, 296] on link "Preview Reminders" at bounding box center [402, 291] width 158 height 24
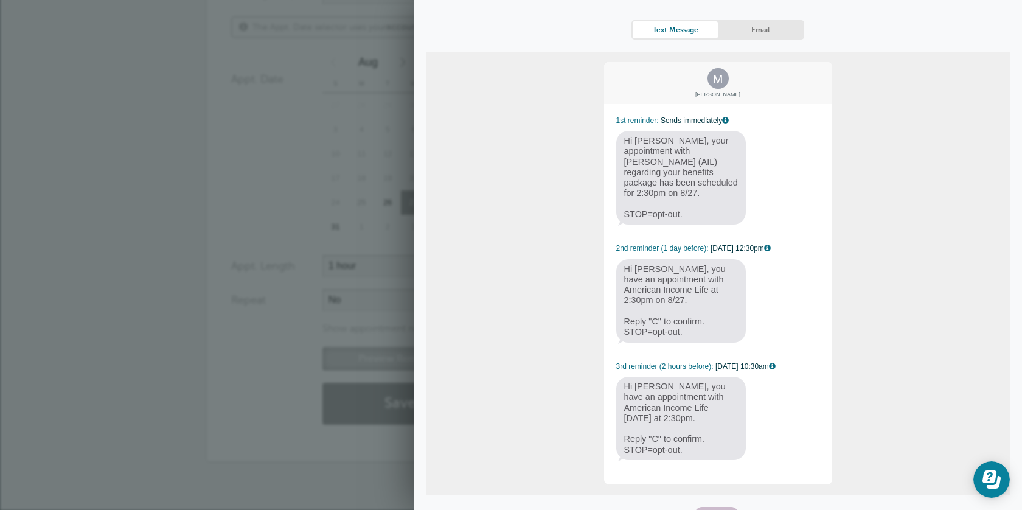
scroll to position [0, 0]
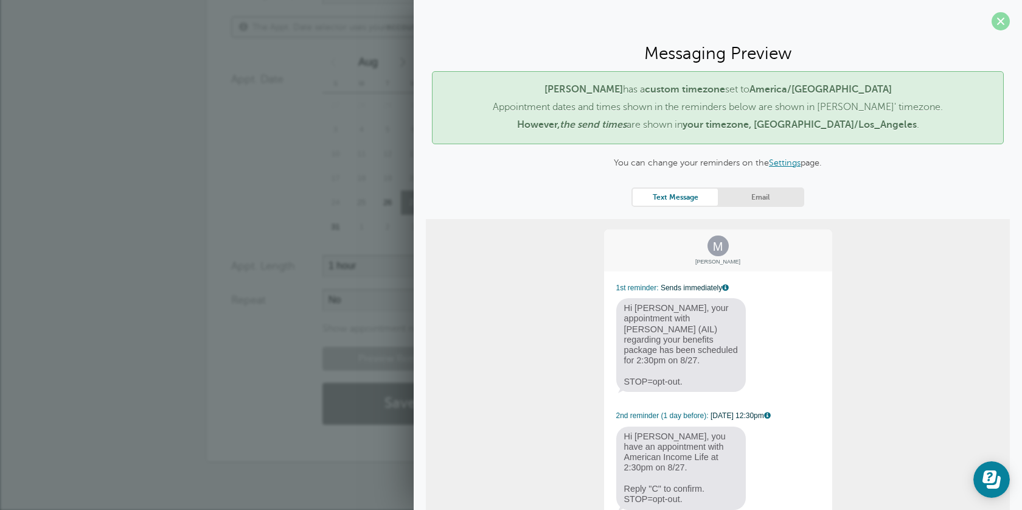
click at [994, 20] on span at bounding box center [1001, 21] width 18 height 18
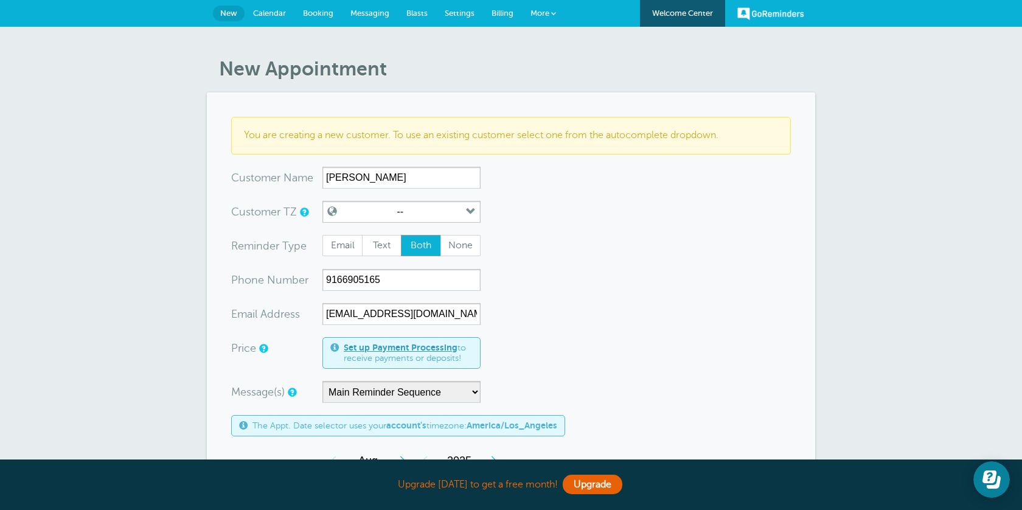
click at [465, 6] on link "Settings" at bounding box center [459, 13] width 47 height 27
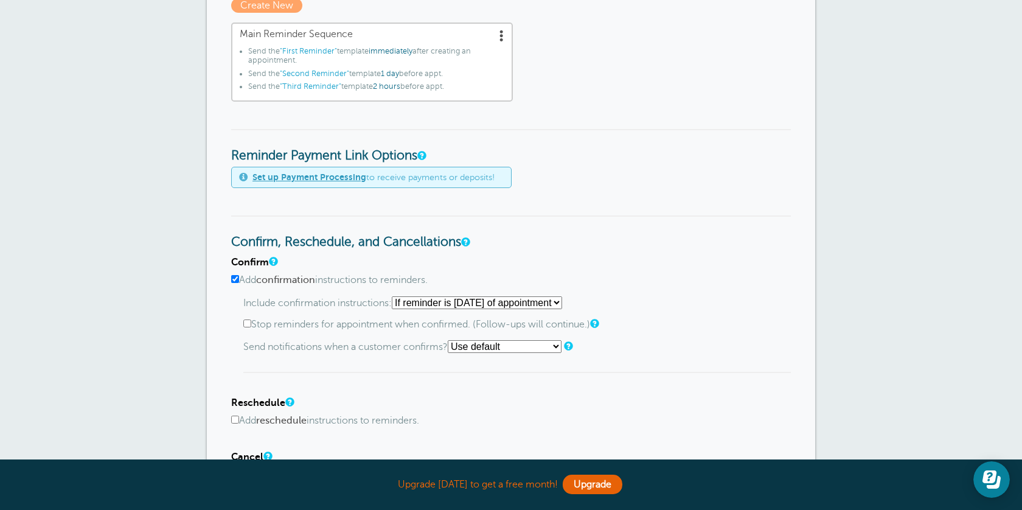
scroll to position [191, 0]
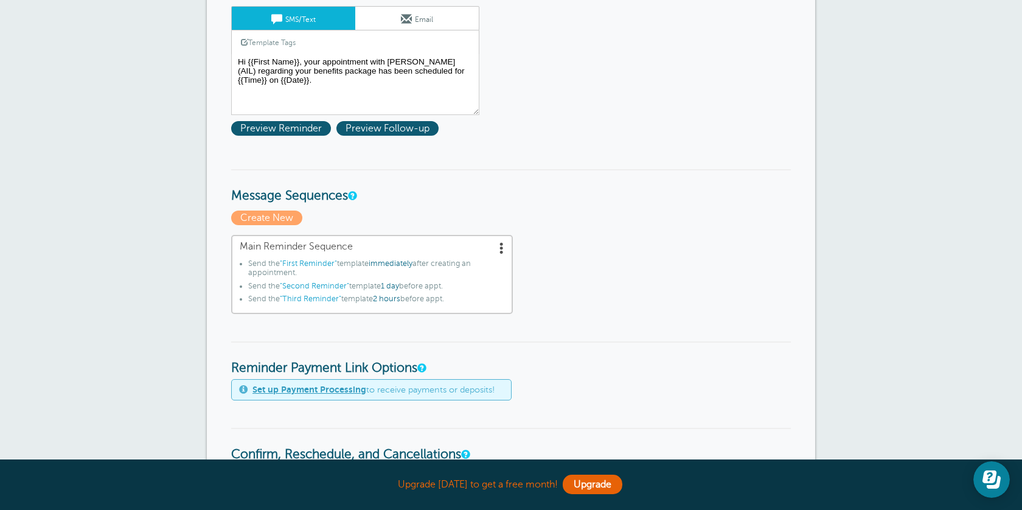
click at [319, 271] on li "Send the "First Reminder" template immediately after creating an appointment." at bounding box center [376, 270] width 256 height 23
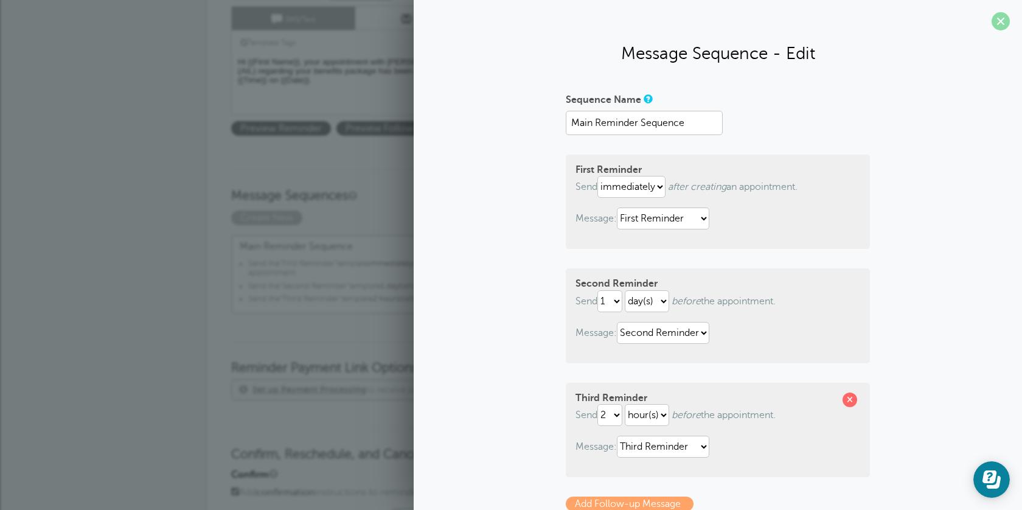
click at [1002, 18] on span at bounding box center [1001, 21] width 18 height 18
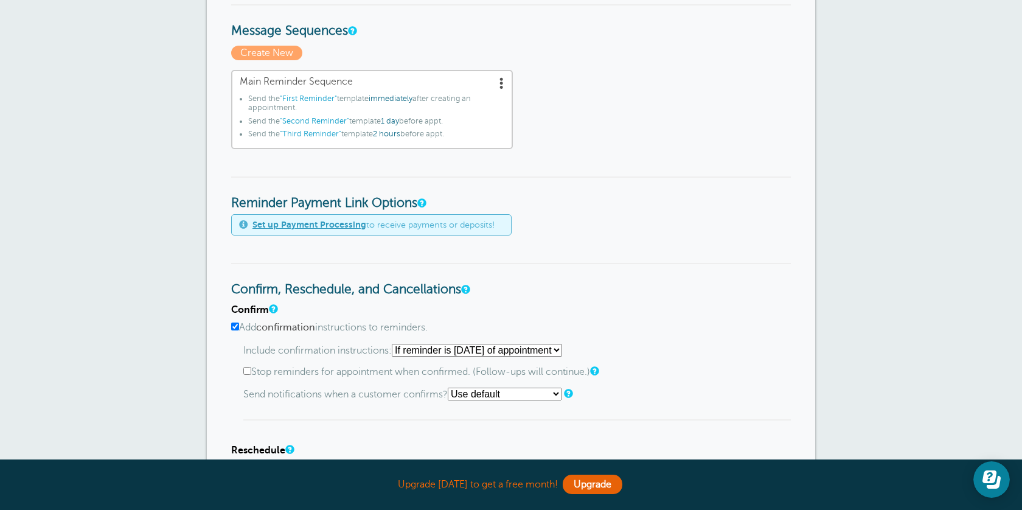
scroll to position [570, 0]
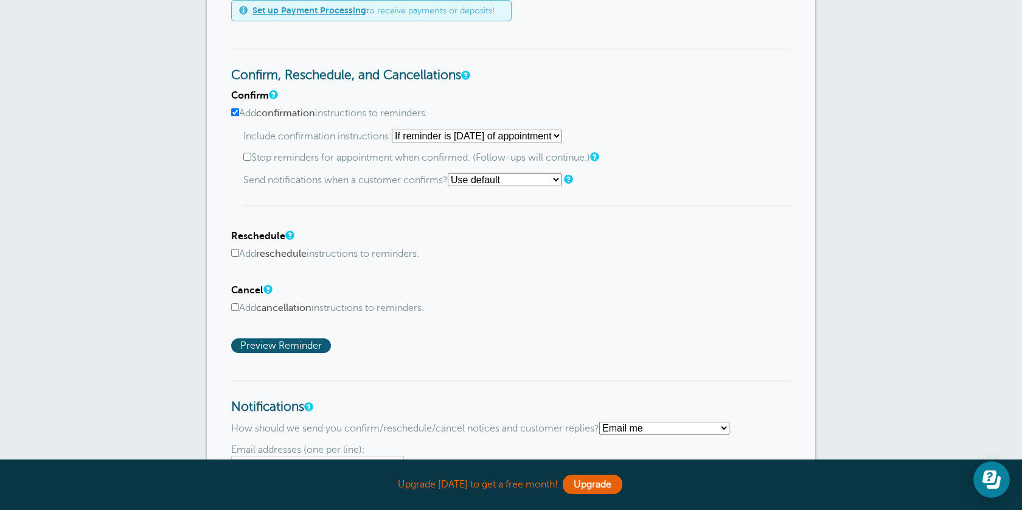
click at [237, 114] on input "Add confirmation instructions to reminders." at bounding box center [235, 112] width 8 height 8
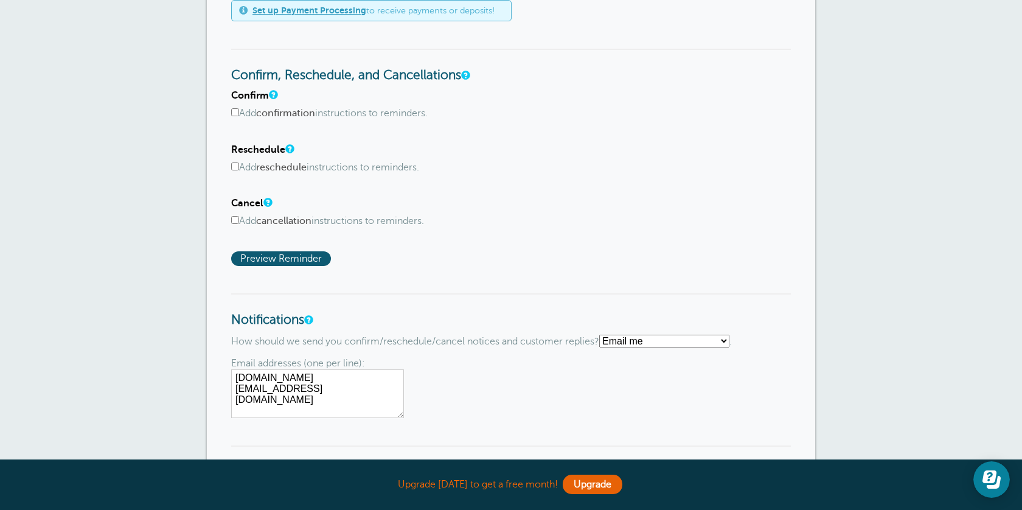
click at [237, 114] on input "Add confirmation instructions to reminders." at bounding box center [235, 112] width 8 height 8
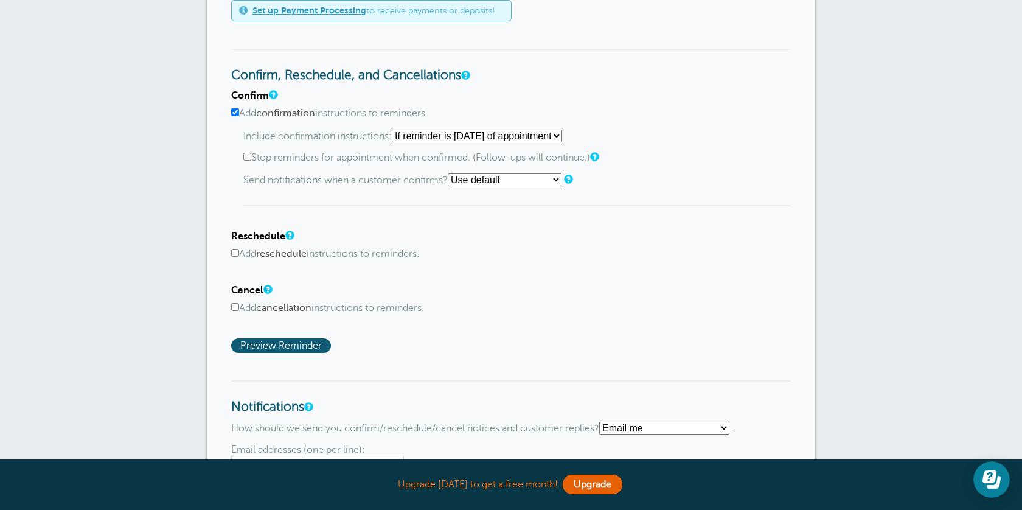
click at [237, 114] on input "Add confirmation instructions to reminders." at bounding box center [235, 112] width 8 height 8
checkbox input "false"
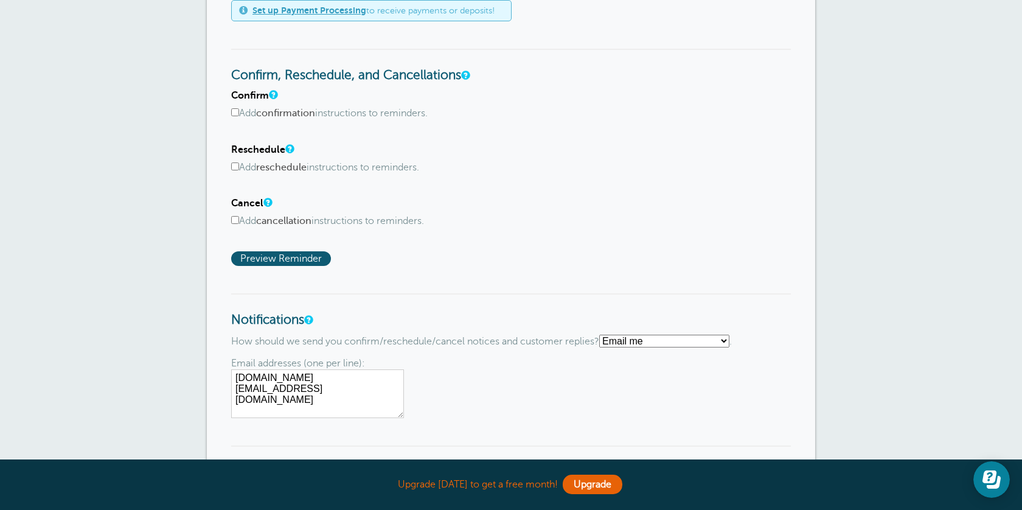
click at [236, 167] on input "Add reschedule instructions to reminders." at bounding box center [235, 167] width 8 height 8
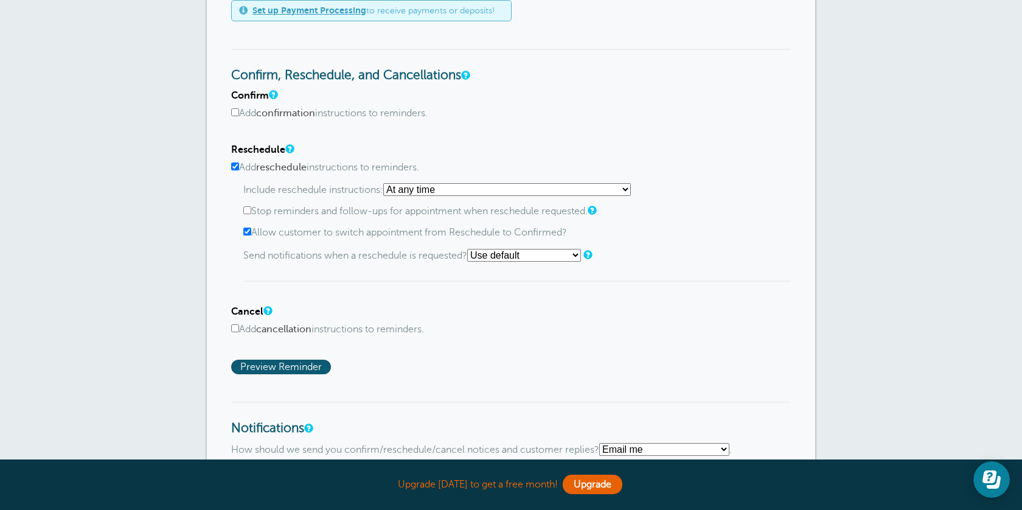
click at [236, 167] on input "Add reschedule instructions to reminders." at bounding box center [235, 167] width 8 height 8
checkbox input "false"
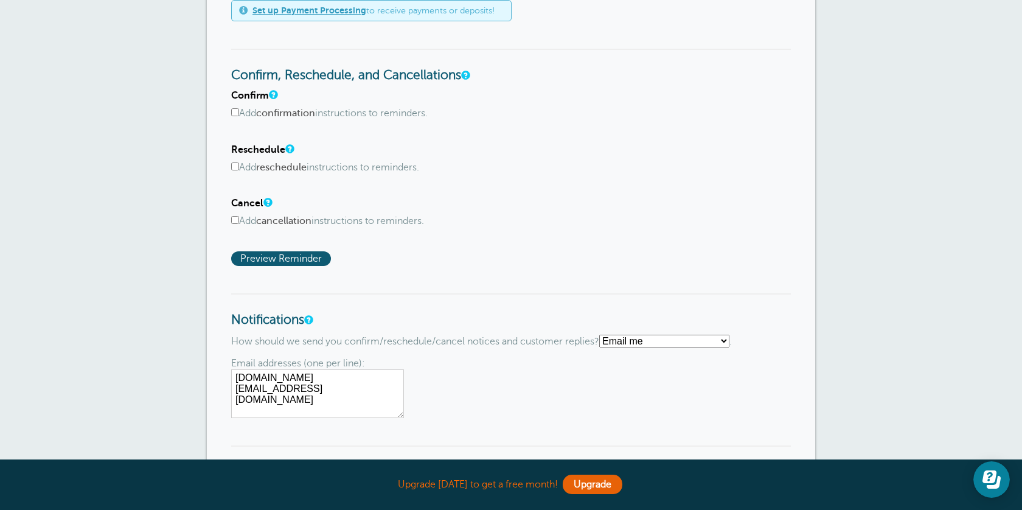
click at [237, 111] on input "Add confirmation instructions to reminders." at bounding box center [235, 112] width 8 height 8
checkbox input "true"
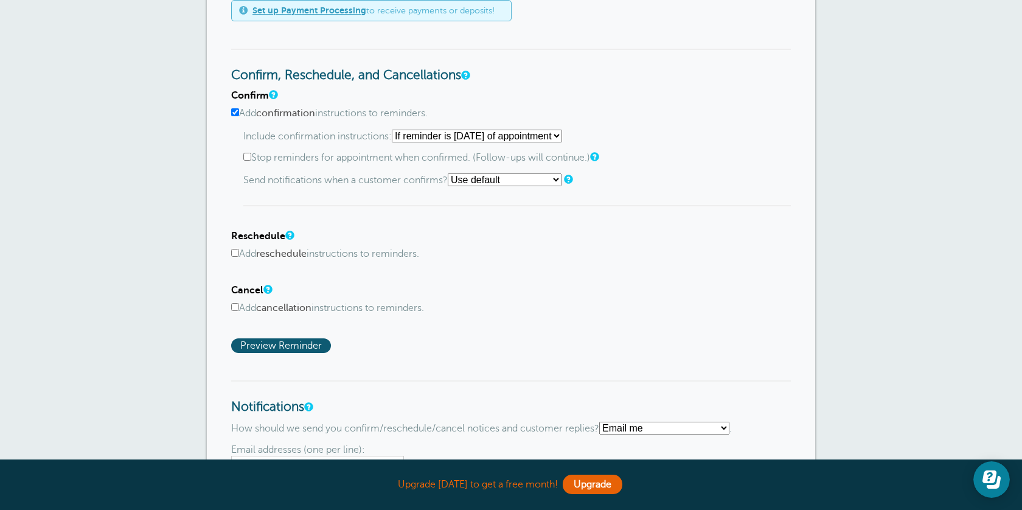
click at [562, 136] on select "Starting with first reminder If reminder is [DATE] of appointment If reminder i…" at bounding box center [477, 136] width 170 height 13
select select "0"
click at [396, 130] on select "Starting with first reminder If reminder is [DATE] of appointment If reminder i…" at bounding box center [477, 136] width 170 height 13
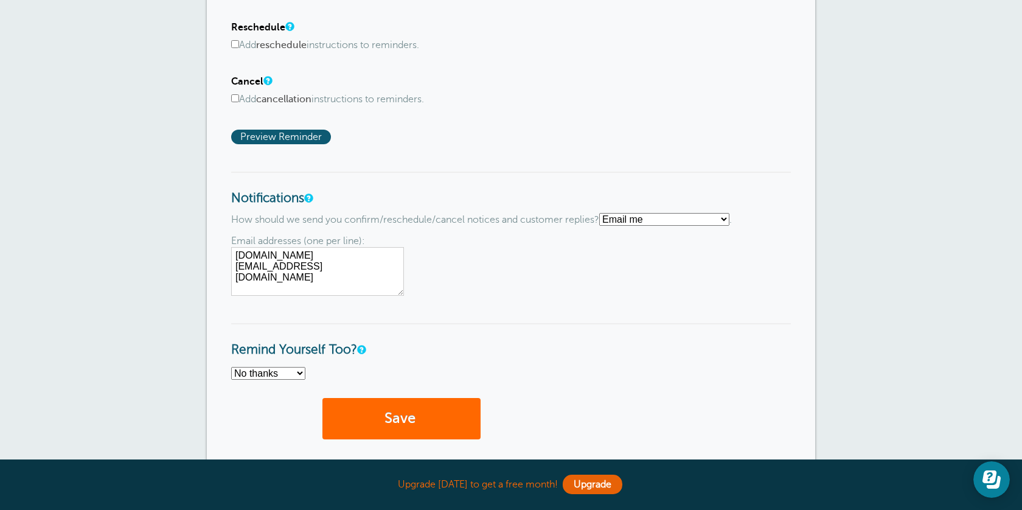
scroll to position [852, 0]
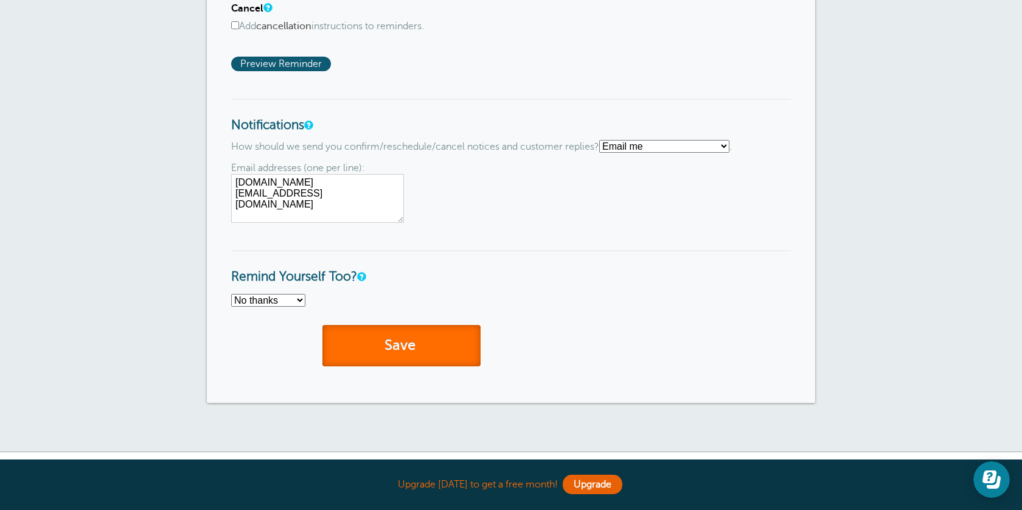
click at [355, 359] on button "Save" at bounding box center [402, 346] width 158 height 42
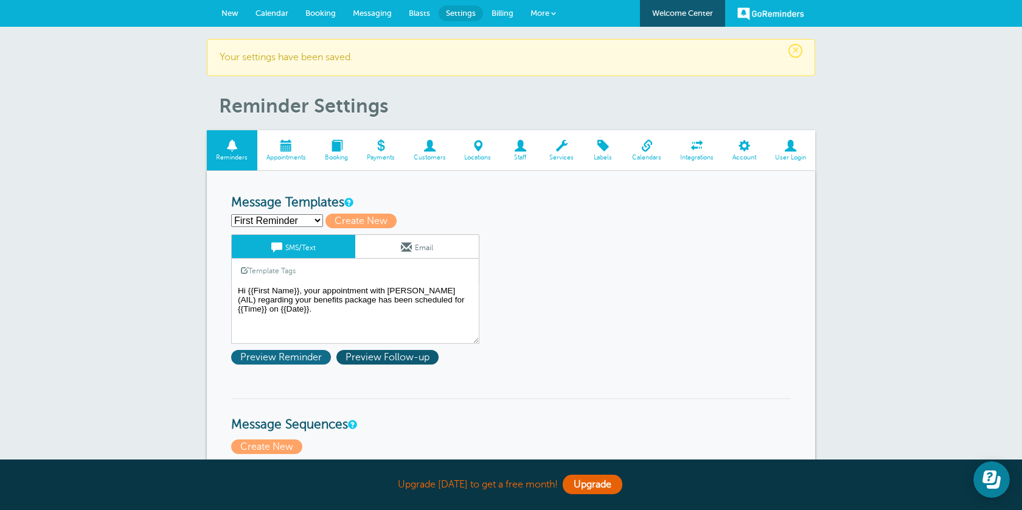
click at [304, 357] on span "Preview Reminder" at bounding box center [281, 357] width 100 height 15
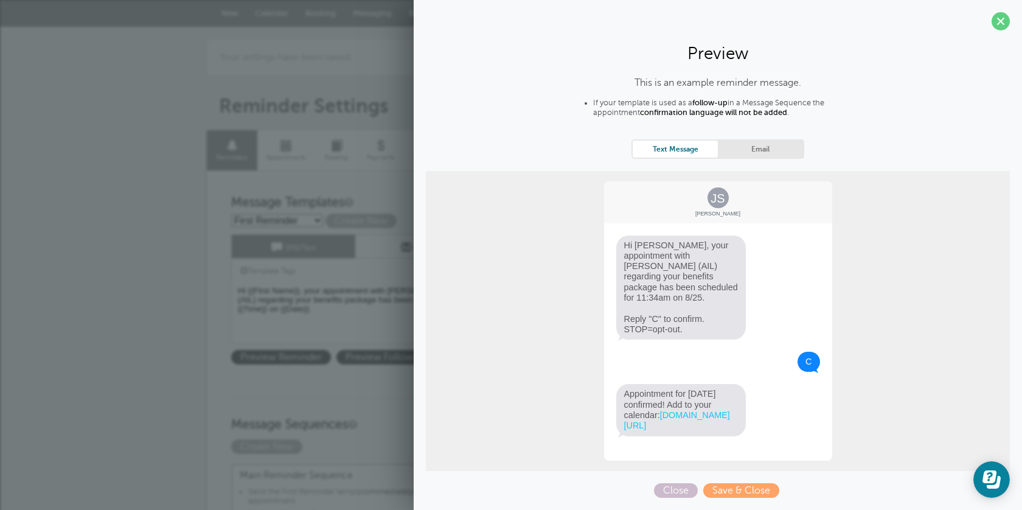
click at [1012, 24] on section "Preview This is an example reminder message. If your template is used as a foll…" at bounding box center [718, 253] width 609 height 507
click at [1004, 24] on span at bounding box center [1001, 21] width 18 height 18
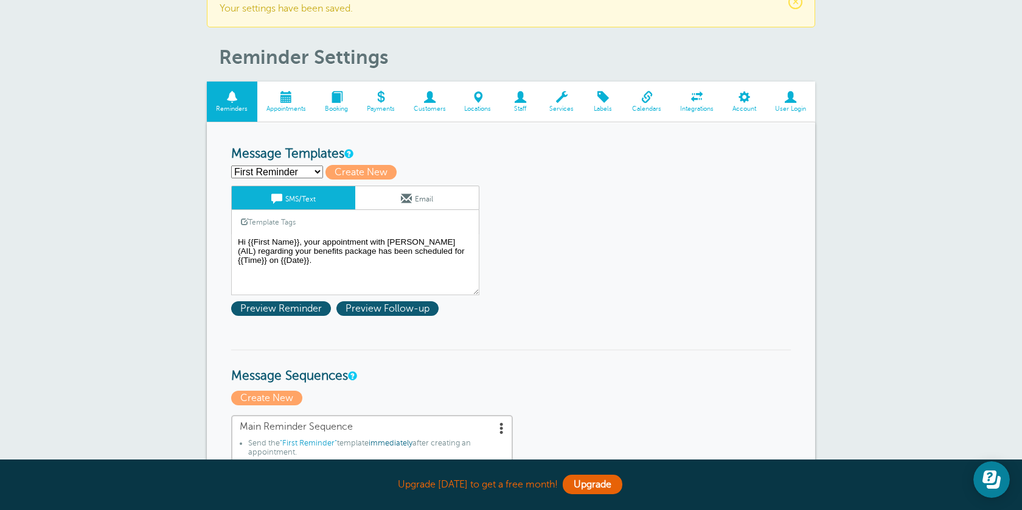
scroll to position [113, 0]
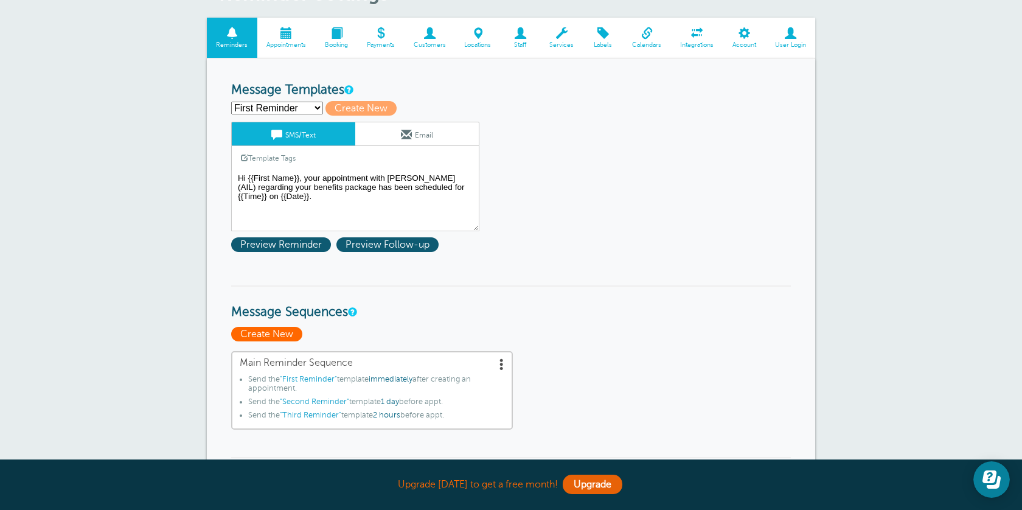
click at [291, 335] on span "Create New" at bounding box center [266, 334] width 71 height 15
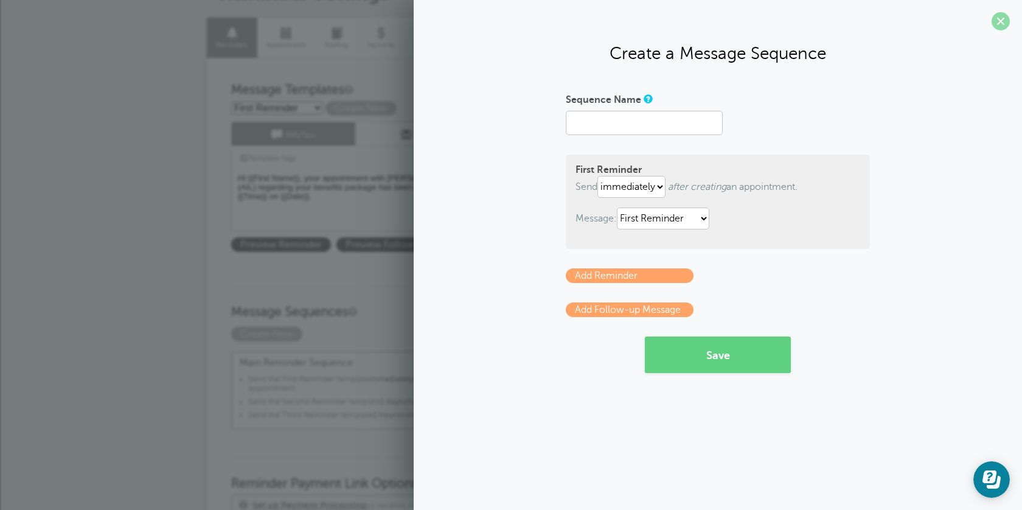
click at [996, 21] on span at bounding box center [1001, 21] width 18 height 18
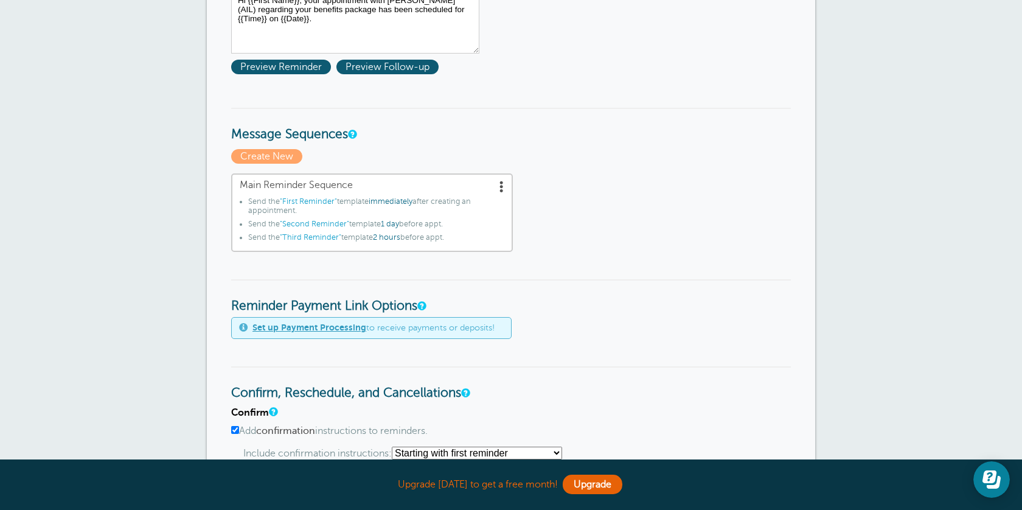
scroll to position [454, 0]
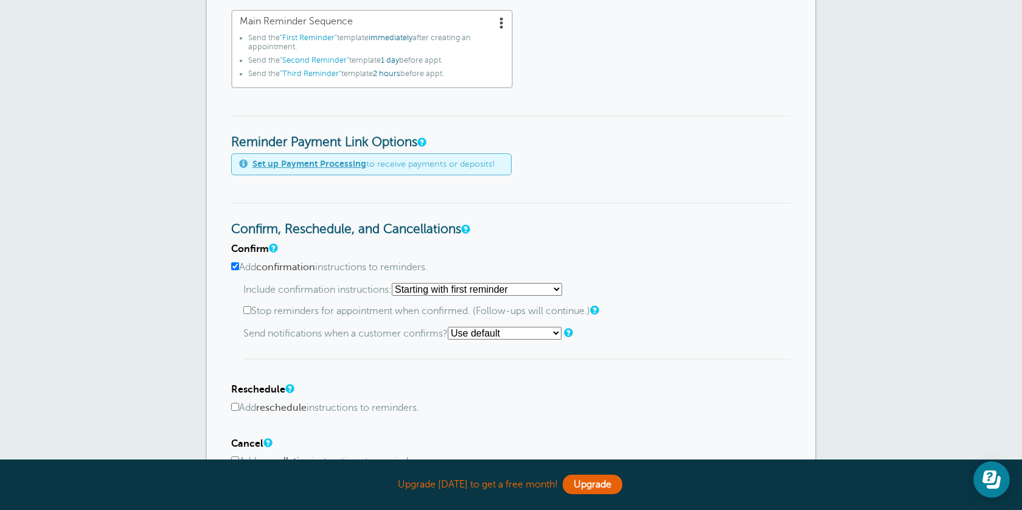
click at [245, 309] on input "Stop reminders for appointment when confirmed. (Follow-ups will continue.)" at bounding box center [247, 310] width 8 height 8
checkbox input "true"
click at [474, 296] on select "Starting with first reminder If reminder is within 1 day of appointment If remi…" at bounding box center [477, 289] width 170 height 13
select select "1"
click at [396, 283] on select "Starting with first reminder If reminder is within 1 day of appointment If remi…" at bounding box center [477, 289] width 170 height 13
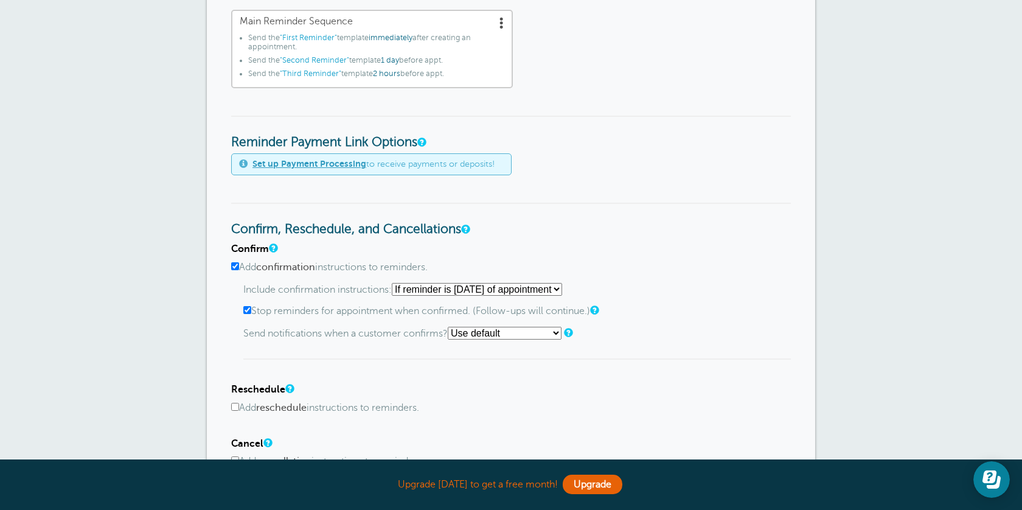
click at [553, 333] on select "Use default Text me Email me Don't send notifications" at bounding box center [505, 333] width 114 height 13
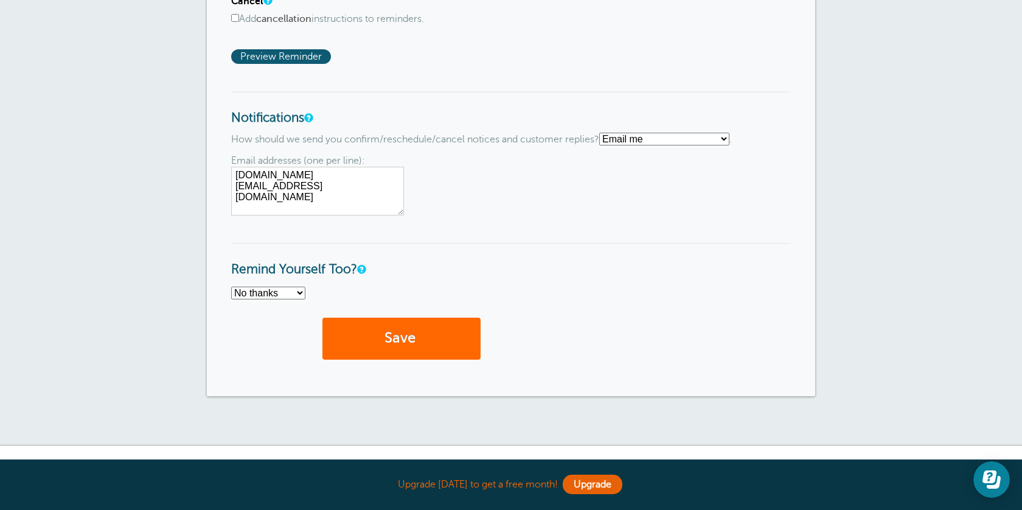
scroll to position [973, 0]
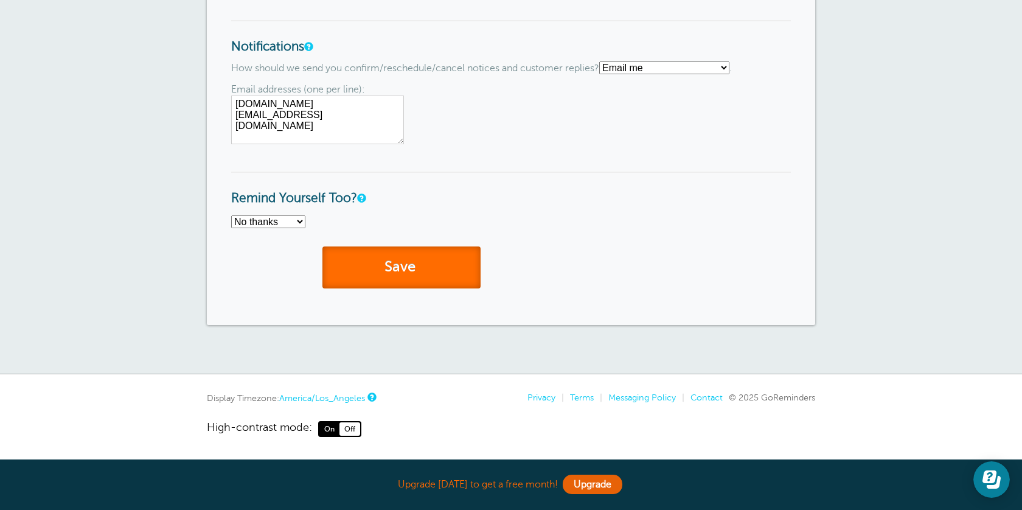
click at [369, 268] on button "Save" at bounding box center [402, 267] width 158 height 42
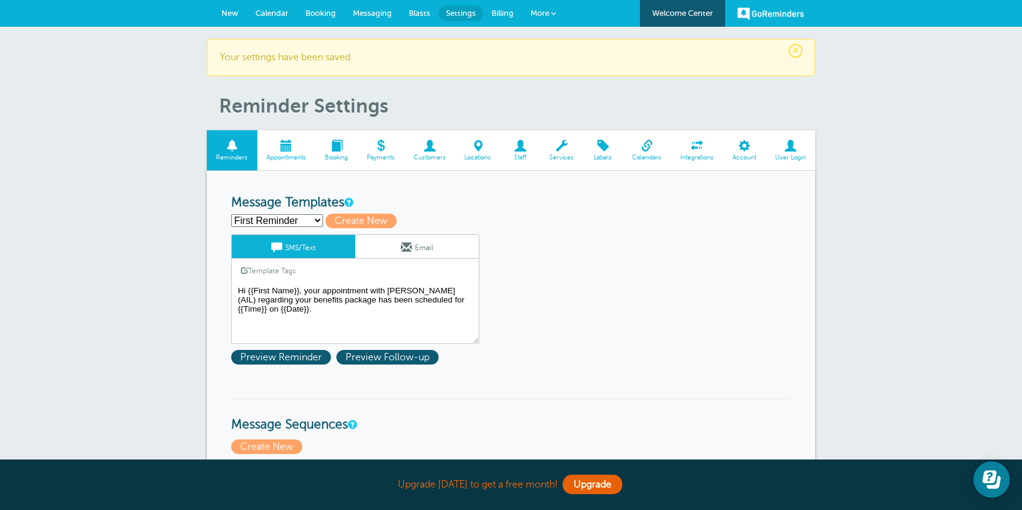
click at [233, 9] on span "New" at bounding box center [230, 13] width 17 height 9
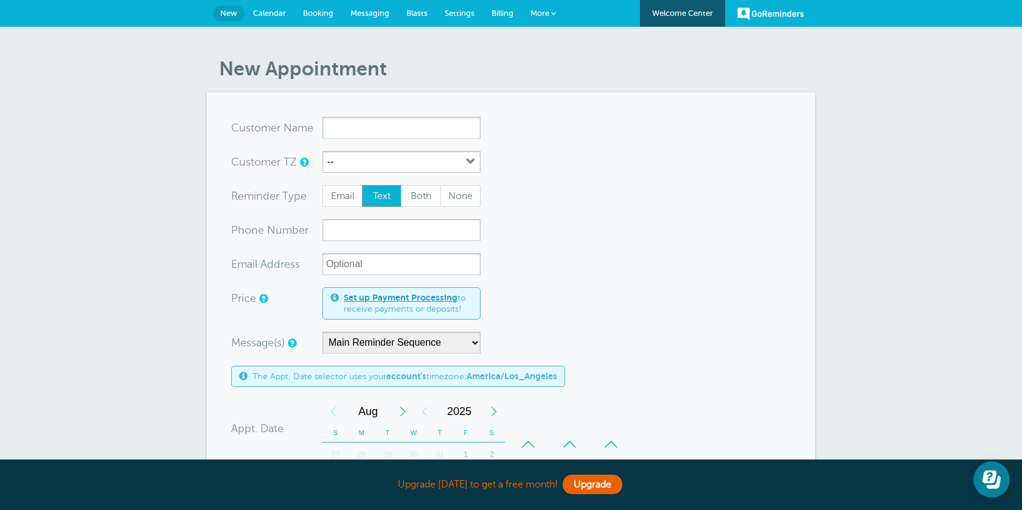
drag, startPoint x: 385, startPoint y: 130, endPoint x: 391, endPoint y: 126, distance: 7.6
click at [385, 129] on input "x-no-autofill" at bounding box center [402, 128] width 158 height 22
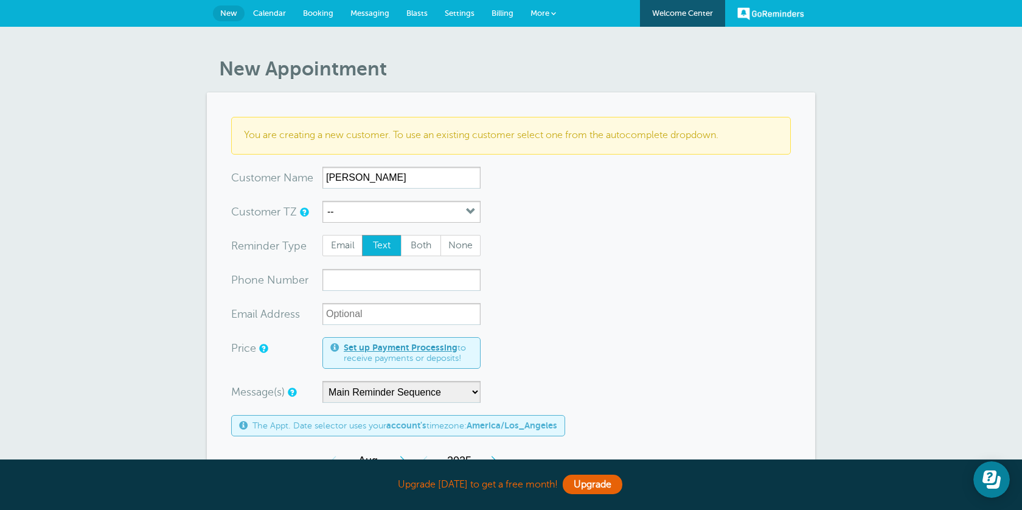
type input "[PERSON_NAME]"
click at [483, 218] on form "You are creating a new customer. To use an existing customer select one from th…" at bounding box center [511, 476] width 560 height 718
click at [470, 215] on icon "button" at bounding box center [471, 212] width 10 height 10
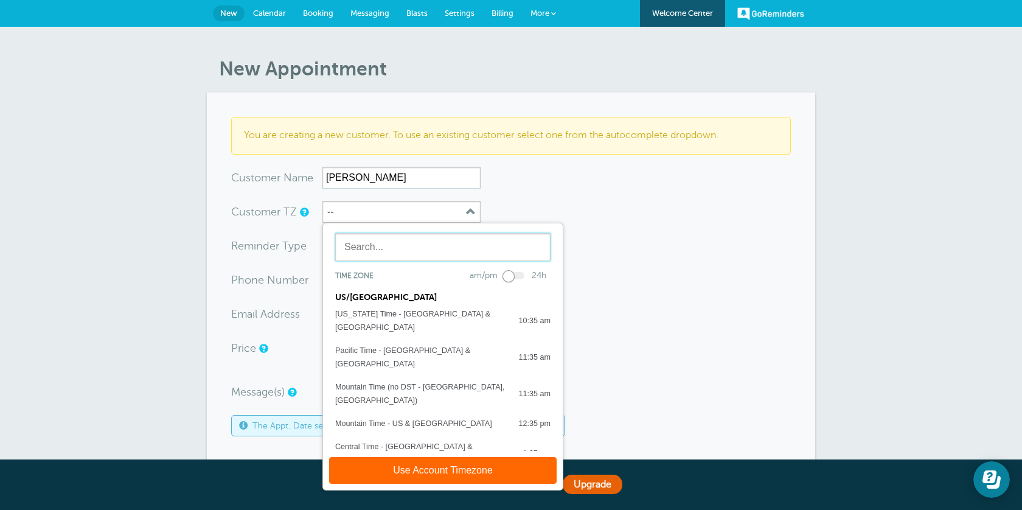
click at [425, 252] on input "text" at bounding box center [442, 247] width 215 height 28
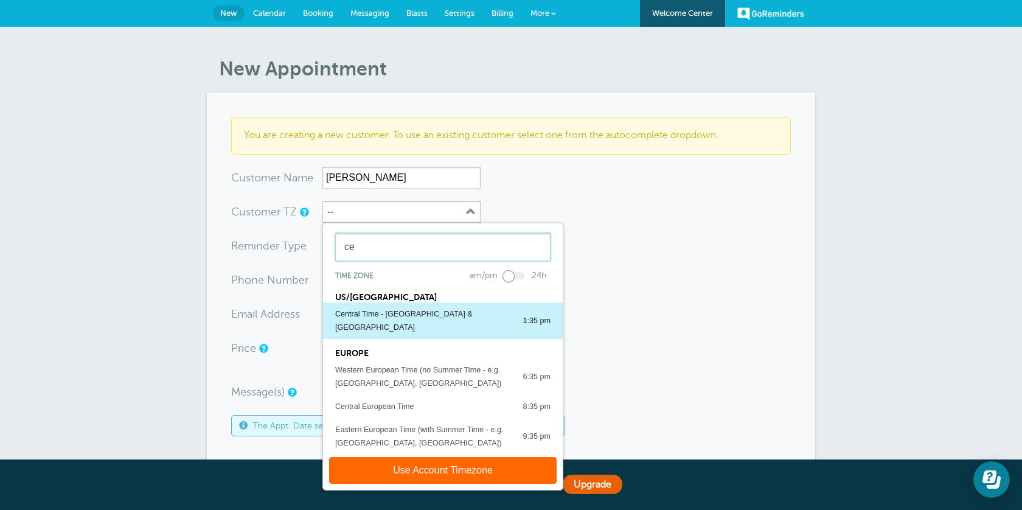
type input "ce"
click at [376, 318] on div "Central Time - [GEOGRAPHIC_DATA] & [GEOGRAPHIC_DATA]" at bounding box center [422, 320] width 175 height 27
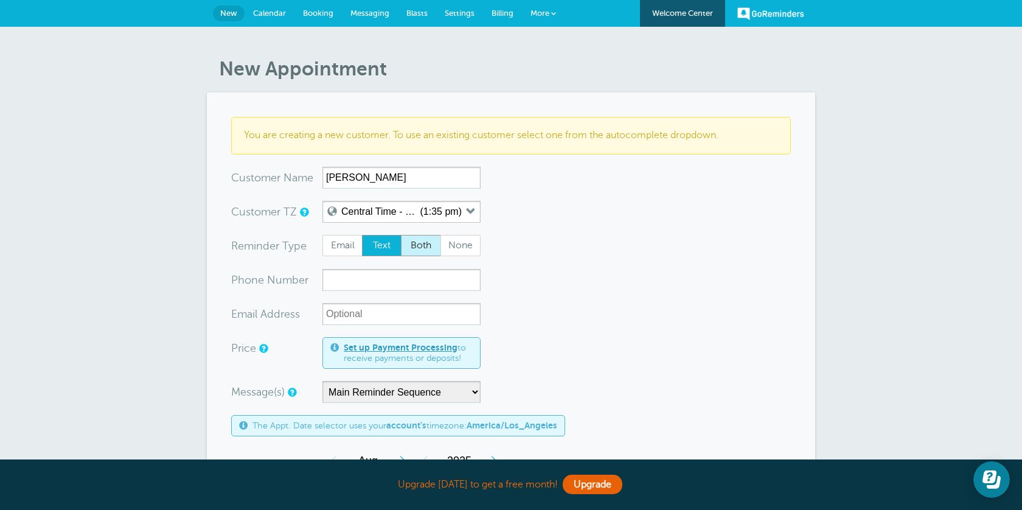
click at [417, 246] on span "Both" at bounding box center [421, 246] width 39 height 21
click at [401, 235] on input "Both" at bounding box center [400, 234] width 1 height 1
radio input "true"
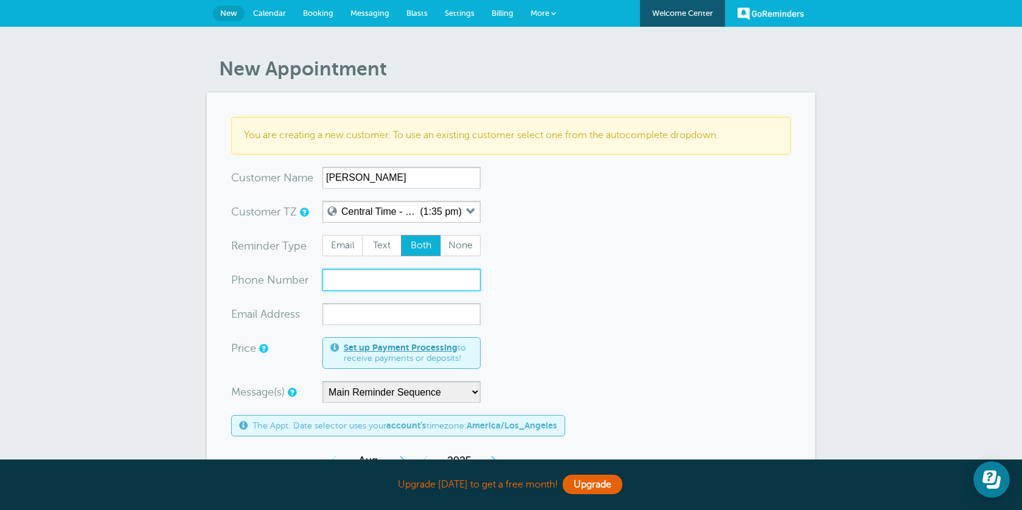
click at [408, 279] on input "xxx-no-autofill" at bounding box center [402, 280] width 158 height 22
type input "9"
click at [385, 253] on span "Text" at bounding box center [382, 246] width 39 height 21
click at [362, 235] on input "Text" at bounding box center [362, 234] width 1 height 1
radio input "true"
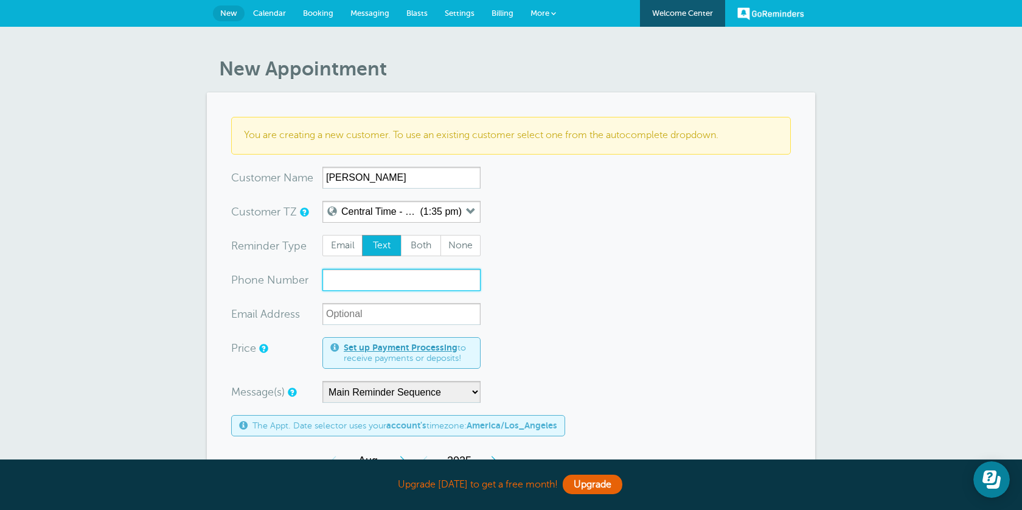
click at [382, 285] on input "xxx-no-autofill" at bounding box center [402, 280] width 158 height 22
type input "9166905165"
click at [434, 246] on span "Both" at bounding box center [421, 246] width 39 height 21
click at [401, 235] on input "Both" at bounding box center [400, 234] width 1 height 1
radio input "true"
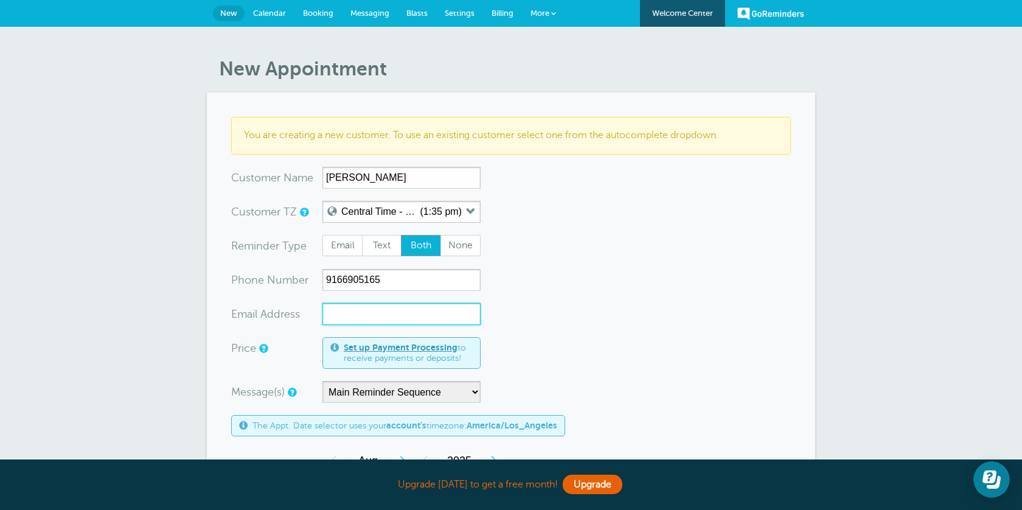
click at [396, 318] on input "xx-no-autofill" at bounding box center [402, 314] width 158 height 22
type input "a"
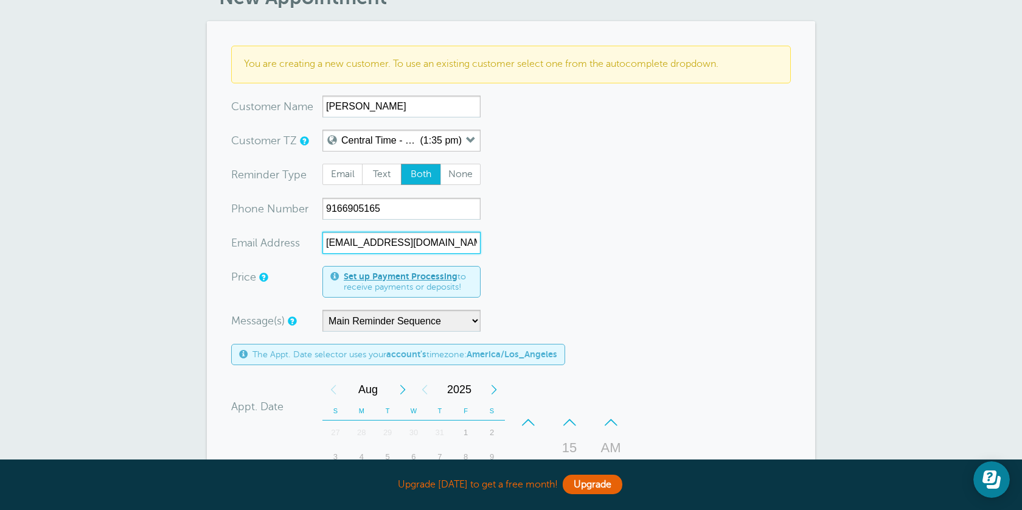
scroll to position [82, 0]
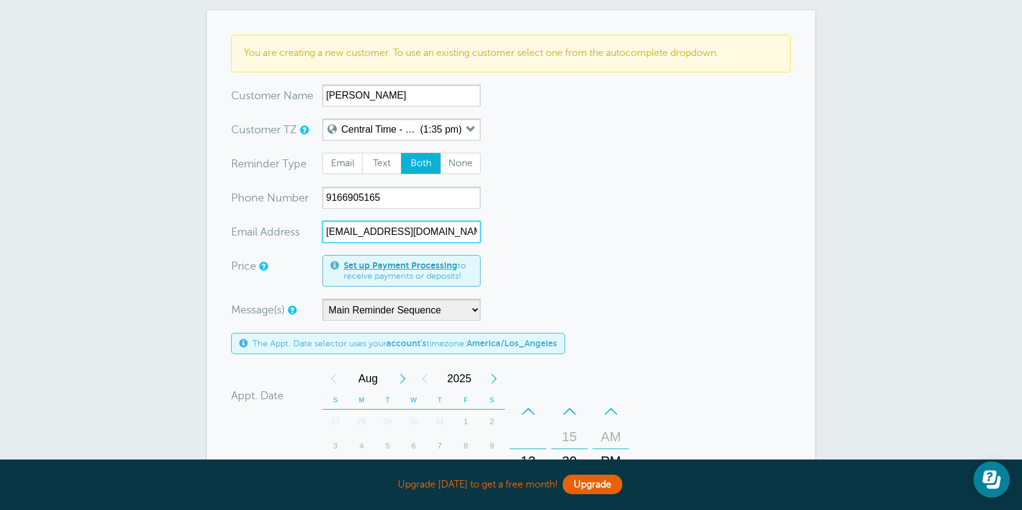
type input "thatsalas@gmail.com"
click at [463, 313] on select "Main Reminder Sequence" at bounding box center [402, 310] width 158 height 22
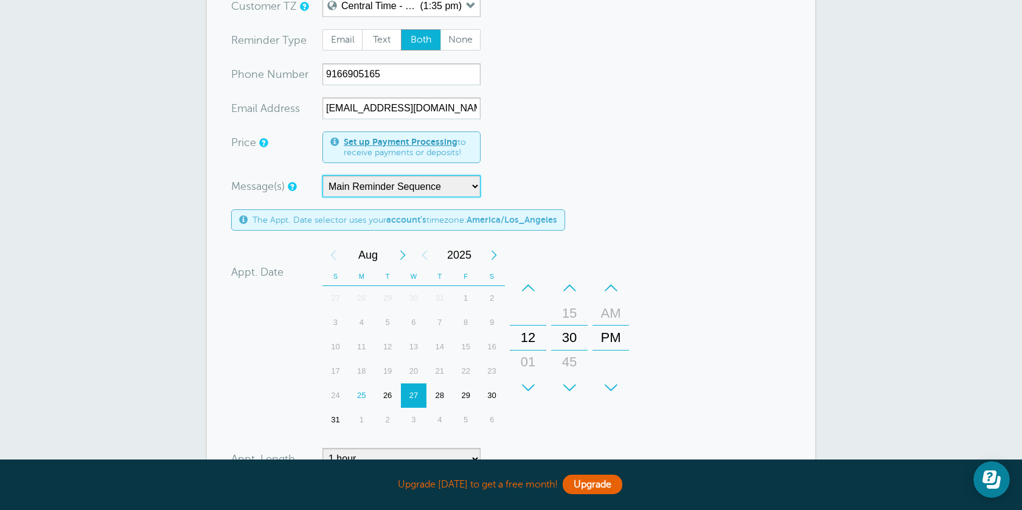
scroll to position [213, 0]
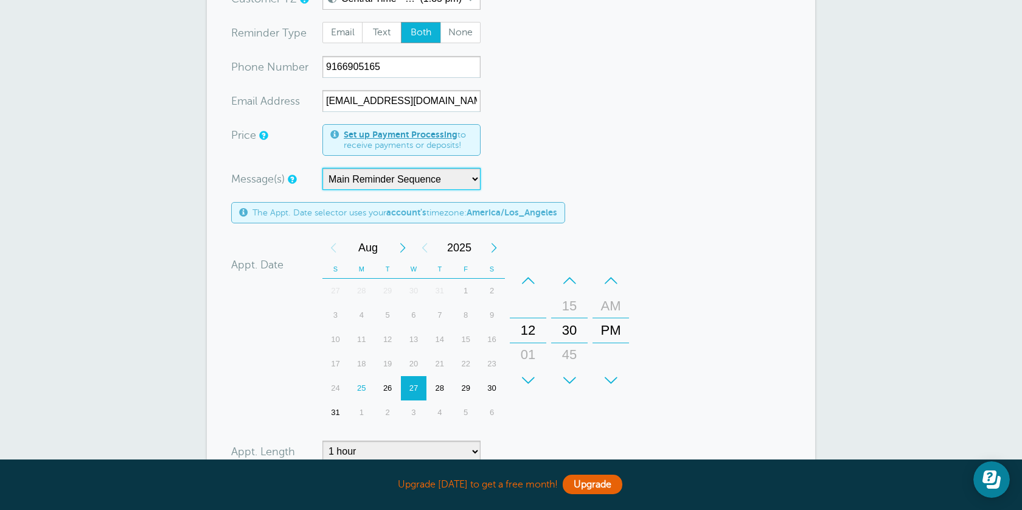
click at [391, 388] on div "26" at bounding box center [388, 388] width 26 height 24
click at [417, 383] on div "27" at bounding box center [414, 388] width 26 height 24
click at [526, 361] on div "01" at bounding box center [528, 355] width 29 height 24
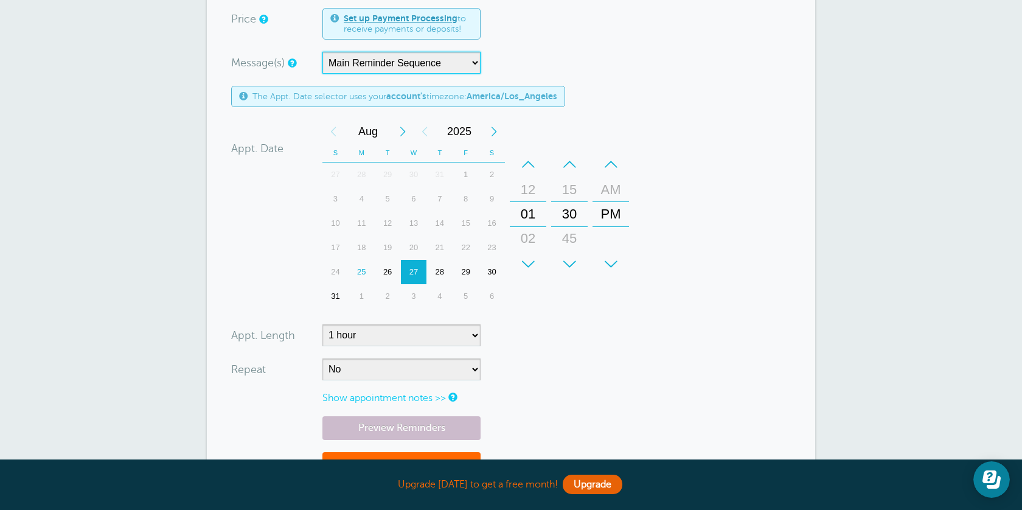
scroll to position [424, 0]
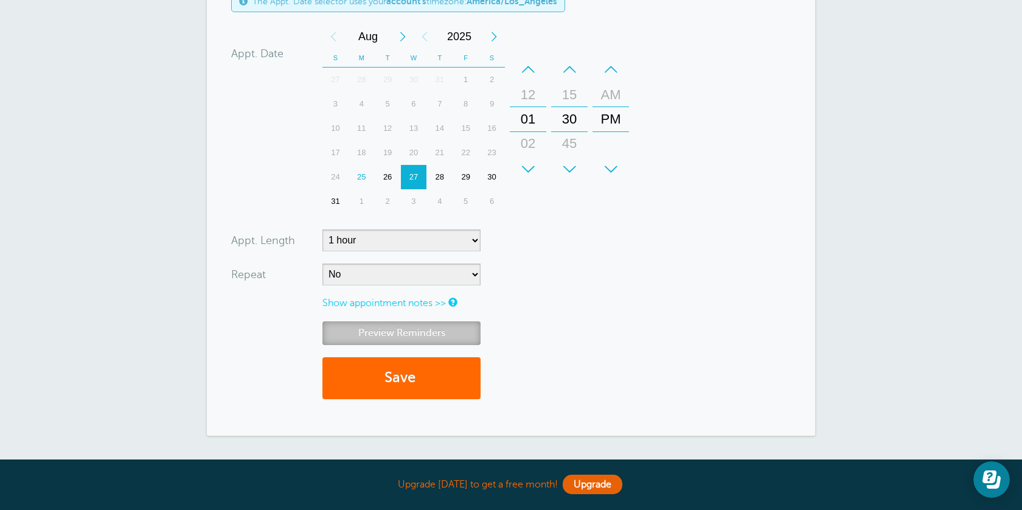
click at [374, 337] on link "Preview Reminders" at bounding box center [402, 333] width 158 height 24
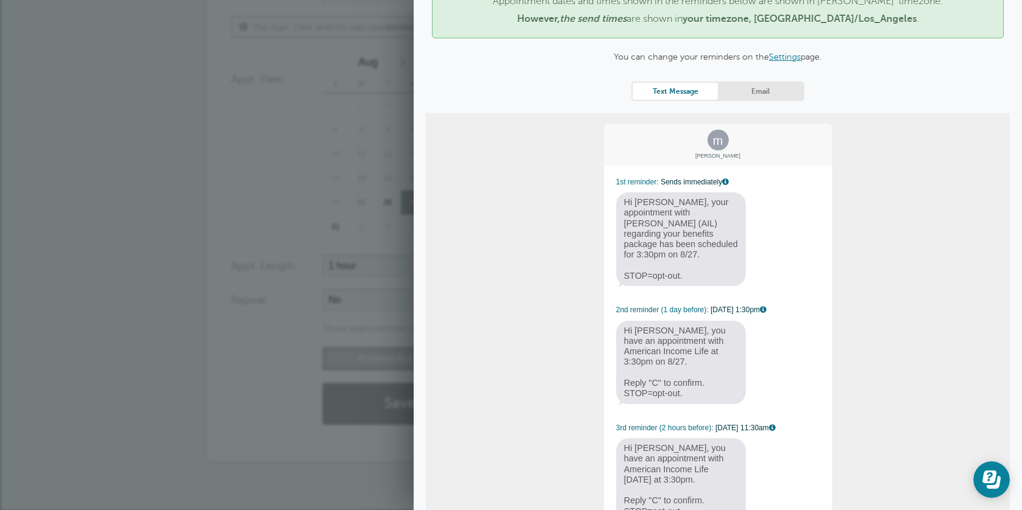
scroll to position [167, 0]
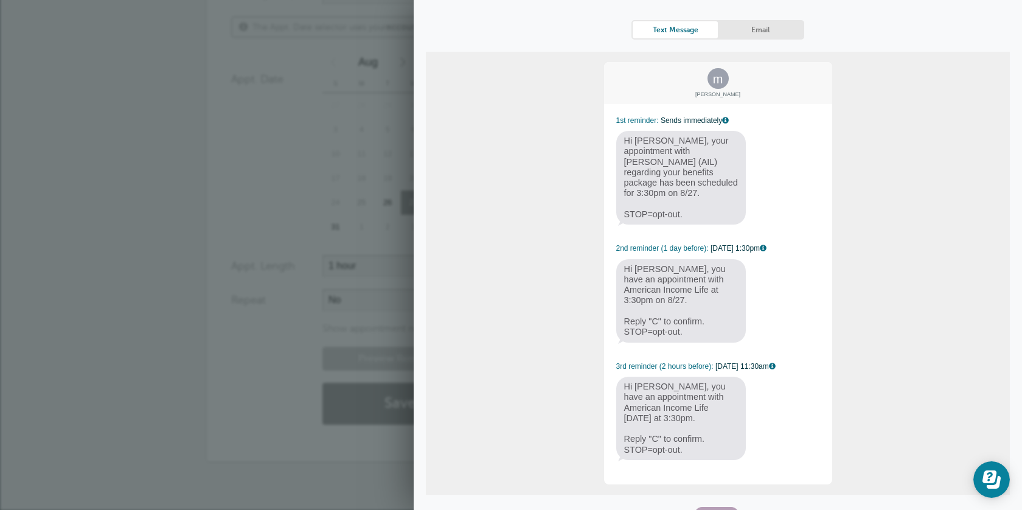
click at [711, 507] on span "Close" at bounding box center [717, 514] width 44 height 15
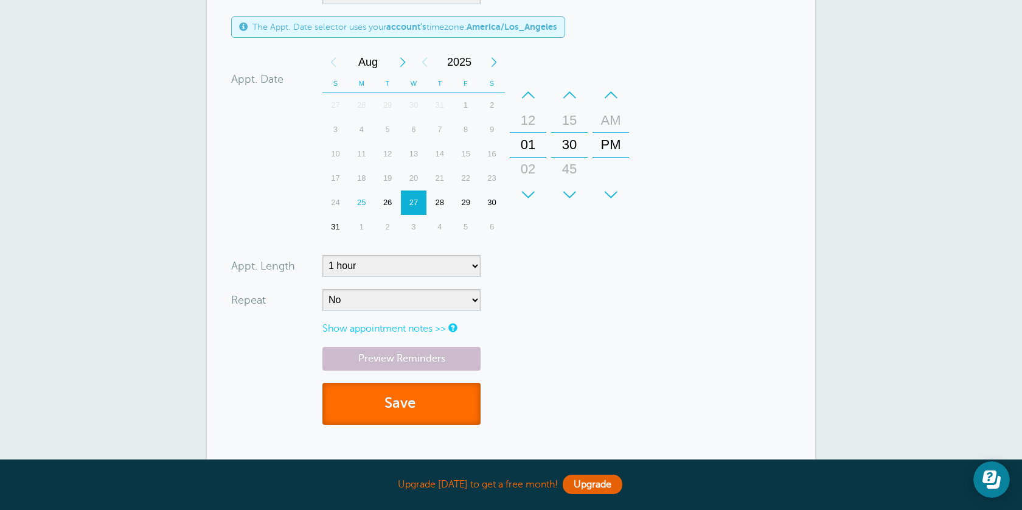
click at [410, 394] on button "Save" at bounding box center [402, 404] width 158 height 42
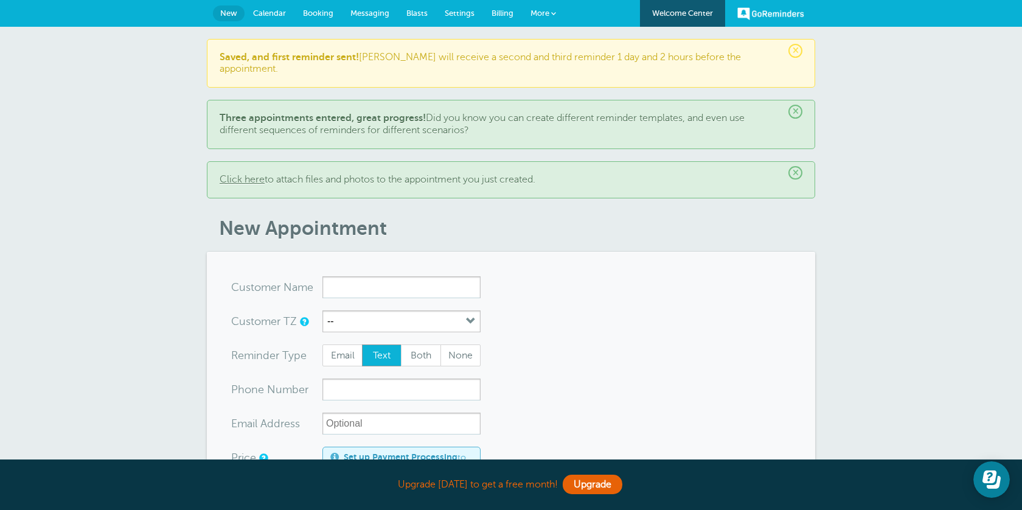
click at [243, 174] on link "Click here" at bounding box center [242, 179] width 45 height 11
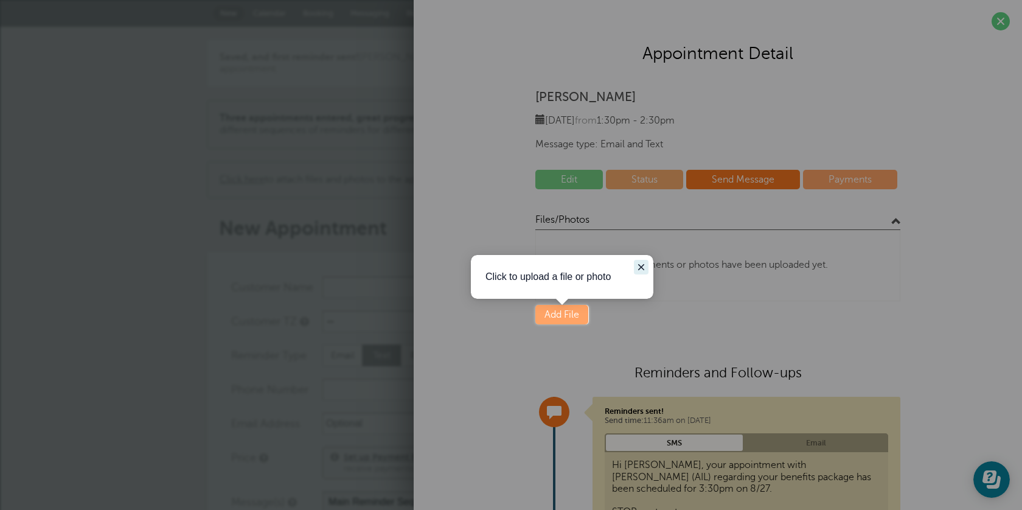
click at [645, 267] on icon "Close guide" at bounding box center [642, 267] width 10 height 10
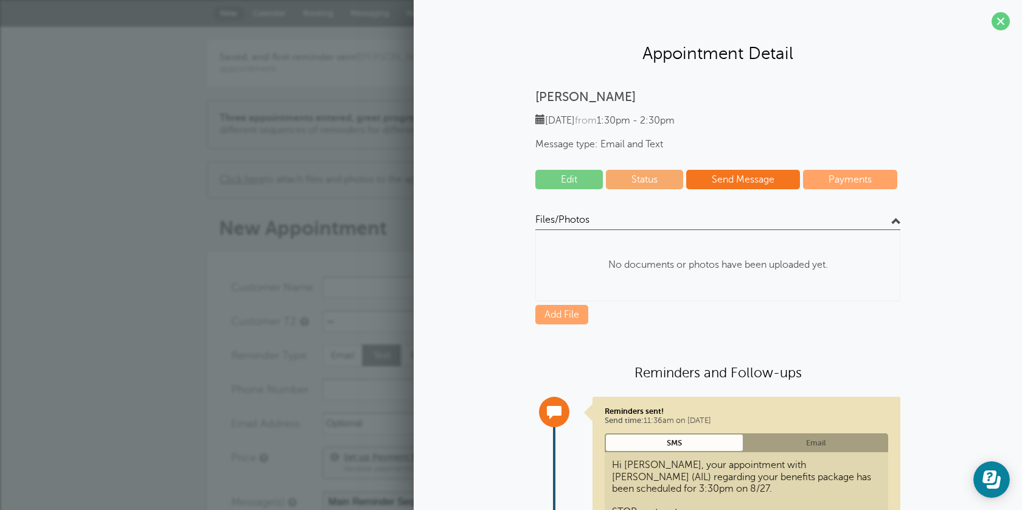
click at [1002, 27] on span at bounding box center [1001, 21] width 18 height 18
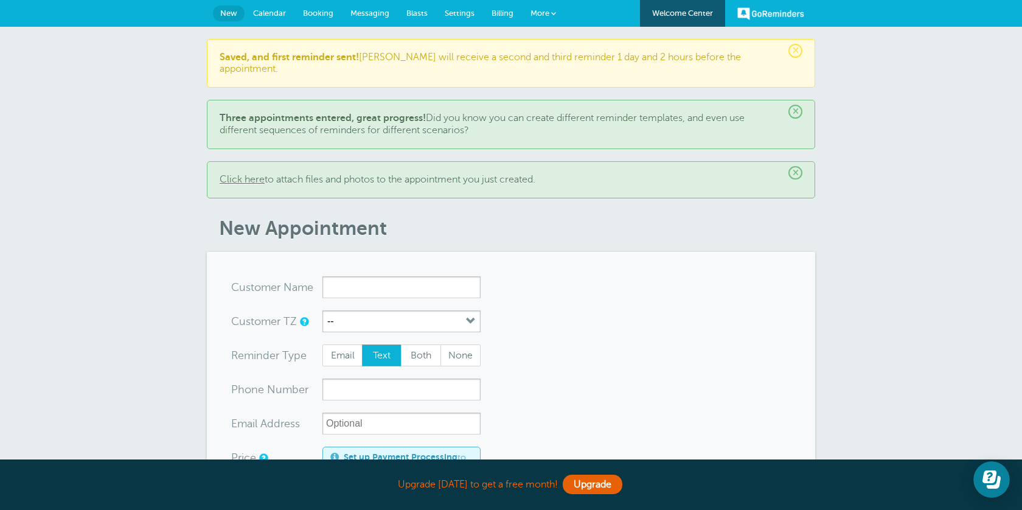
click at [467, 9] on span "Settings" at bounding box center [460, 13] width 30 height 9
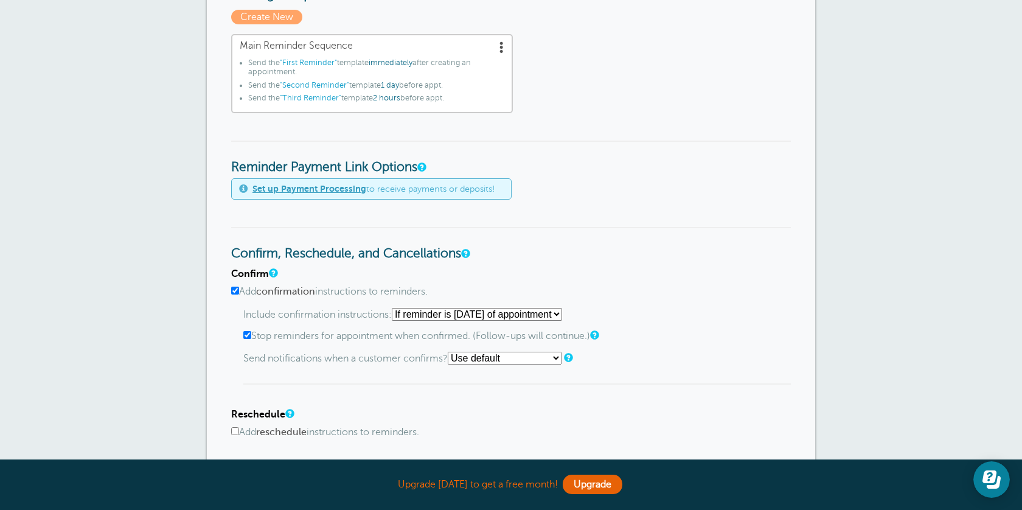
scroll to position [382, 0]
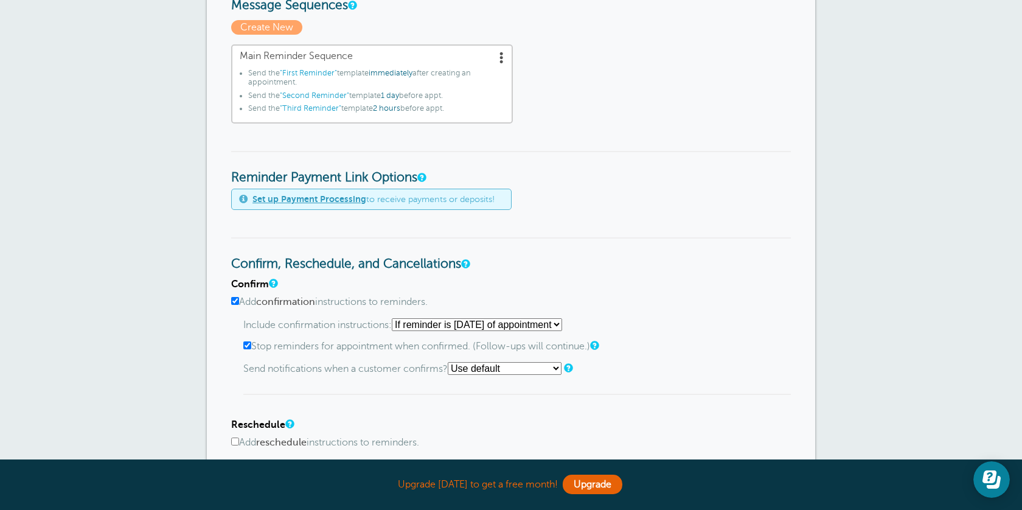
click at [248, 348] on input "Stop reminders for appointment when confirmed. (Follow-ups will continue.)" at bounding box center [247, 345] width 8 height 8
checkbox input "false"
click at [562, 328] on select "Starting with first reminder If reminder is [DATE] of appointment If reminder i…" at bounding box center [477, 324] width 170 height 13
select select "2"
click at [396, 318] on select "Starting with first reminder If reminder is [DATE] of appointment If reminder i…" at bounding box center [477, 324] width 170 height 13
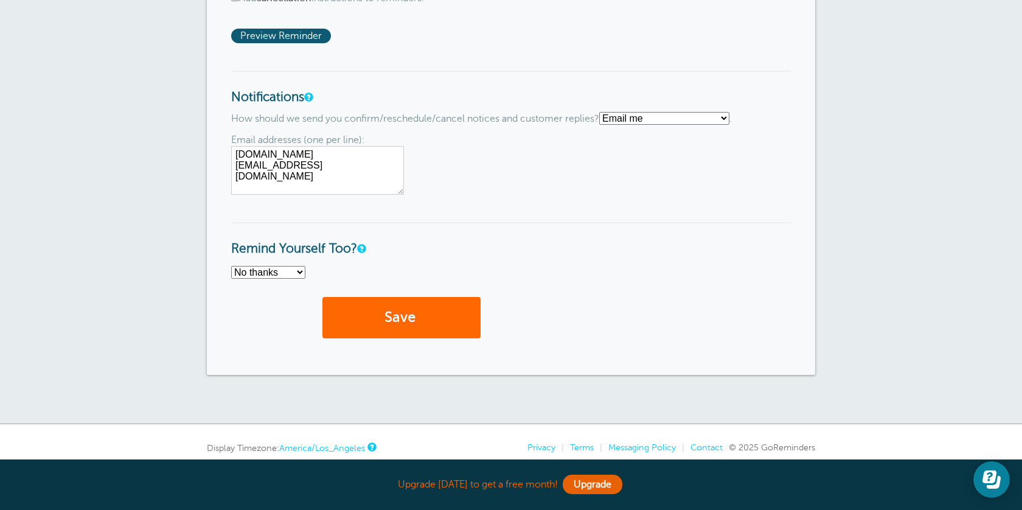
scroll to position [935, 0]
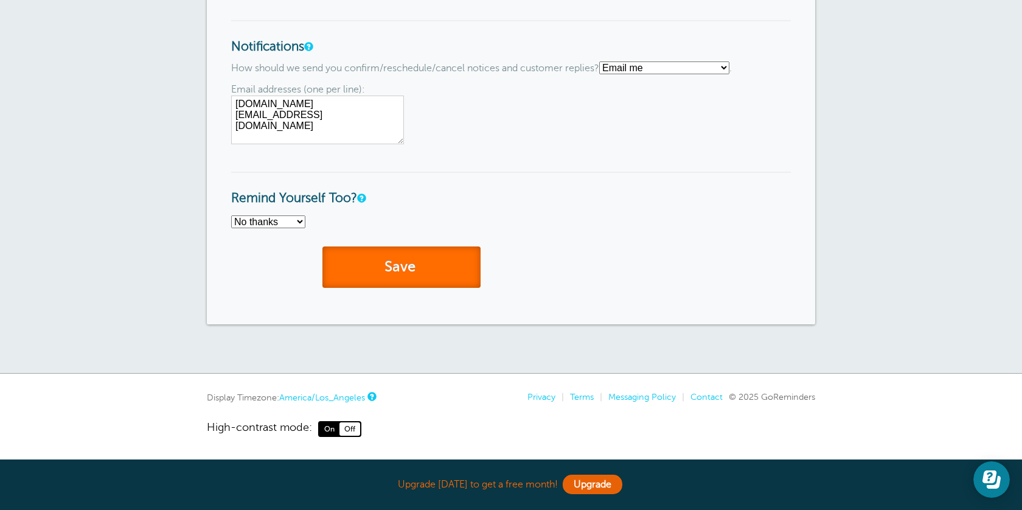
click at [452, 287] on button "Save" at bounding box center [402, 267] width 158 height 42
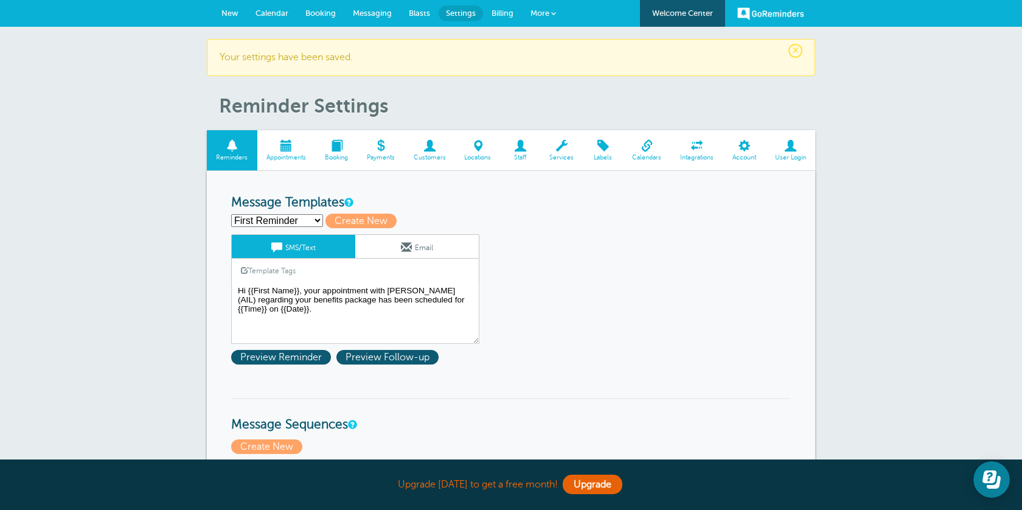
click at [317, 15] on span "Booking" at bounding box center [321, 13] width 30 height 9
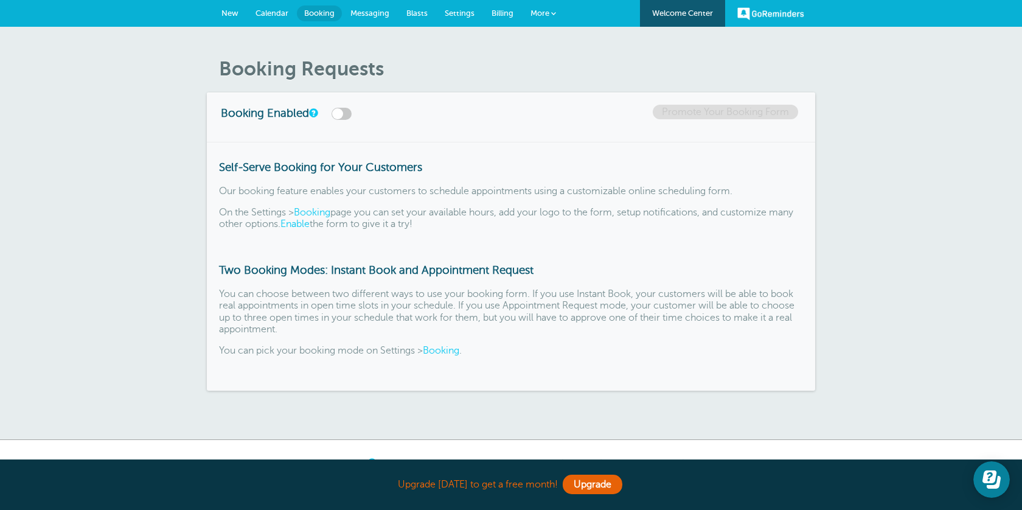
click at [218, 5] on link "New" at bounding box center [230, 13] width 34 height 27
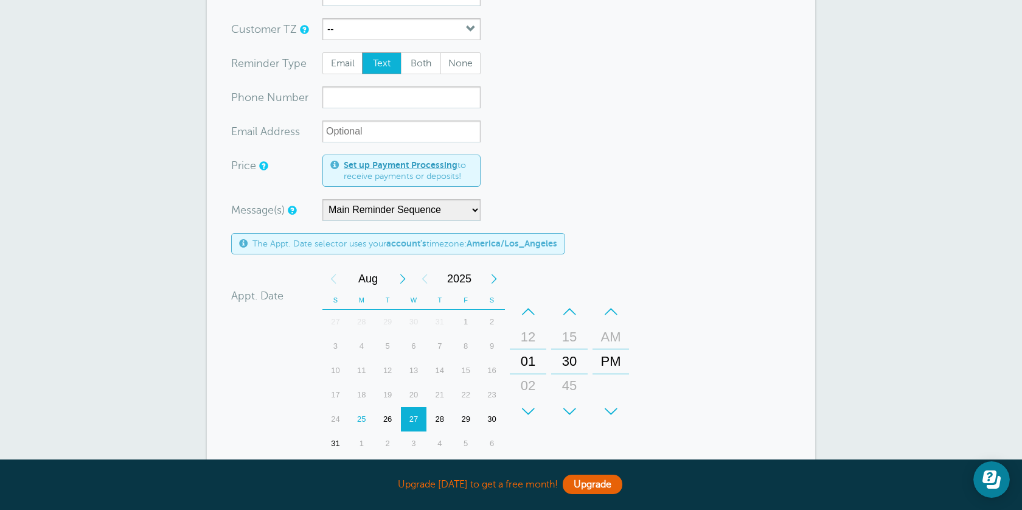
scroll to position [282, 0]
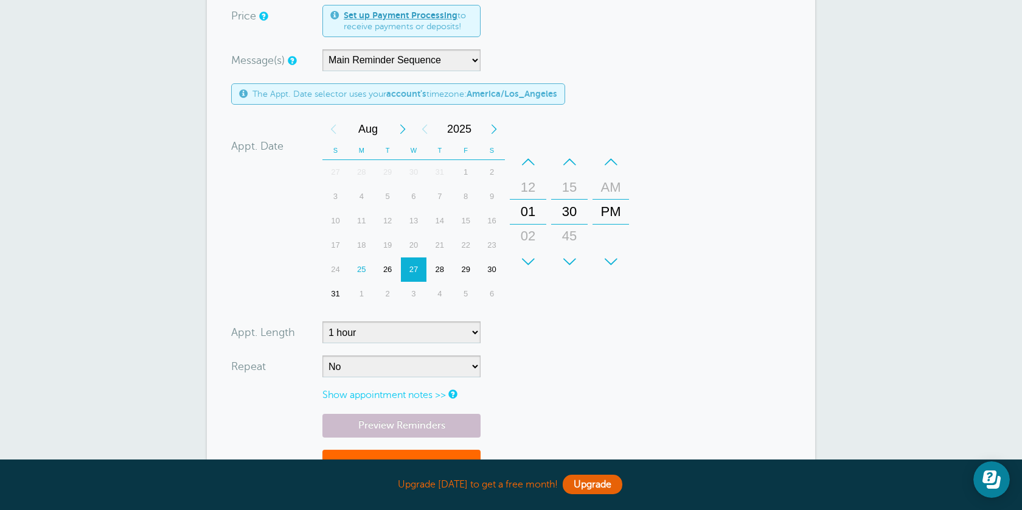
click at [463, 269] on div "29" at bounding box center [466, 269] width 26 height 24
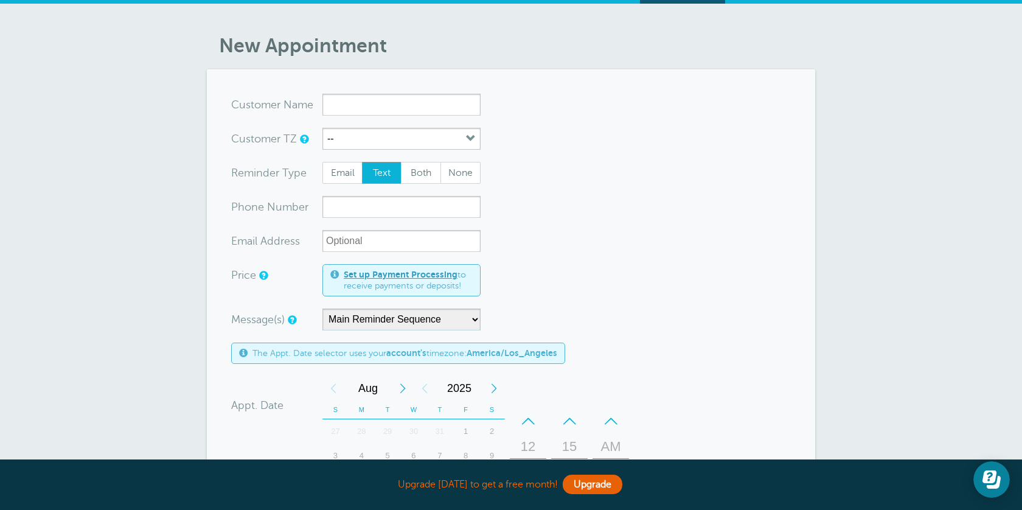
scroll to position [0, 0]
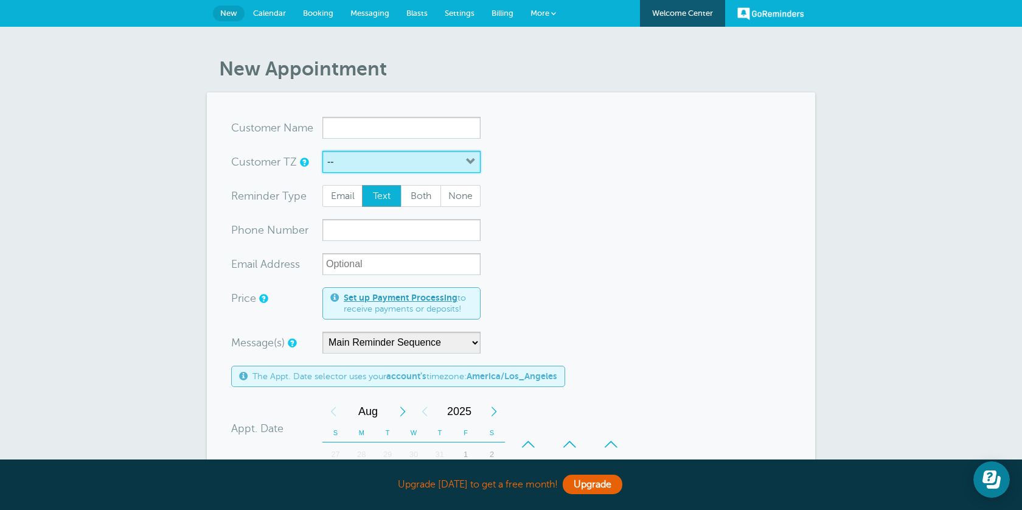
click at [397, 166] on button "--" at bounding box center [402, 162] width 158 height 22
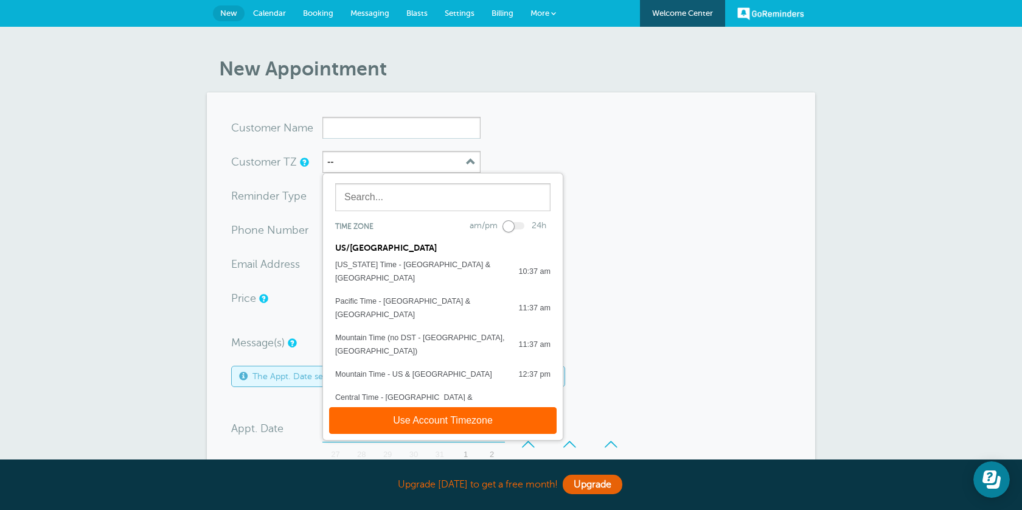
click at [456, 391] on div "Central Time - US & Canada 1:37 pm" at bounding box center [442, 404] width 215 height 27
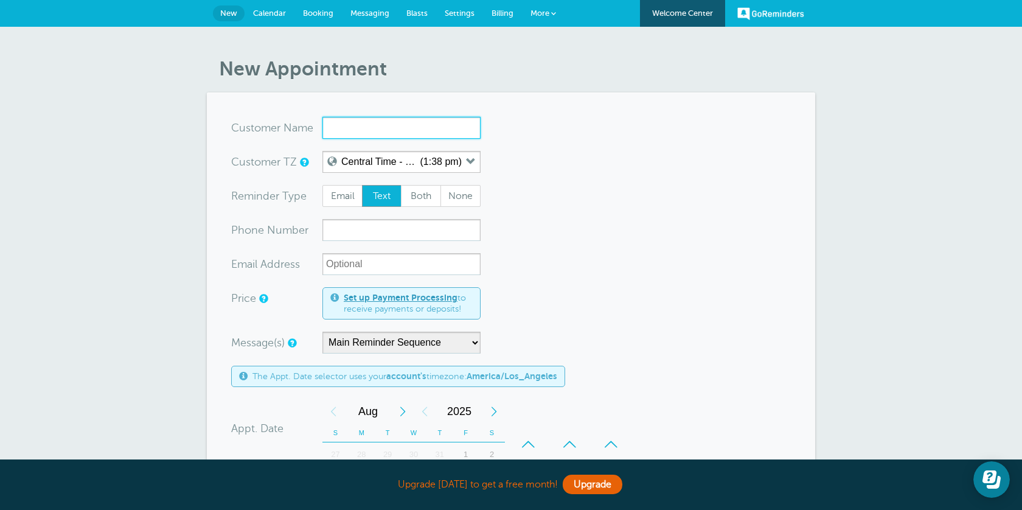
click at [404, 126] on input "x-no-autofill" at bounding box center [402, 128] width 158 height 22
type input "Will G."
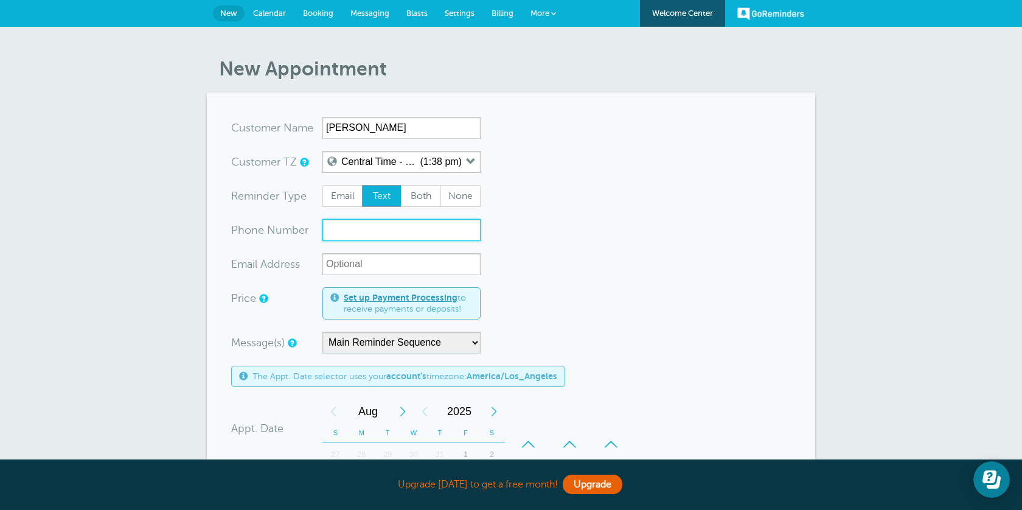
click at [403, 229] on input "xxx-no-autofill" at bounding box center [402, 230] width 158 height 22
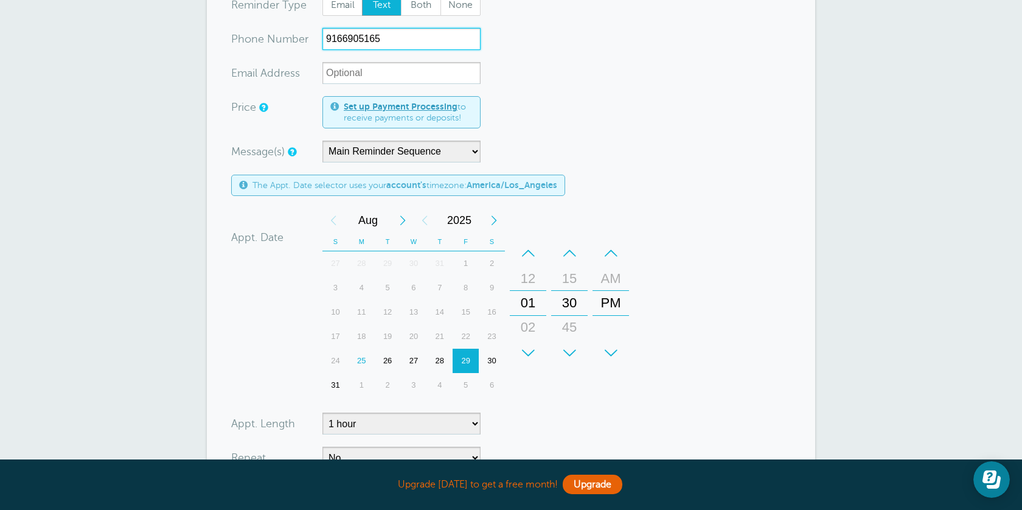
scroll to position [254, 0]
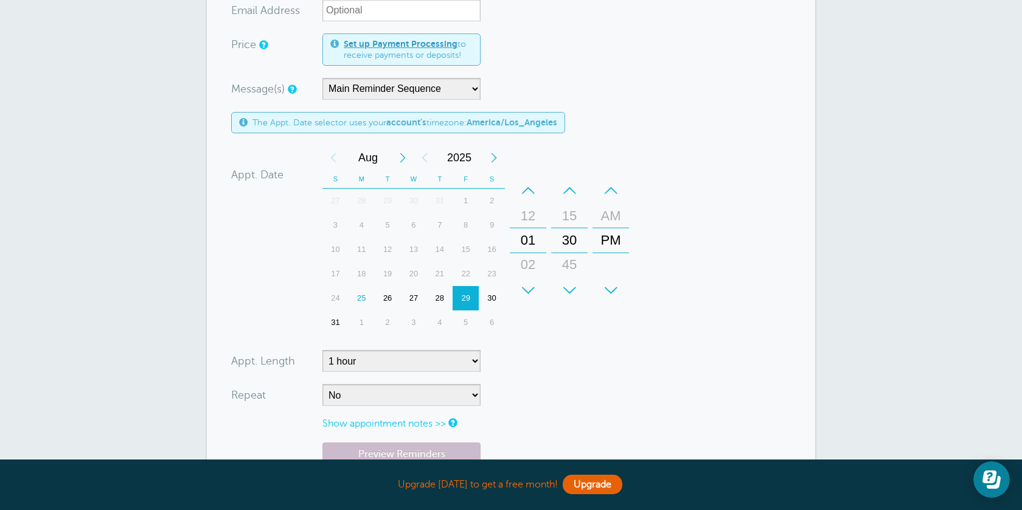
click at [527, 285] on div "+" at bounding box center [528, 290] width 37 height 24
click at [527, 286] on div "+" at bounding box center [528, 290] width 37 height 24
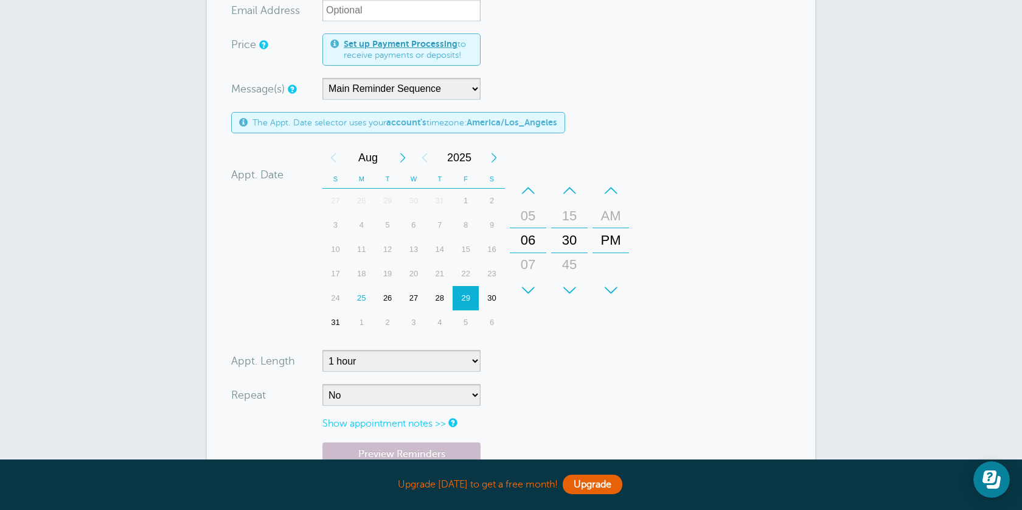
scroll to position [225, 0]
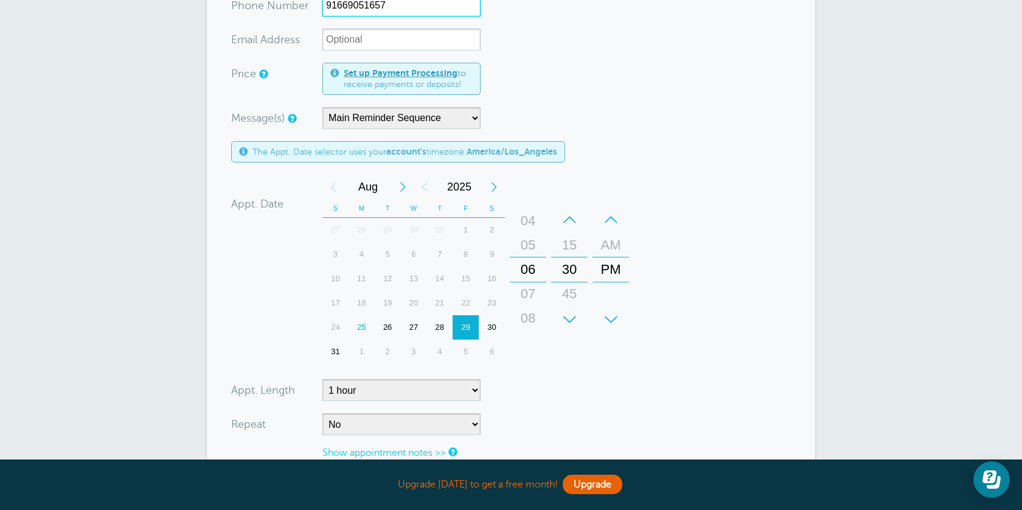
click at [529, 292] on div "07" at bounding box center [528, 294] width 29 height 24
click at [489, 327] on div "30" at bounding box center [492, 327] width 26 height 24
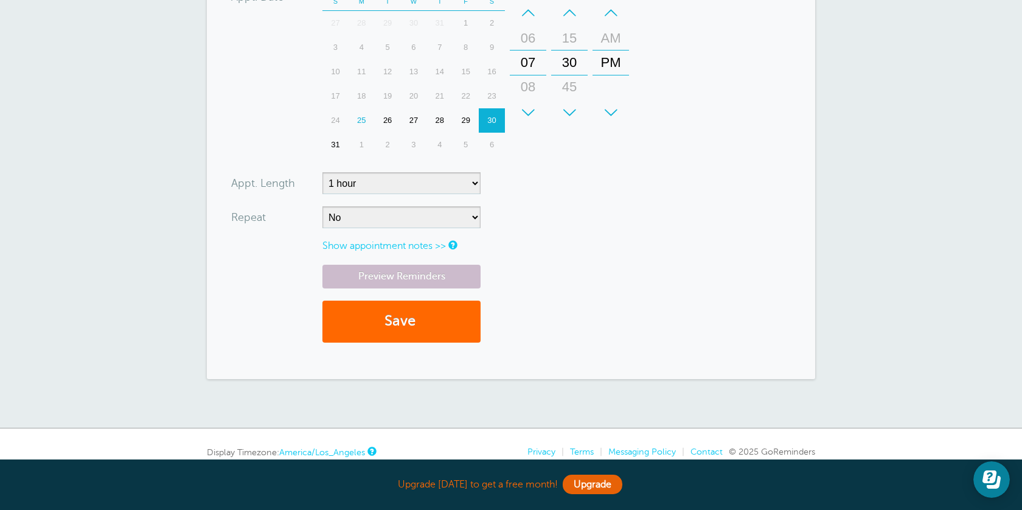
scroll to position [486, 0]
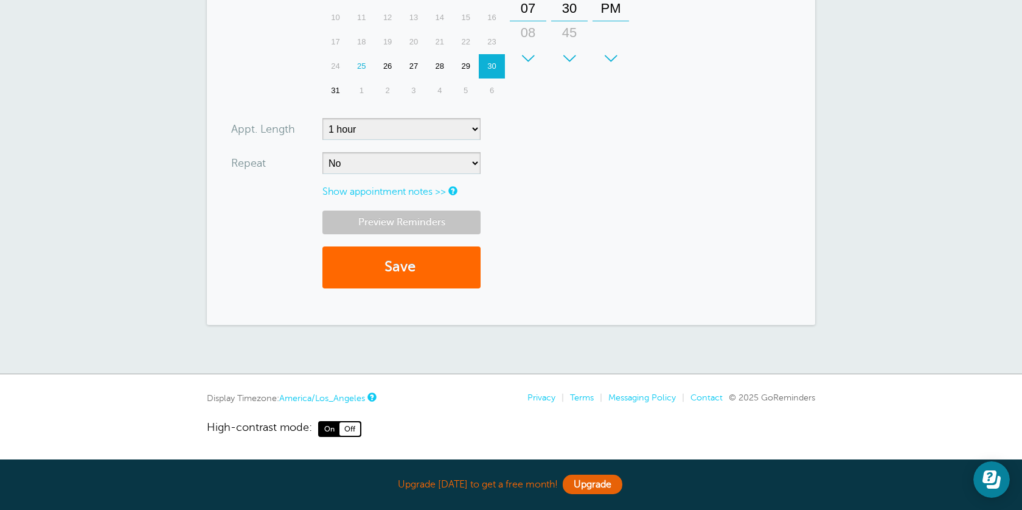
type input "91669051657"
click at [407, 222] on link "Preview Reminders" at bounding box center [402, 223] width 158 height 24
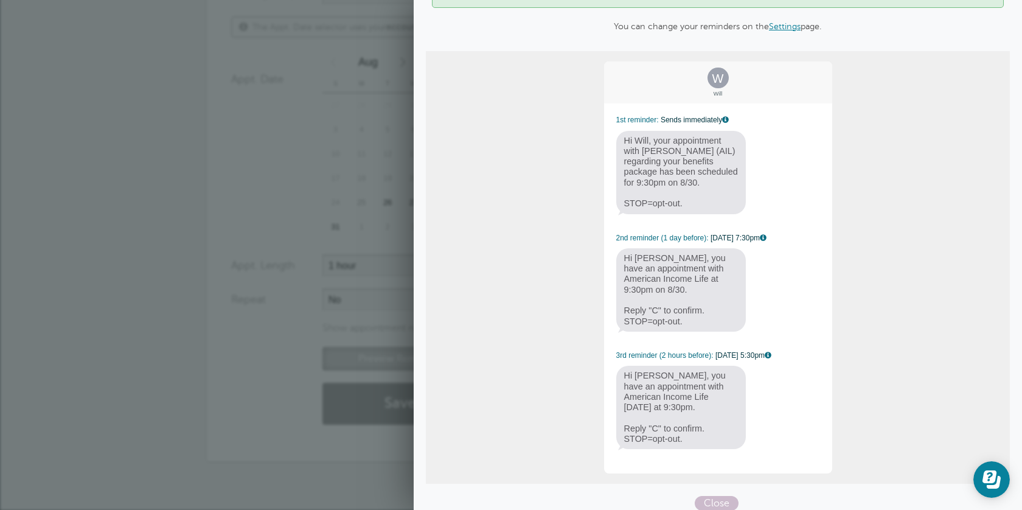
scroll to position [103, 0]
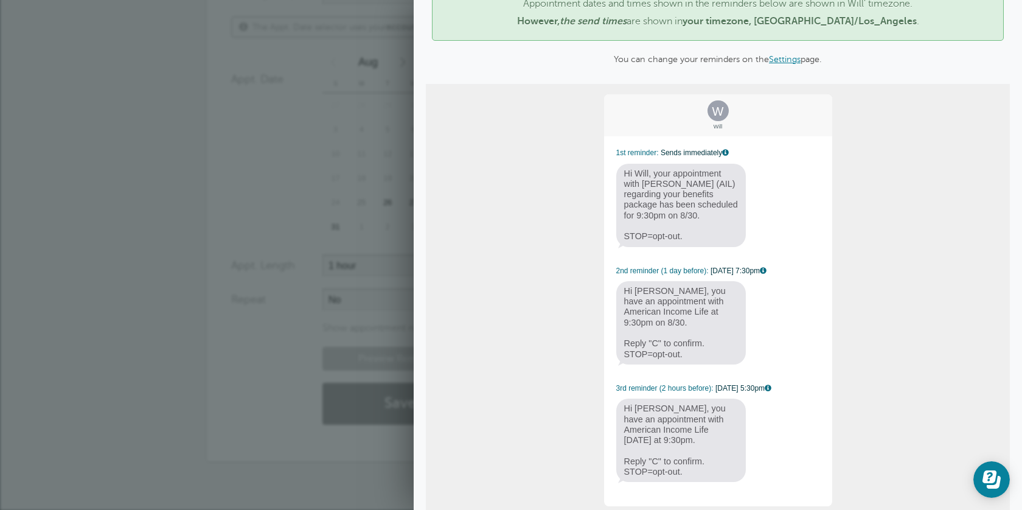
click at [774, 62] on link "Settings" at bounding box center [785, 59] width 32 height 10
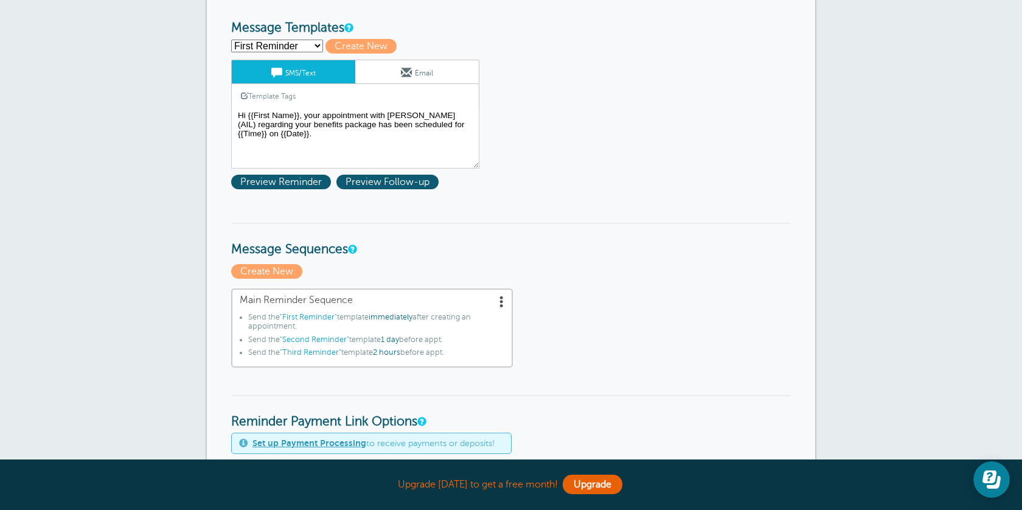
scroll to position [138, 0]
click at [298, 186] on span "Preview Reminder" at bounding box center [281, 181] width 100 height 15
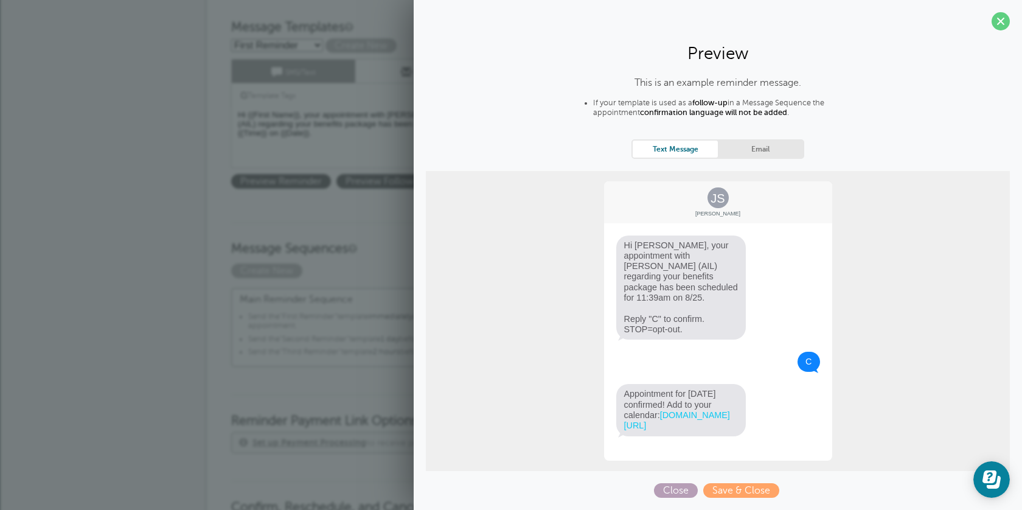
click at [691, 492] on span "Close" at bounding box center [676, 490] width 44 height 15
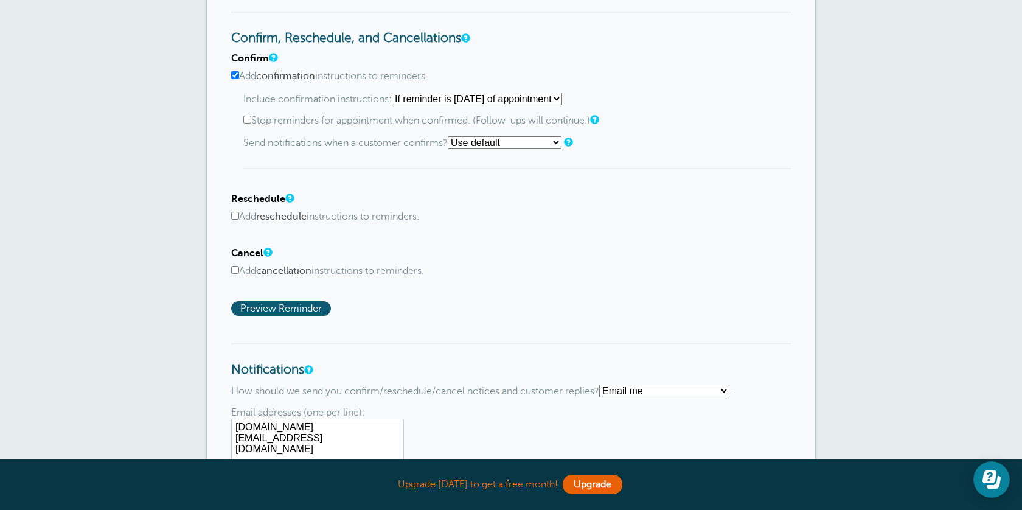
scroll to position [607, 0]
click at [562, 98] on select "Starting with first reminder If reminder is within 1 day of appointment If remi…" at bounding box center [477, 99] width 170 height 13
select select "0"
click at [396, 93] on select "Starting with first reminder If reminder is within 1 day of appointment If remi…" at bounding box center [477, 99] width 170 height 13
click at [553, 102] on select "Starting with first reminder If reminder is within 1 day of appointment If remi…" at bounding box center [477, 99] width 170 height 13
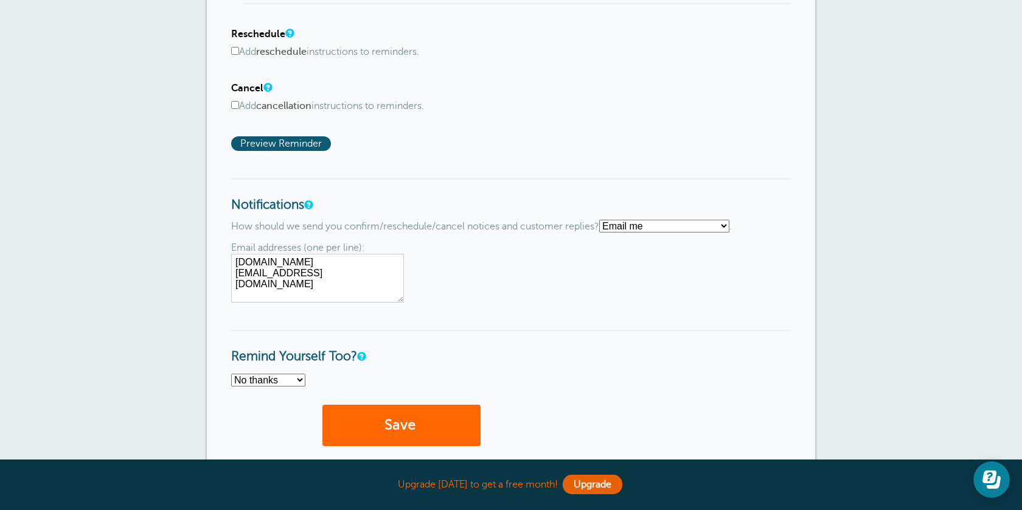
scroll to position [935, 0]
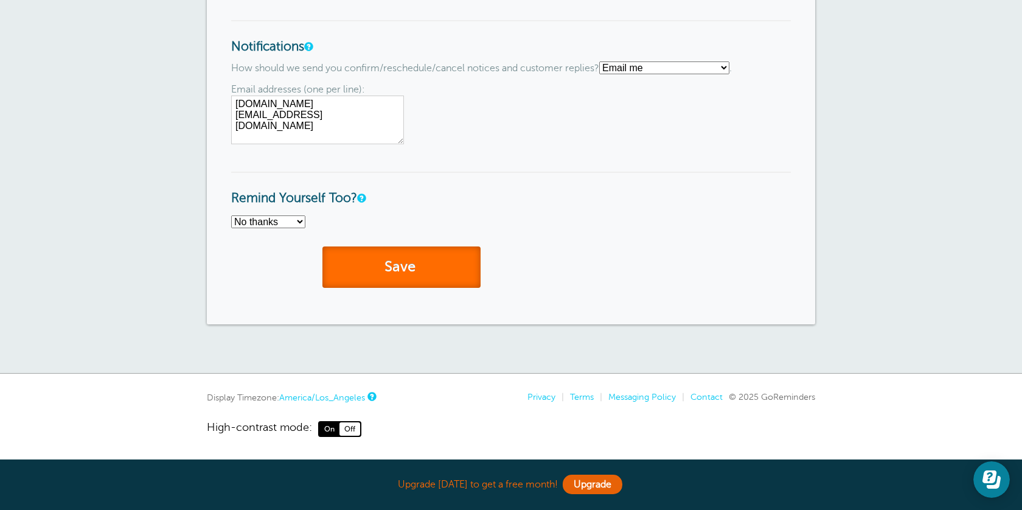
click at [436, 275] on button "Save" at bounding box center [402, 267] width 158 height 42
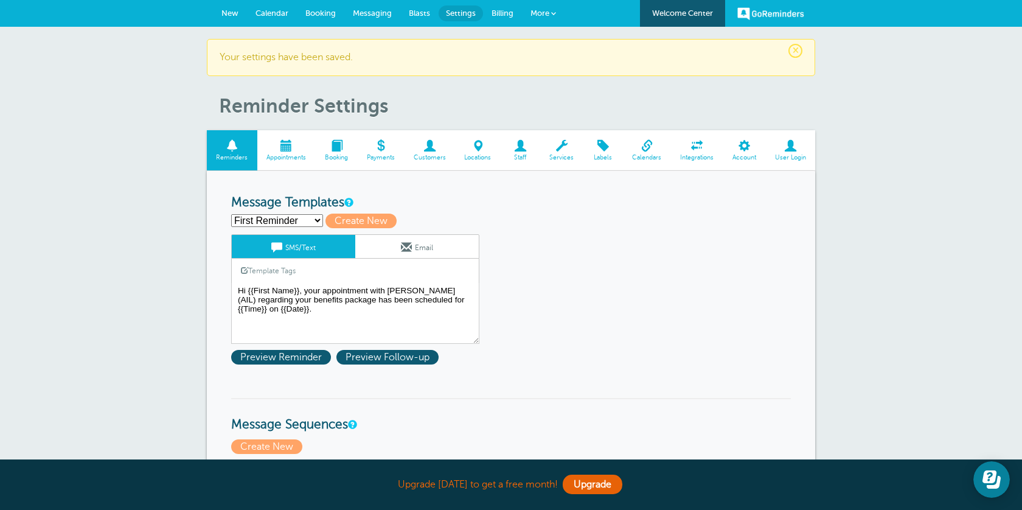
click at [262, 24] on link "Calendar" at bounding box center [272, 13] width 50 height 27
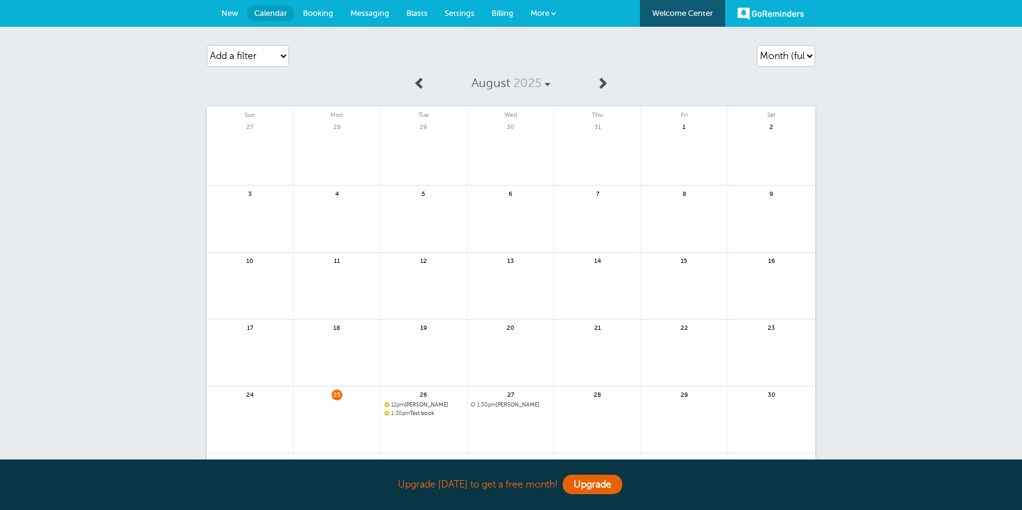
click at [232, 4] on link "New" at bounding box center [230, 13] width 34 height 27
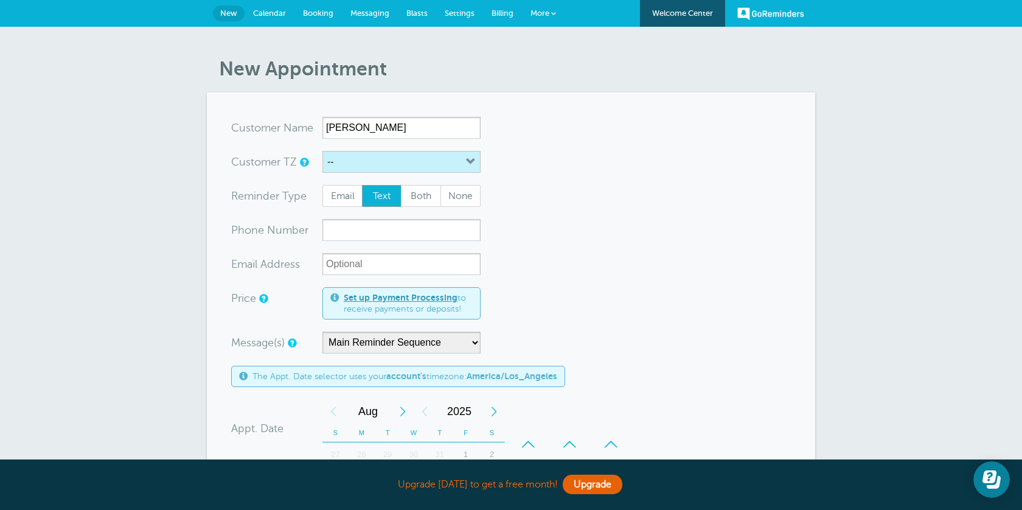
type input "[PERSON_NAME]"
click at [343, 155] on button "--" at bounding box center [402, 162] width 158 height 22
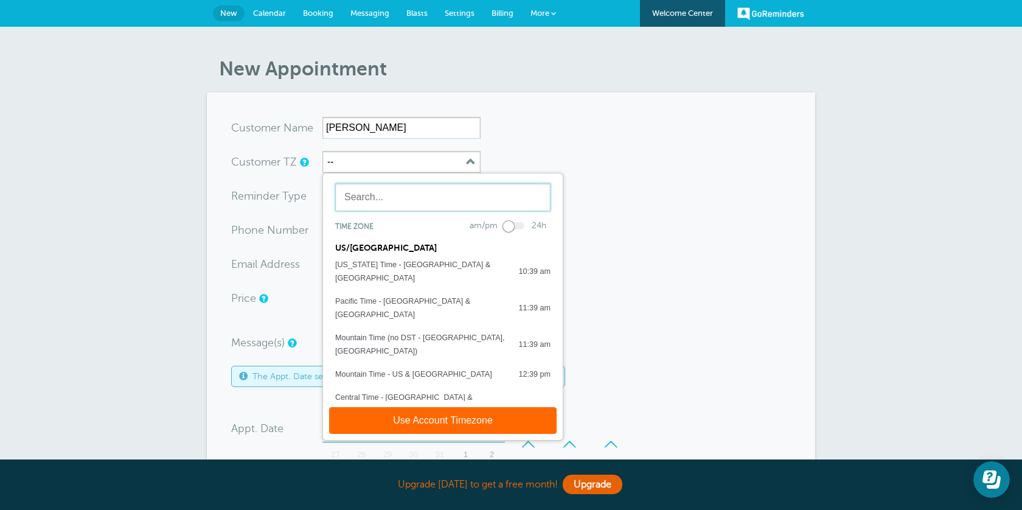
click at [377, 201] on input "text" at bounding box center [442, 197] width 215 height 28
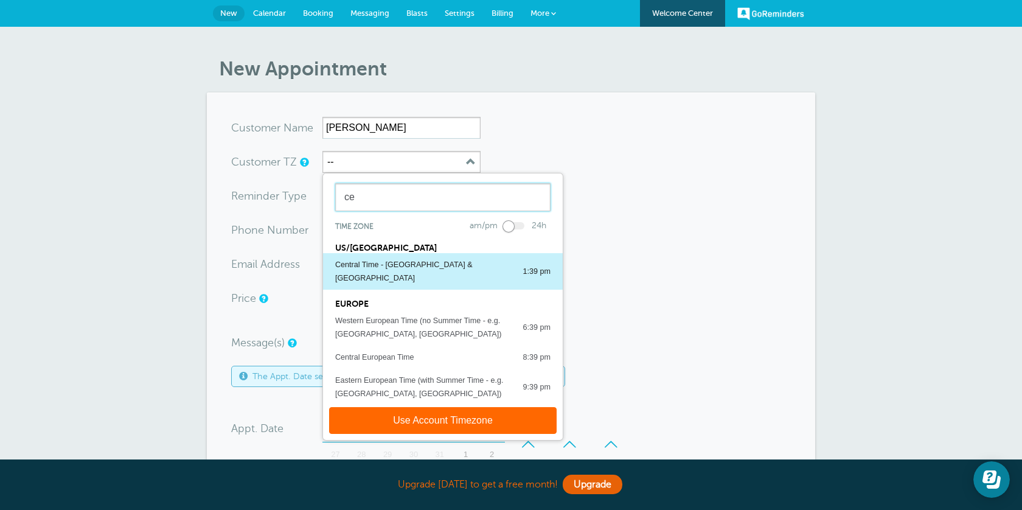
type input "ce"
click at [378, 272] on button "Central Time - US & Canada 1:39 pm" at bounding box center [443, 271] width 240 height 37
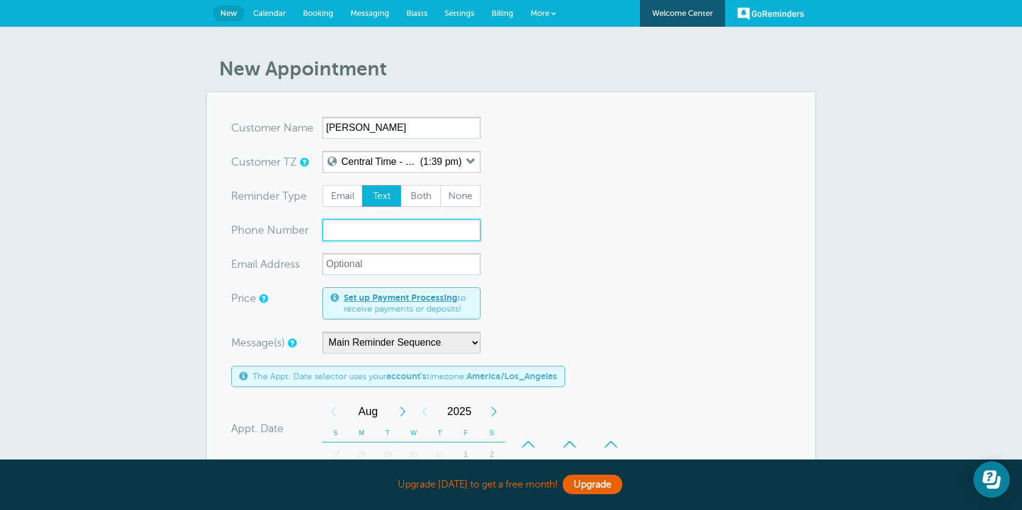
click at [391, 231] on input "xxx-no-autofill" at bounding box center [402, 230] width 158 height 22
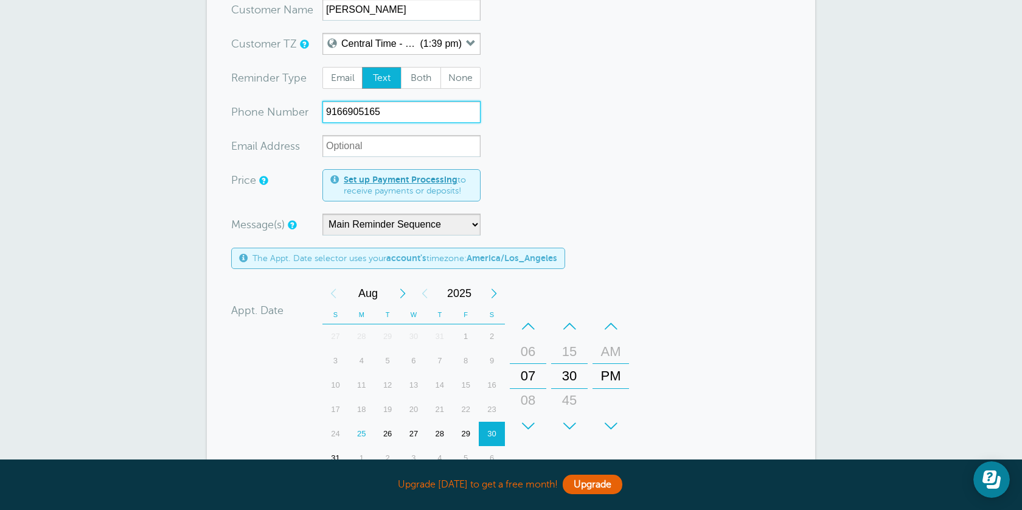
scroll to position [127, 0]
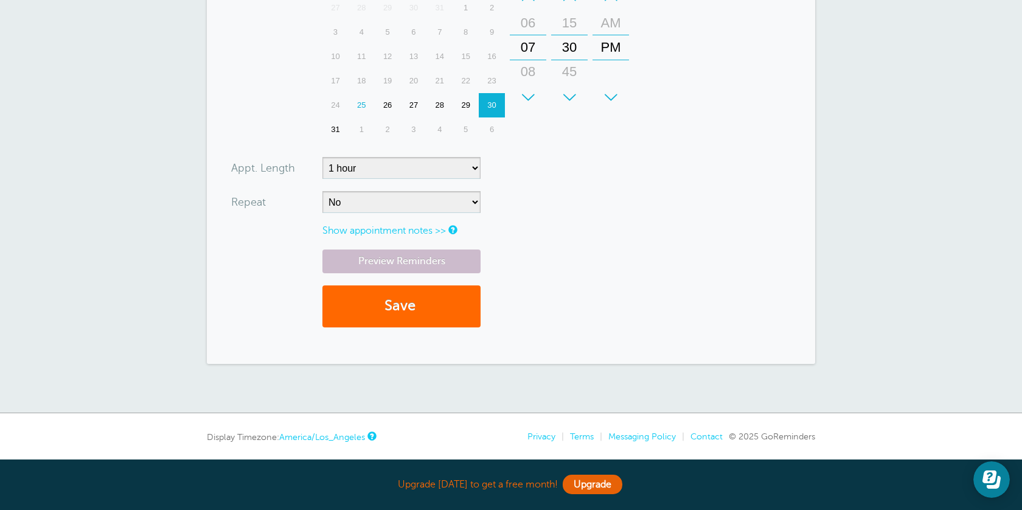
type input "9166905165"
click at [428, 261] on link "Preview Reminders" at bounding box center [402, 262] width 158 height 24
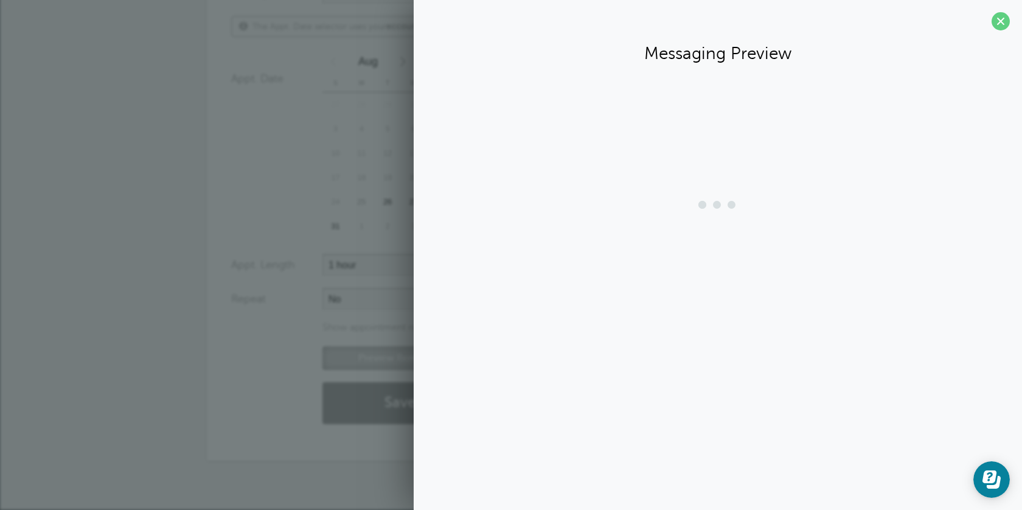
scroll to position [349, 0]
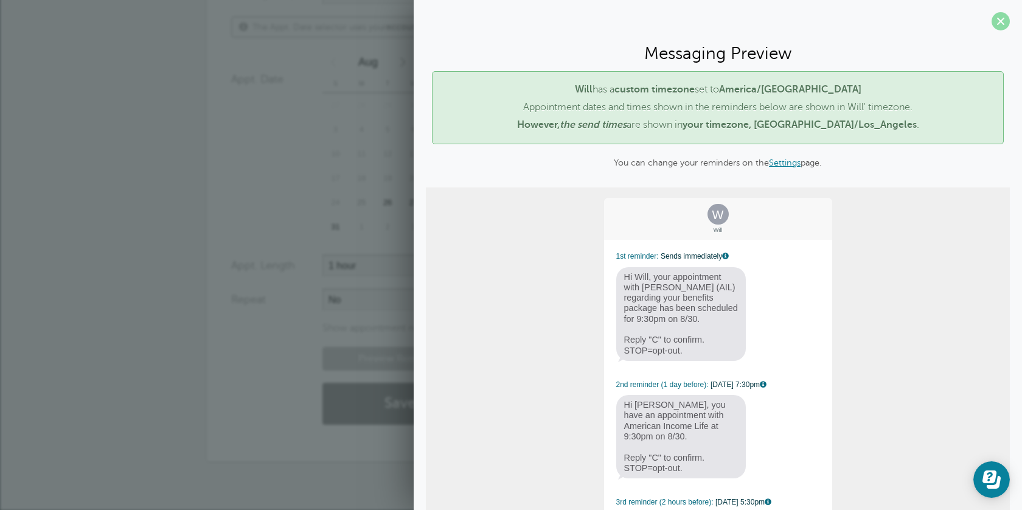
click at [1004, 16] on span at bounding box center [1001, 21] width 18 height 18
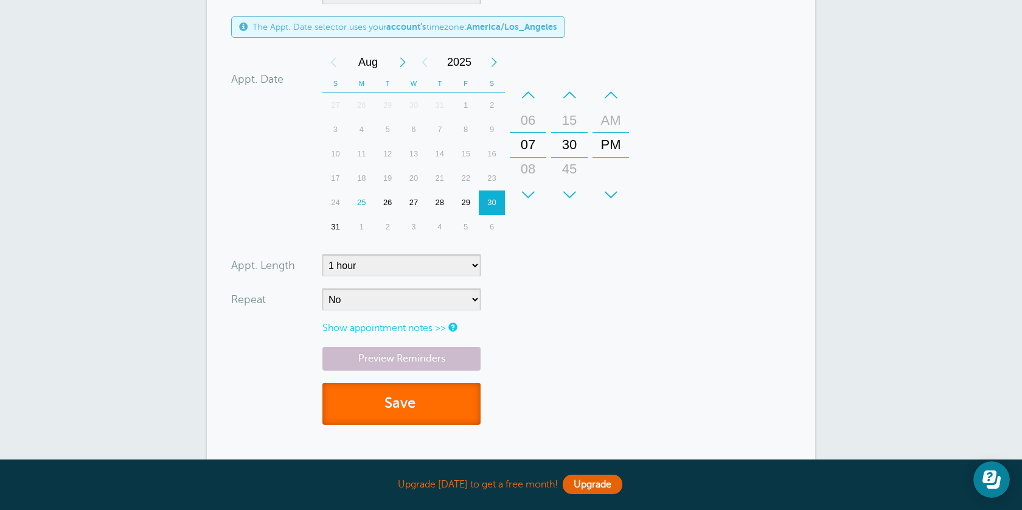
click at [410, 394] on button "Save" at bounding box center [402, 404] width 158 height 42
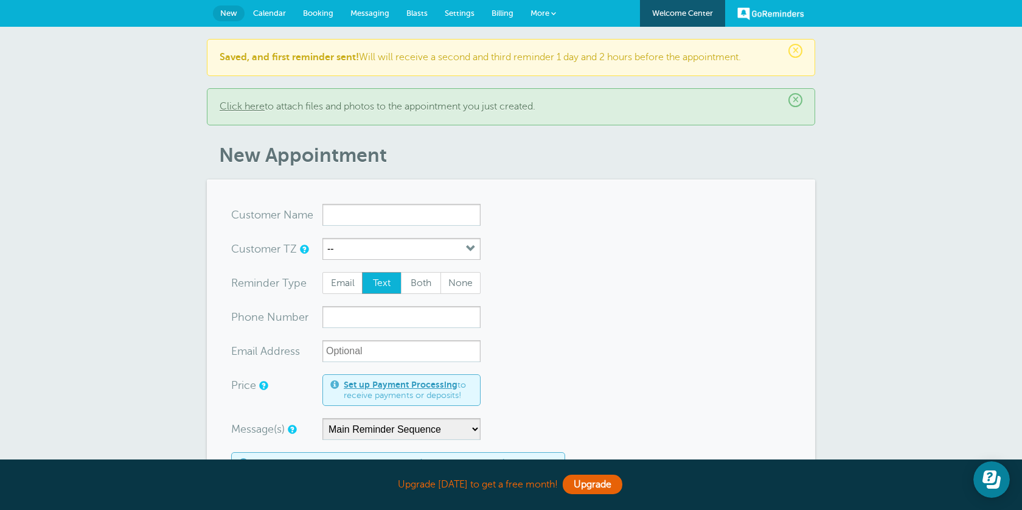
click at [461, 10] on span "Settings" at bounding box center [460, 13] width 30 height 9
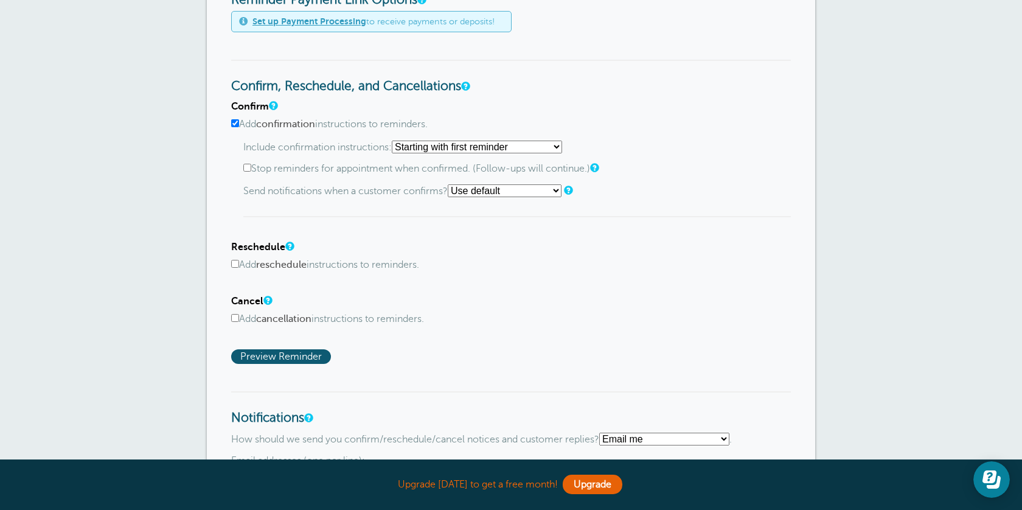
scroll to position [559, 0]
click at [488, 149] on select "Starting with first reminder If reminder is within 1 day of appointment If remi…" at bounding box center [477, 147] width 170 height 13
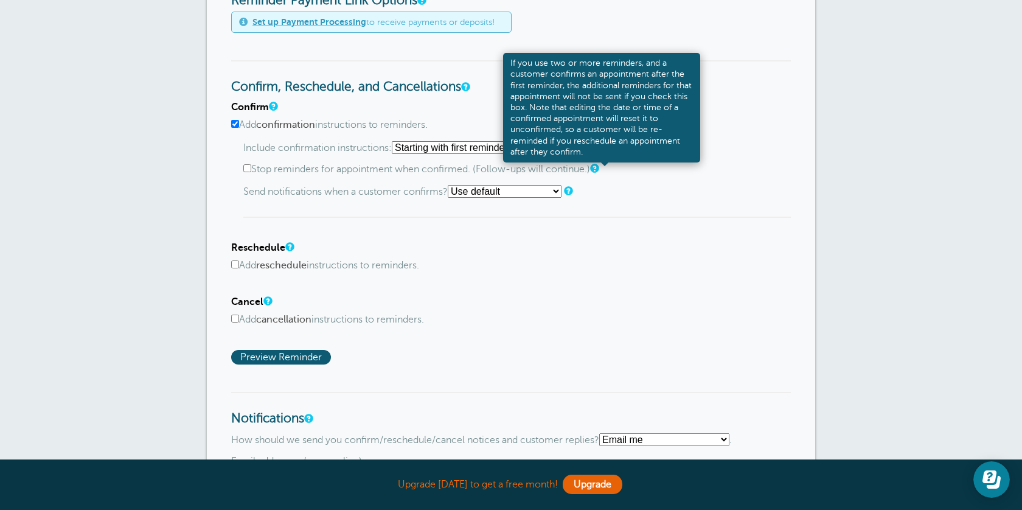
click at [598, 168] on link at bounding box center [593, 168] width 7 height 8
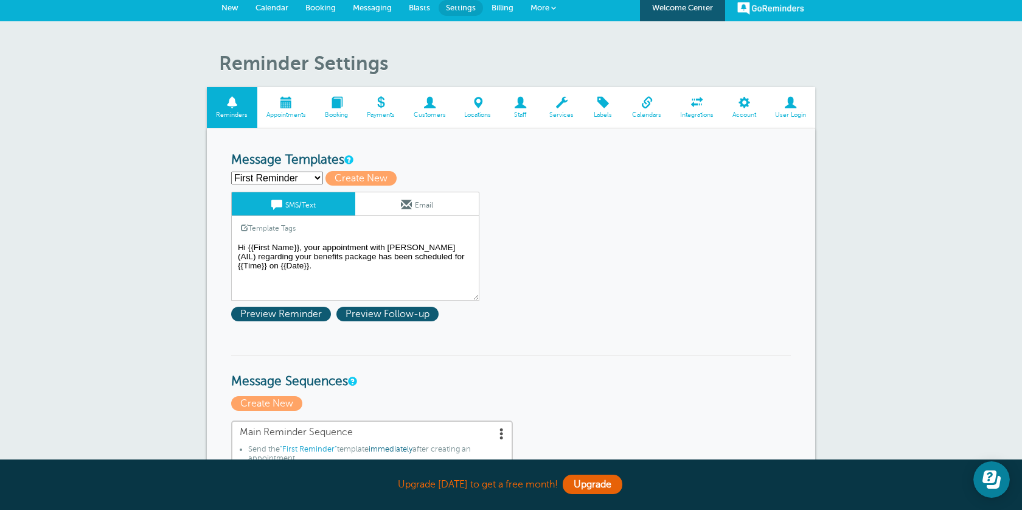
scroll to position [0, 0]
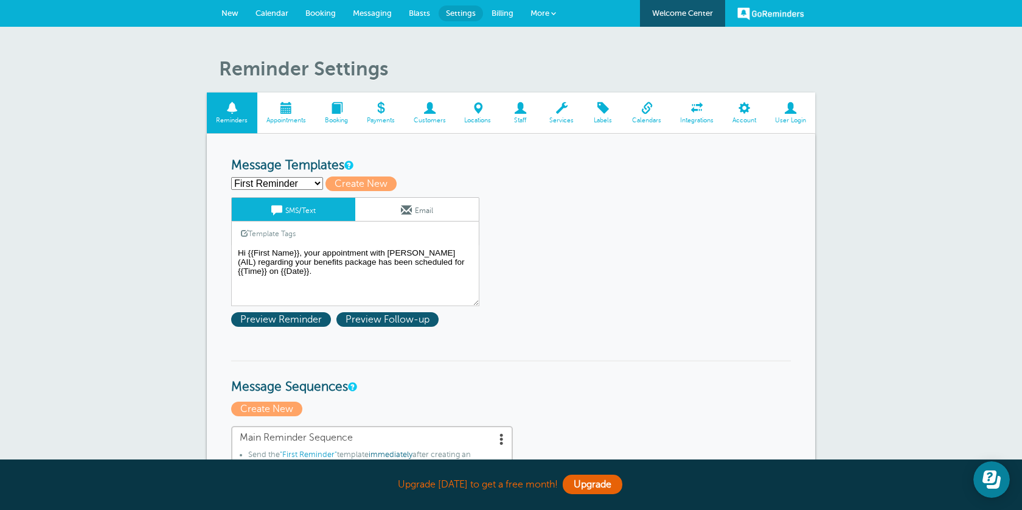
click at [271, 12] on span "Calendar" at bounding box center [272, 13] width 33 height 9
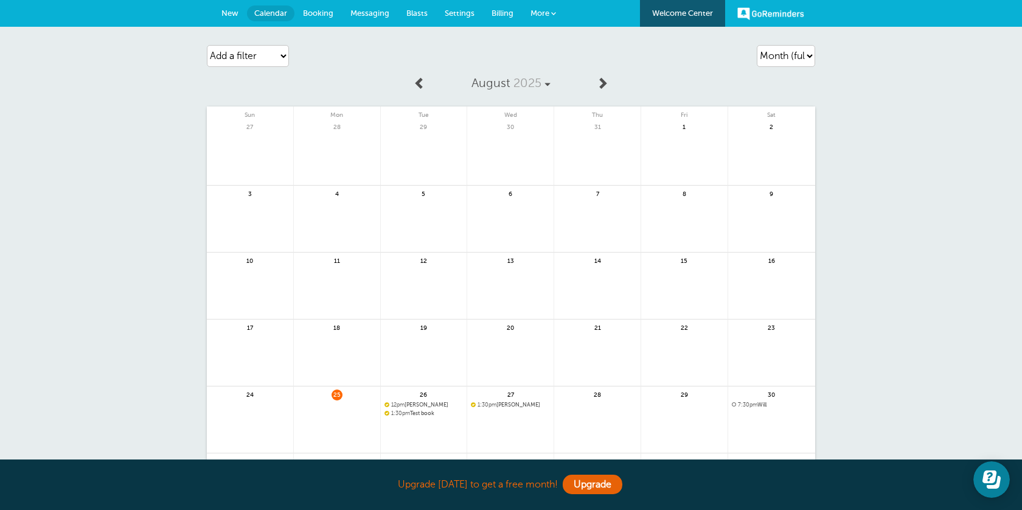
click at [760, 416] on link at bounding box center [772, 436] width 87 height 53
click at [497, 408] on div "27 1:30pm mike" at bounding box center [510, 419] width 87 height 67
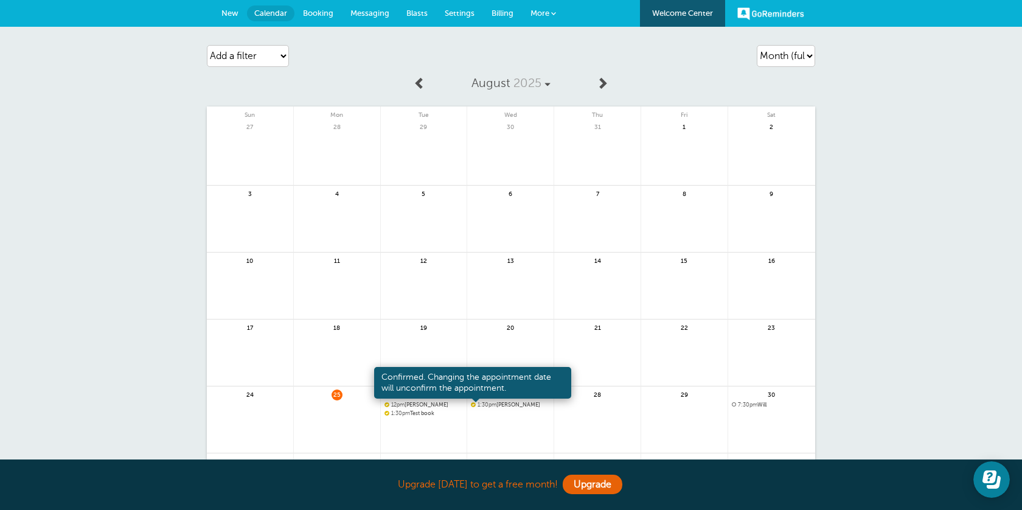
click at [475, 403] on span at bounding box center [473, 404] width 5 height 5
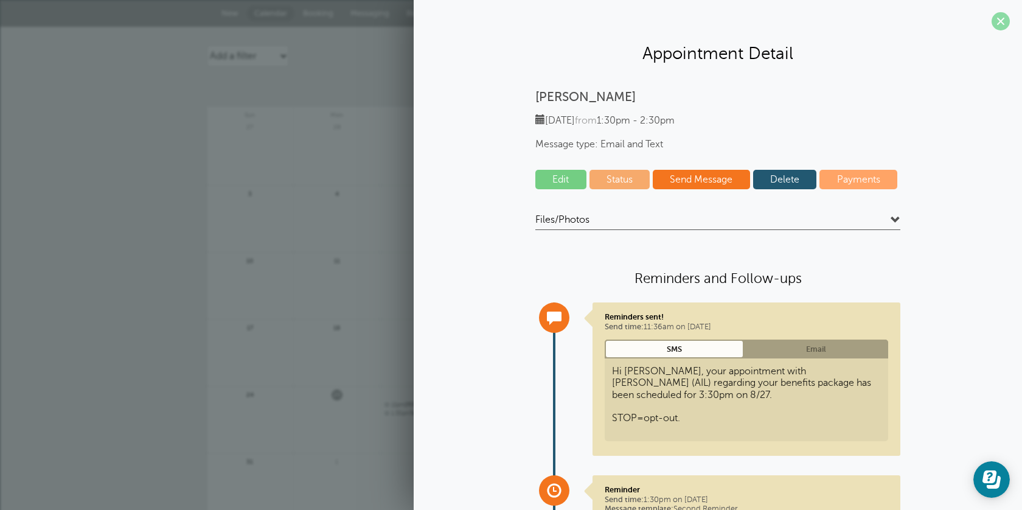
click at [994, 14] on span at bounding box center [1001, 21] width 18 height 18
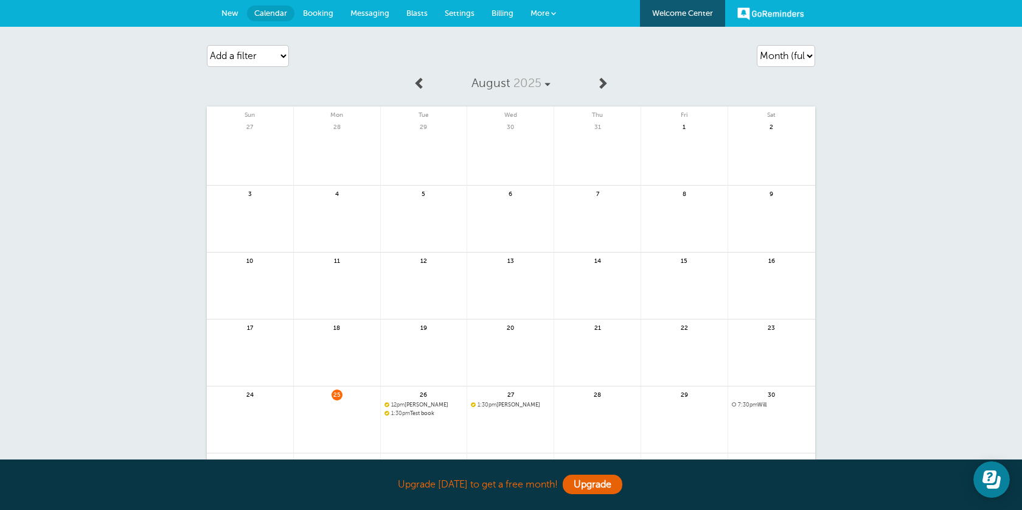
click at [740, 405] on span "7:30pm" at bounding box center [747, 405] width 19 height 6
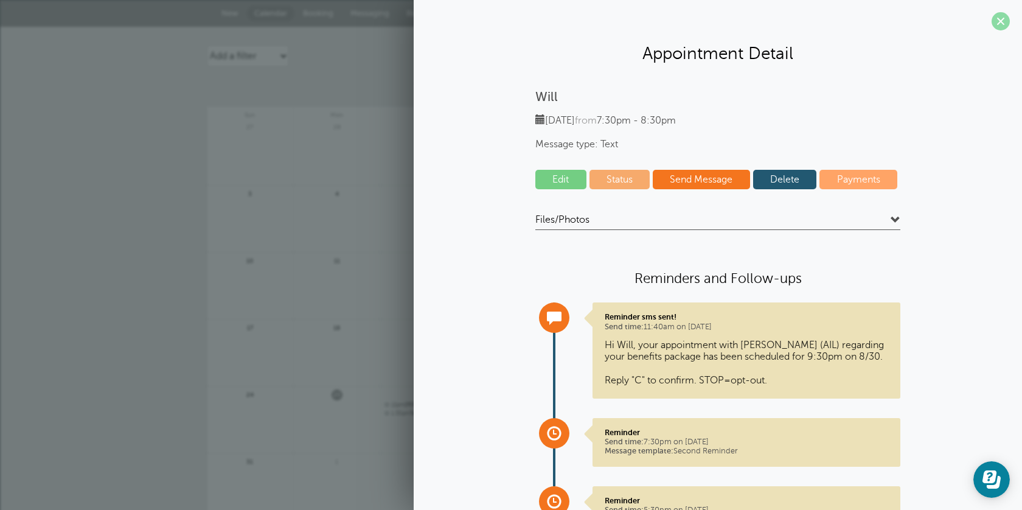
click at [1003, 25] on span at bounding box center [1001, 21] width 18 height 18
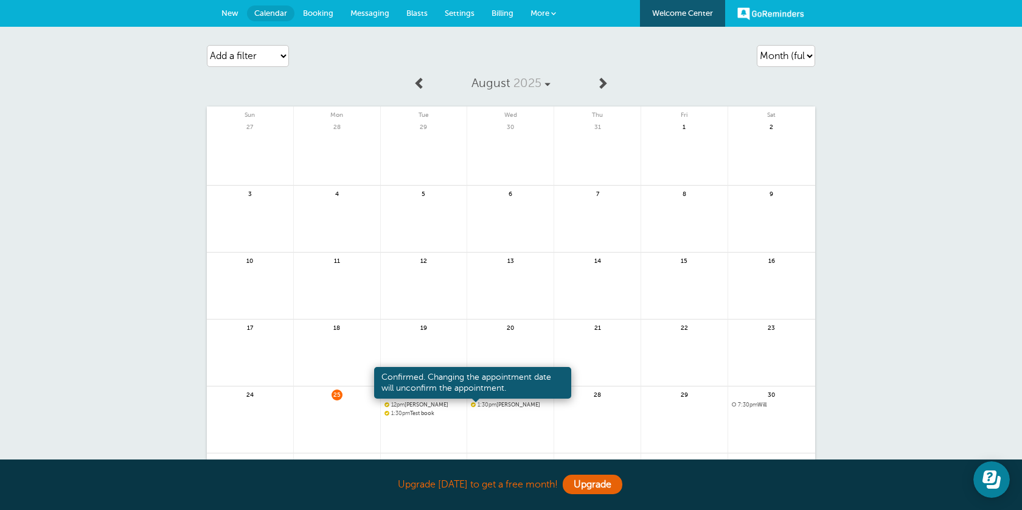
click at [475, 405] on span at bounding box center [473, 404] width 5 height 5
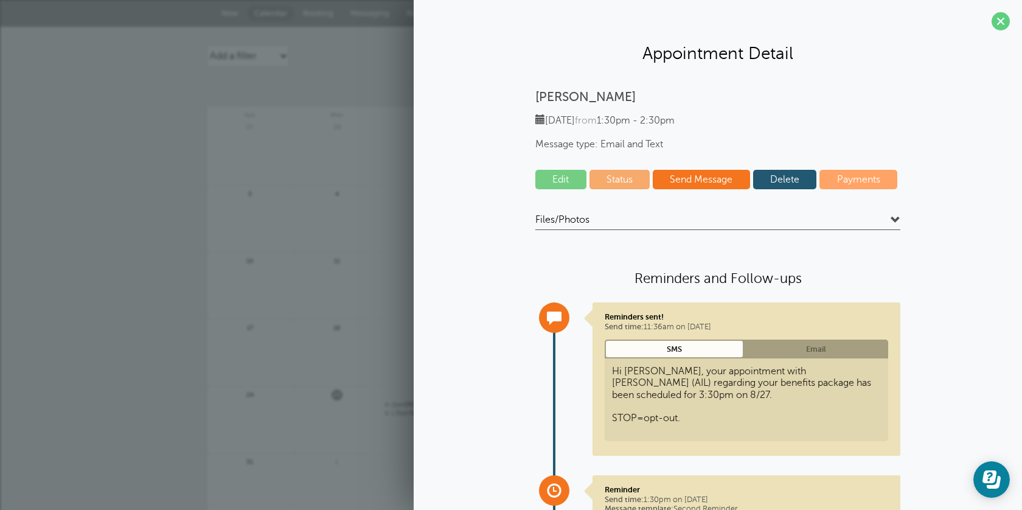
click at [686, 183] on link "Send Message" at bounding box center [701, 179] width 97 height 19
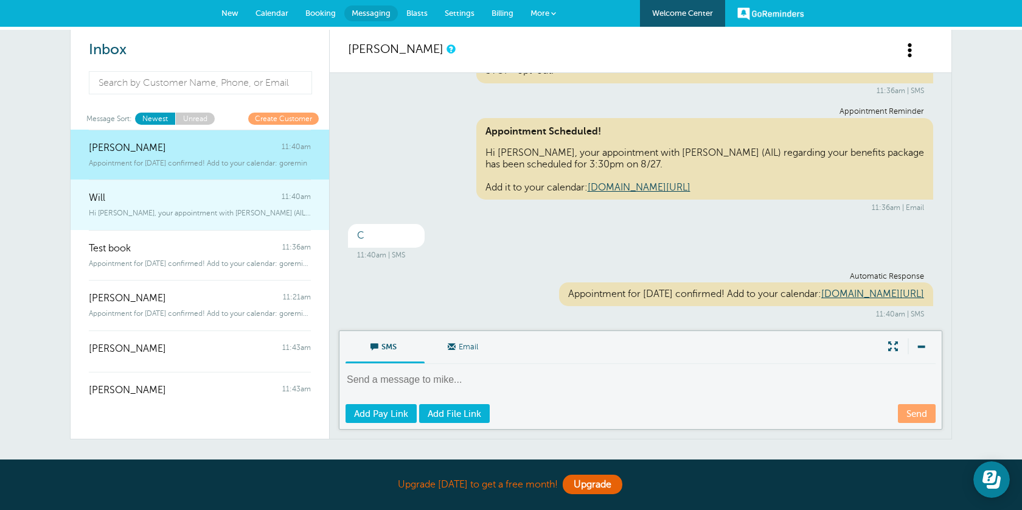
click at [177, 214] on span "Hi [PERSON_NAME], your appointment with [PERSON_NAME] (AIL) regarding your bene…" at bounding box center [200, 213] width 222 height 9
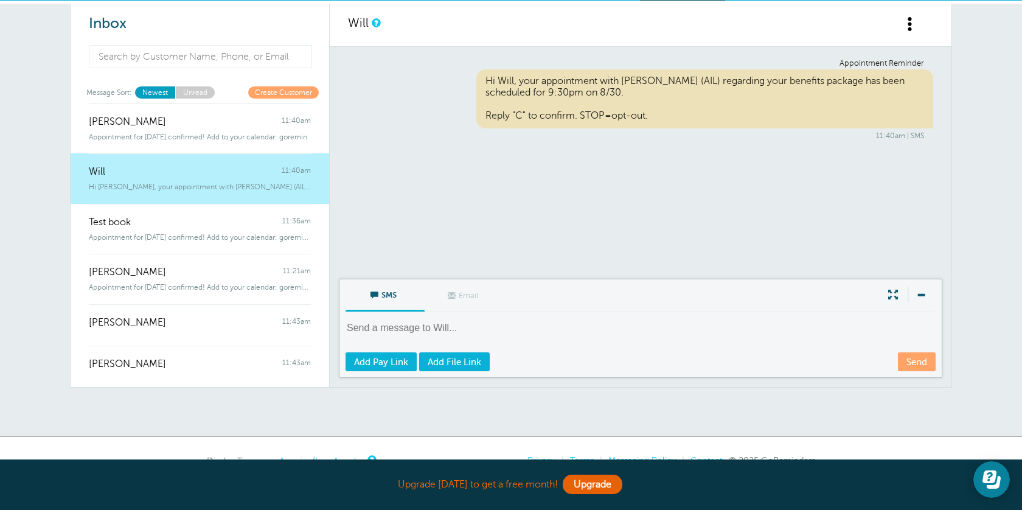
scroll to position [27, 0]
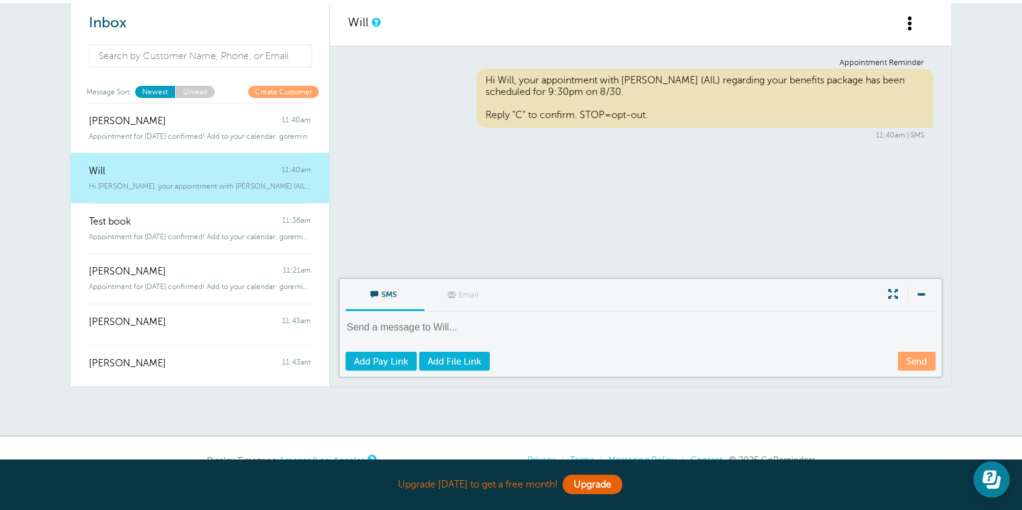
click at [505, 323] on textarea at bounding box center [642, 336] width 593 height 30
type textarea "?"
click at [926, 359] on link "Send" at bounding box center [917, 361] width 38 height 19
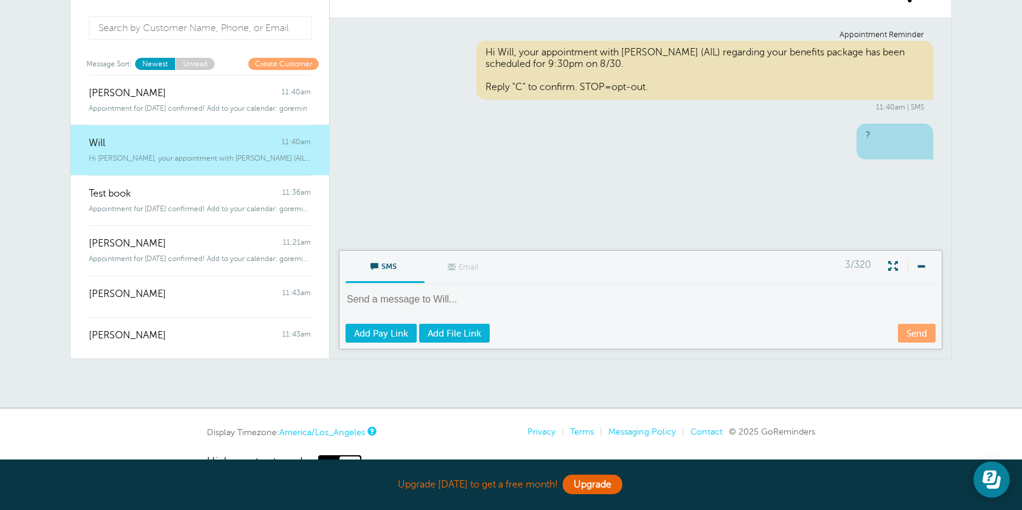
scroll to position [0, 0]
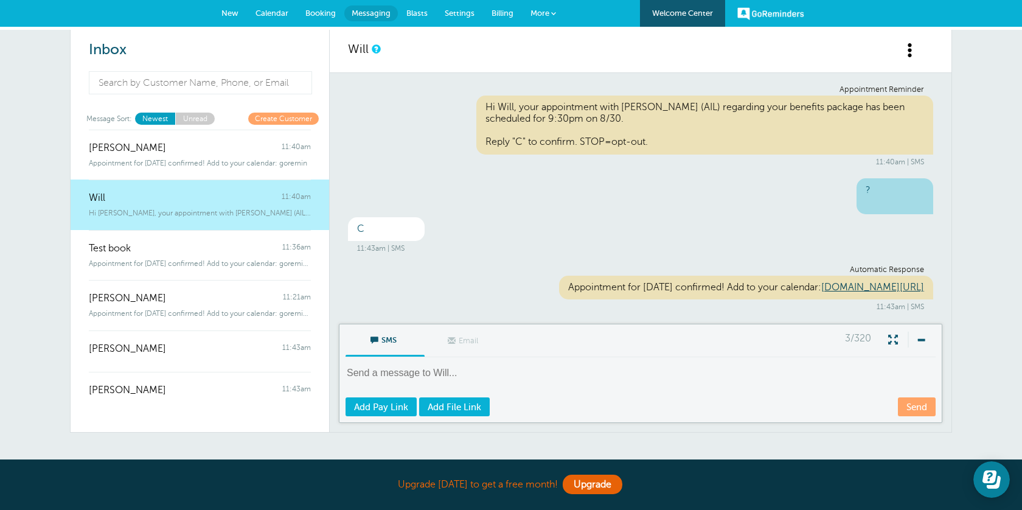
click at [229, 15] on span "New" at bounding box center [230, 13] width 17 height 9
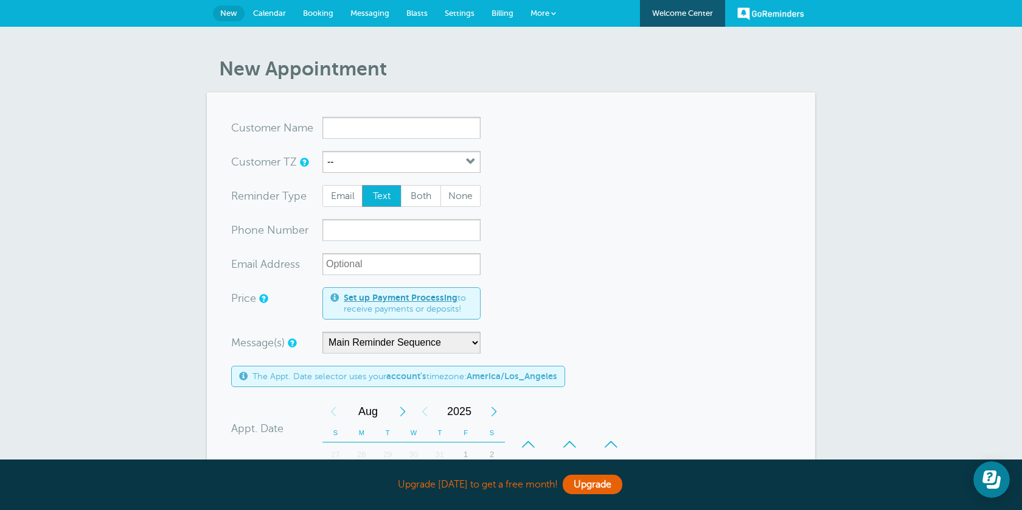
click at [269, 16] on span "Calendar" at bounding box center [269, 13] width 33 height 9
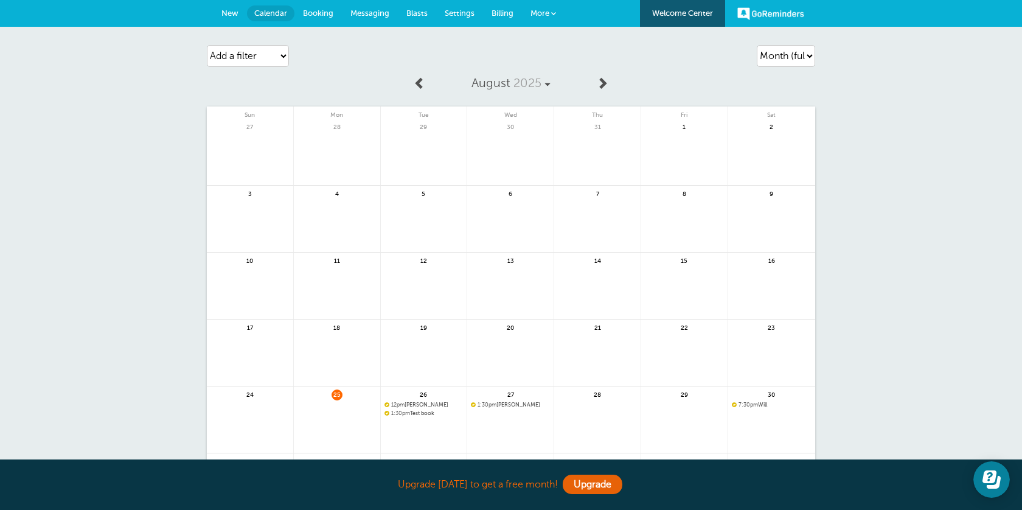
click at [741, 411] on link at bounding box center [772, 436] width 87 height 53
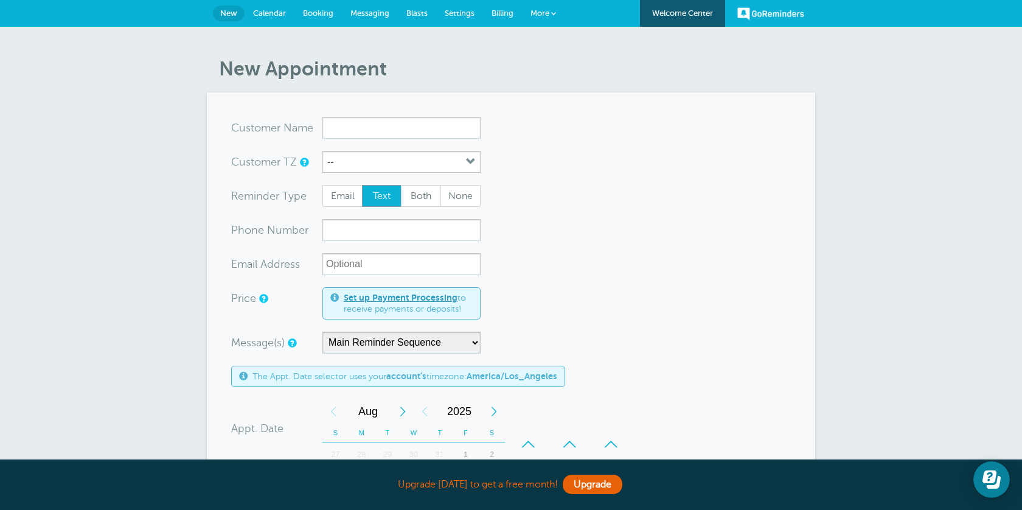
click at [279, 18] on link "Calendar" at bounding box center [270, 13] width 50 height 27
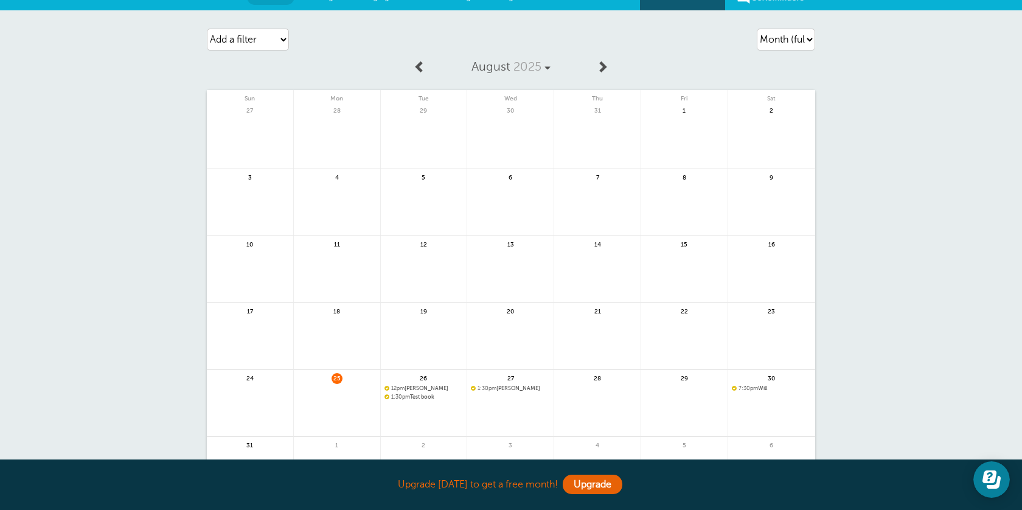
scroll to position [19, 0]
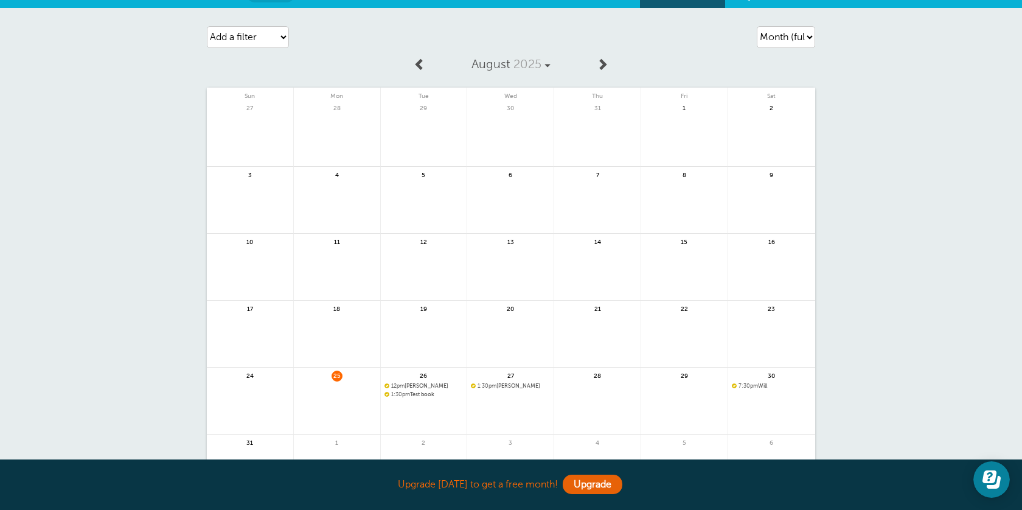
click at [425, 385] on span "12pm [PERSON_NAME]" at bounding box center [424, 386] width 79 height 7
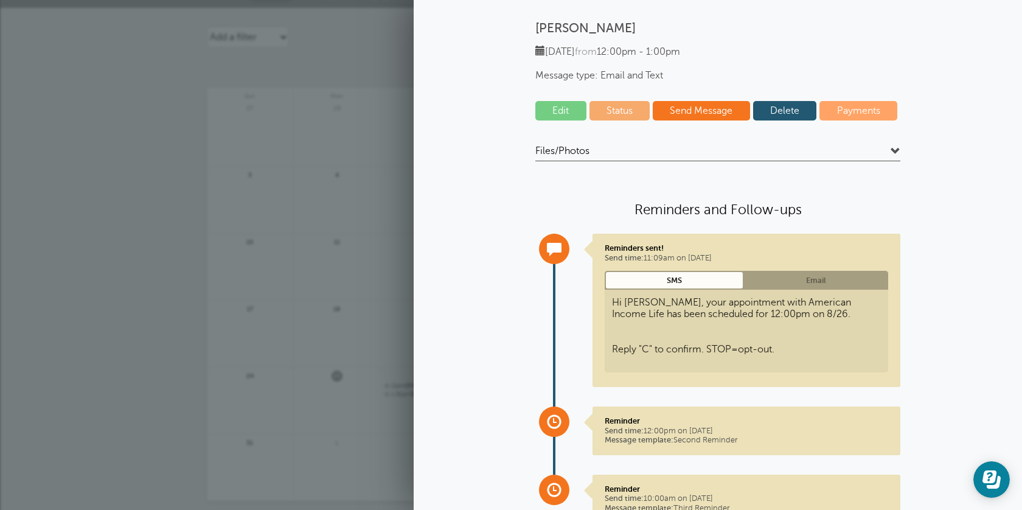
scroll to position [79, 0]
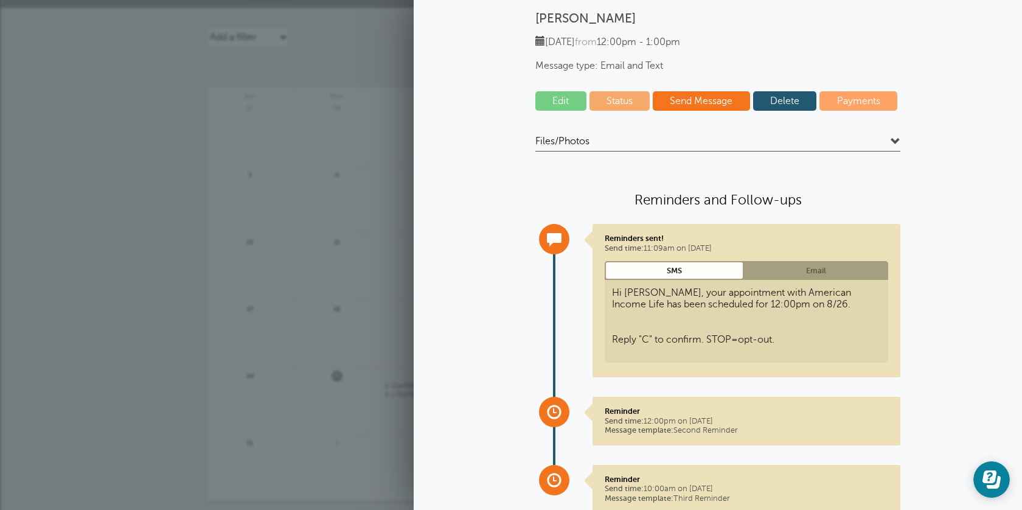
click at [774, 106] on link "Delete" at bounding box center [785, 100] width 64 height 19
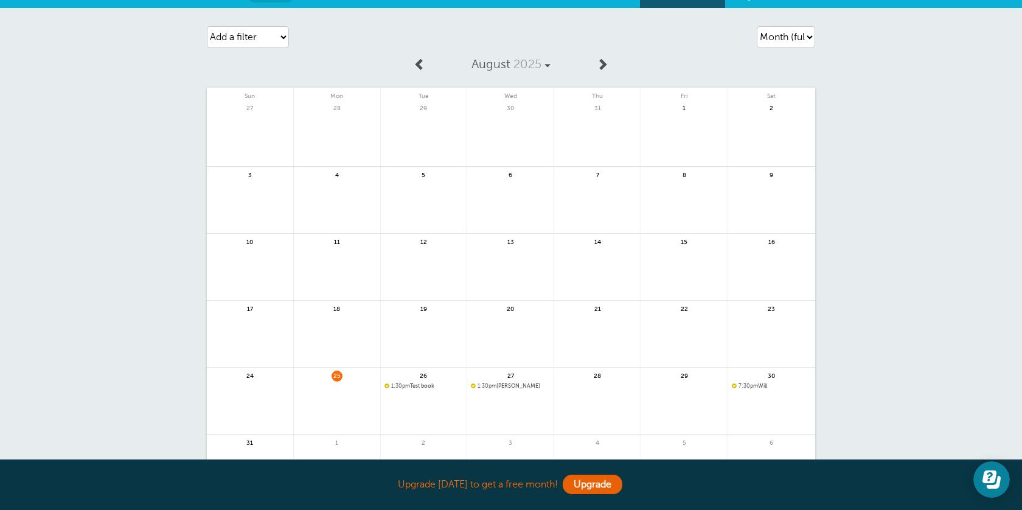
click at [410, 397] on link at bounding box center [424, 417] width 86 height 53
click at [416, 386] on span "1:30pm Test book" at bounding box center [424, 386] width 79 height 7
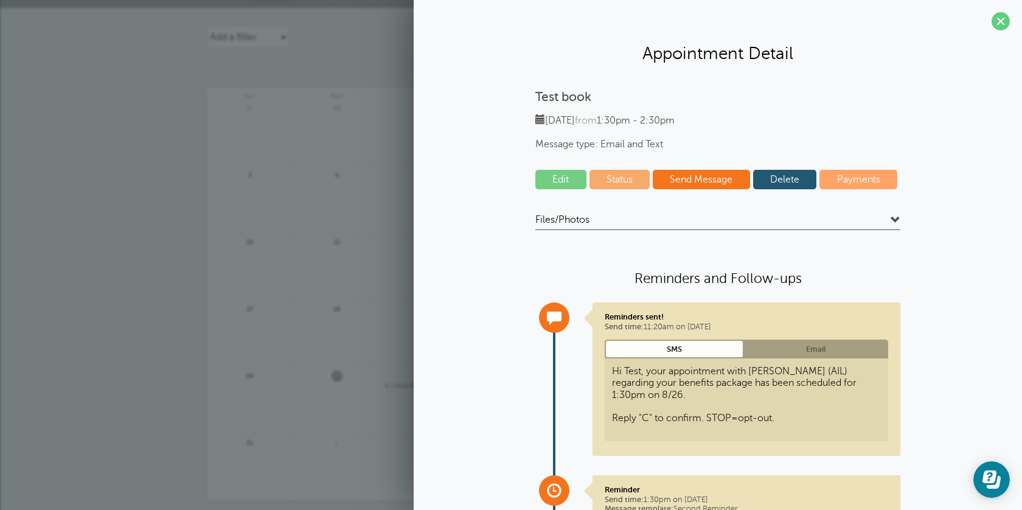
click at [796, 181] on link "Delete" at bounding box center [785, 179] width 64 height 19
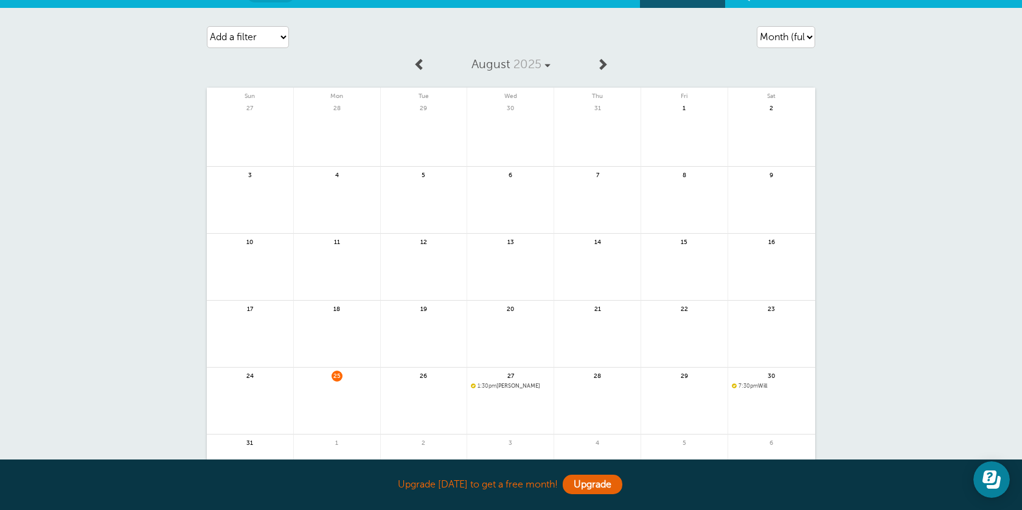
click at [489, 386] on span "1:30pm" at bounding box center [487, 386] width 19 height 6
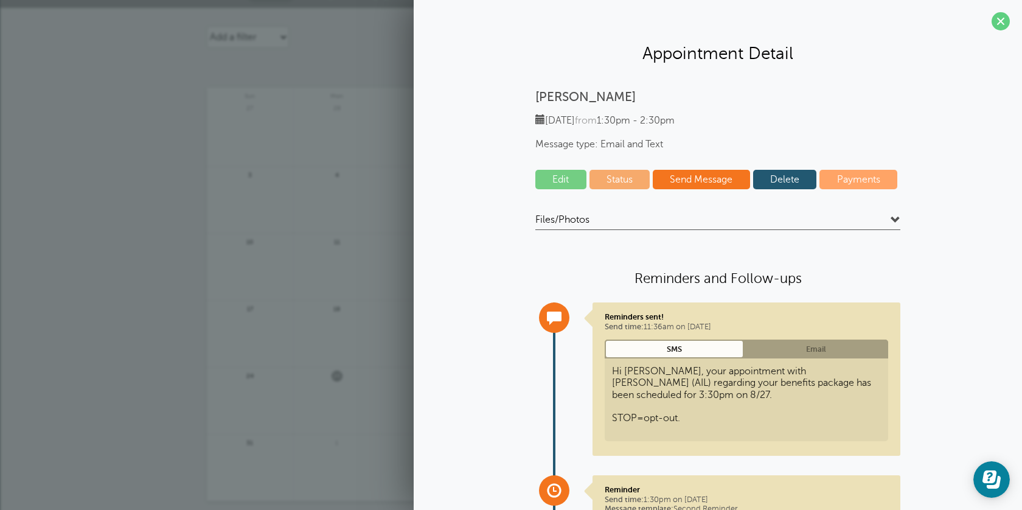
click at [769, 176] on link "Delete" at bounding box center [785, 179] width 64 height 19
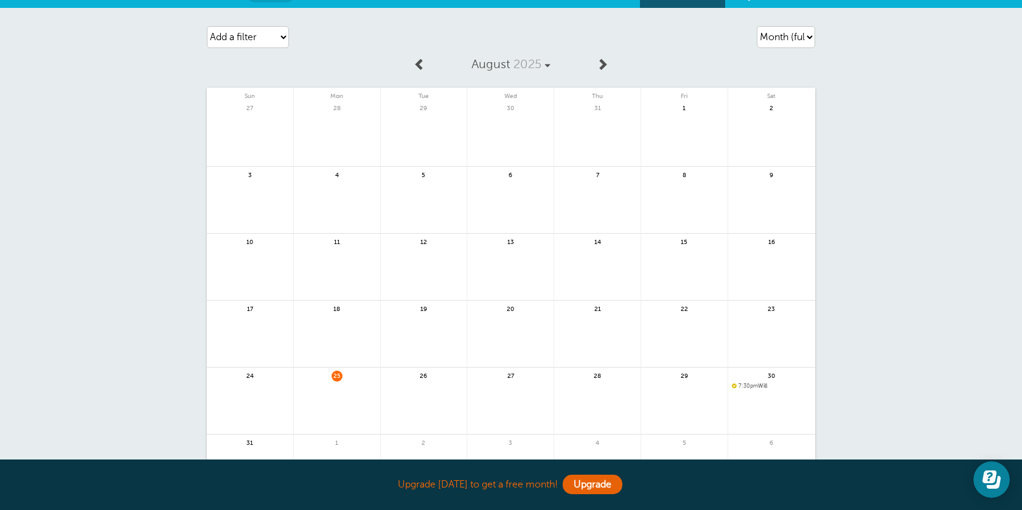
click at [753, 385] on span "7:30pm" at bounding box center [748, 386] width 19 height 6
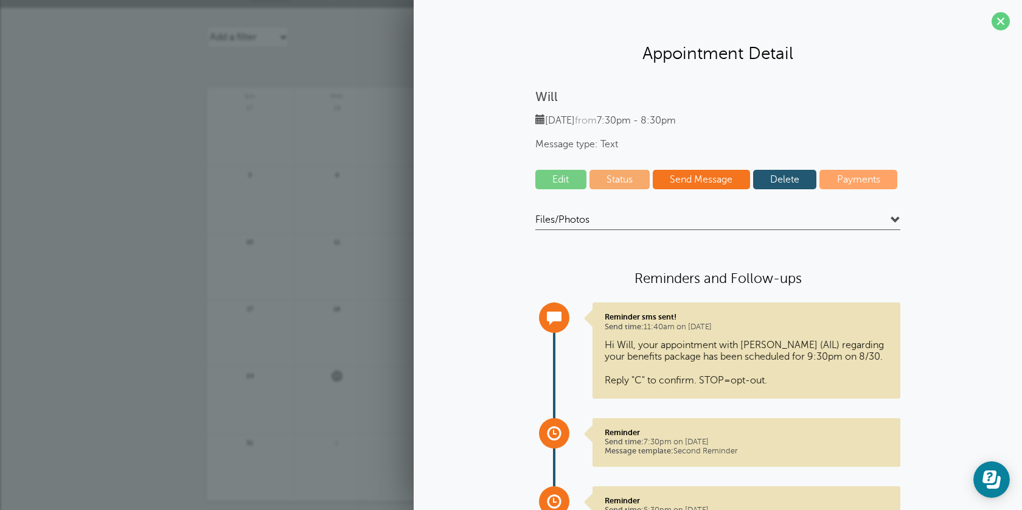
click at [785, 181] on link "Delete" at bounding box center [785, 179] width 64 height 19
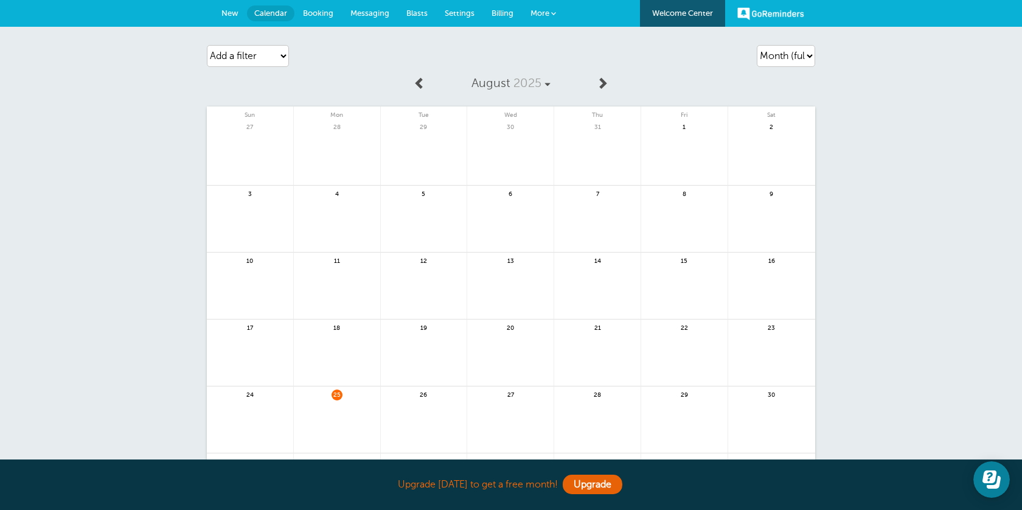
click at [228, 14] on span "New" at bounding box center [230, 13] width 17 height 9
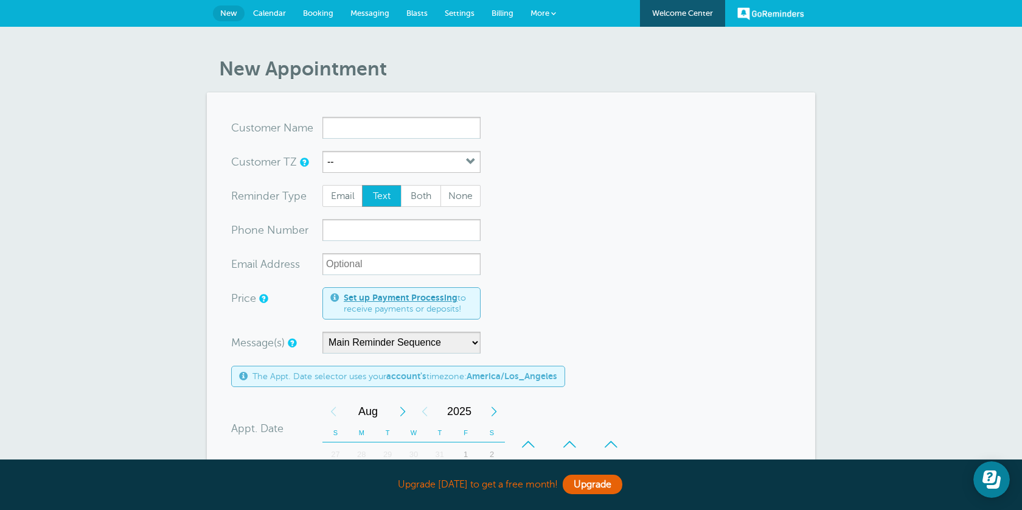
click at [764, 16] on link "GoReminders" at bounding box center [771, 13] width 67 height 27
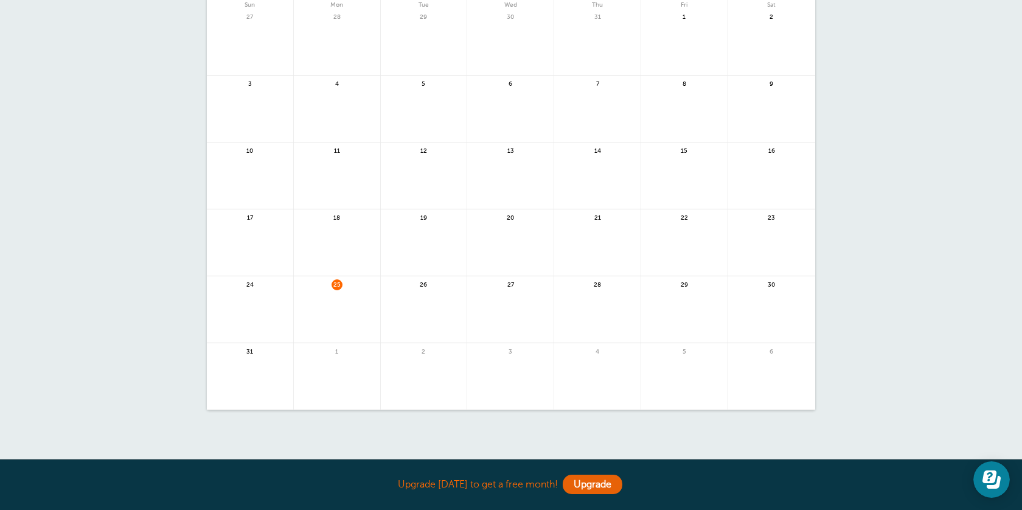
scroll to position [149, 0]
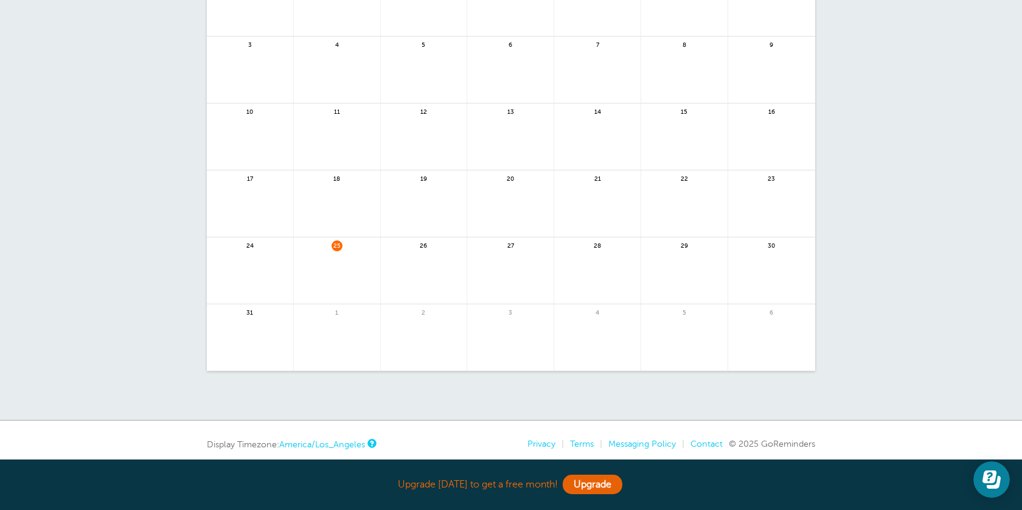
click at [432, 240] on div "26" at bounding box center [424, 270] width 87 height 67
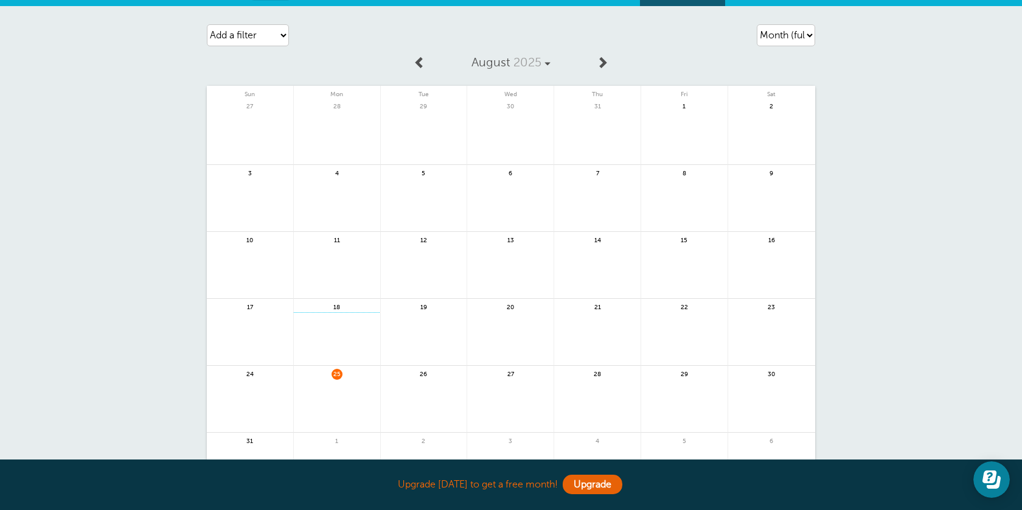
scroll to position [0, 0]
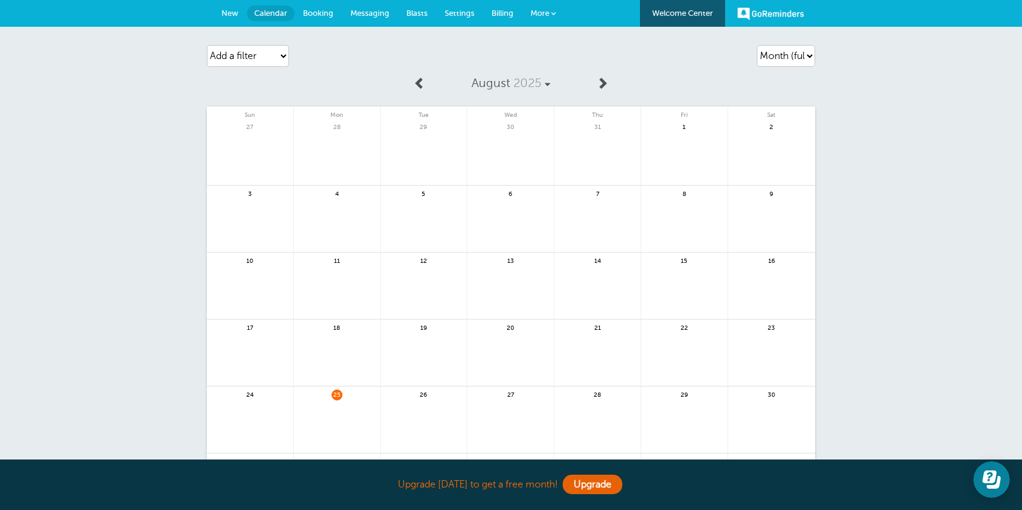
click at [369, 13] on span "Messaging" at bounding box center [370, 13] width 39 height 9
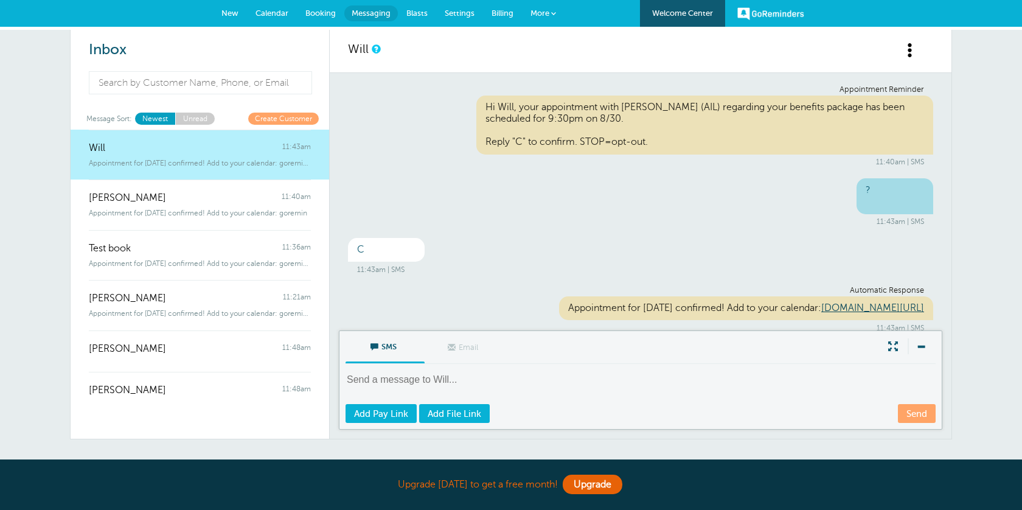
scroll to position [13, 0]
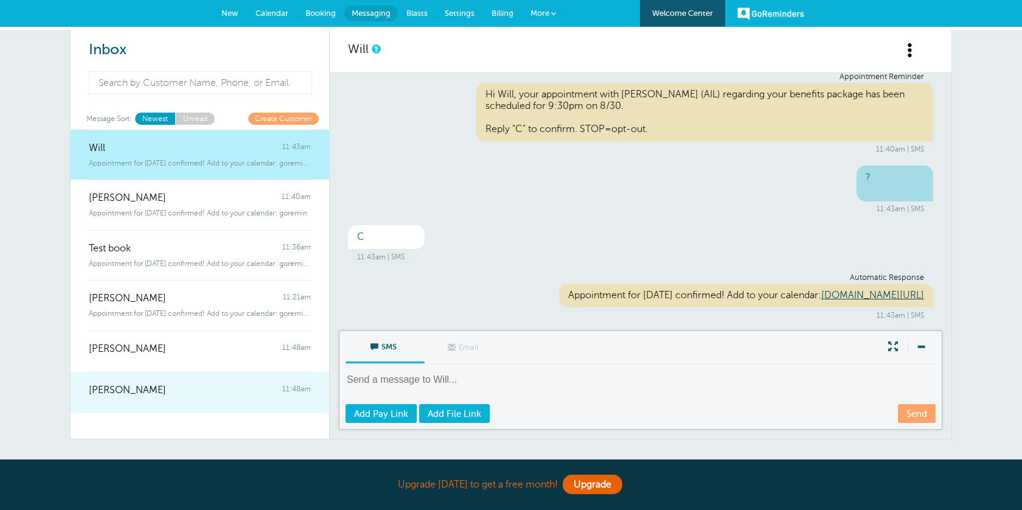
click at [240, 405] on link "Adrian Ceballos Salas 11:48am" at bounding box center [200, 392] width 259 height 41
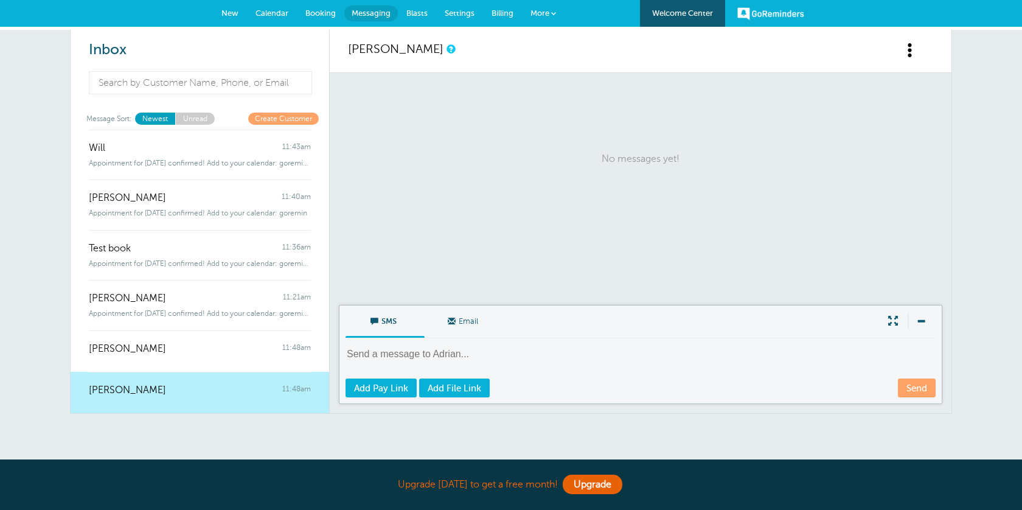
click at [904, 54] on span at bounding box center [910, 50] width 15 height 15
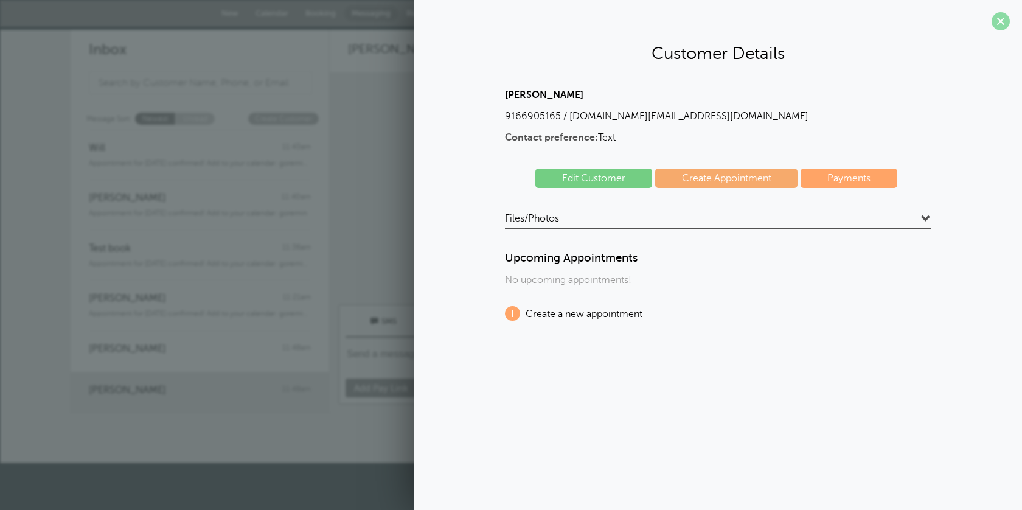
click at [1002, 22] on span at bounding box center [1001, 21] width 18 height 18
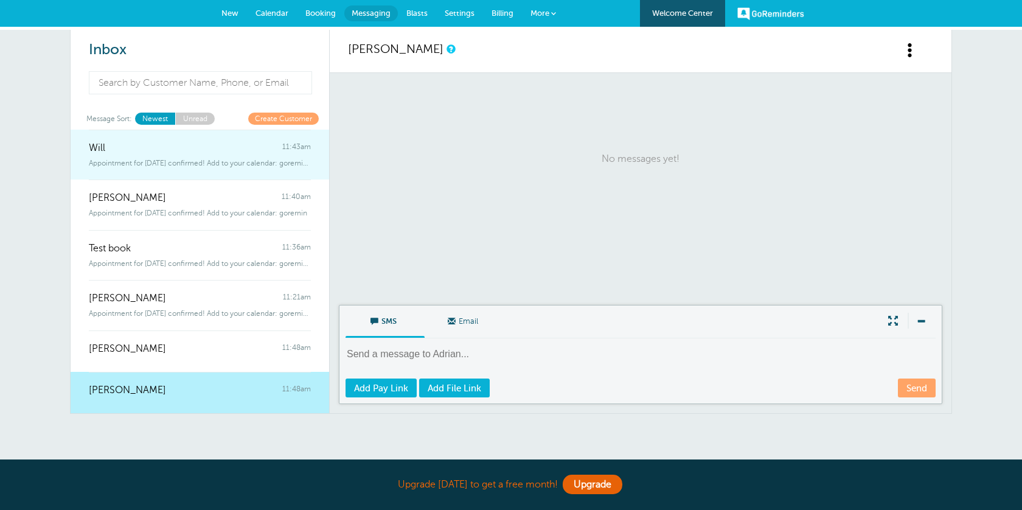
click at [265, 140] on div "Will 11:43am" at bounding box center [200, 142] width 222 height 24
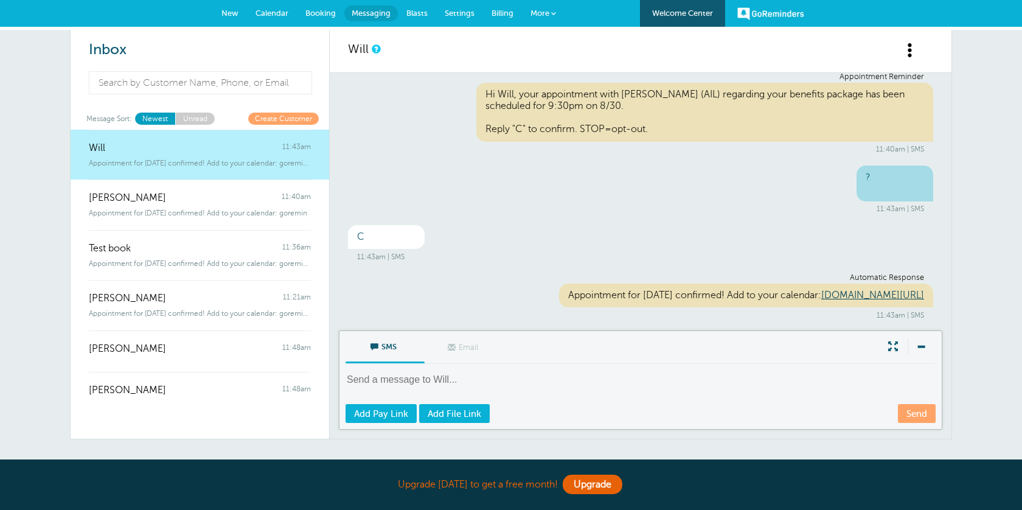
click at [915, 60] on link at bounding box center [918, 57] width 30 height 30
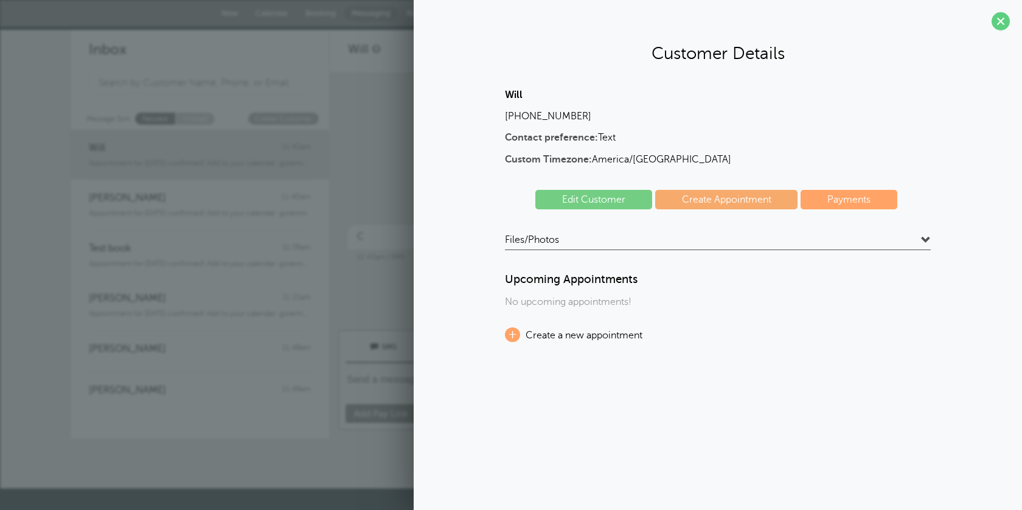
click at [996, 25] on span at bounding box center [1001, 21] width 18 height 18
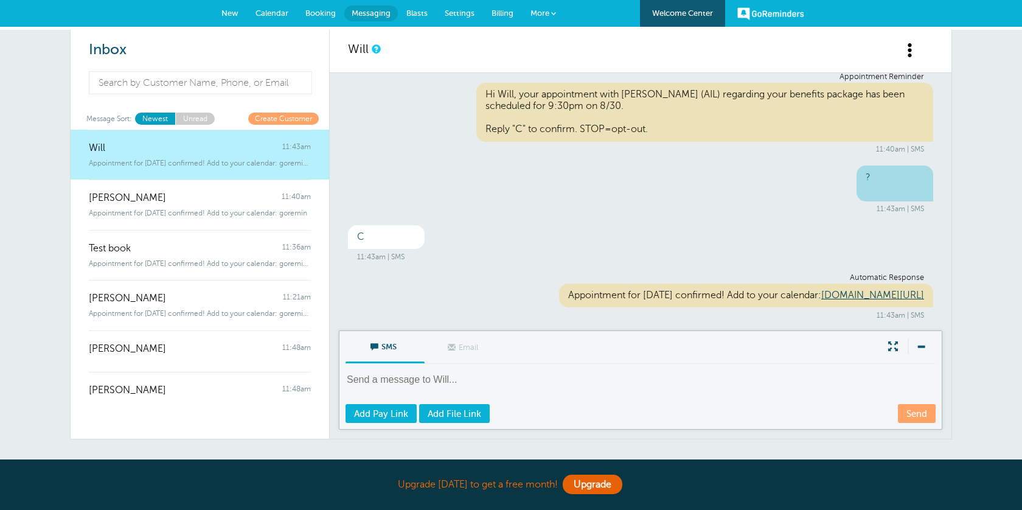
click at [924, 346] on span at bounding box center [921, 346] width 26 height 16
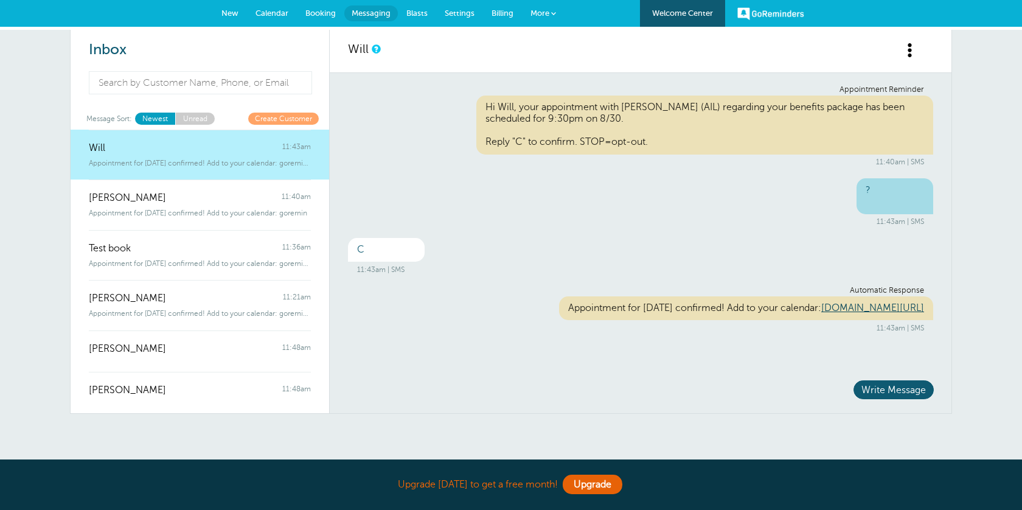
click at [909, 388] on span "Write Message" at bounding box center [894, 389] width 80 height 19
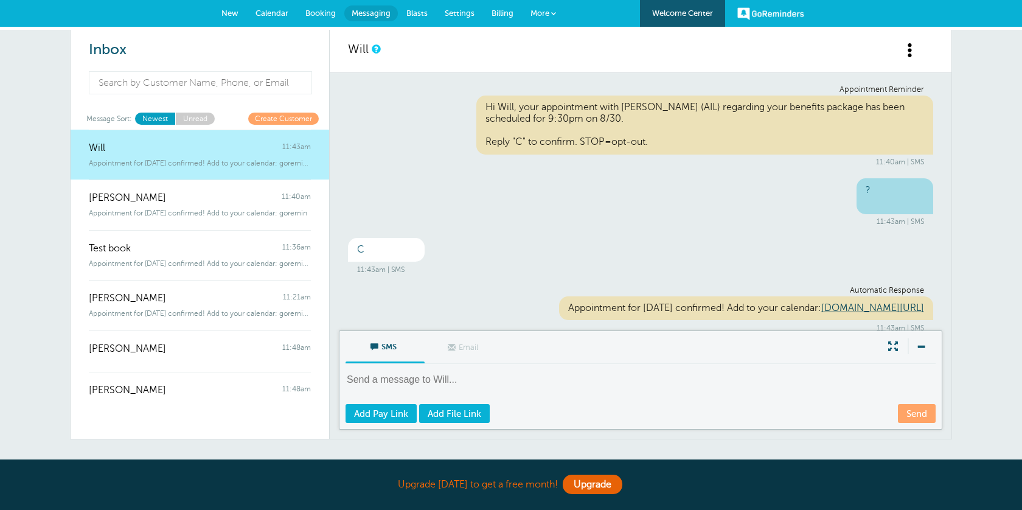
click at [257, 143] on div "Will 11:43am" at bounding box center [200, 142] width 222 height 24
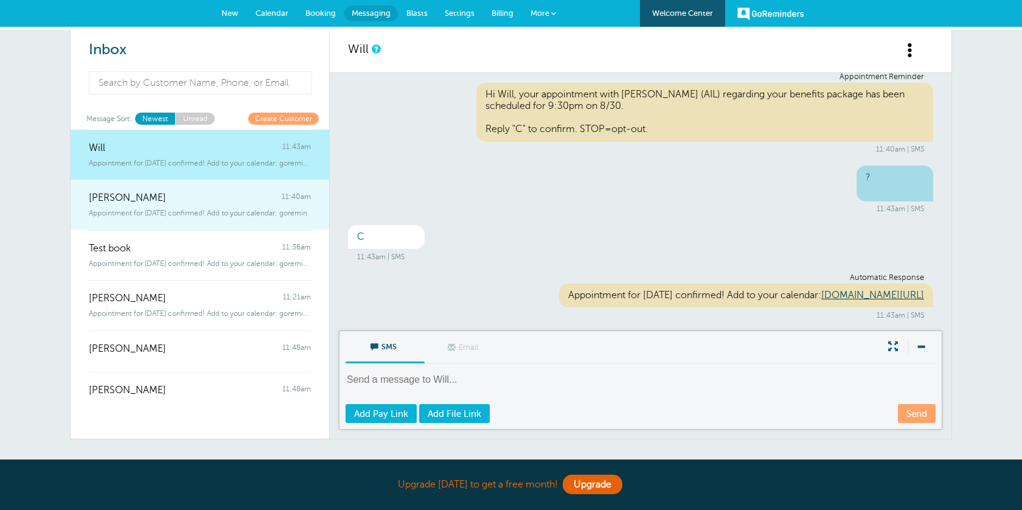
click at [256, 212] on span "Appointment for Wednesday, Aug. 27 confirmed! Add to your calendar: goremin" at bounding box center [198, 213] width 218 height 9
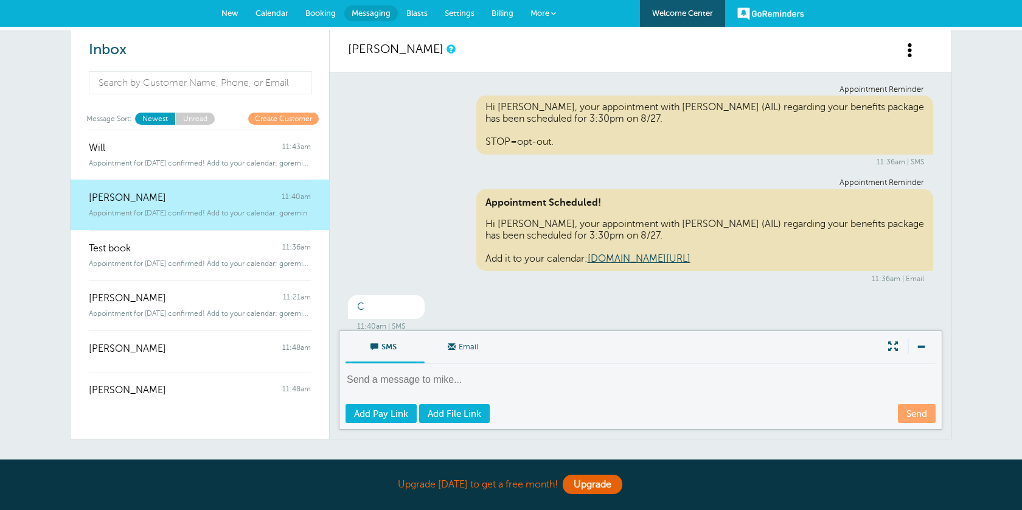
scroll to position [82, 0]
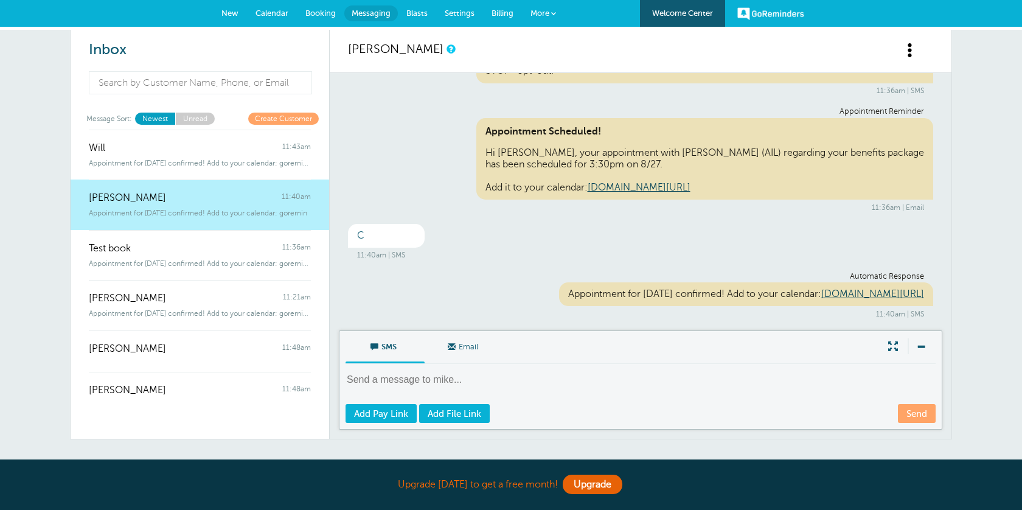
click at [912, 55] on span at bounding box center [910, 50] width 15 height 15
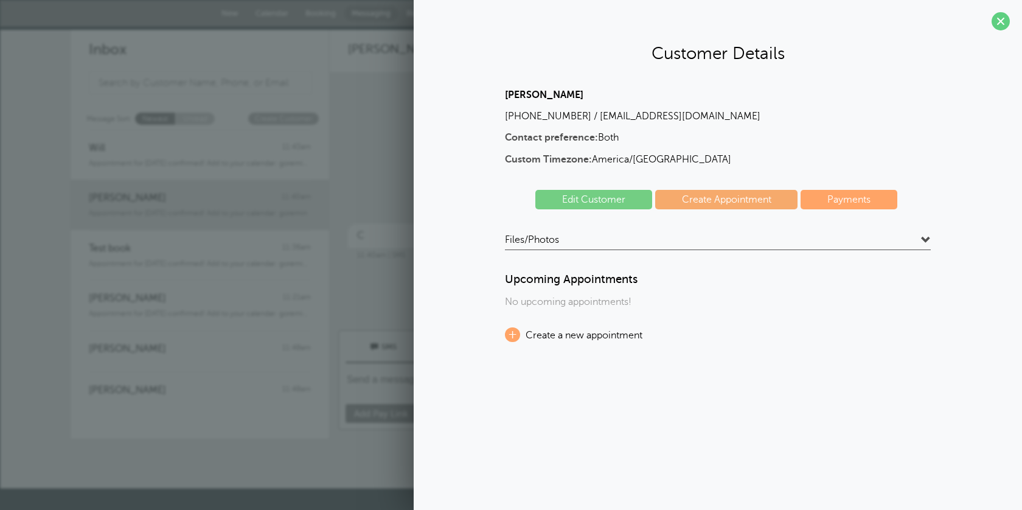
click at [613, 208] on link "Edit Customer" at bounding box center [594, 199] width 117 height 19
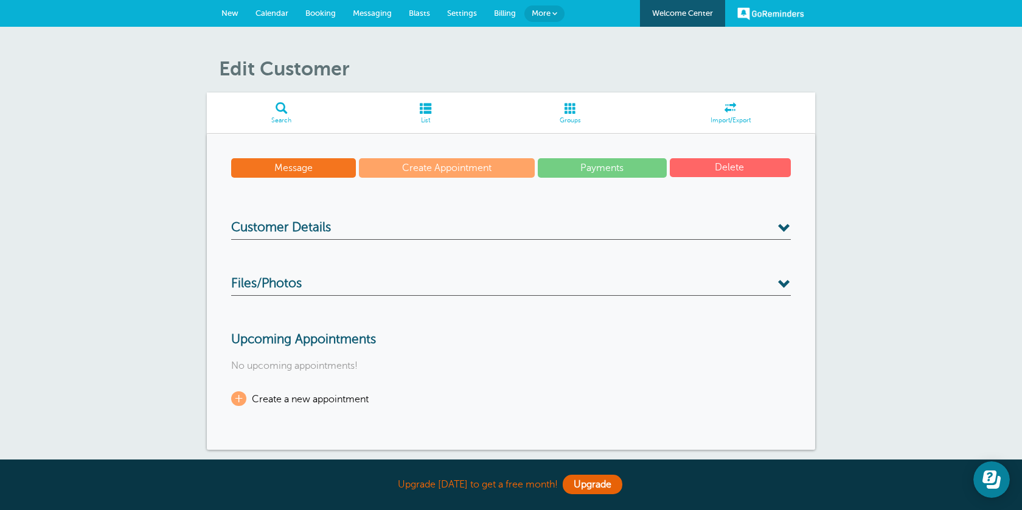
click at [692, 170] on button "Delete" at bounding box center [730, 167] width 121 height 19
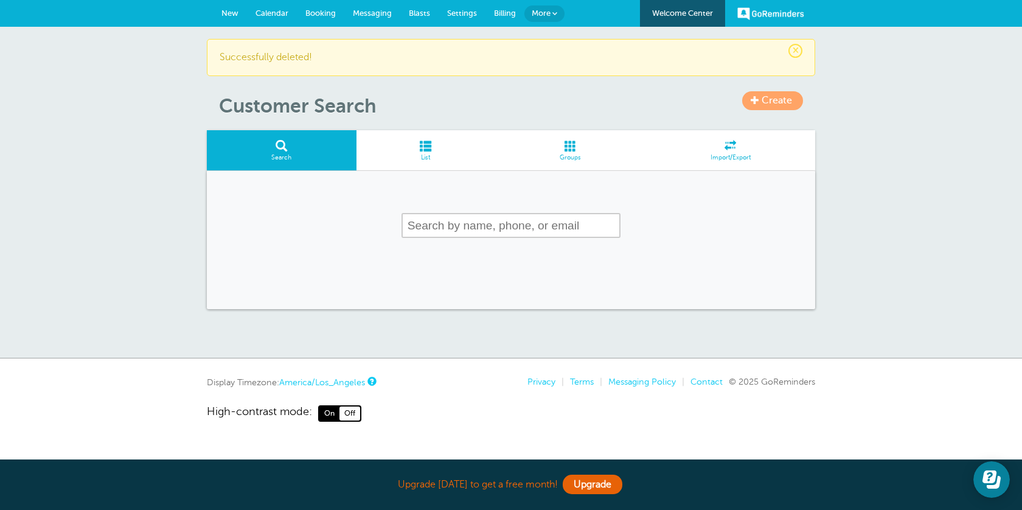
click at [379, 14] on span "Messaging" at bounding box center [372, 13] width 39 height 9
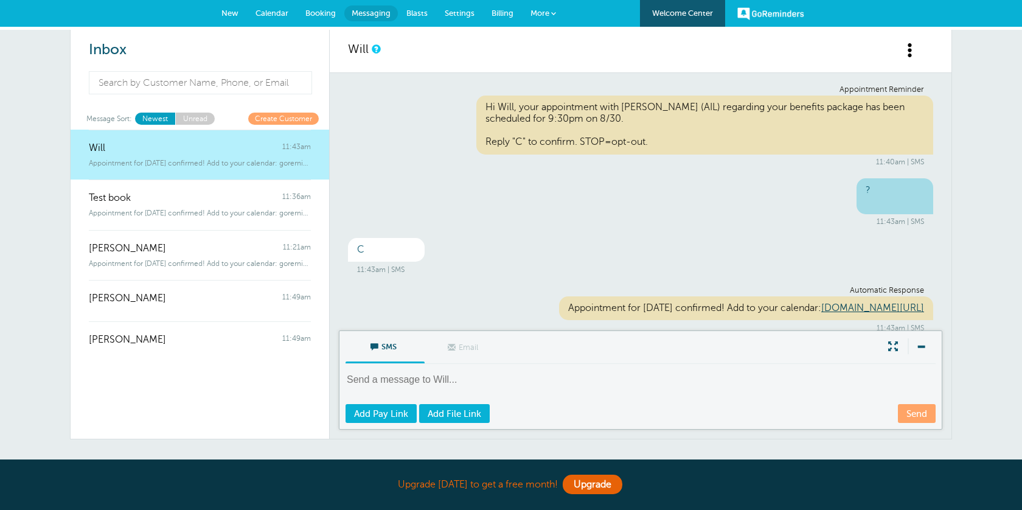
scroll to position [13, 0]
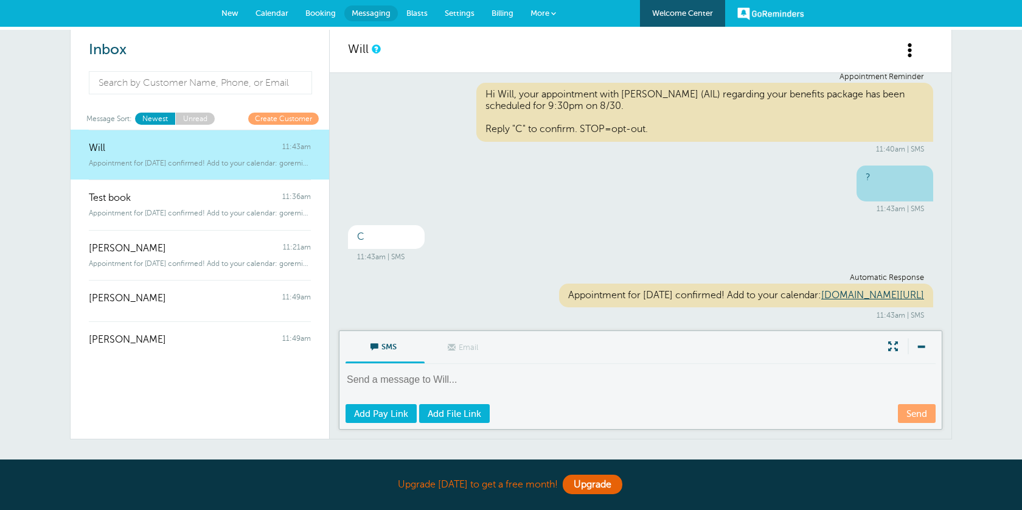
click at [911, 48] on span at bounding box center [910, 50] width 15 height 15
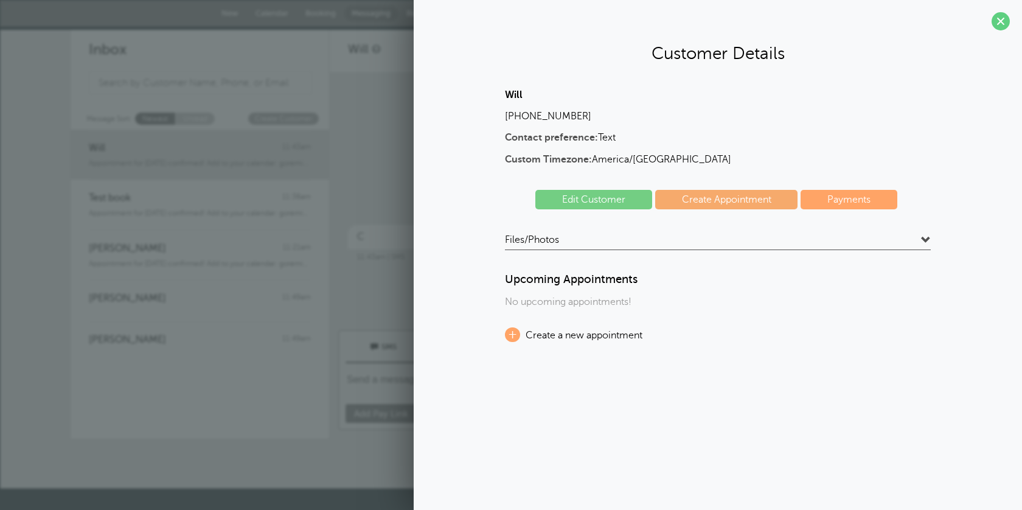
click at [607, 198] on link "Edit Customer" at bounding box center [594, 199] width 117 height 19
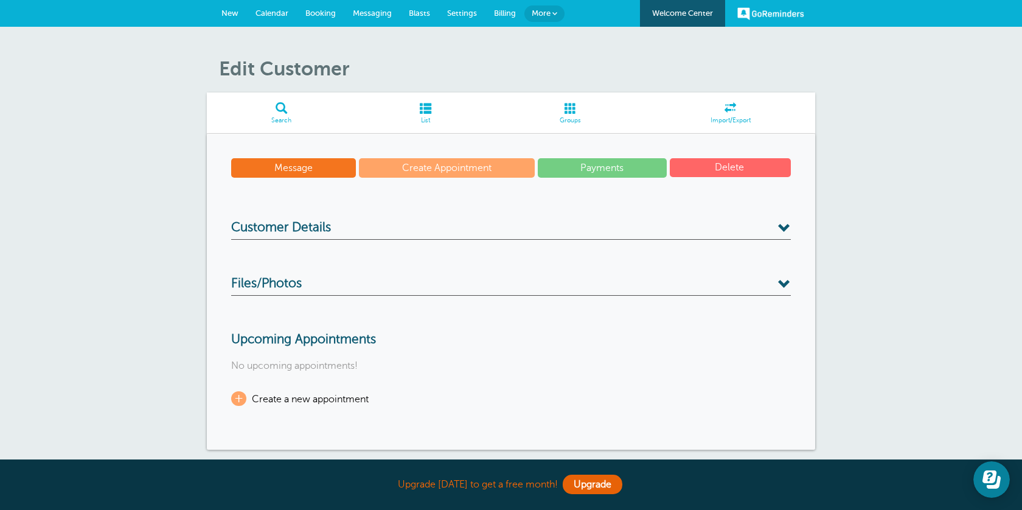
click at [724, 162] on button "Delete" at bounding box center [730, 167] width 121 height 19
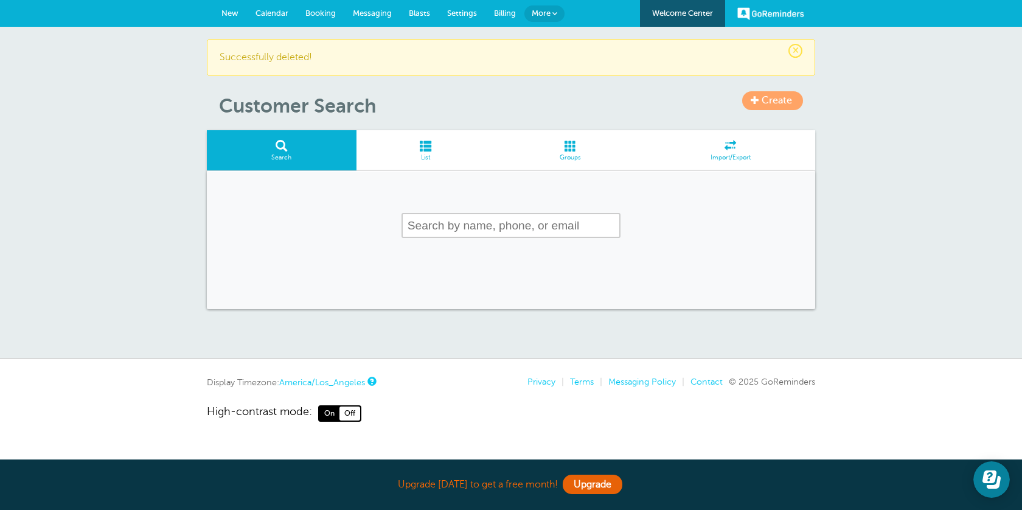
click at [377, 15] on span "Messaging" at bounding box center [372, 13] width 39 height 9
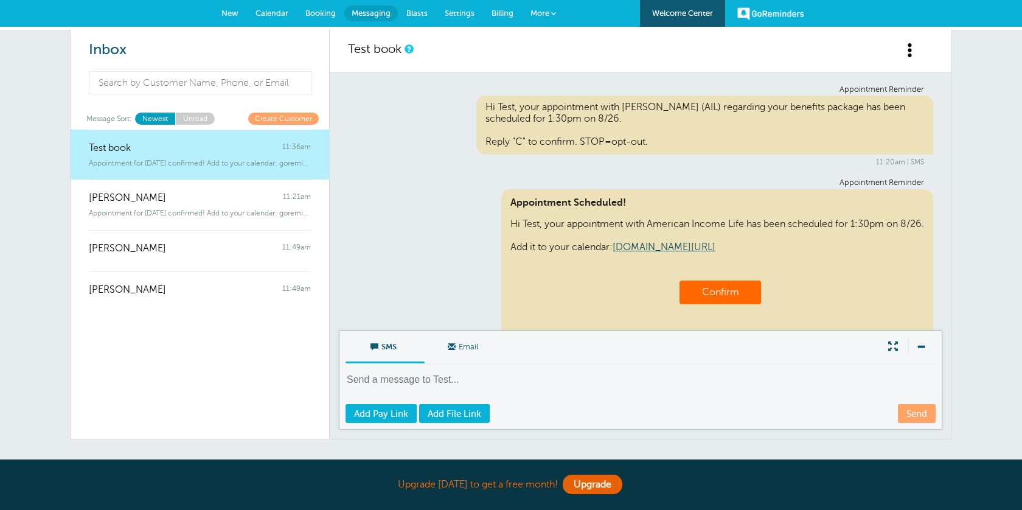
scroll to position [156, 0]
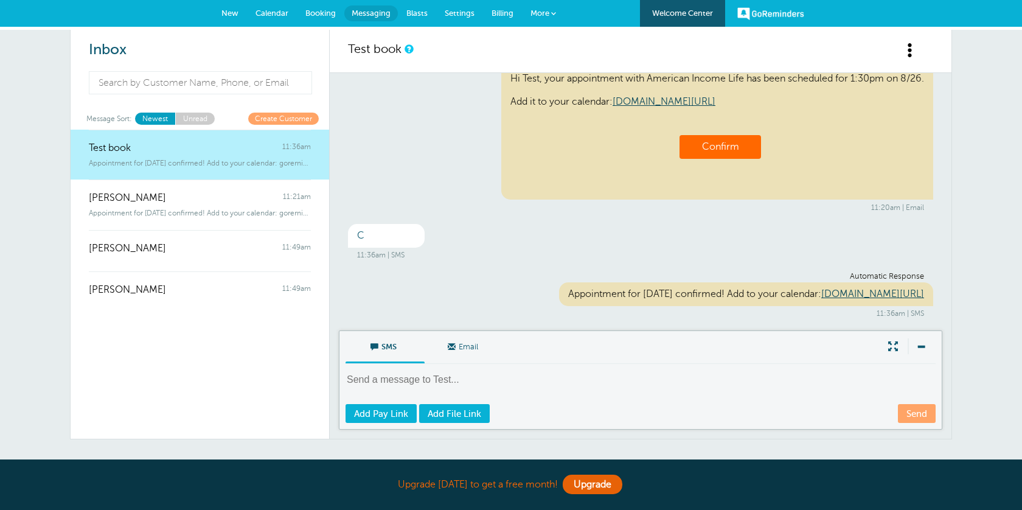
click at [914, 53] on span at bounding box center [910, 50] width 15 height 15
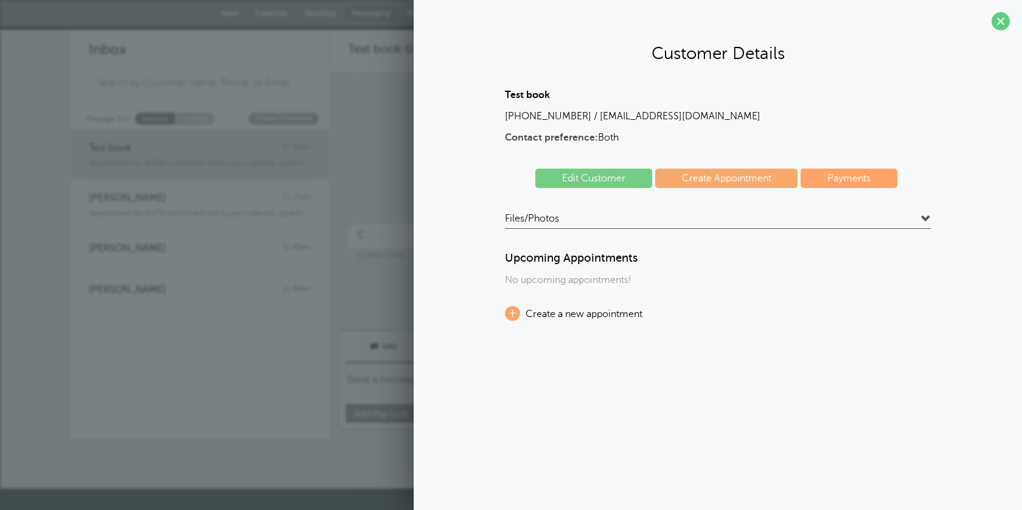
click at [617, 178] on link "Edit Customer" at bounding box center [594, 178] width 117 height 19
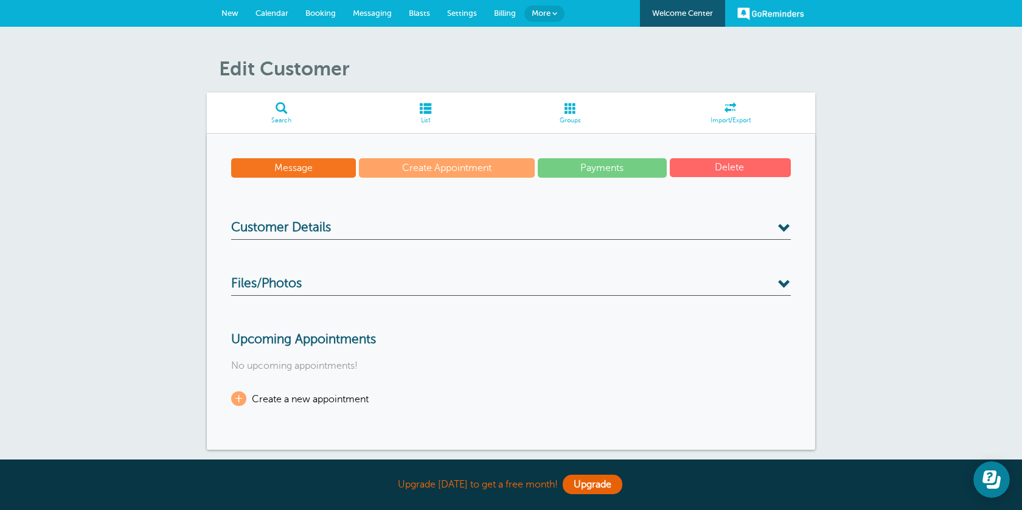
click at [715, 175] on button "Delete" at bounding box center [730, 167] width 121 height 19
click at [679, 163] on button "Delete" at bounding box center [730, 167] width 121 height 19
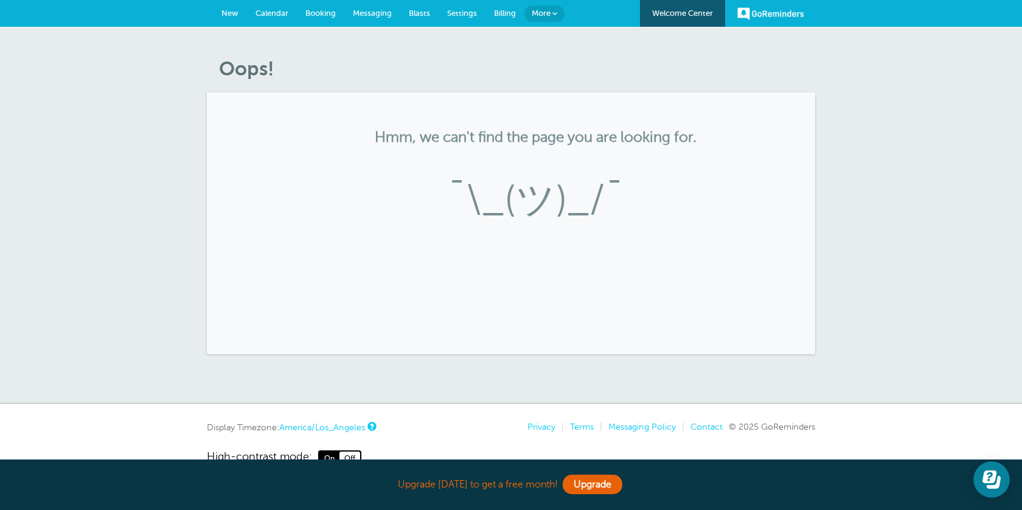
click at [383, 12] on span "Messaging" at bounding box center [372, 13] width 39 height 9
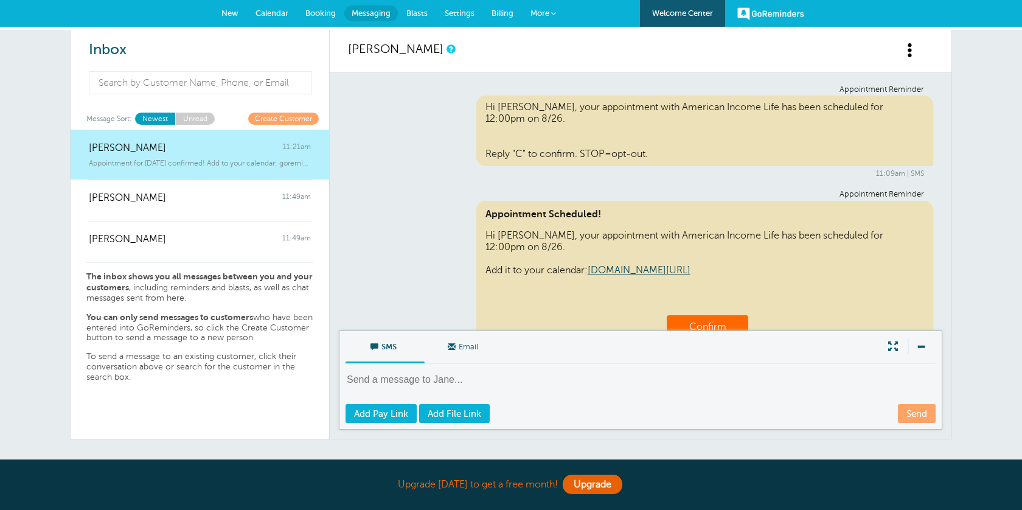
scroll to position [168, 0]
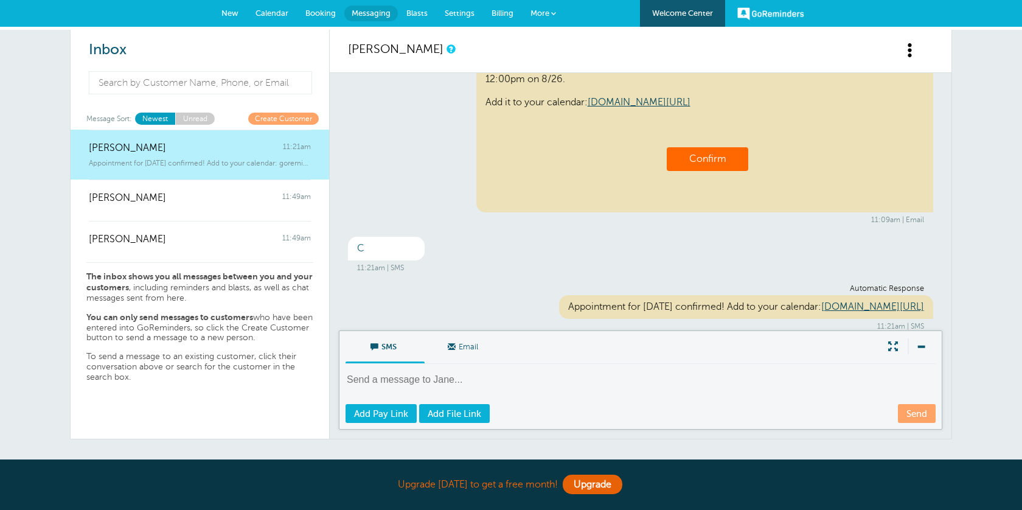
click at [910, 45] on span at bounding box center [910, 50] width 15 height 15
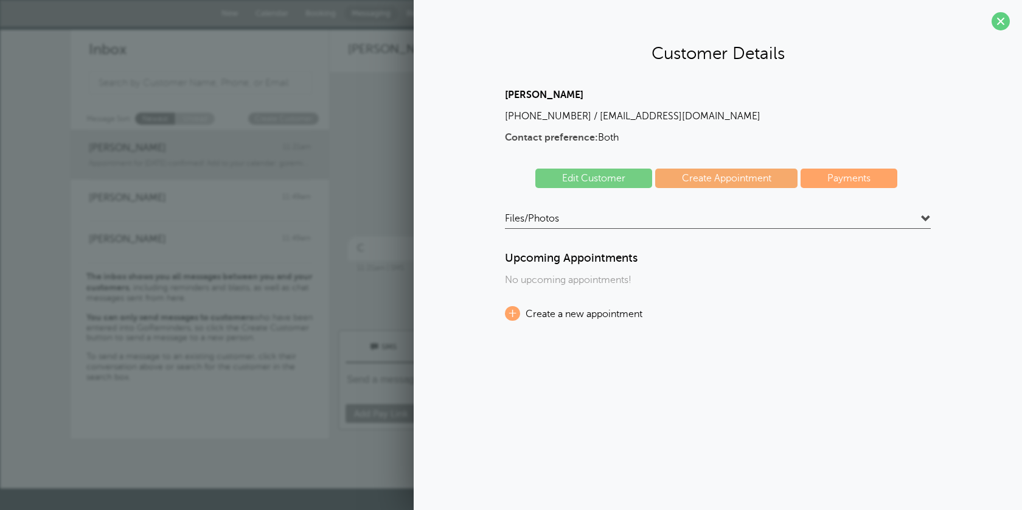
click at [629, 178] on link "Edit Customer" at bounding box center [594, 178] width 117 height 19
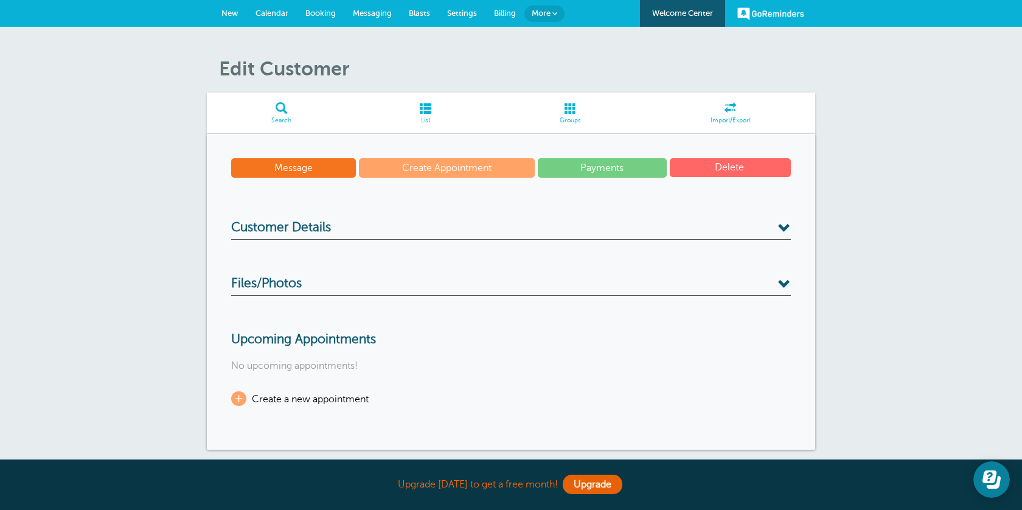
click at [722, 173] on button "Delete" at bounding box center [730, 167] width 121 height 19
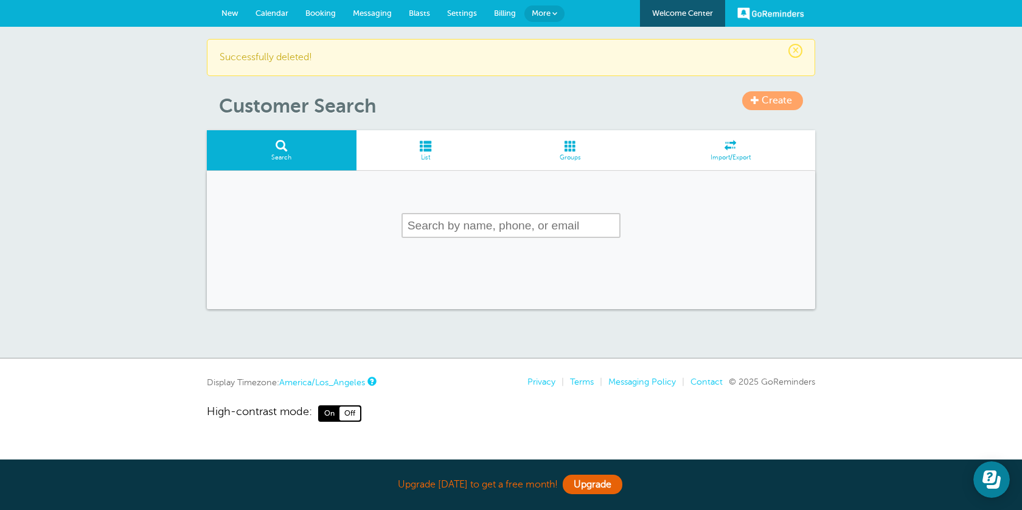
click at [382, 18] on link "Messaging" at bounding box center [372, 13] width 56 height 27
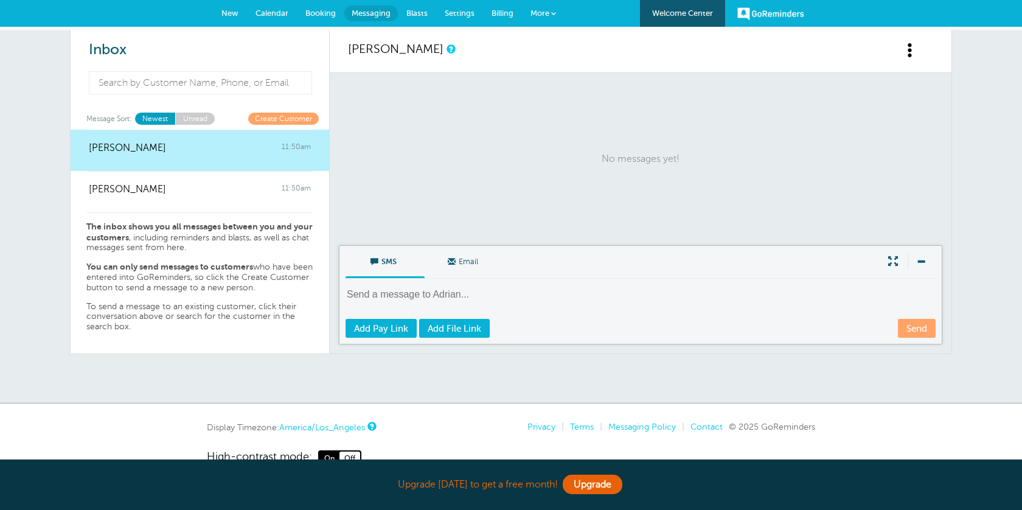
click at [906, 66] on link at bounding box center [918, 57] width 30 height 30
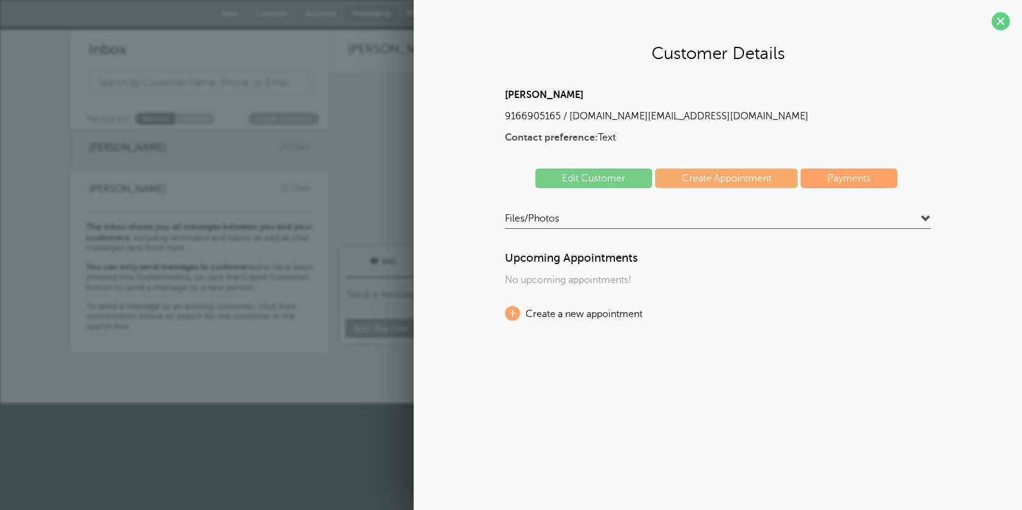
click at [618, 181] on link "Edit Customer" at bounding box center [594, 178] width 117 height 19
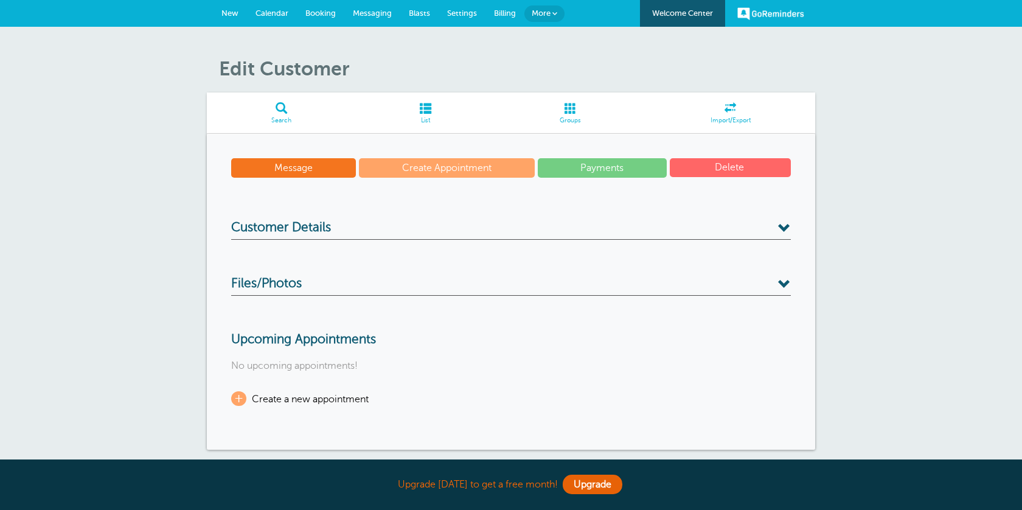
click at [725, 172] on button "Delete" at bounding box center [730, 167] width 121 height 19
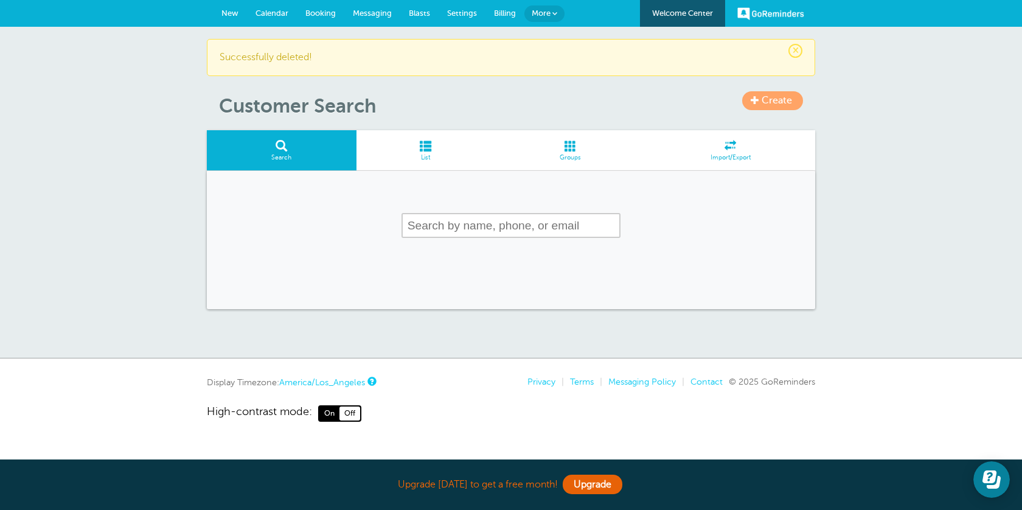
click at [381, 13] on span "Messaging" at bounding box center [372, 13] width 39 height 9
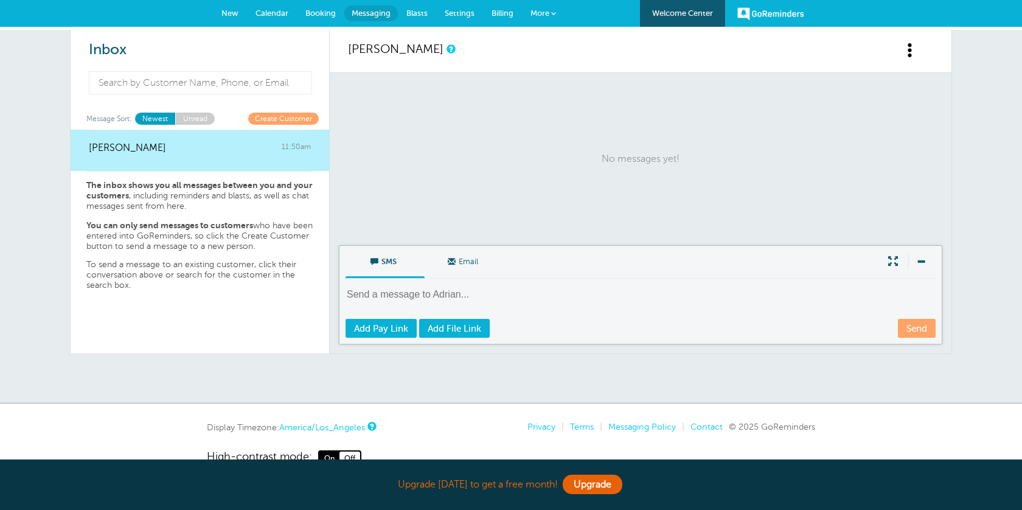
click at [234, 9] on span "New" at bounding box center [230, 13] width 17 height 9
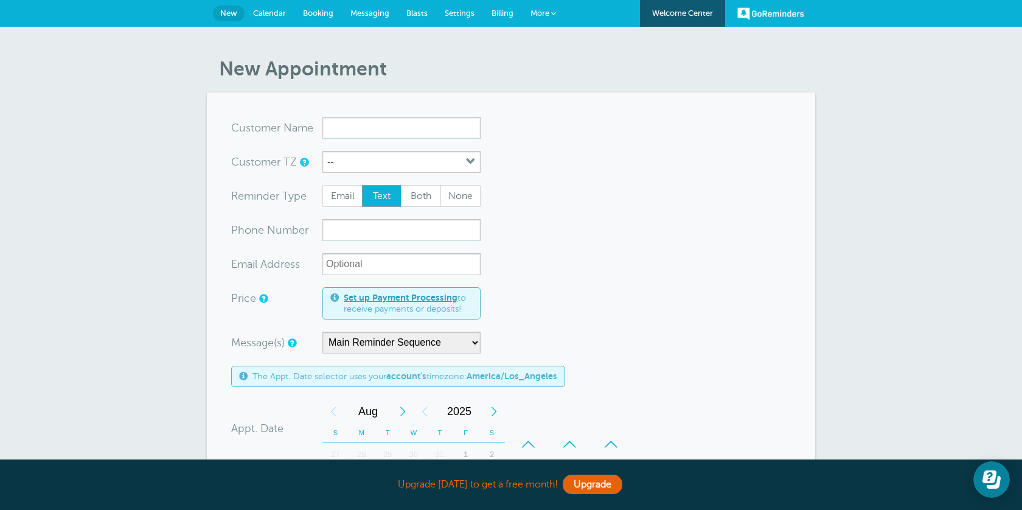
click at [691, 11] on link "Welcome Center" at bounding box center [682, 13] width 85 height 27
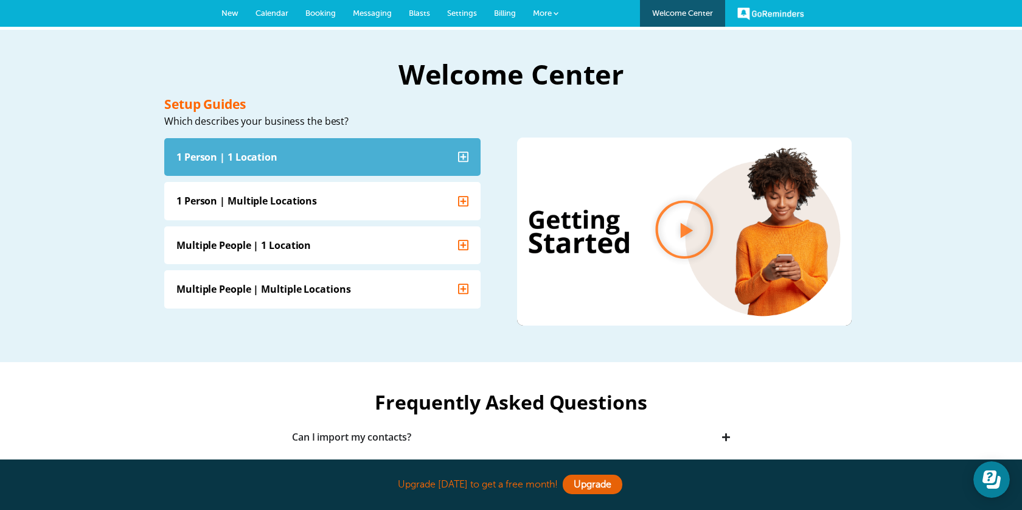
click at [460, 153] on icon "Accordion. Open links with Enter or Space, close with Escape, and navigate with…" at bounding box center [463, 156] width 11 height 12
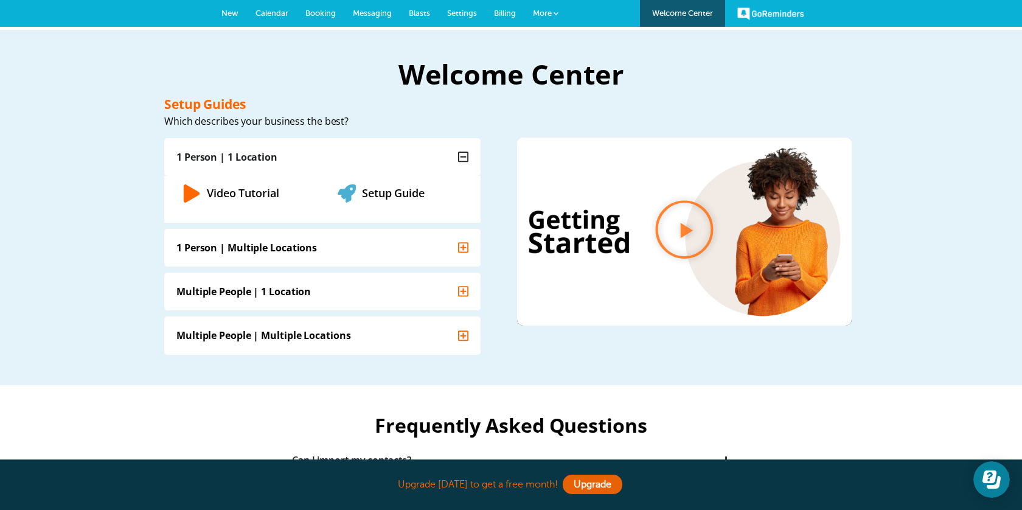
click at [225, 15] on span "New" at bounding box center [230, 13] width 17 height 9
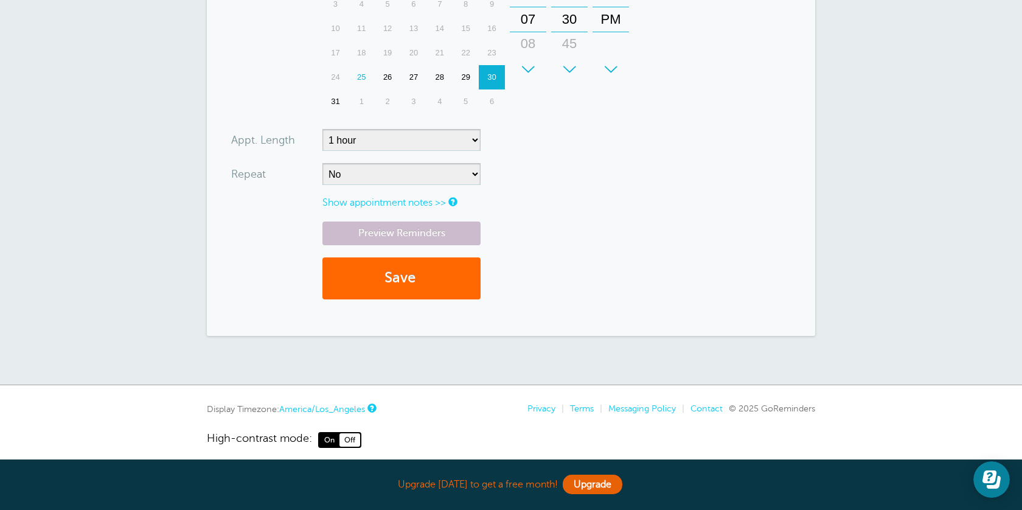
scroll to position [486, 0]
